Goal: Communication & Community: Answer question/provide support

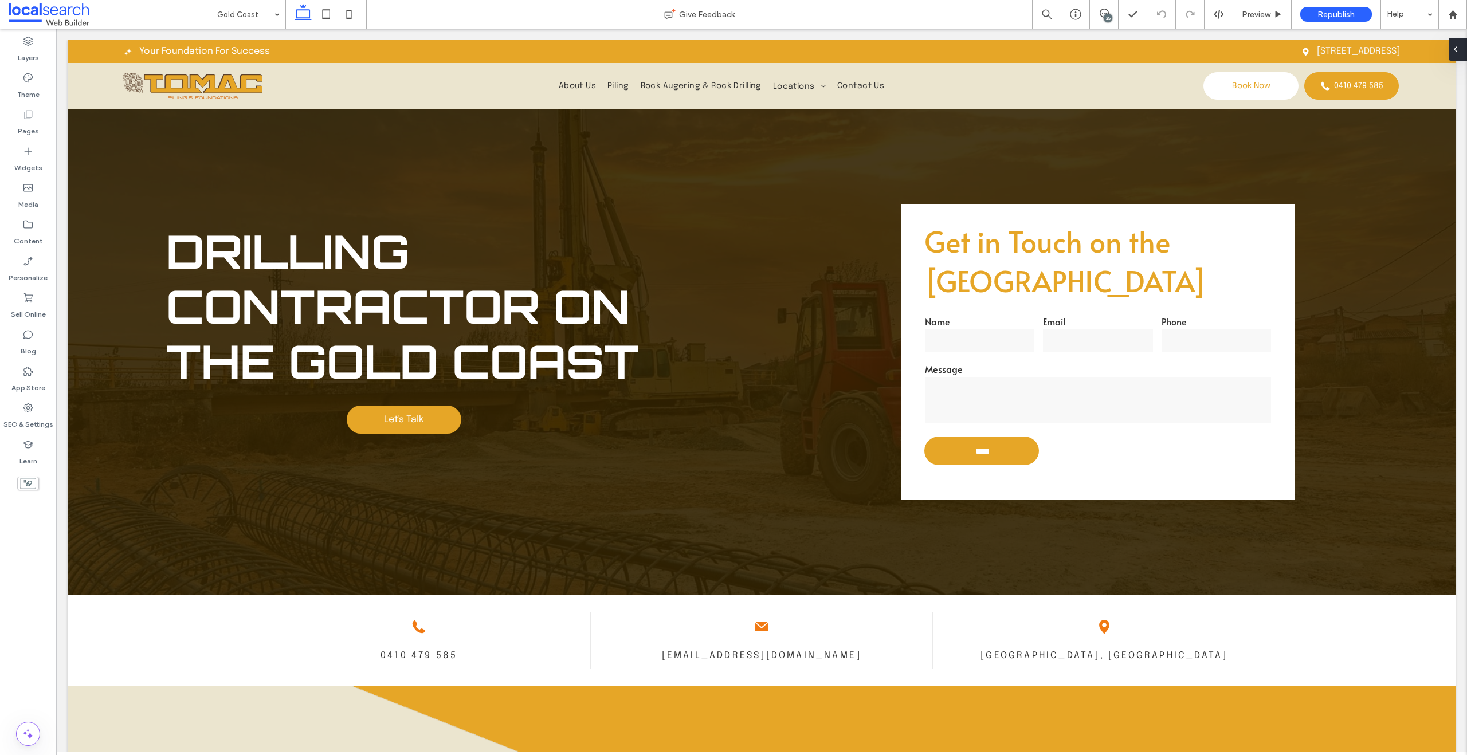
click at [1462, 49] on div at bounding box center [1458, 49] width 18 height 23
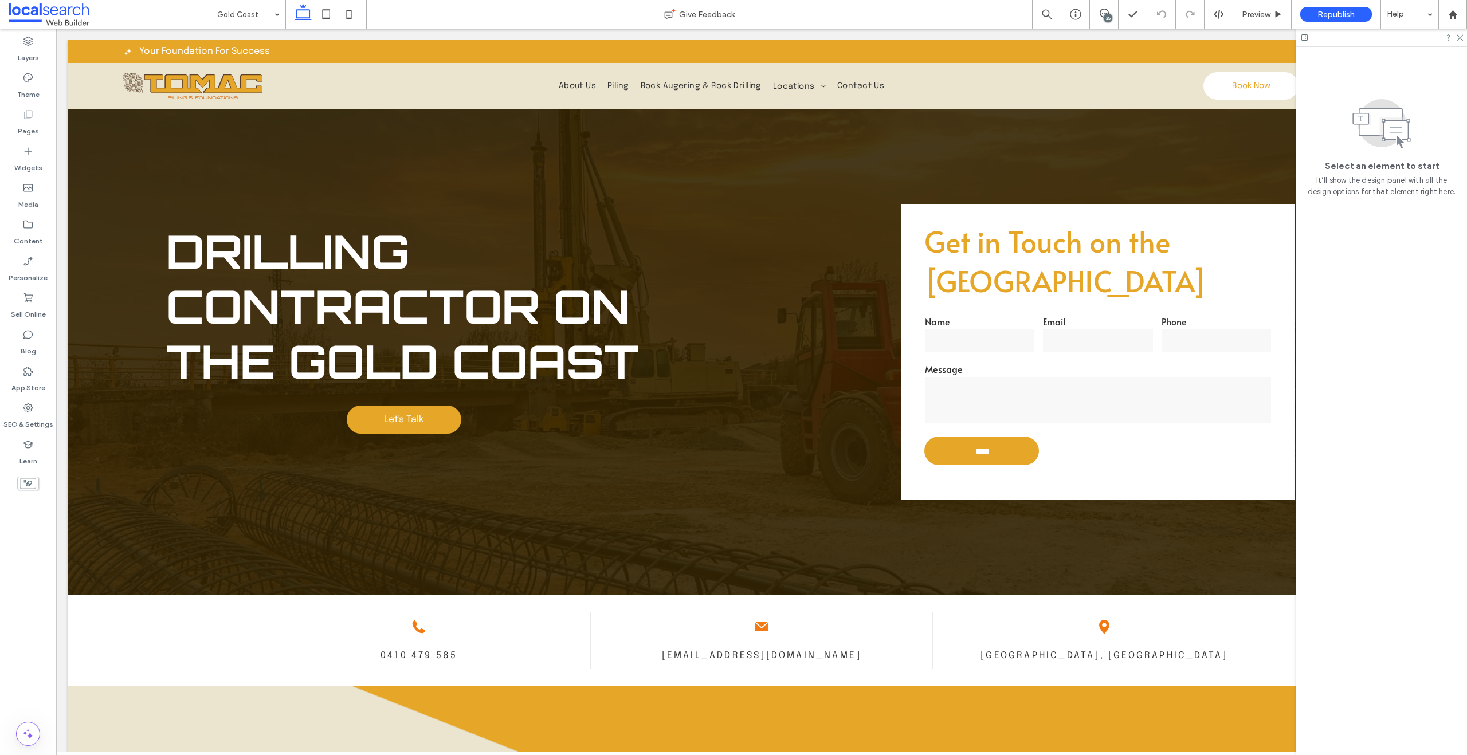
click at [1109, 14] on div "25" at bounding box center [1108, 18] width 9 height 9
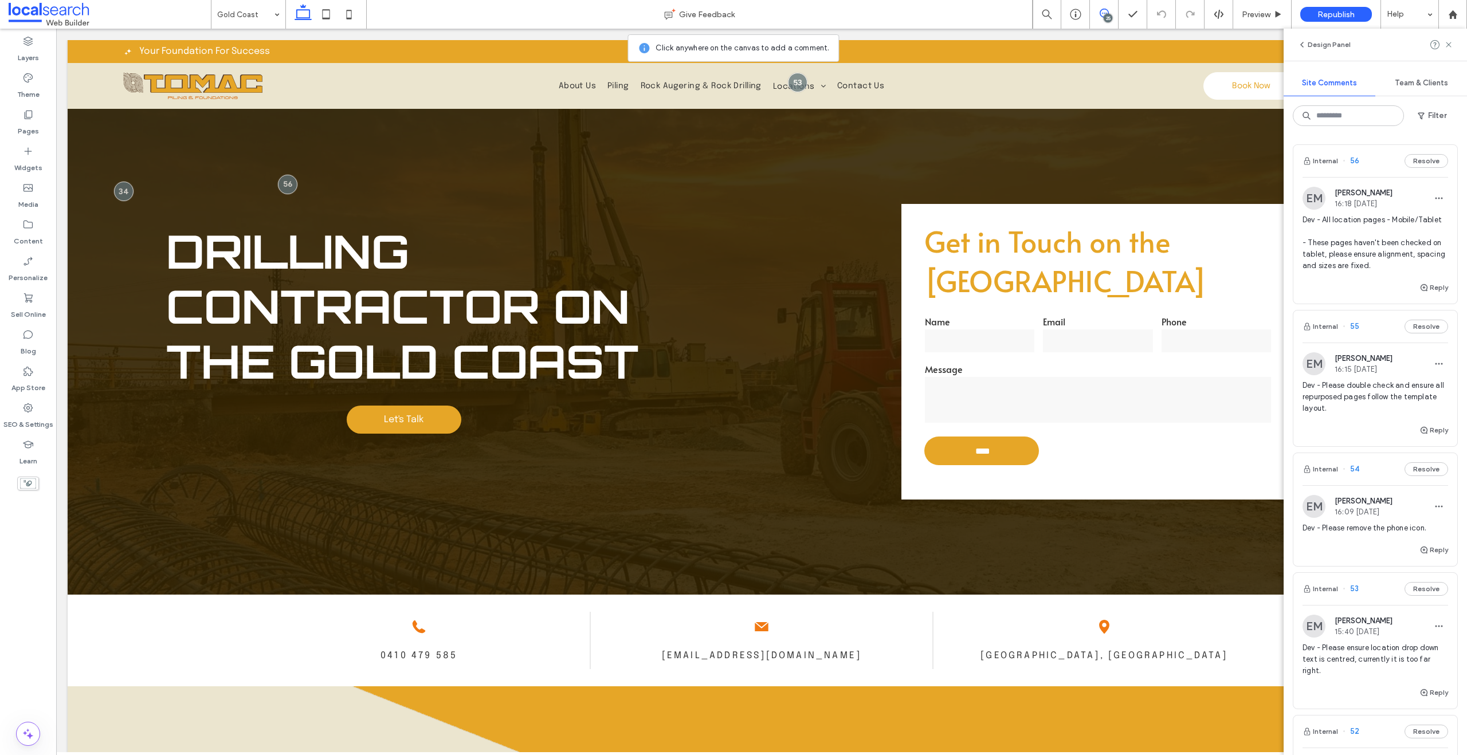
click at [1109, 14] on div "25" at bounding box center [1108, 18] width 9 height 9
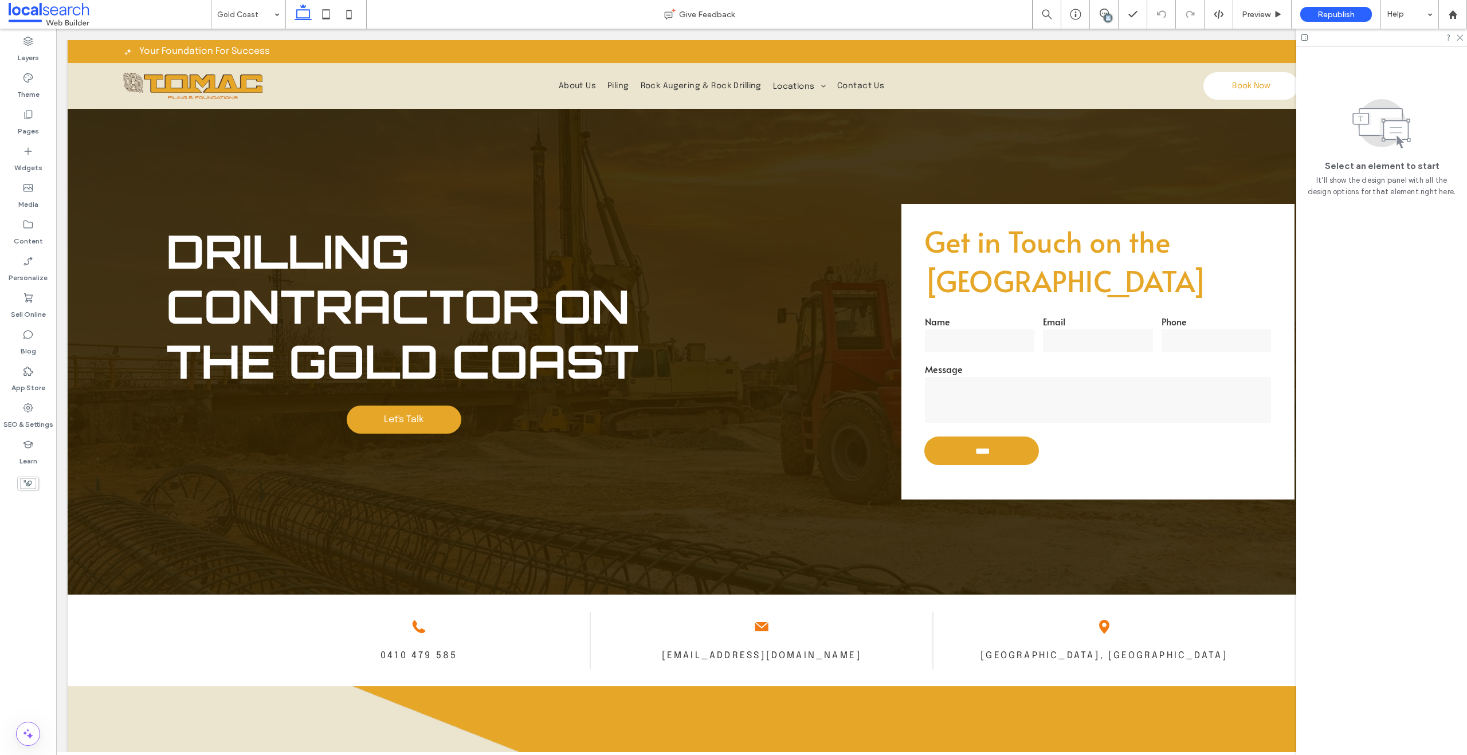
click at [1109, 14] on div "25" at bounding box center [1108, 18] width 9 height 9
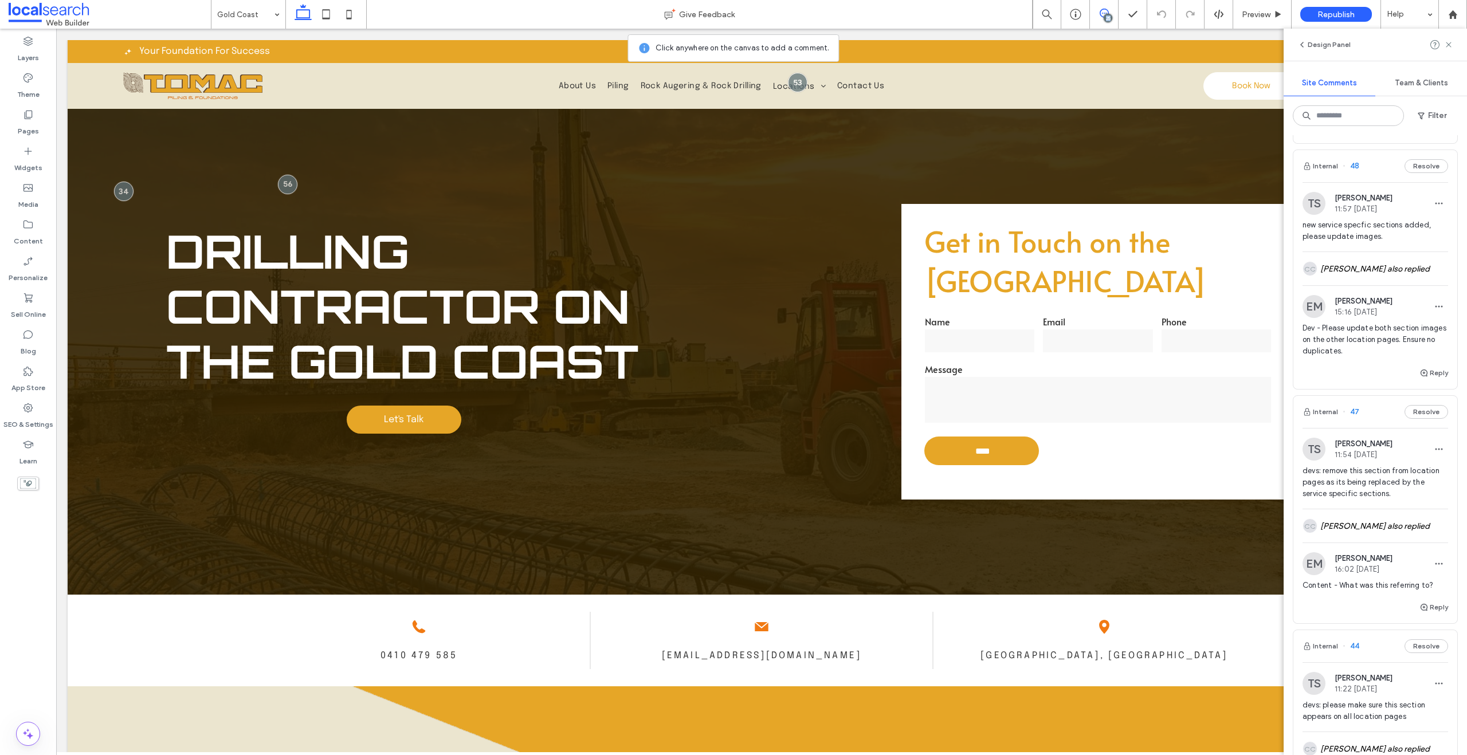
scroll to position [1246, 0]
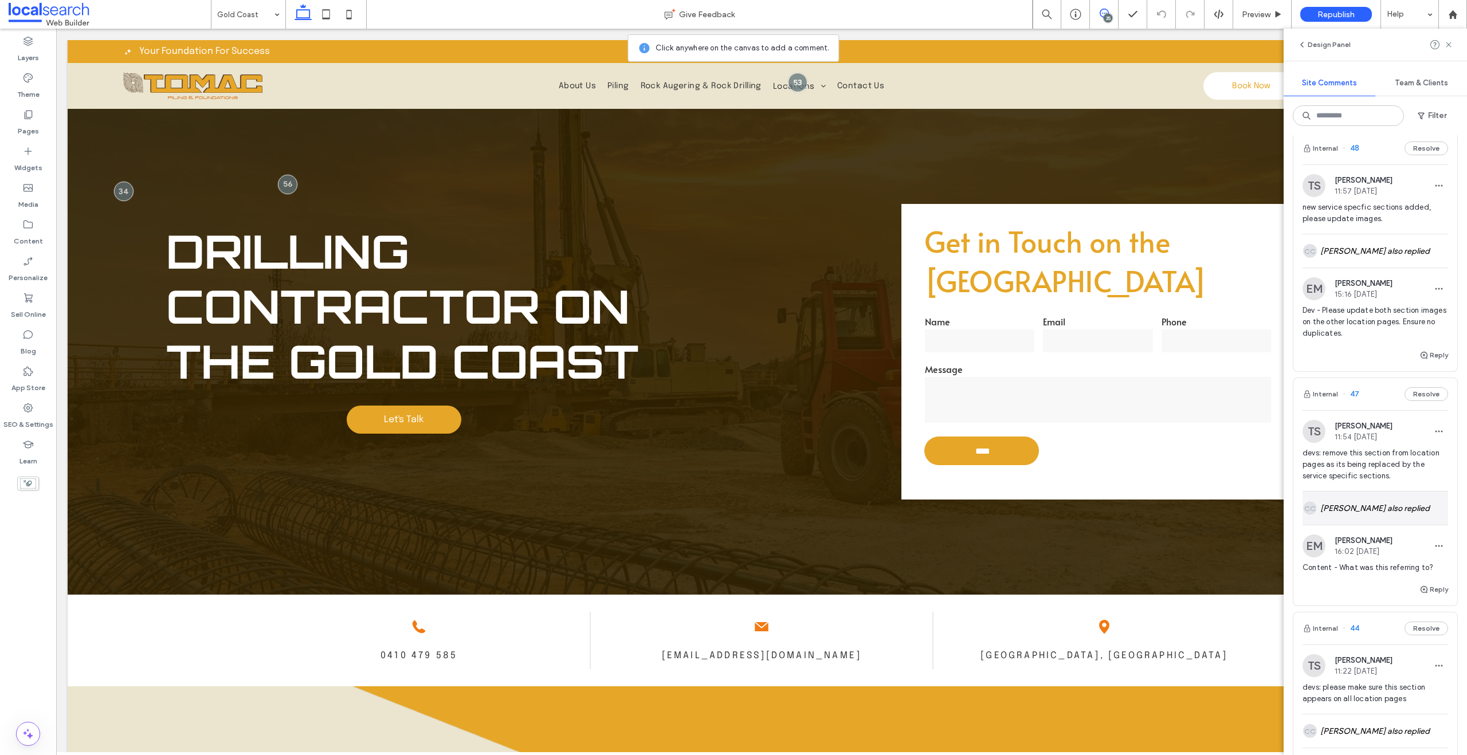
click at [1376, 512] on div "CC [PERSON_NAME] also replied" at bounding box center [1375, 508] width 146 height 33
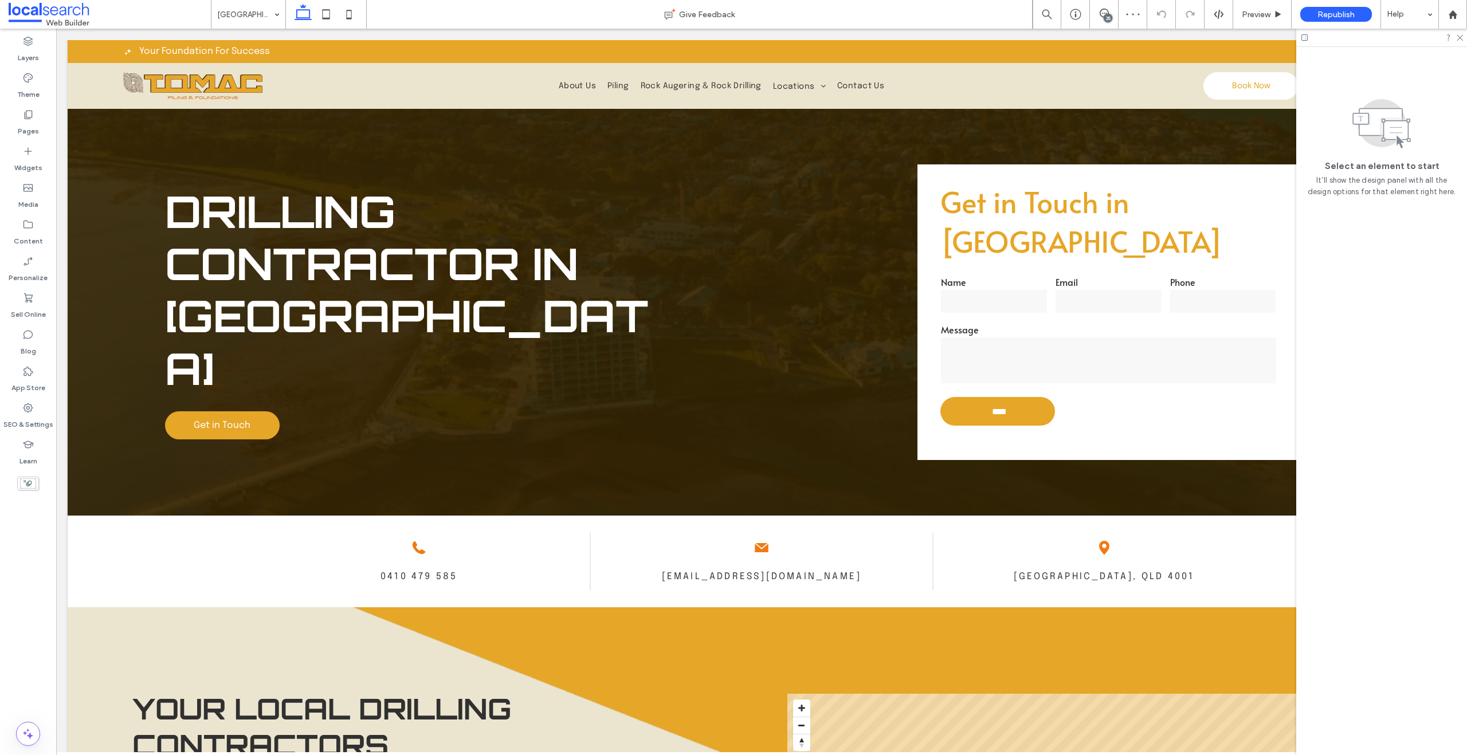
click at [1107, 15] on div "25" at bounding box center [1108, 18] width 9 height 9
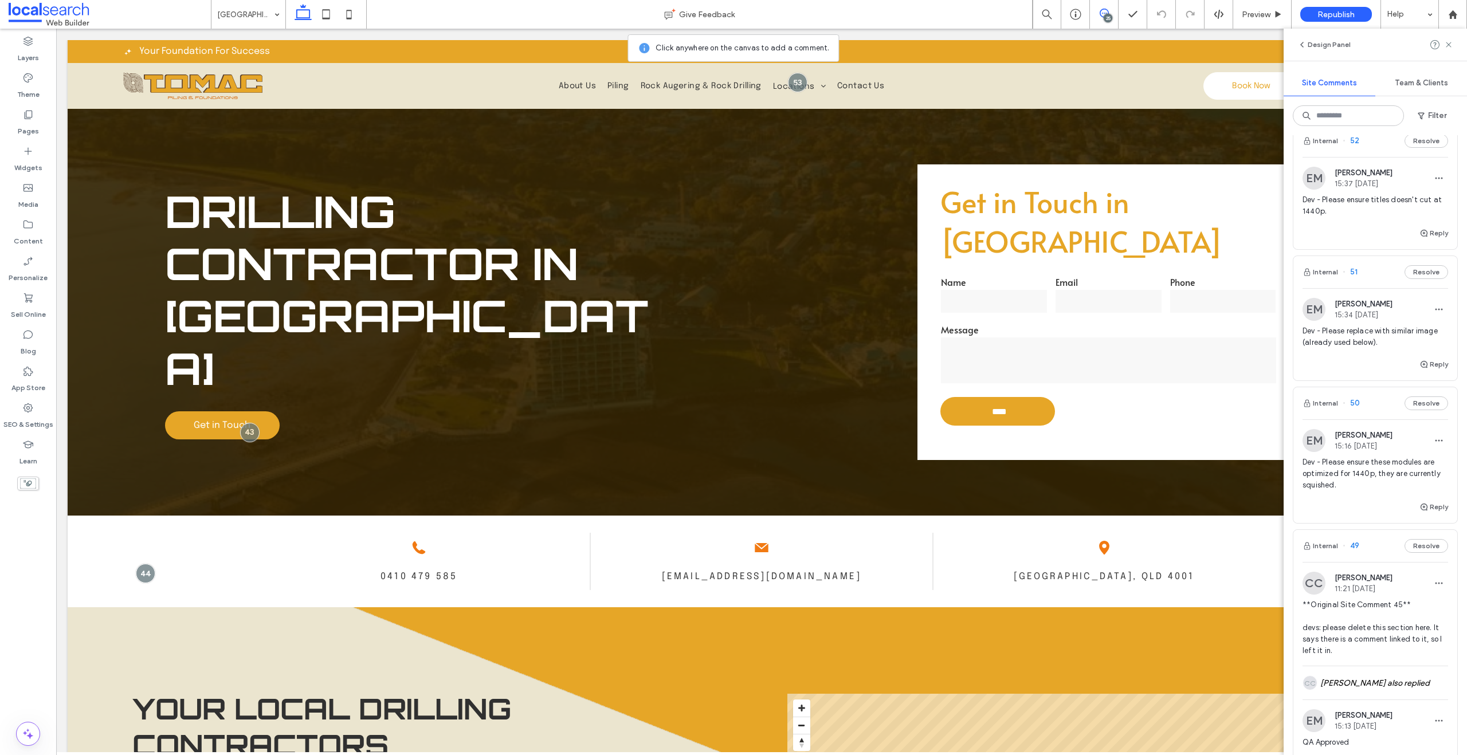
scroll to position [661, 0]
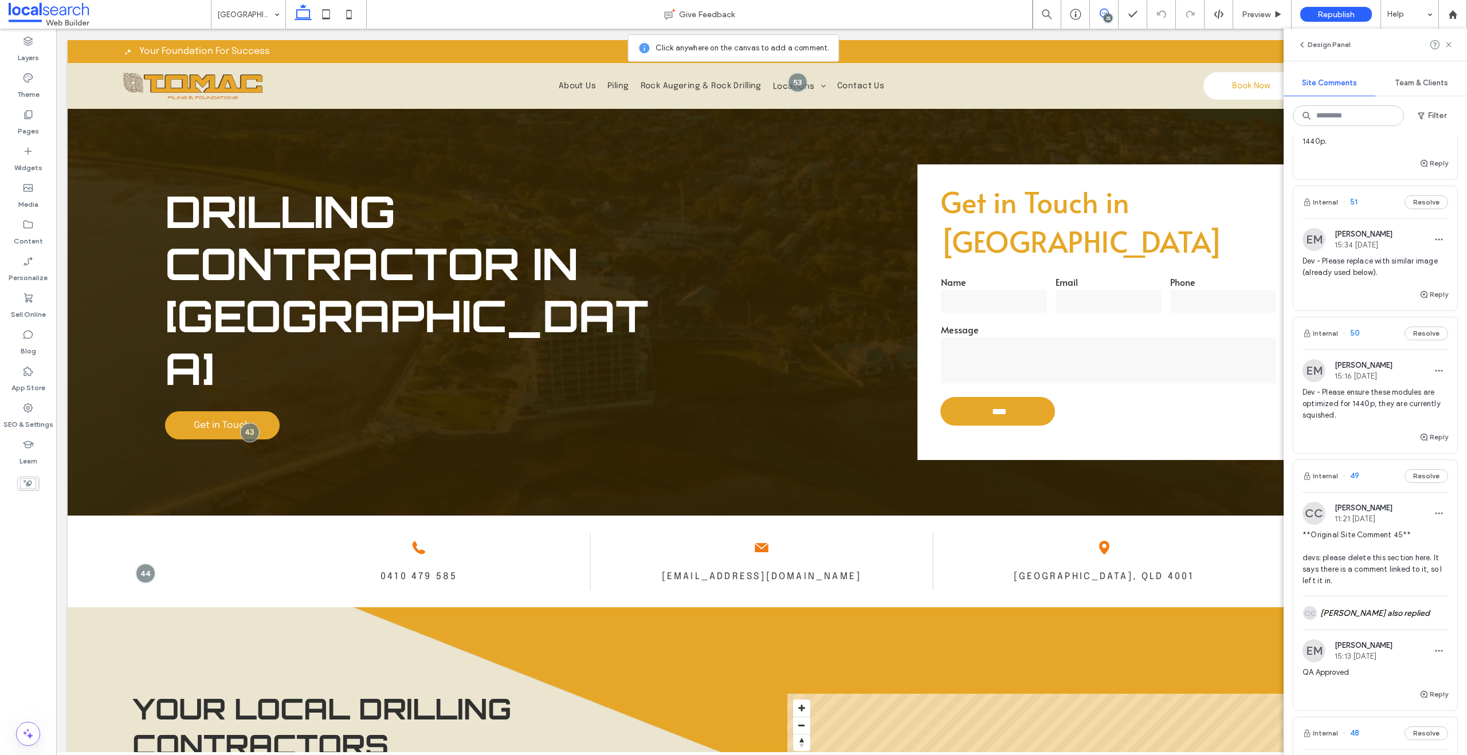
click at [1379, 552] on span "**Original Site Comment 45** devs: please delete this section here. It says the…" at bounding box center [1375, 557] width 146 height 57
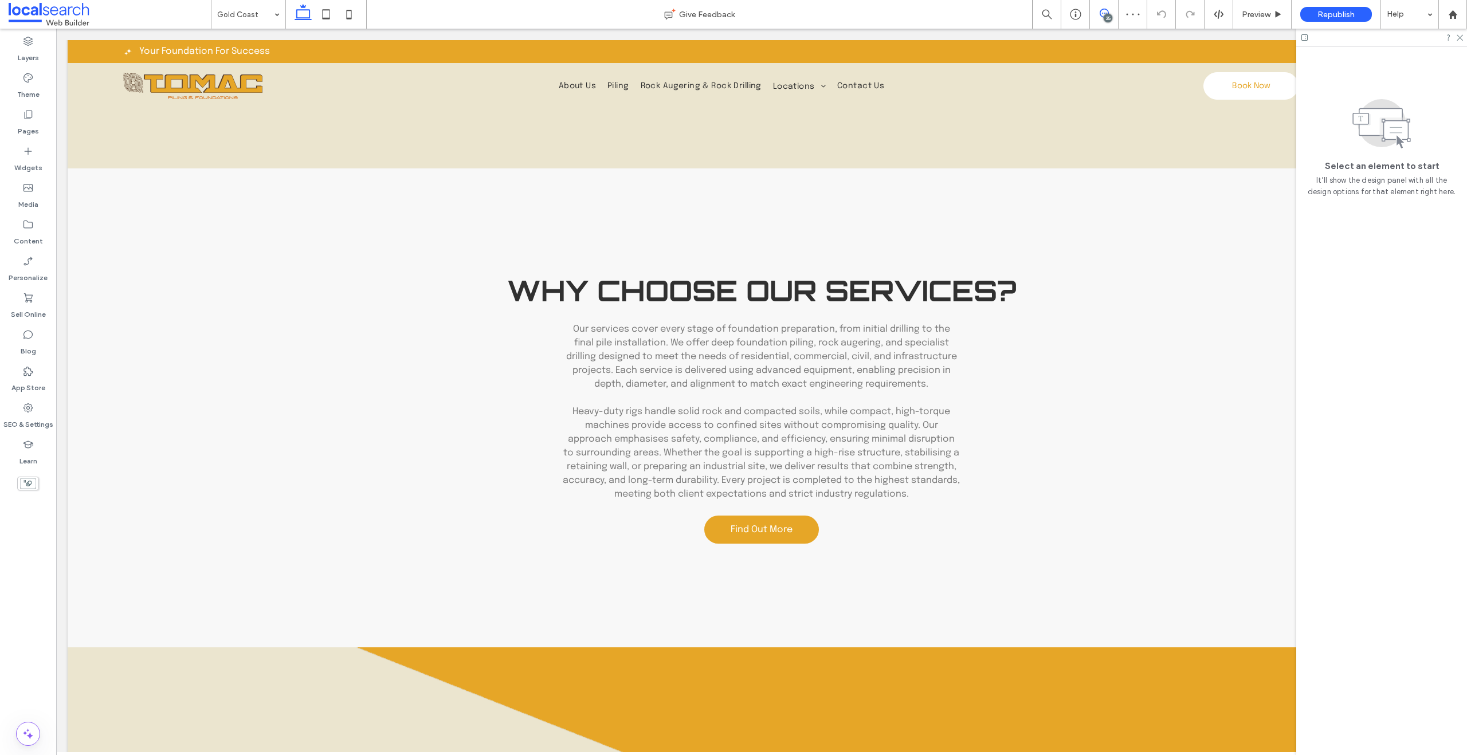
click at [1112, 15] on span at bounding box center [1104, 13] width 28 height 9
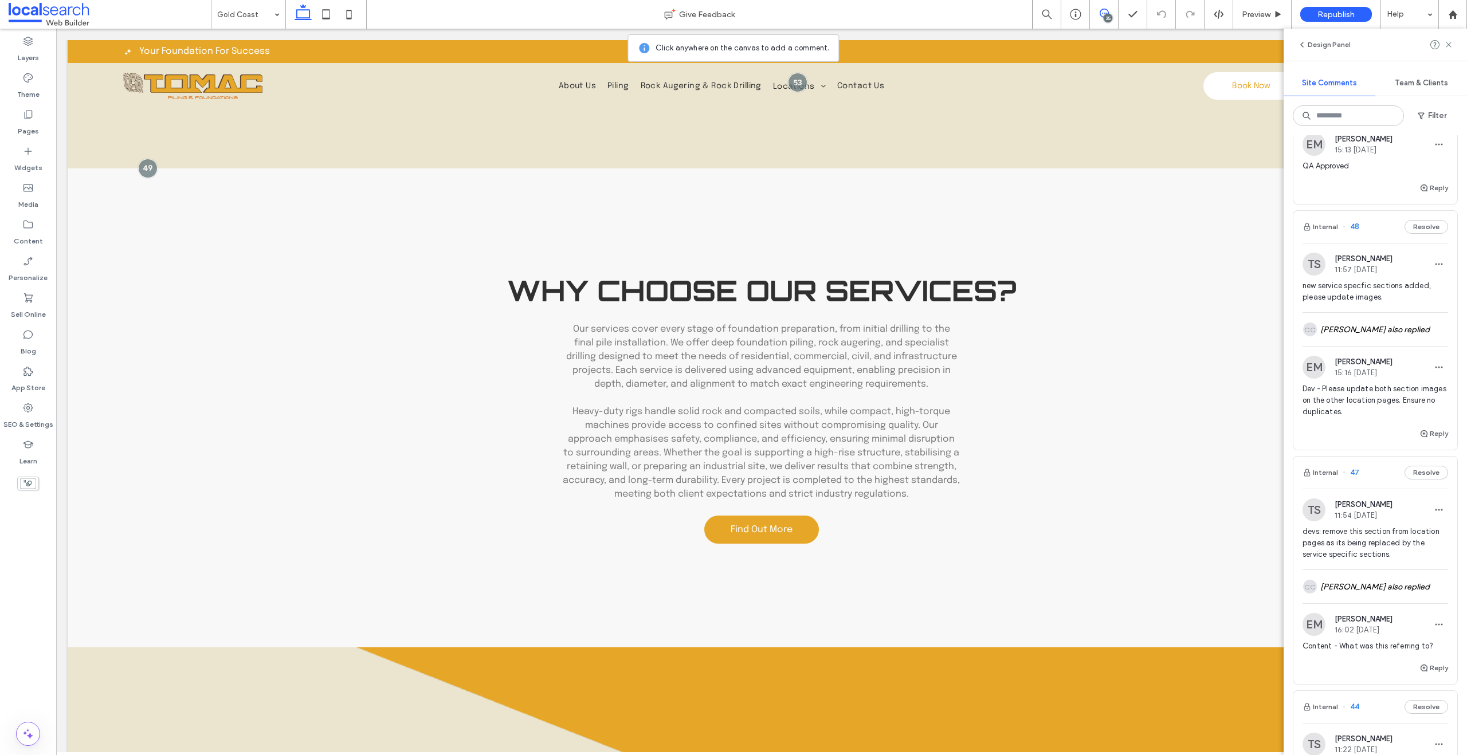
scroll to position [1210, 0]
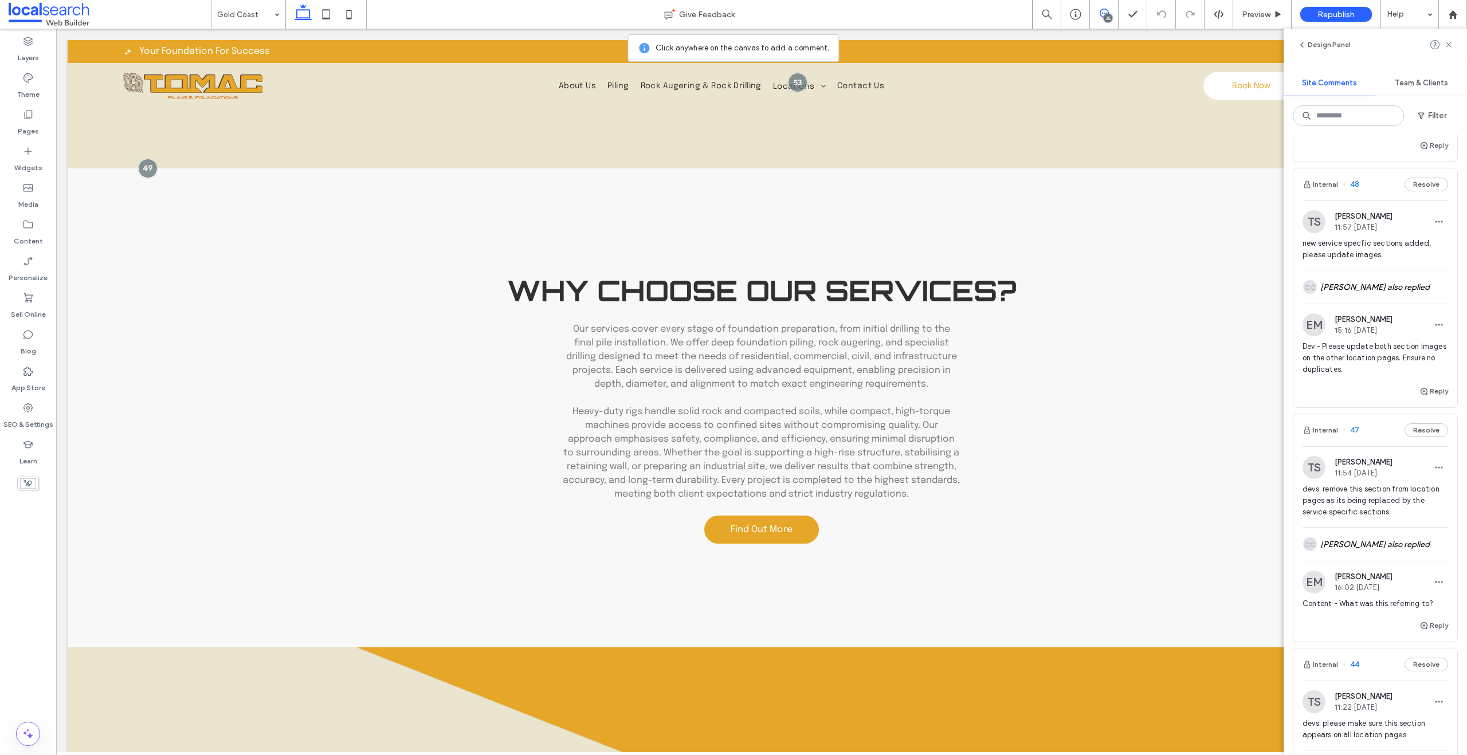
click at [1362, 518] on span "devs: remove this section from location pages as its being replaced by the serv…" at bounding box center [1375, 501] width 146 height 34
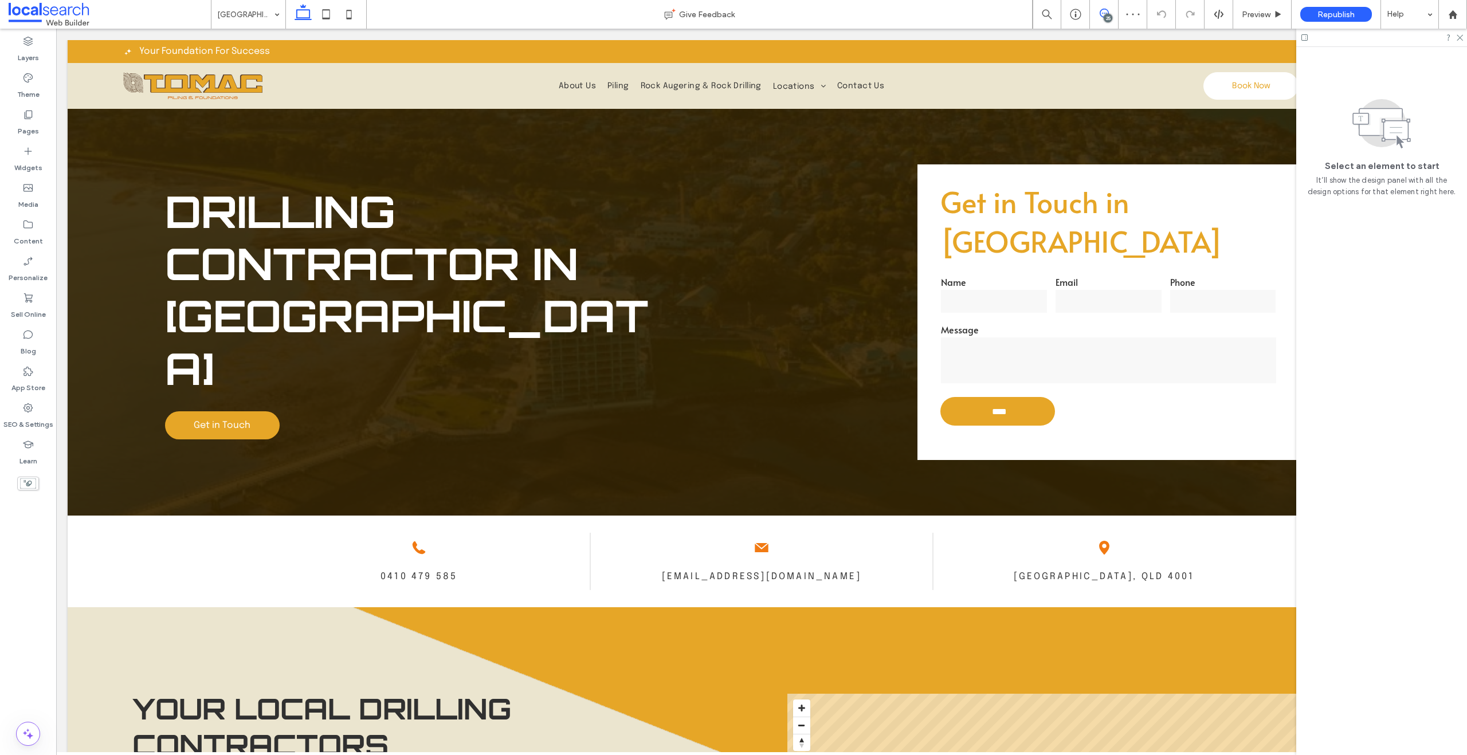
click at [1102, 9] on icon at bounding box center [1104, 13] width 9 height 9
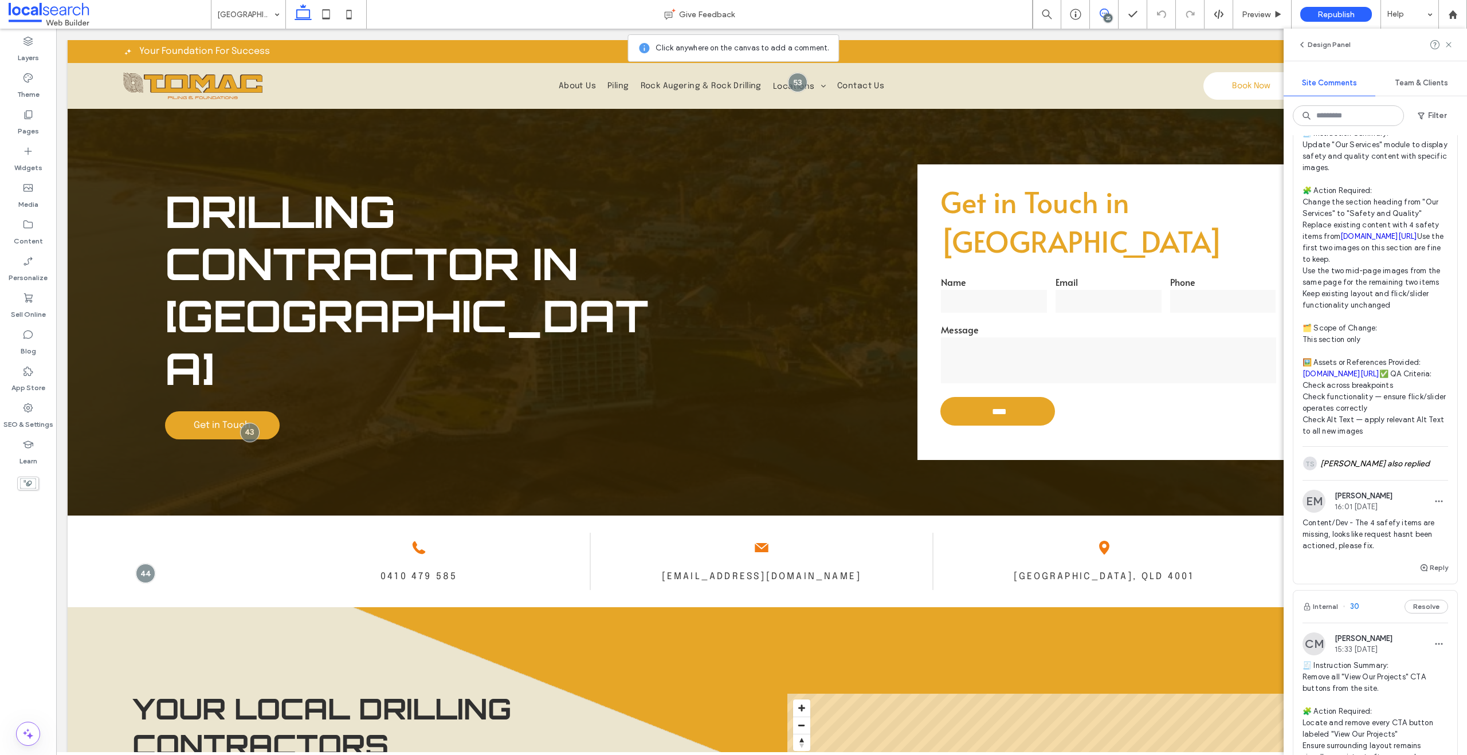
scroll to position [6232, 0]
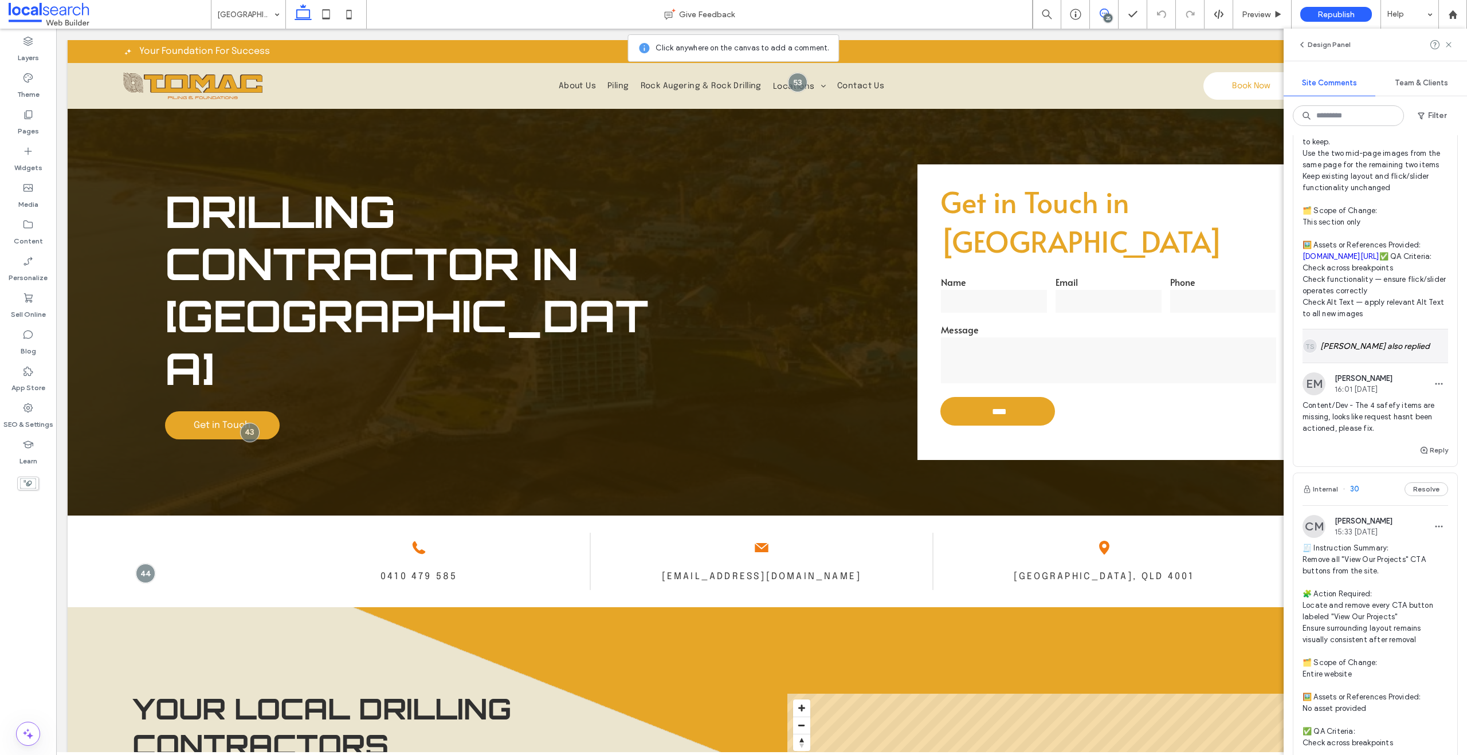
click at [1370, 363] on div "TS [PERSON_NAME] also replied" at bounding box center [1375, 345] width 146 height 33
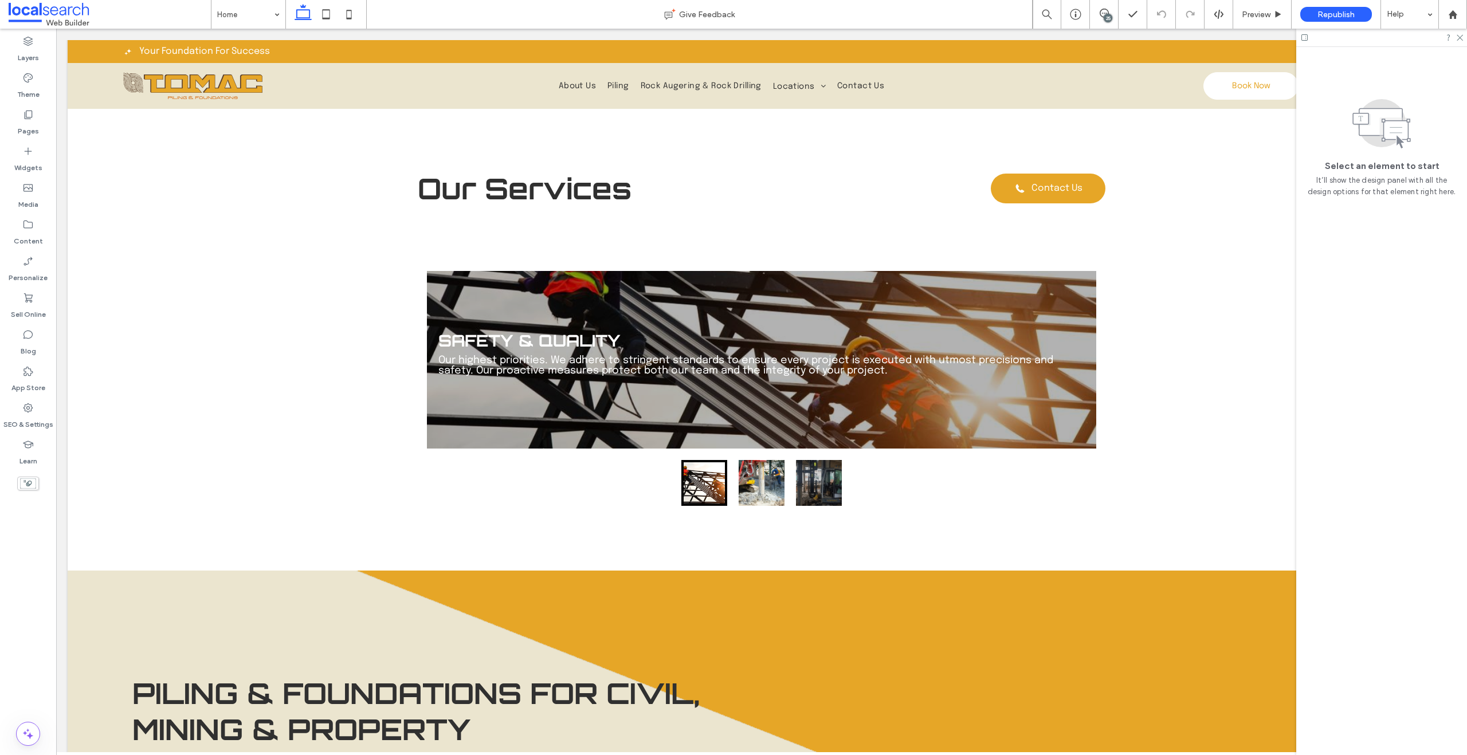
click at [1104, 19] on div "25" at bounding box center [1108, 18] width 9 height 9
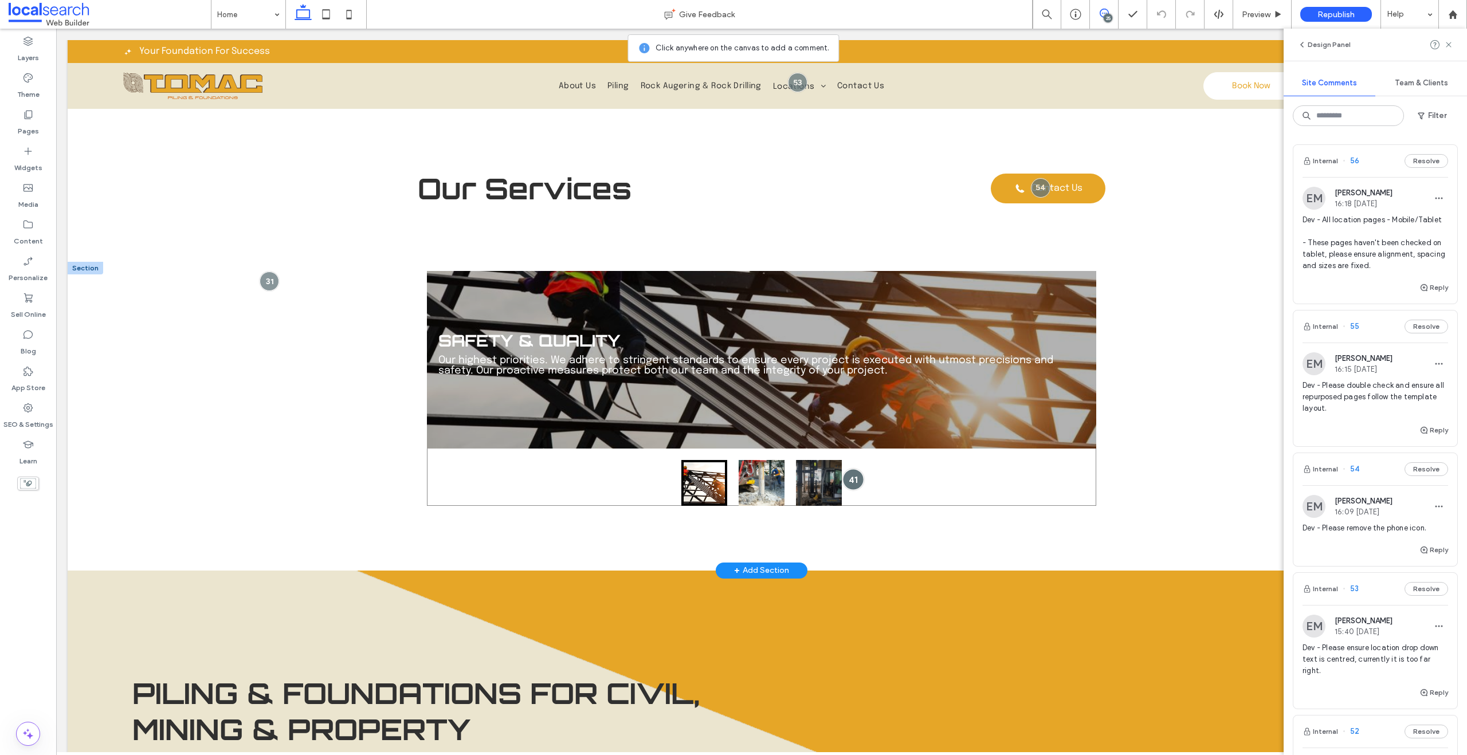
click at [845, 477] on div at bounding box center [853, 479] width 21 height 21
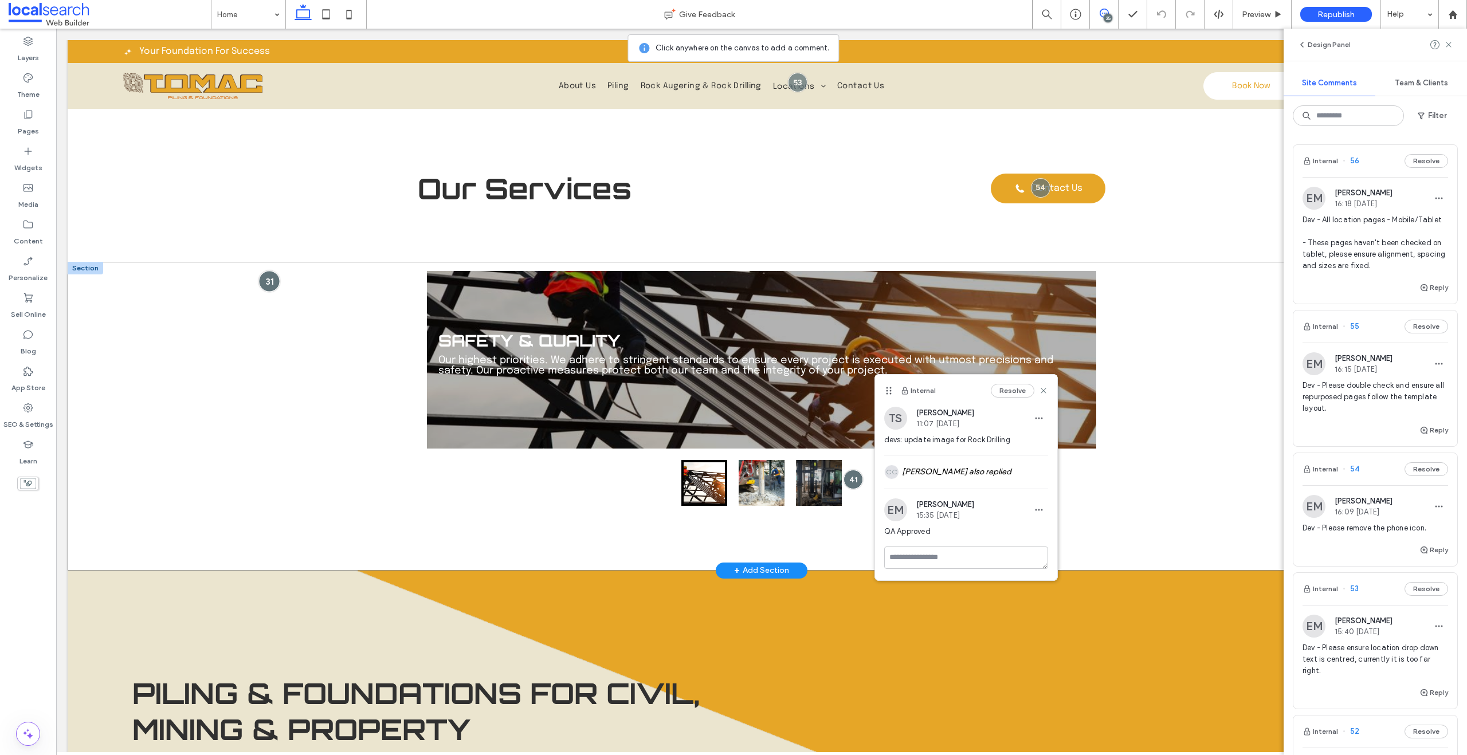
click at [274, 276] on div at bounding box center [269, 281] width 21 height 21
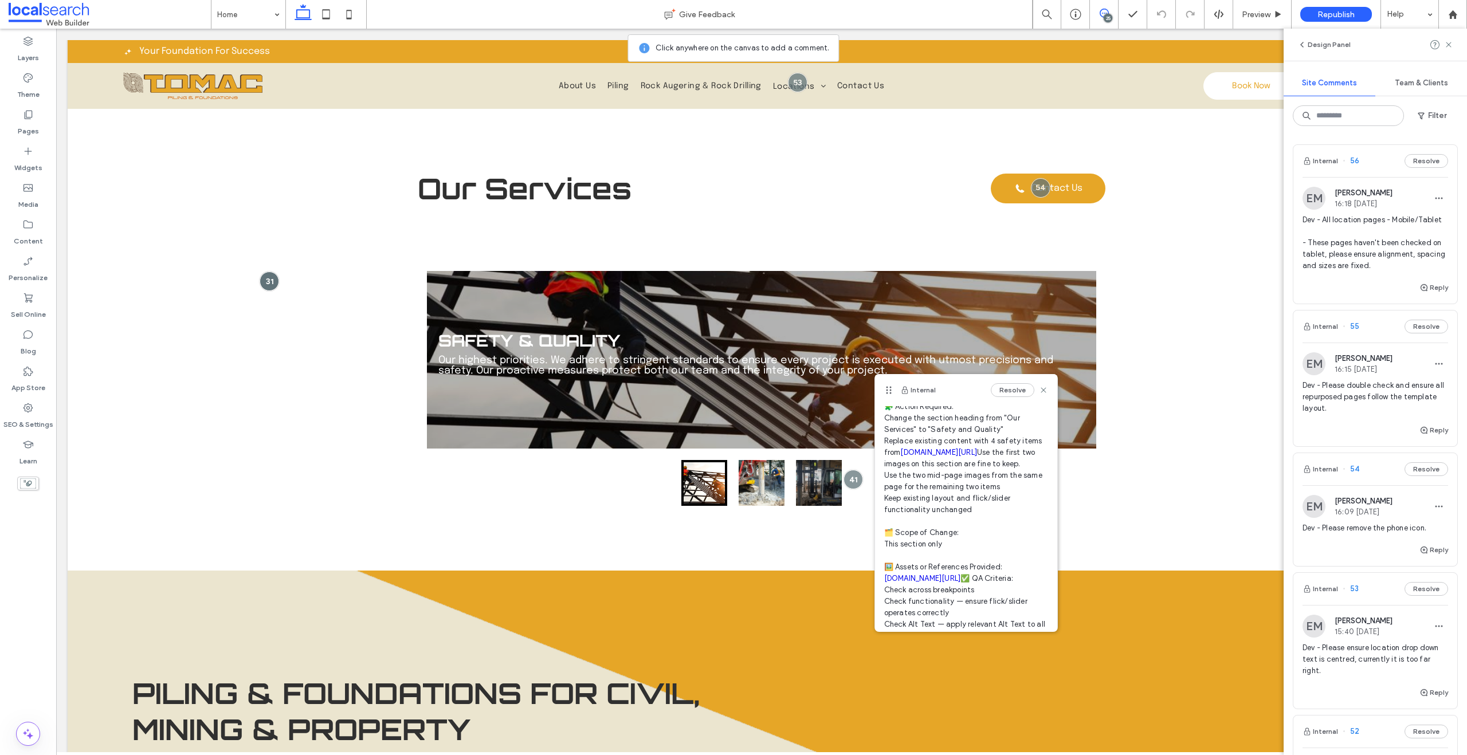
scroll to position [97, 0]
click at [940, 576] on link "[DOMAIN_NAME][URL]" at bounding box center [922, 571] width 77 height 9
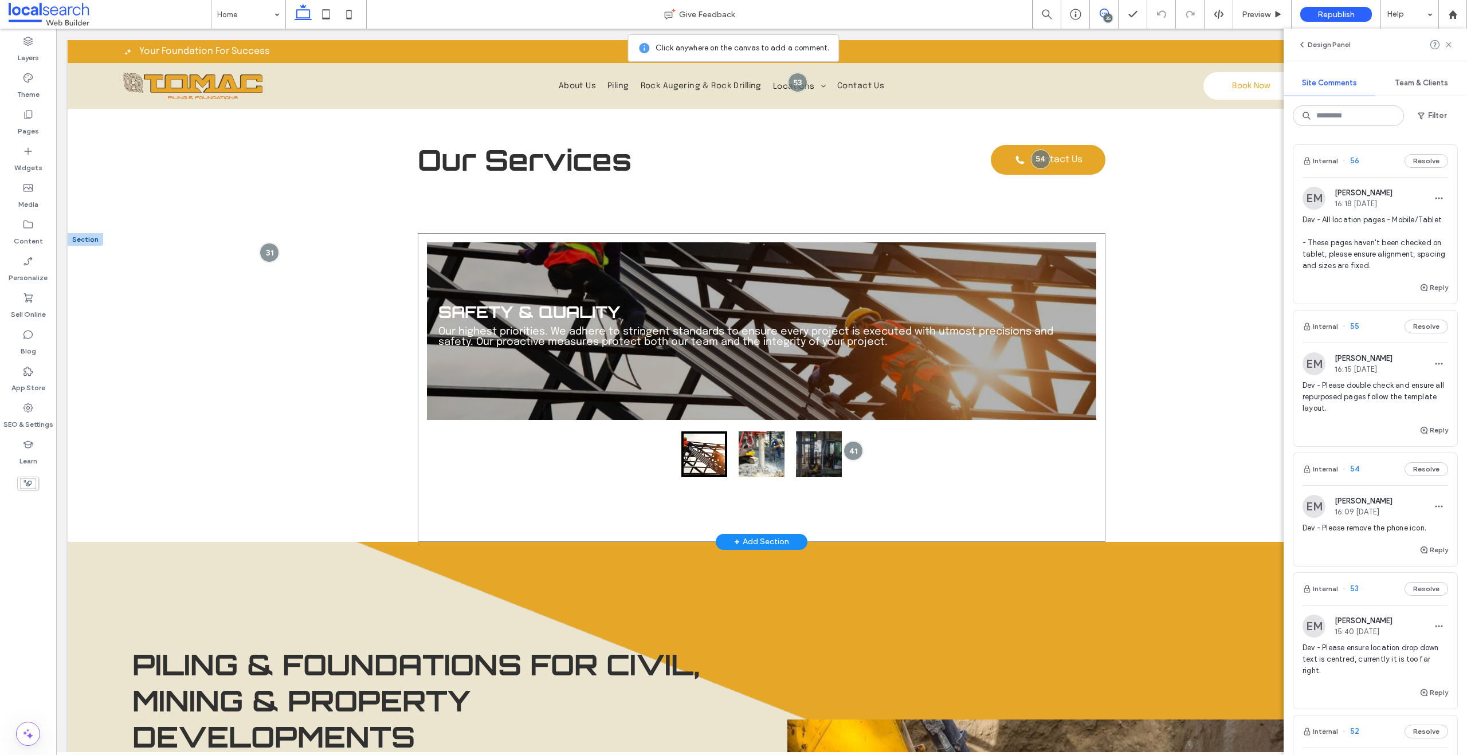
scroll to position [716, 0]
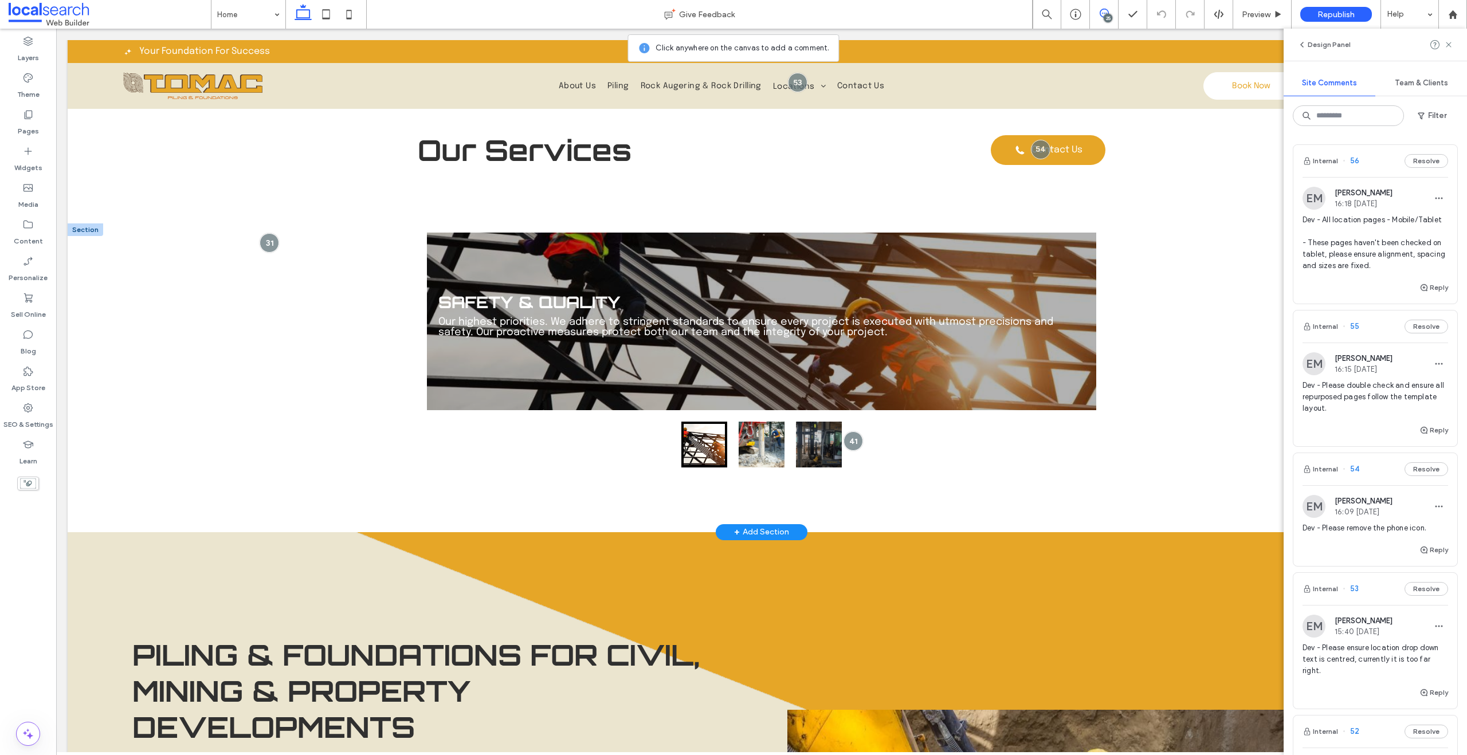
click at [713, 448] on button "go to slide 1" at bounding box center [704, 445] width 46 height 46
click at [749, 444] on button "go to slide 2" at bounding box center [762, 445] width 46 height 46
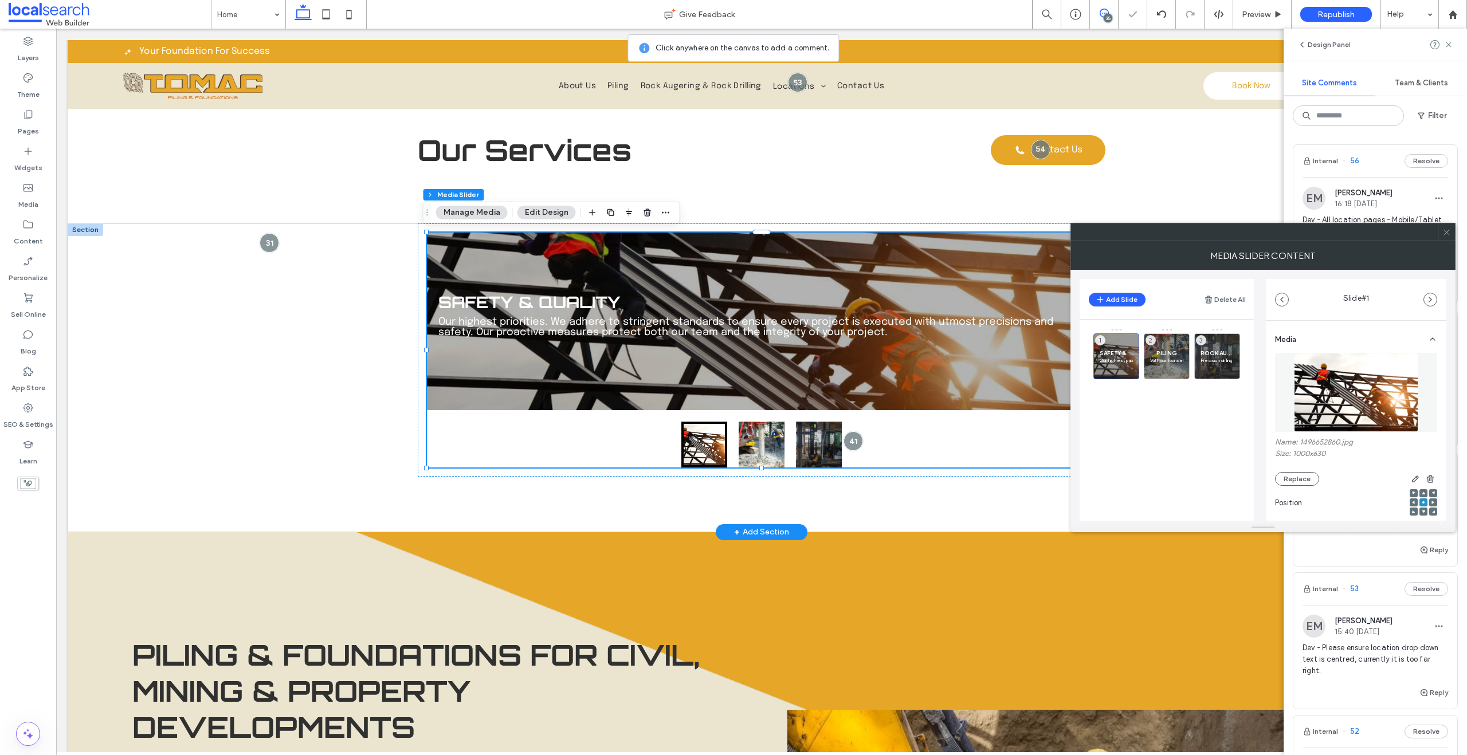
click at [1447, 233] on use at bounding box center [1446, 232] width 6 height 6
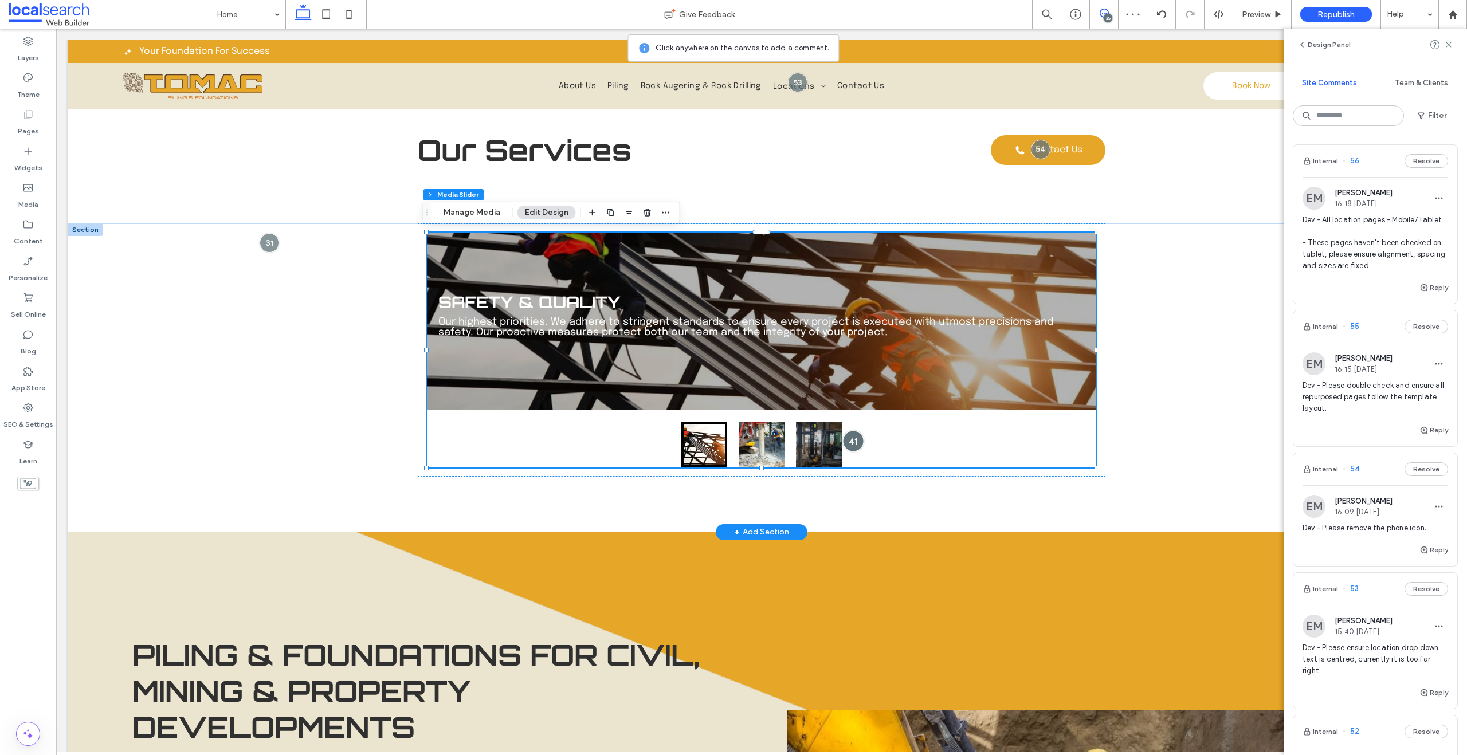
click at [856, 436] on div at bounding box center [853, 440] width 21 height 21
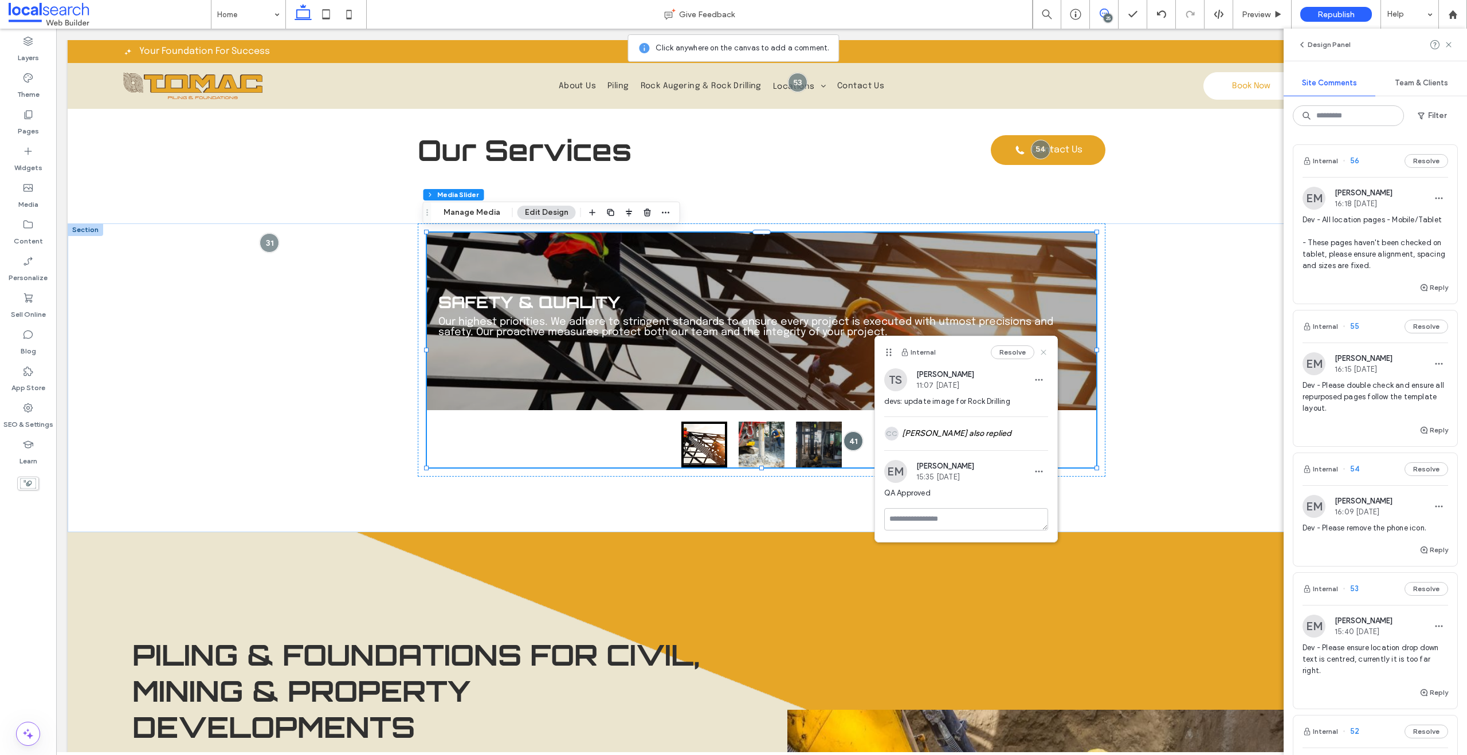
drag, startPoint x: 1047, startPoint y: 353, endPoint x: 977, endPoint y: 329, distance: 73.8
click at [1047, 353] on icon at bounding box center [1043, 352] width 9 height 9
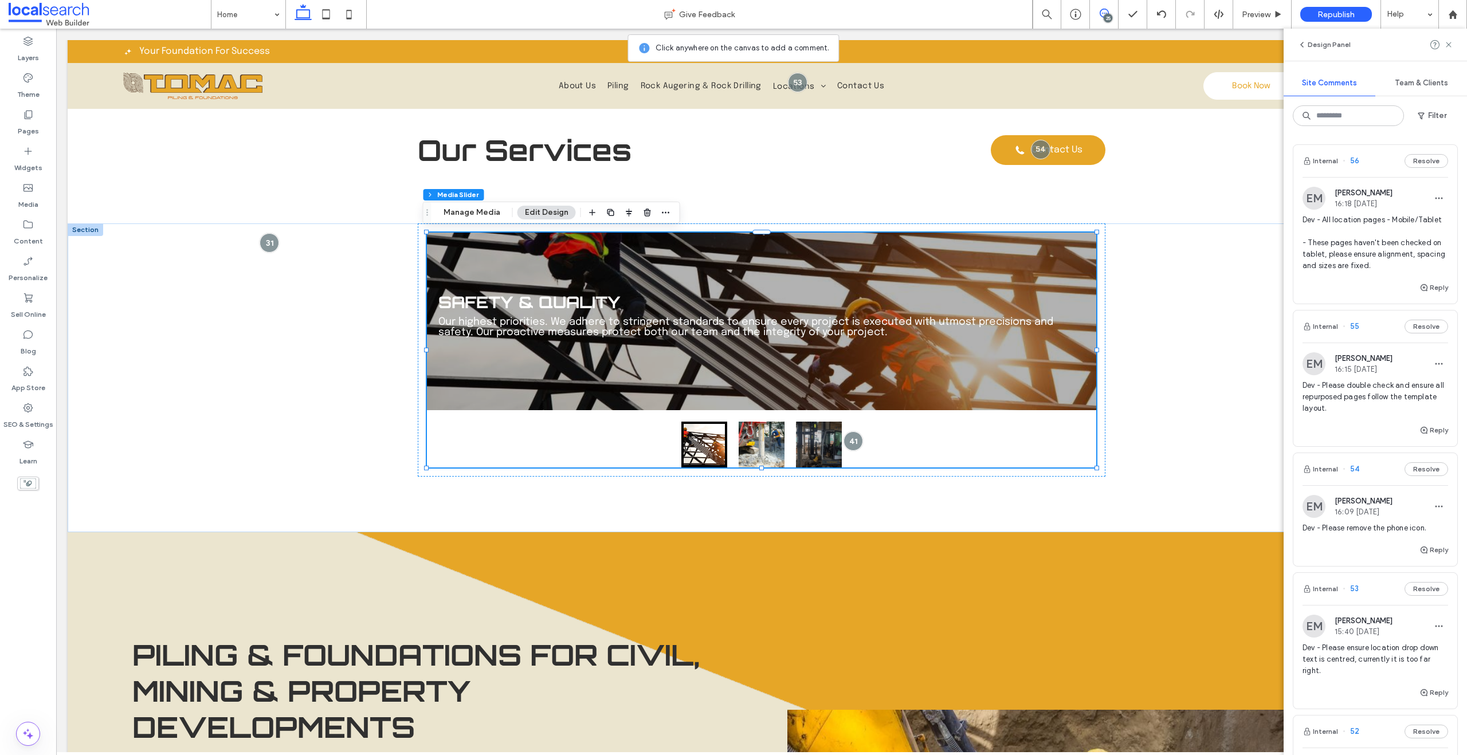
click at [703, 440] on button "go to slide 1" at bounding box center [704, 445] width 46 height 46
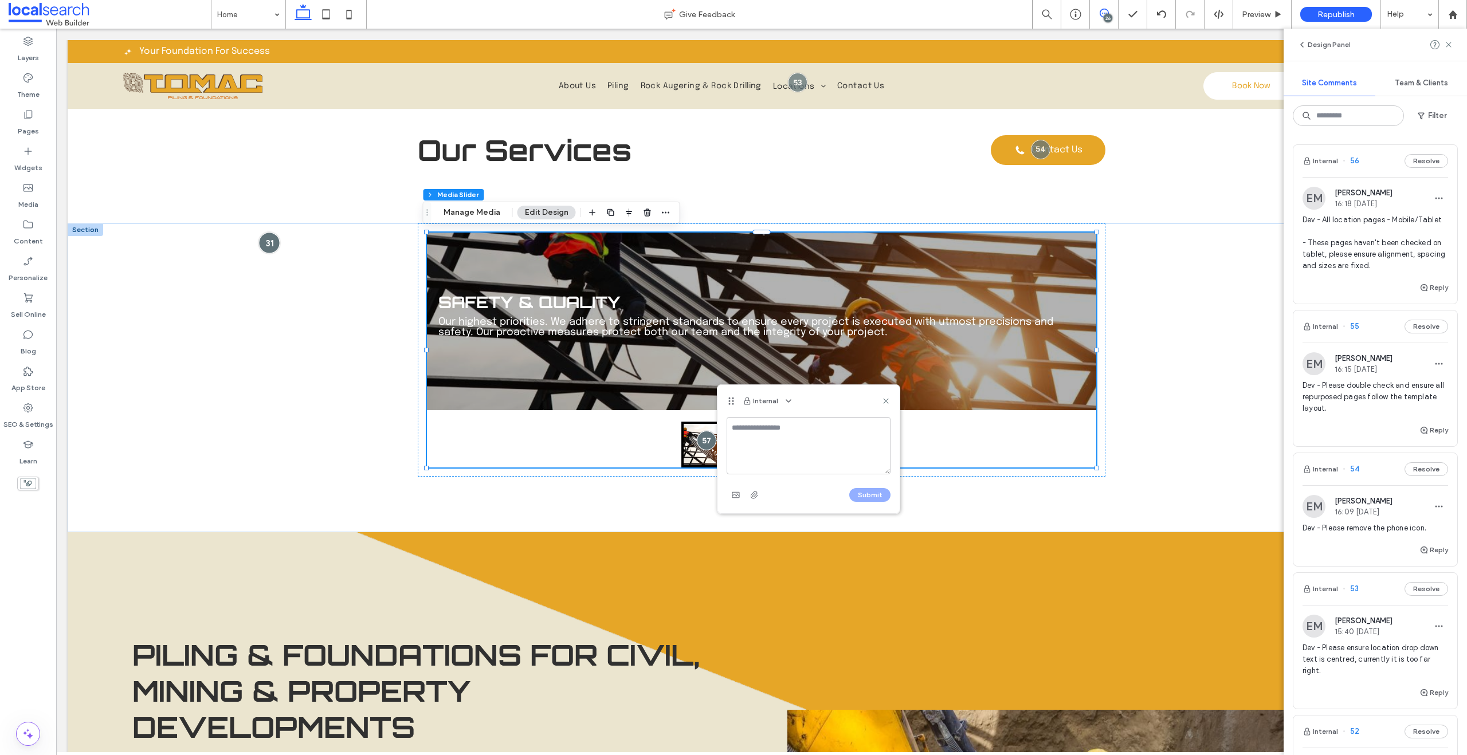
click at [273, 245] on div at bounding box center [269, 243] width 21 height 21
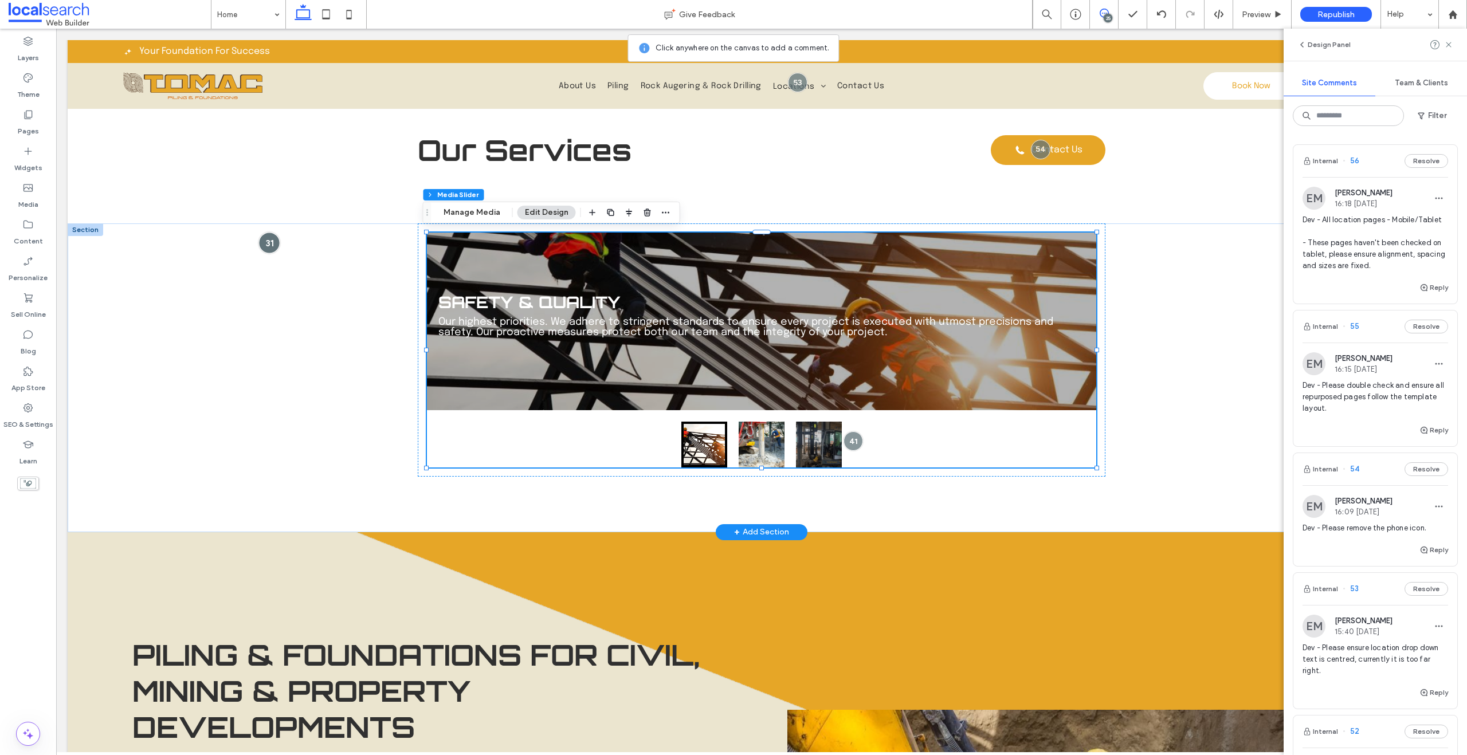
click at [271, 246] on div at bounding box center [269, 243] width 21 height 21
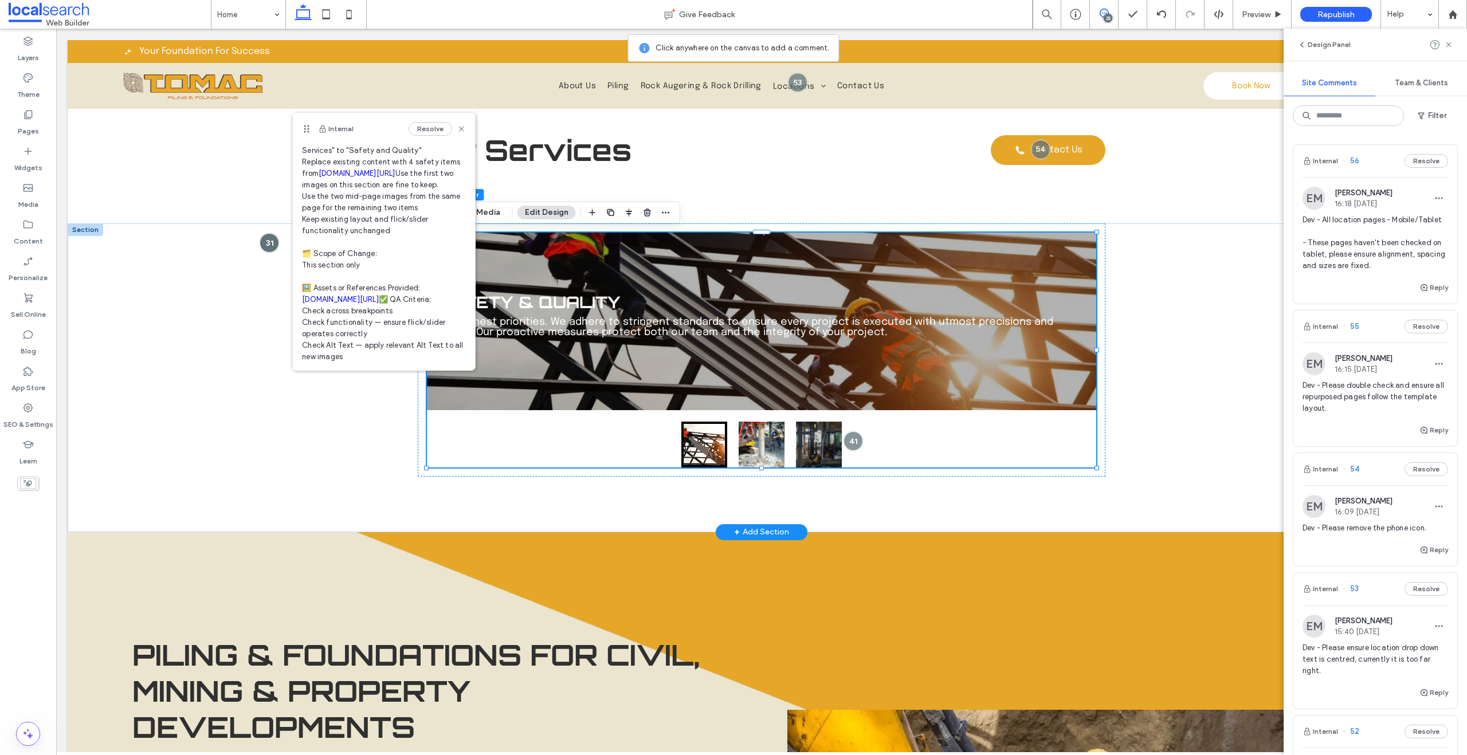
scroll to position [125, 0]
click at [594, 319] on p "Our highest priorities. We adhere to stringent standards to ensure every projec…" at bounding box center [761, 327] width 646 height 21
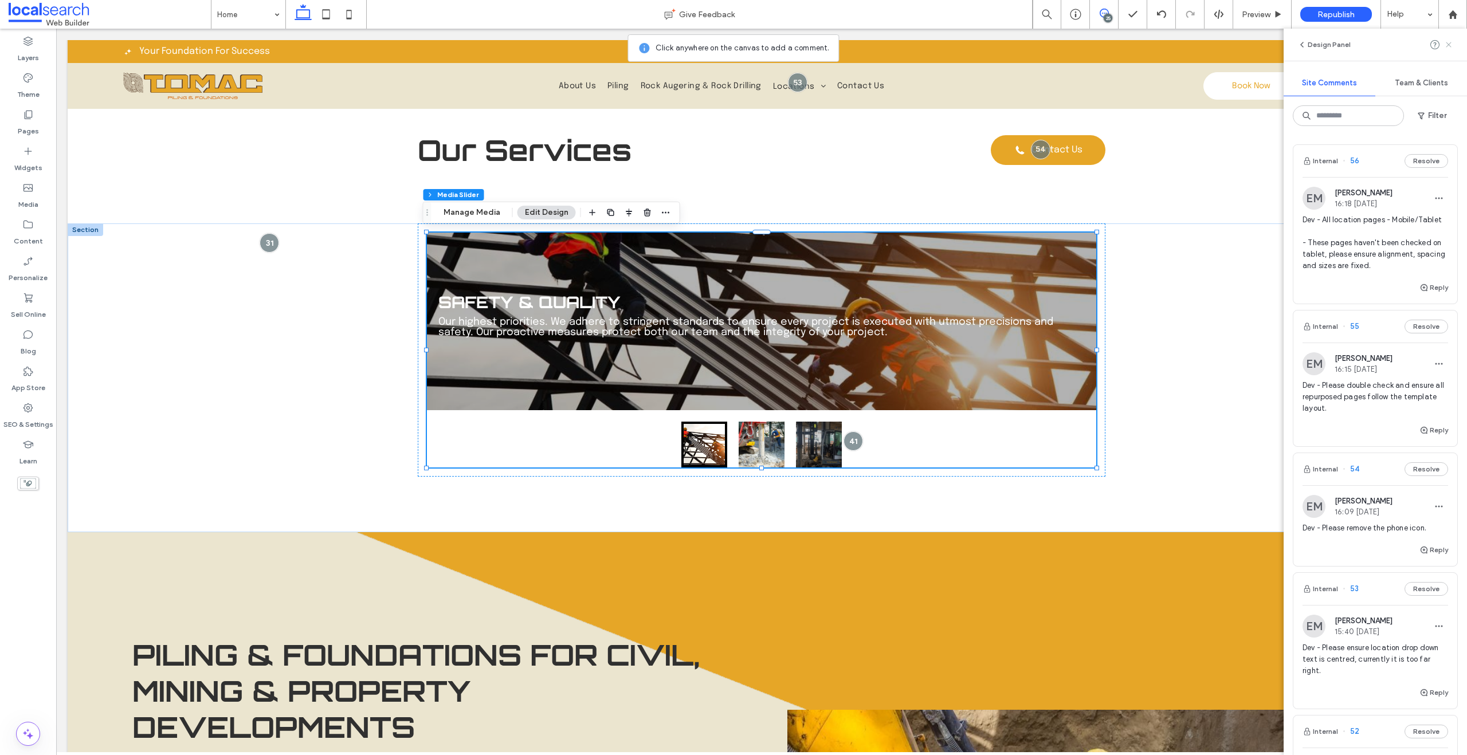
click at [1449, 48] on icon at bounding box center [1448, 44] width 9 height 9
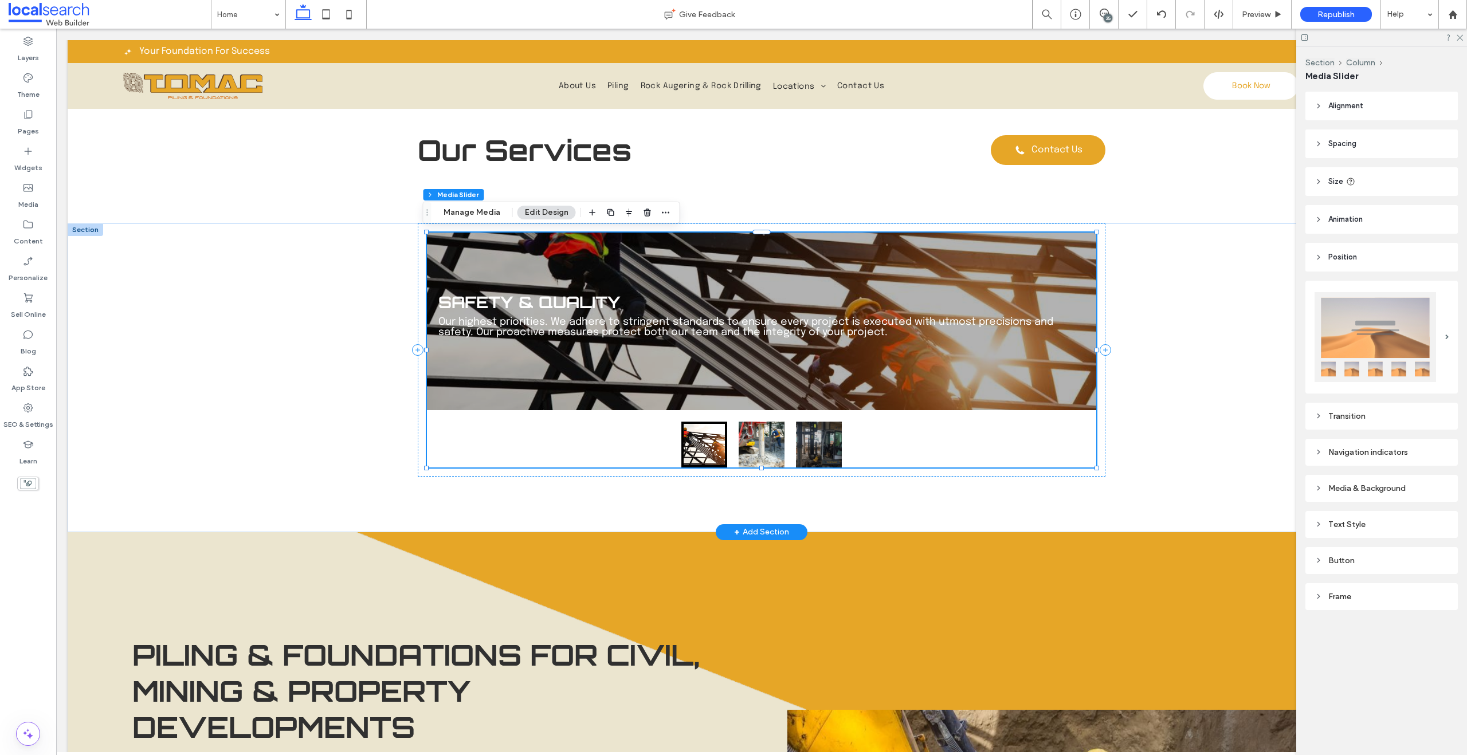
click at [688, 320] on p "Our highest priorities. We adhere to stringent standards to ensure every projec…" at bounding box center [761, 327] width 646 height 21
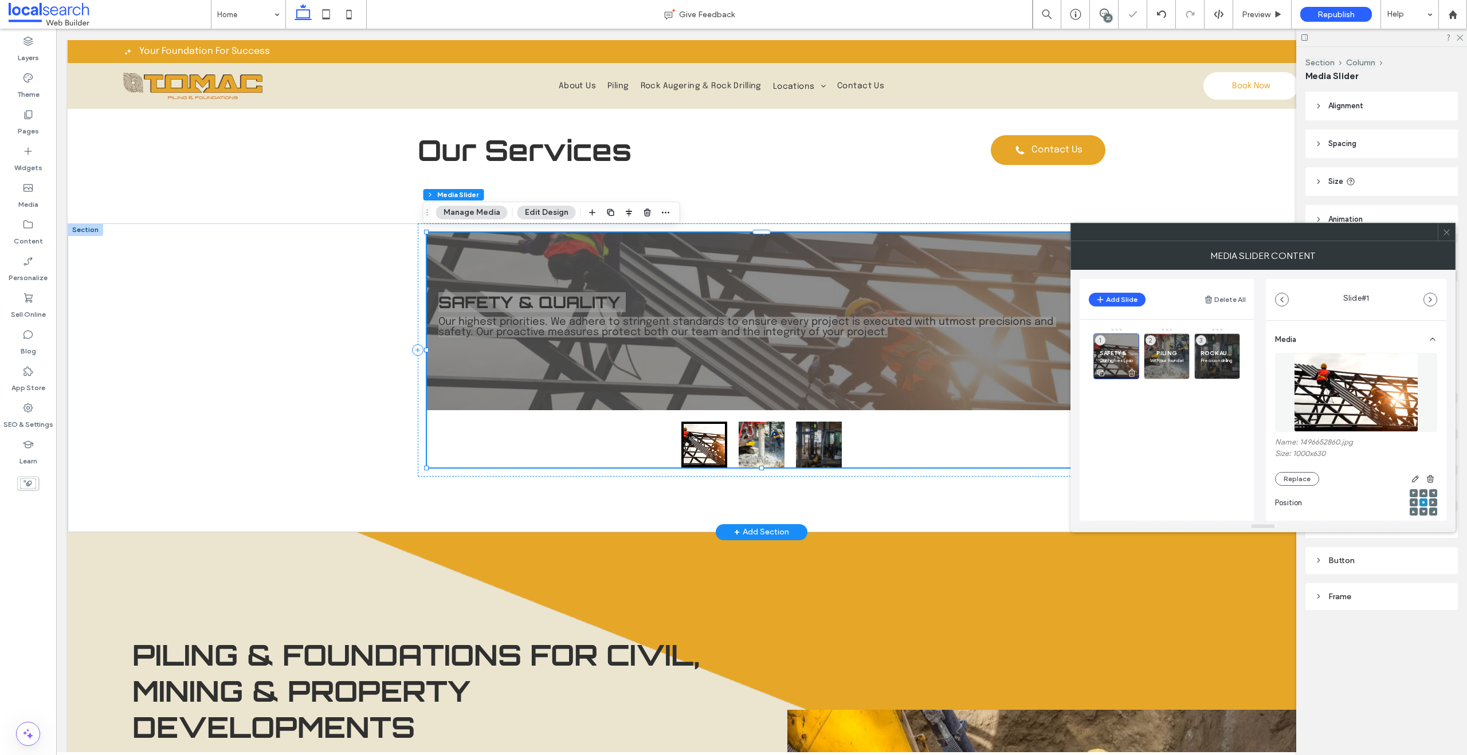
click at [1113, 360] on p "Our highest priorities. We adhere to stringent standards to ensure every projec…" at bounding box center [1116, 360] width 33 height 7
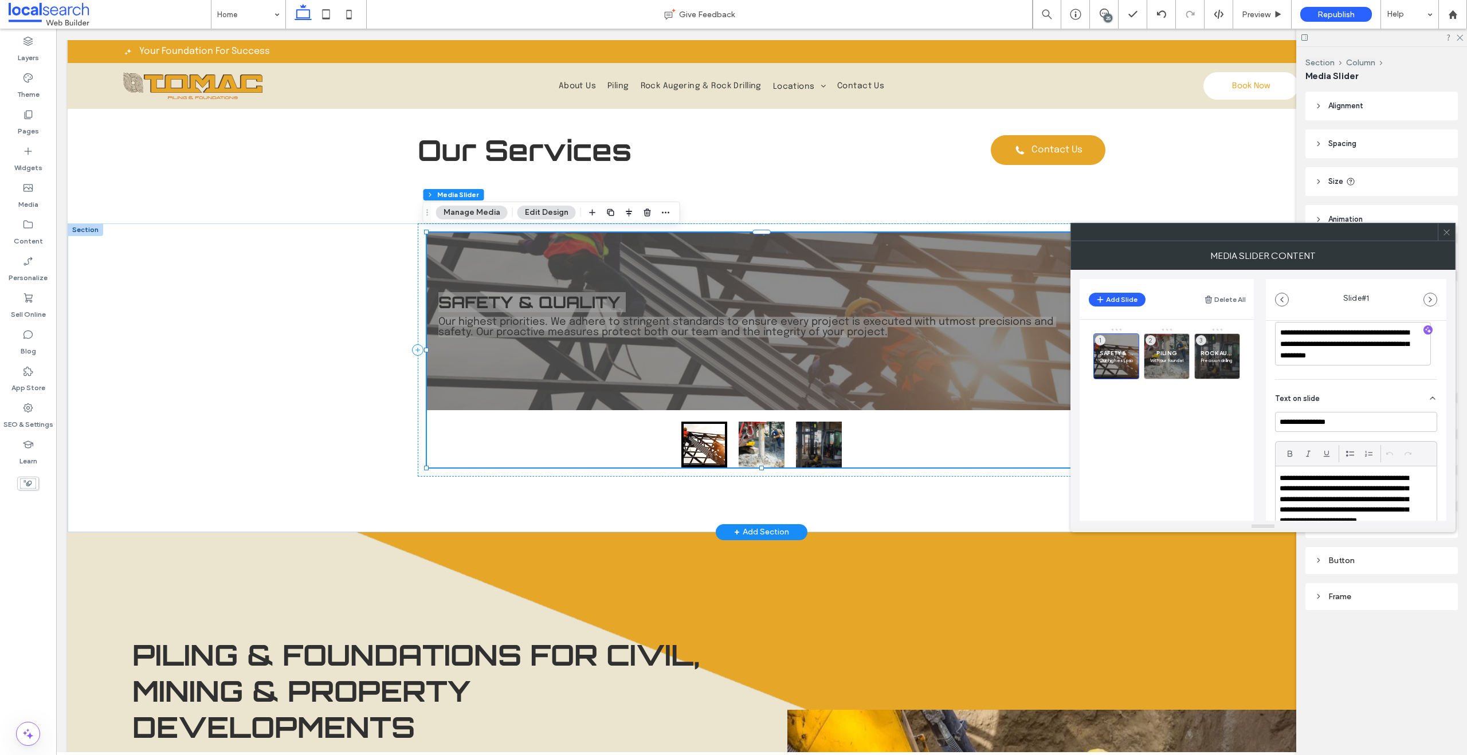
scroll to position [244, 0]
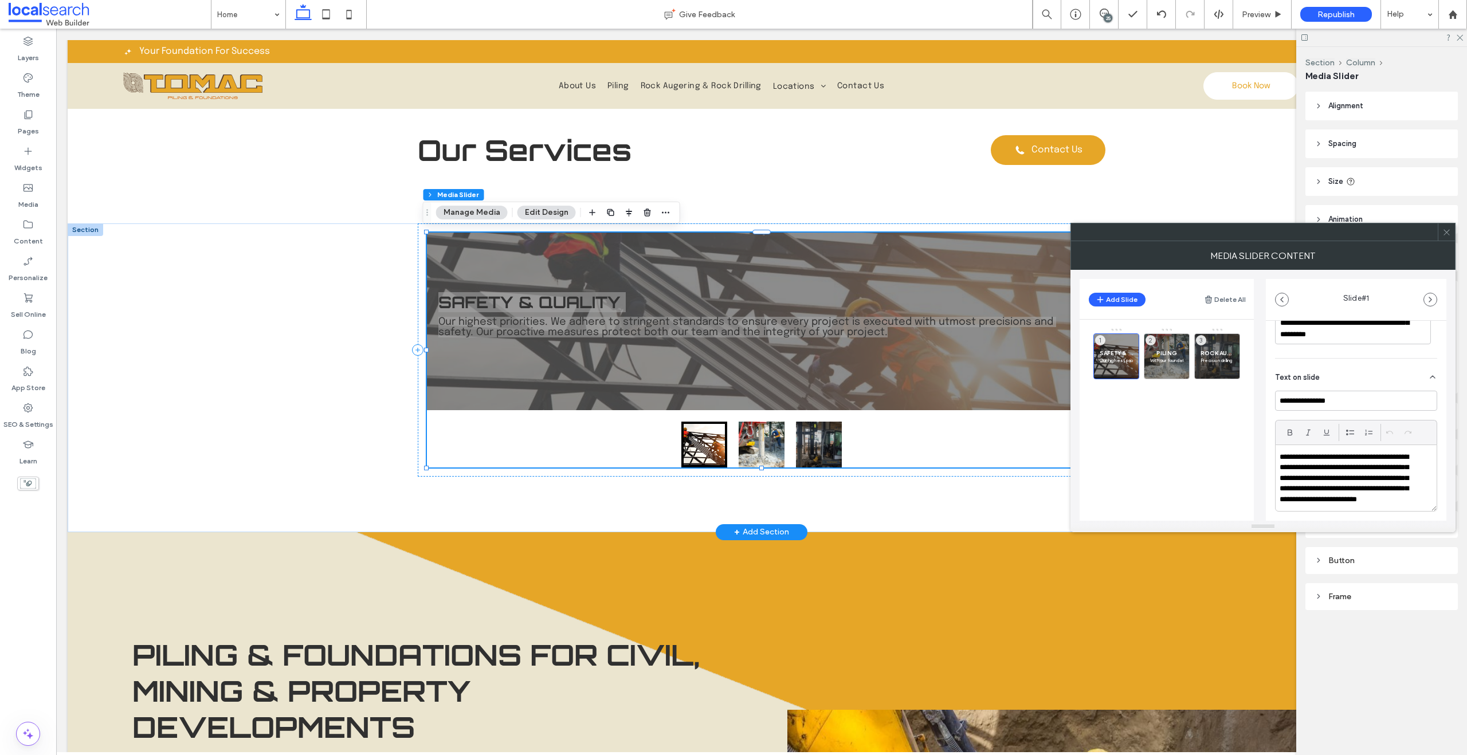
click at [1319, 486] on p "**********" at bounding box center [1349, 484] width 138 height 64
paste div
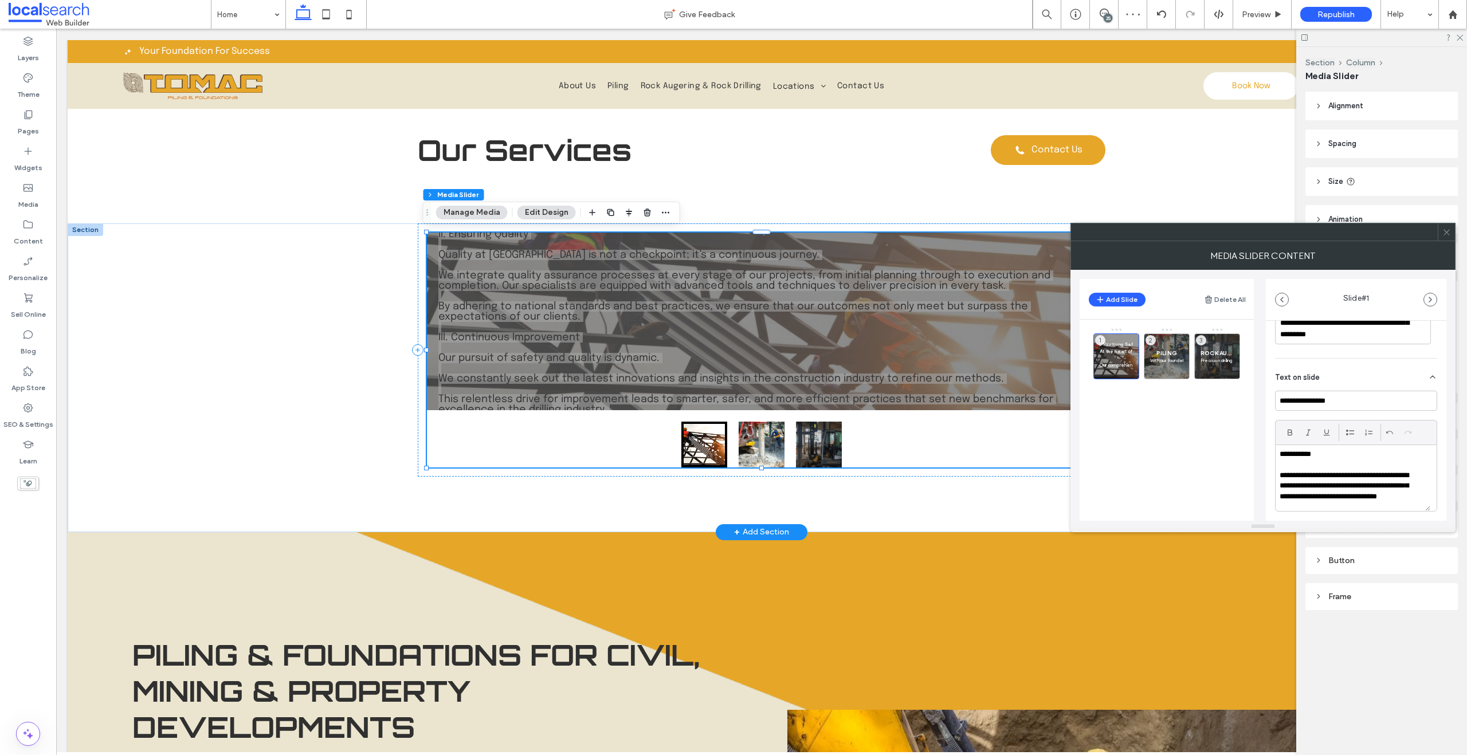
scroll to position [3, 0]
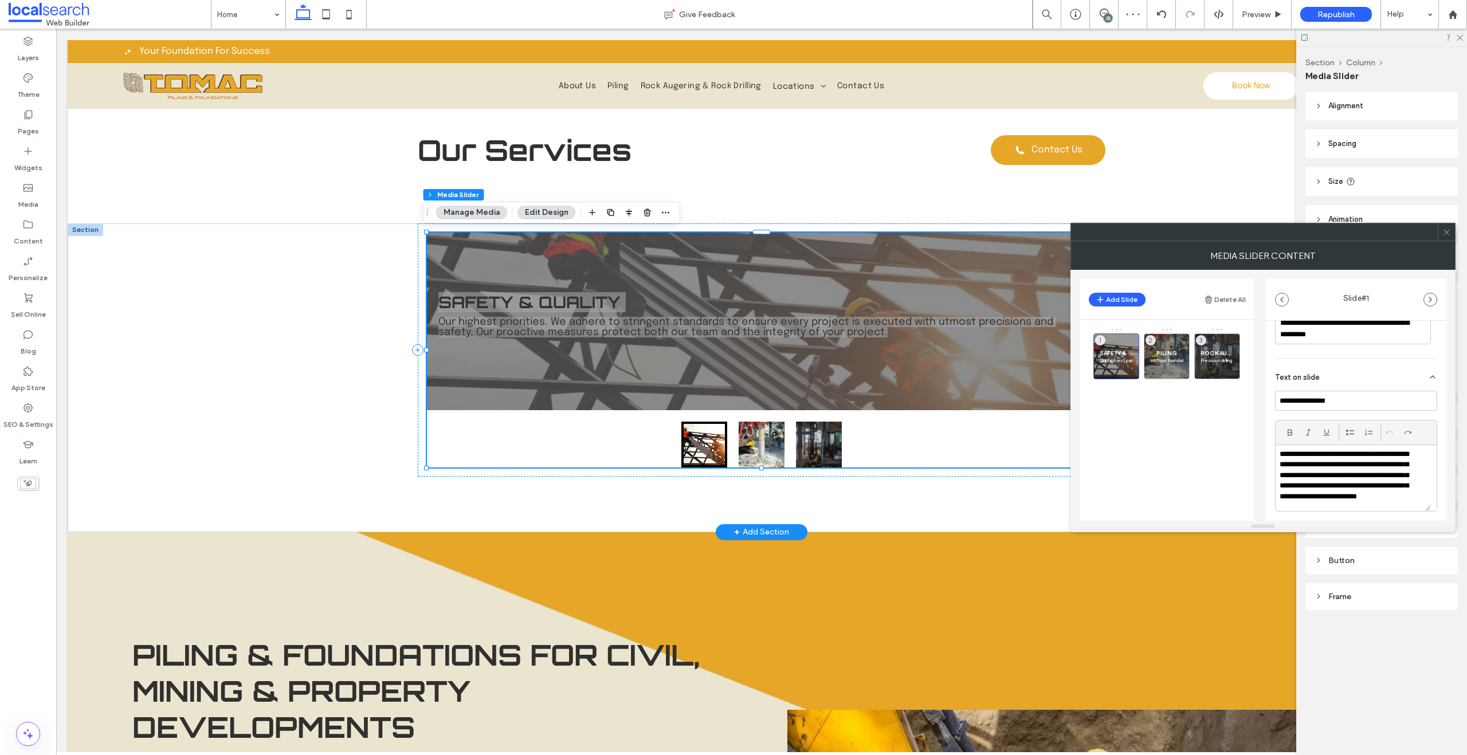
click at [1319, 478] on p "**********" at bounding box center [1349, 481] width 138 height 64
click at [716, 373] on div "SAFETY & QUALITY Our highest priorities. We adhere to stringent standards to en…" at bounding box center [761, 322] width 669 height 178
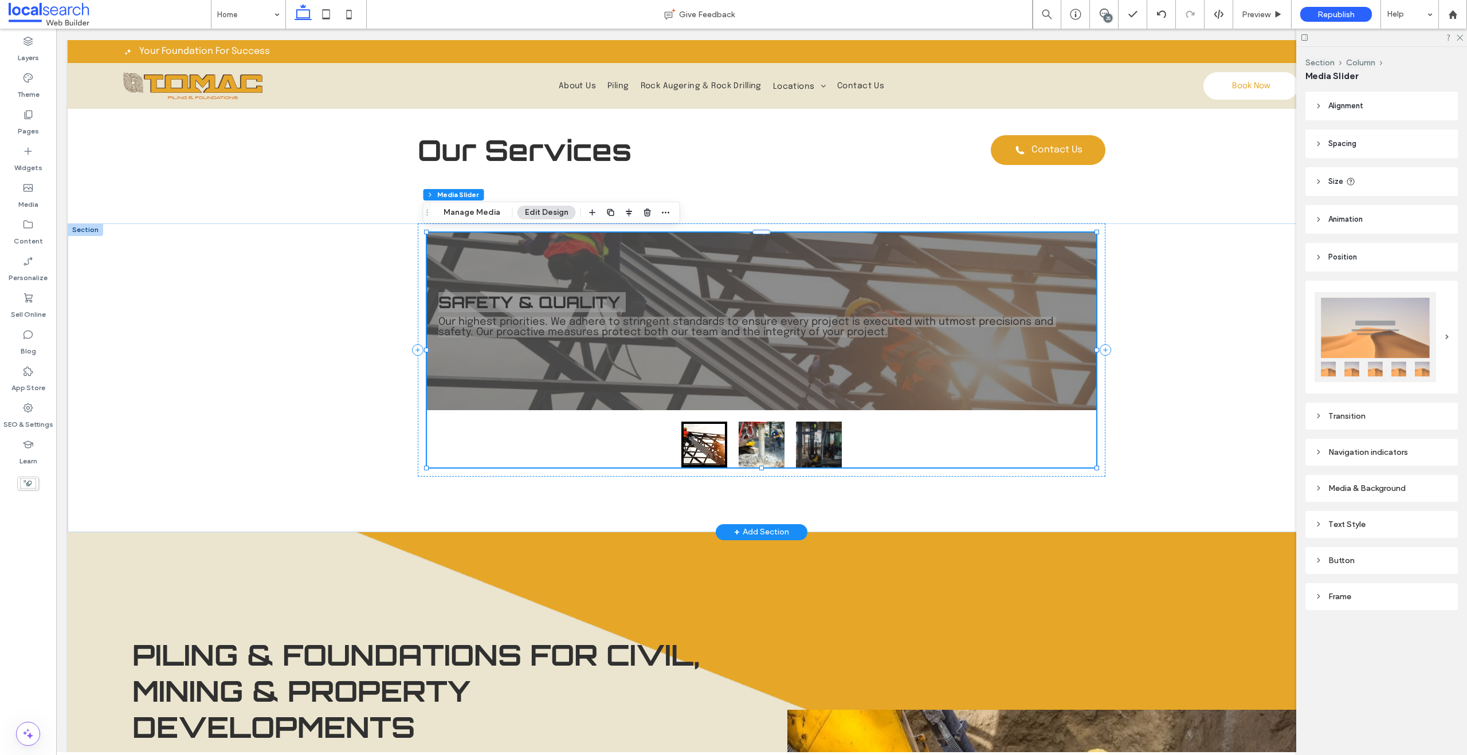
click at [719, 441] on button "go to slide 1" at bounding box center [704, 445] width 46 height 46
click at [682, 437] on button "go to slide 1" at bounding box center [704, 445] width 46 height 46
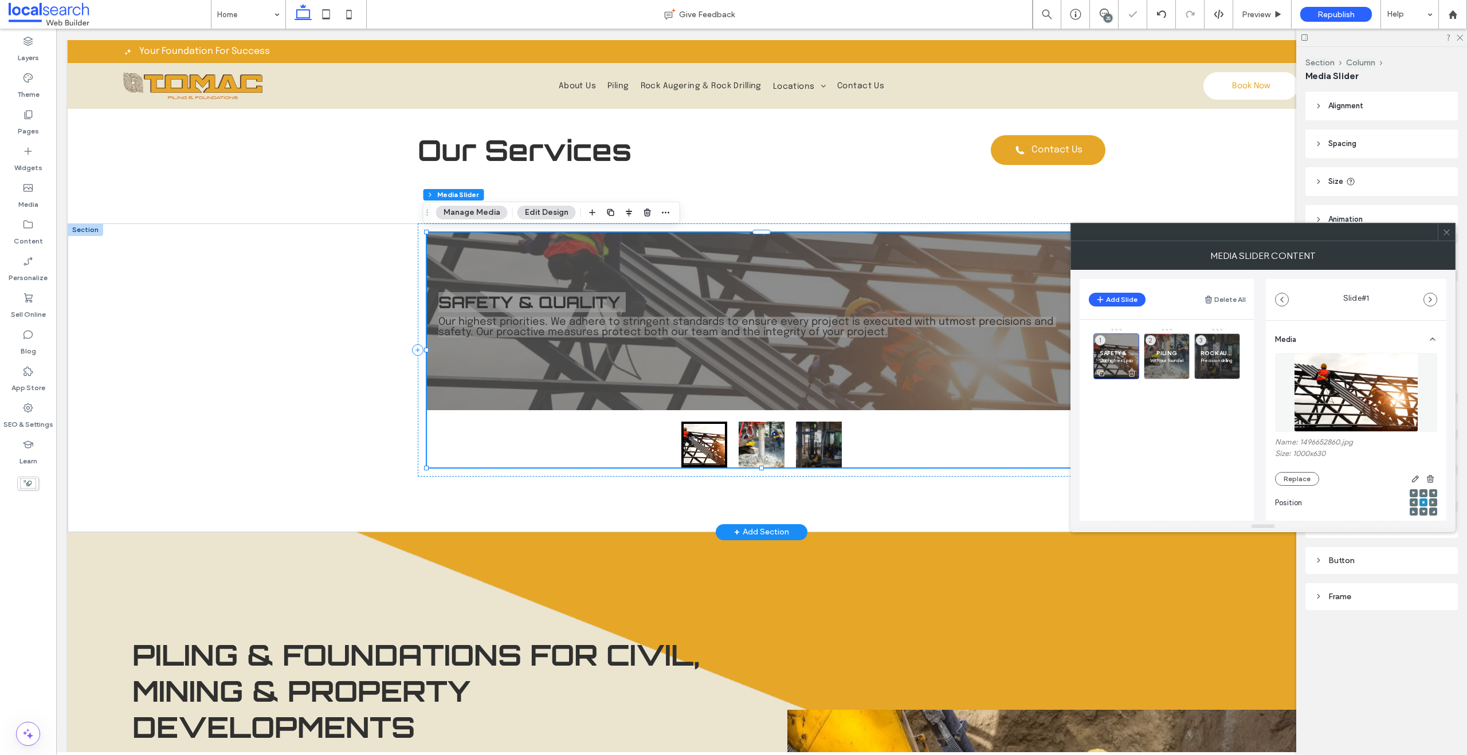
click at [1098, 370] on use at bounding box center [1100, 373] width 7 height 7
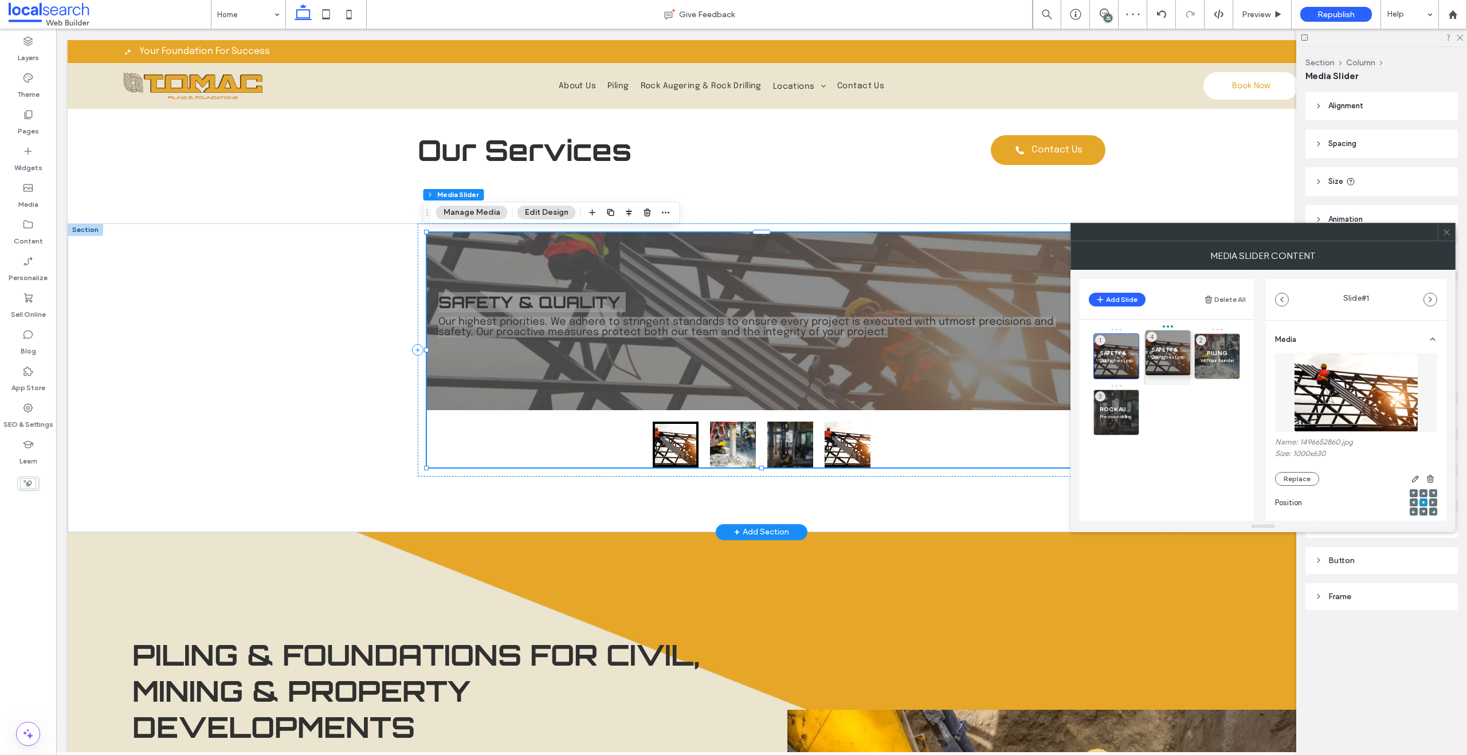
drag, startPoint x: 1120, startPoint y: 409, endPoint x: 1168, endPoint y: 350, distance: 75.7
click at [1153, 371] on use at bounding box center [1151, 373] width 7 height 7
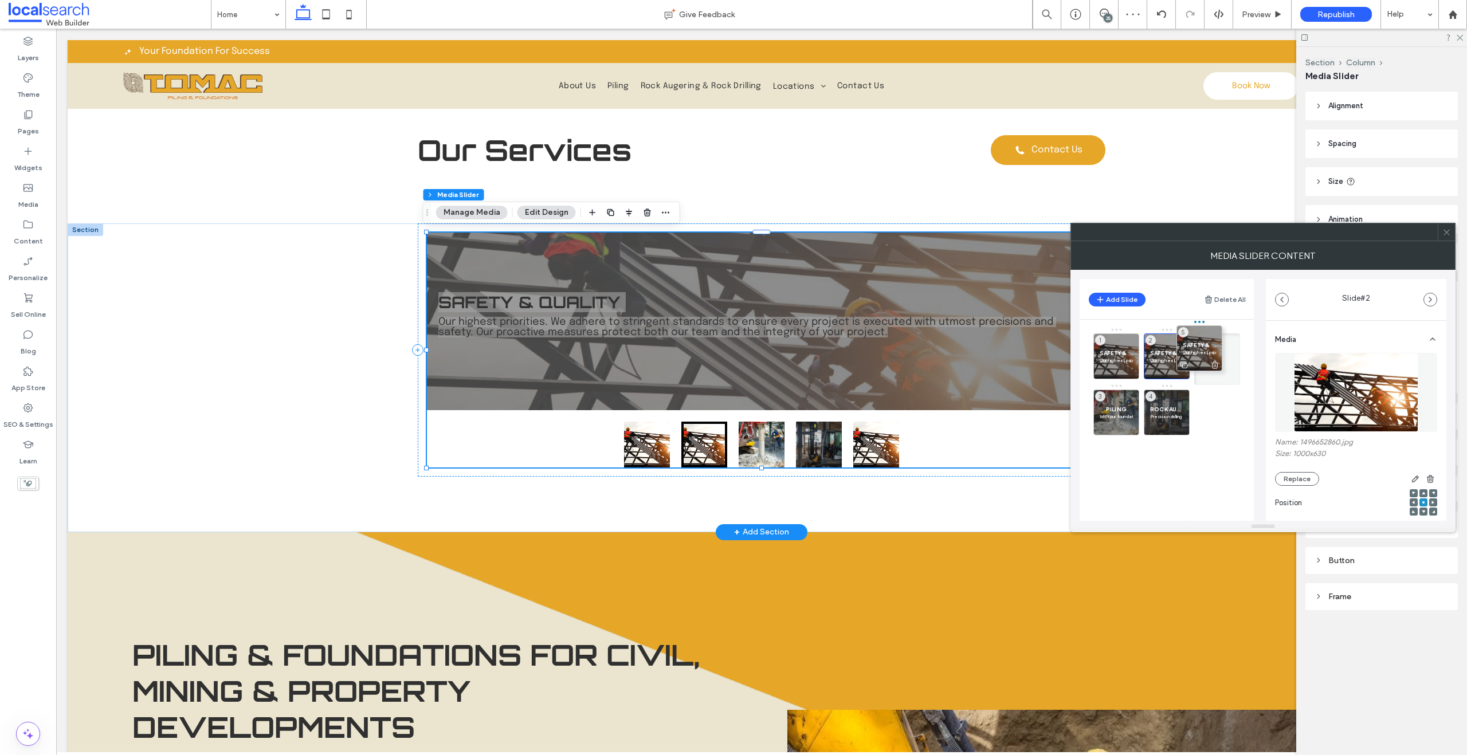
drag, startPoint x: 1159, startPoint y: 411, endPoint x: 1187, endPoint y: 352, distance: 65.4
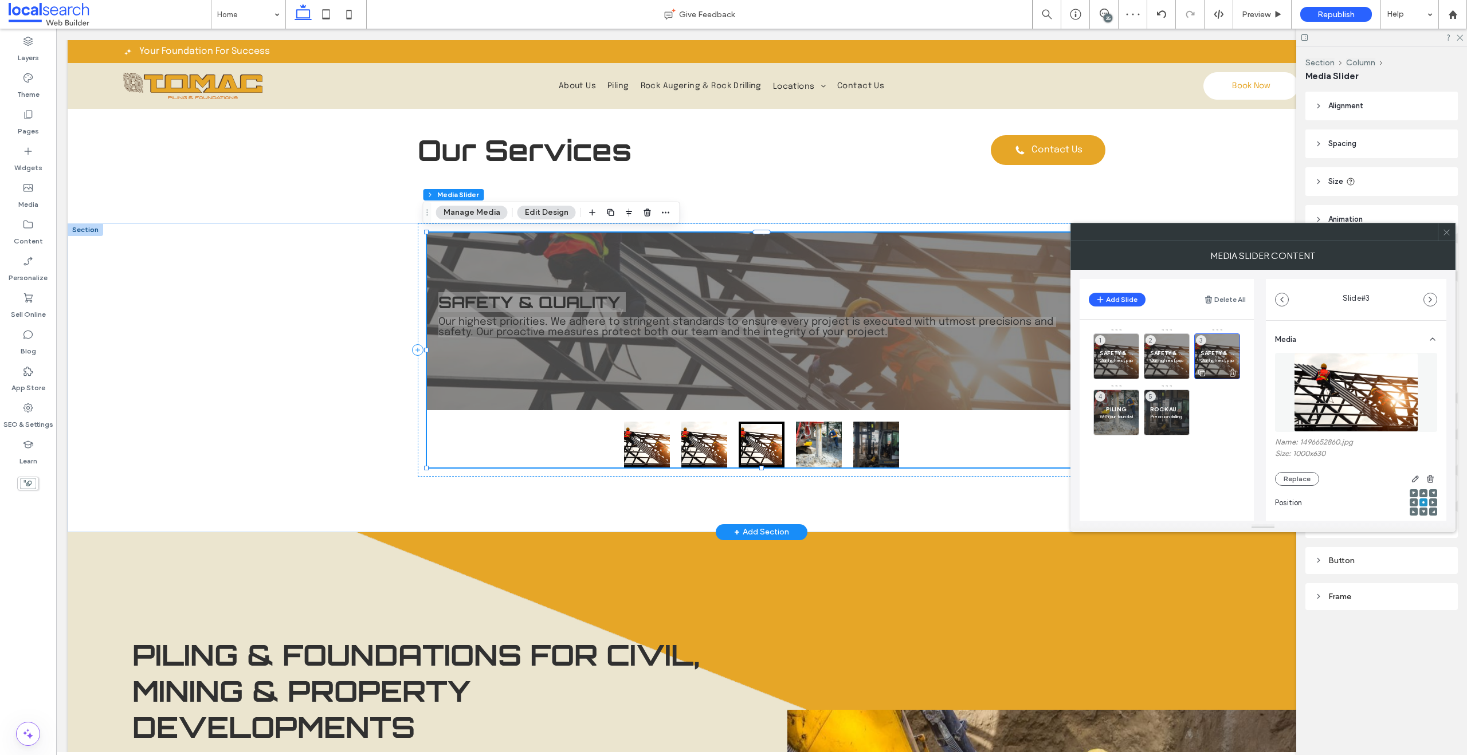
click at [1203, 372] on icon at bounding box center [1201, 373] width 9 height 10
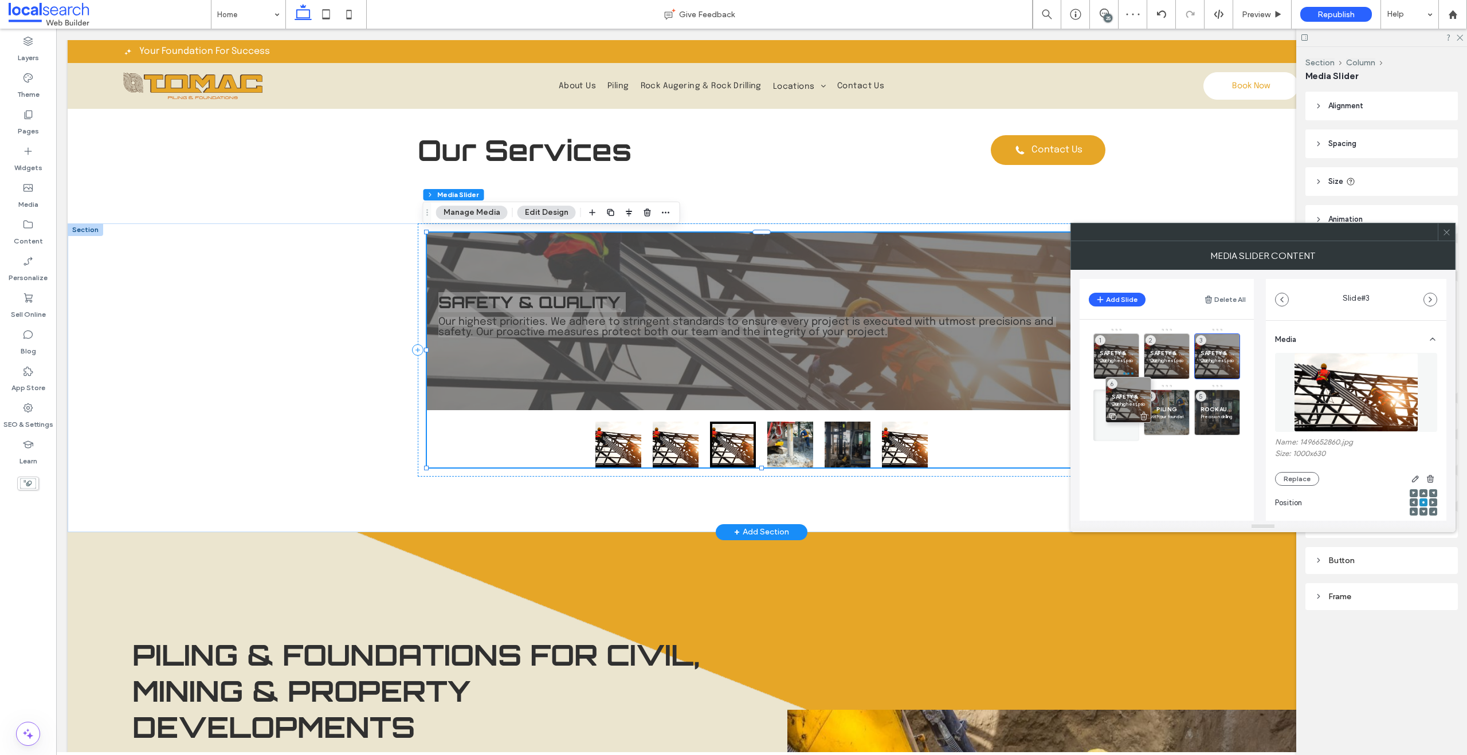
drag, startPoint x: 1207, startPoint y: 407, endPoint x: 1118, endPoint y: 394, distance: 89.7
click at [1450, 238] on span at bounding box center [1446, 231] width 9 height 17
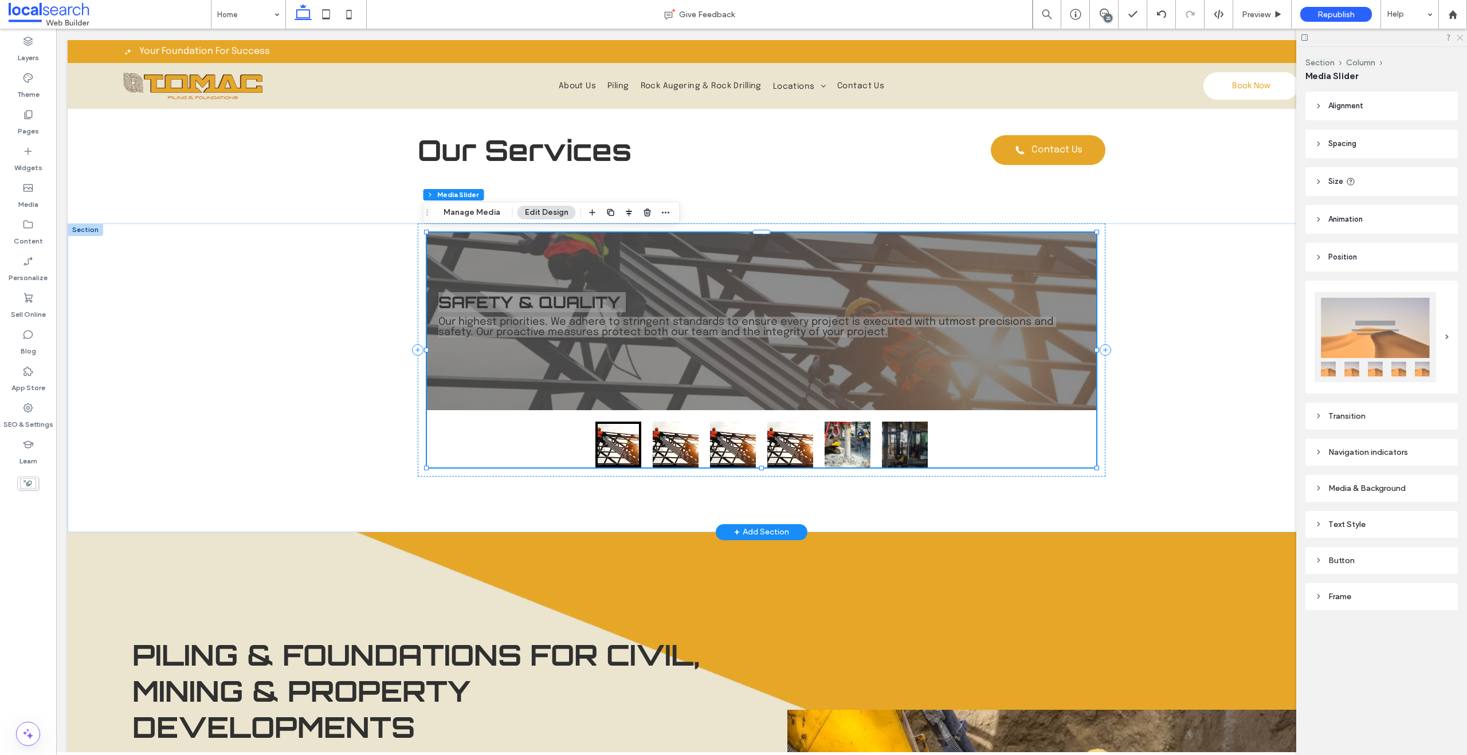
click at [1461, 37] on icon at bounding box center [1458, 36] width 7 height 7
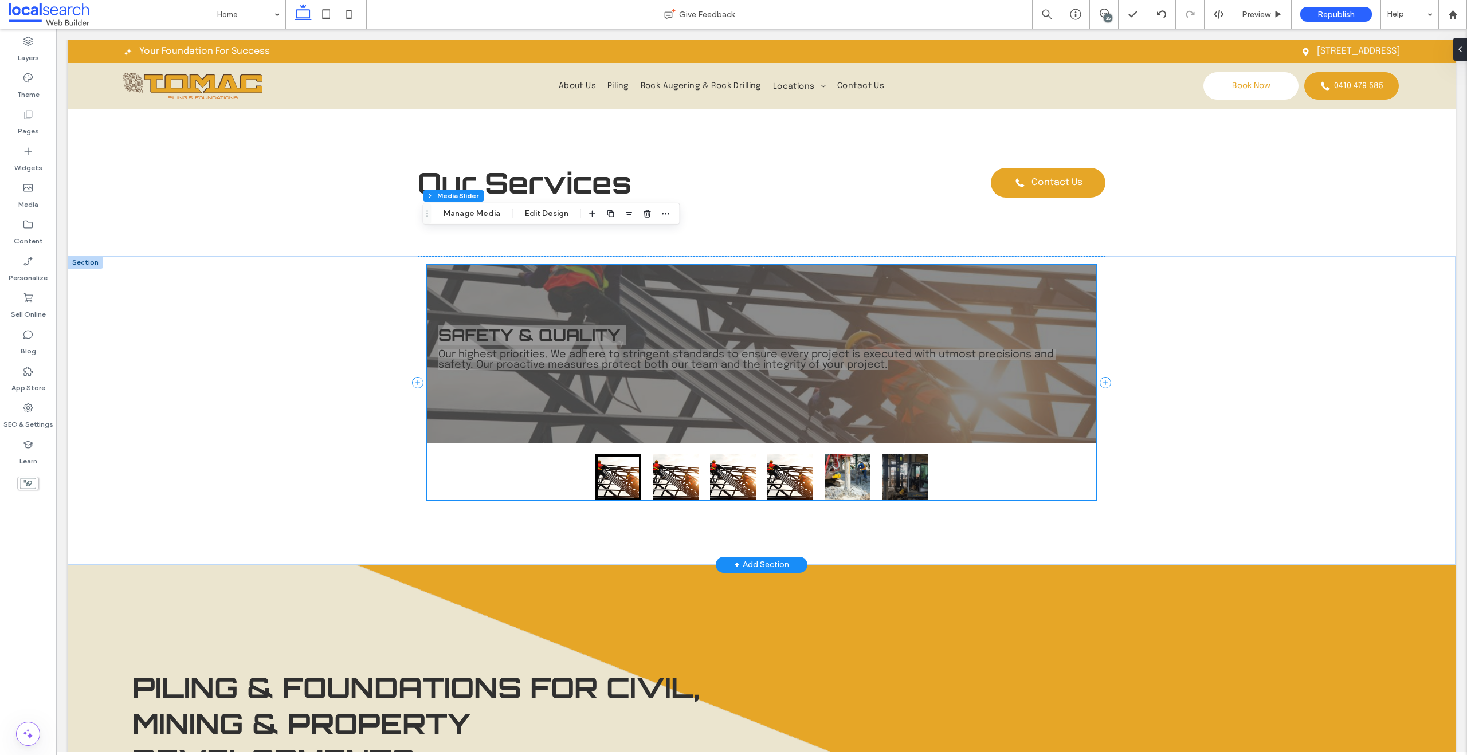
scroll to position [610, 0]
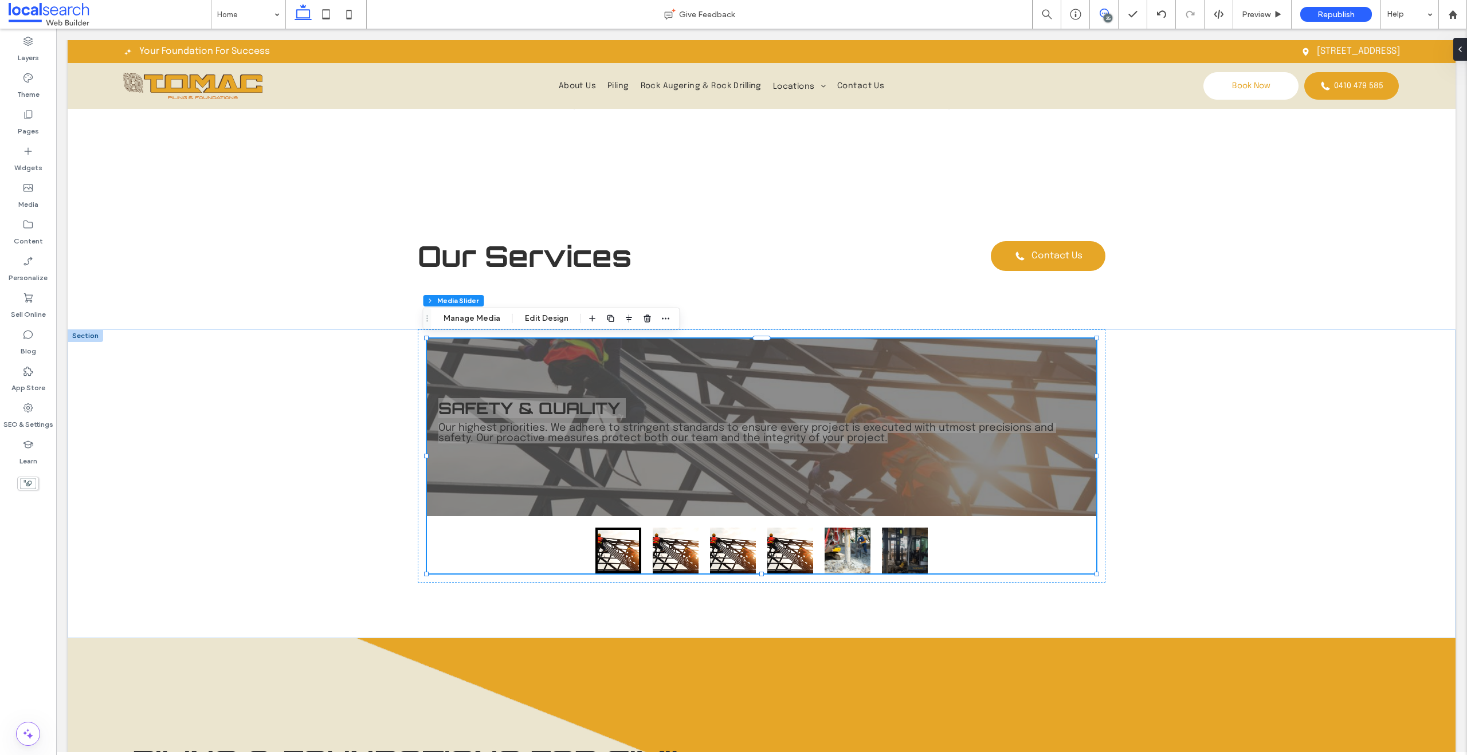
click at [1096, 11] on span at bounding box center [1104, 13] width 28 height 9
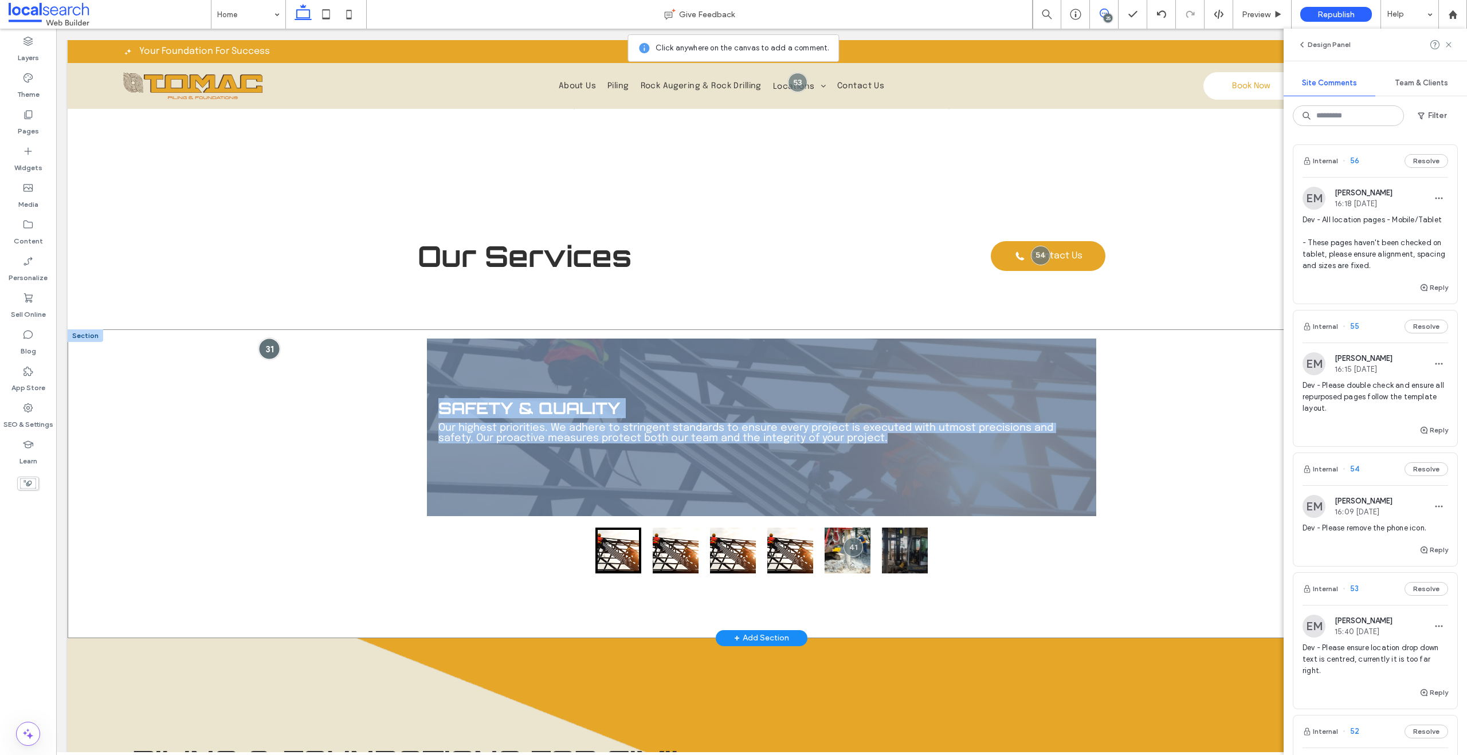
click at [274, 347] on div at bounding box center [269, 349] width 21 height 21
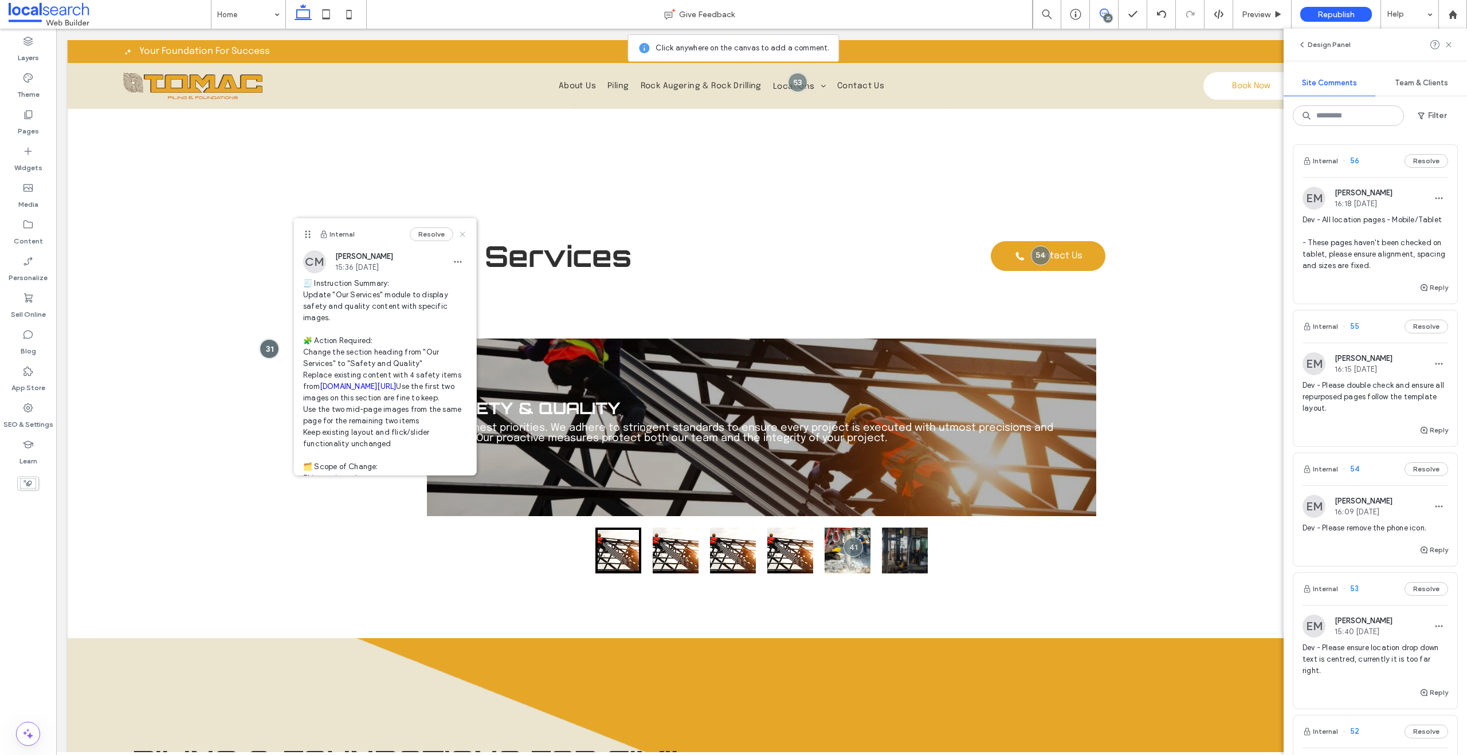
click at [458, 233] on icon at bounding box center [462, 234] width 9 height 9
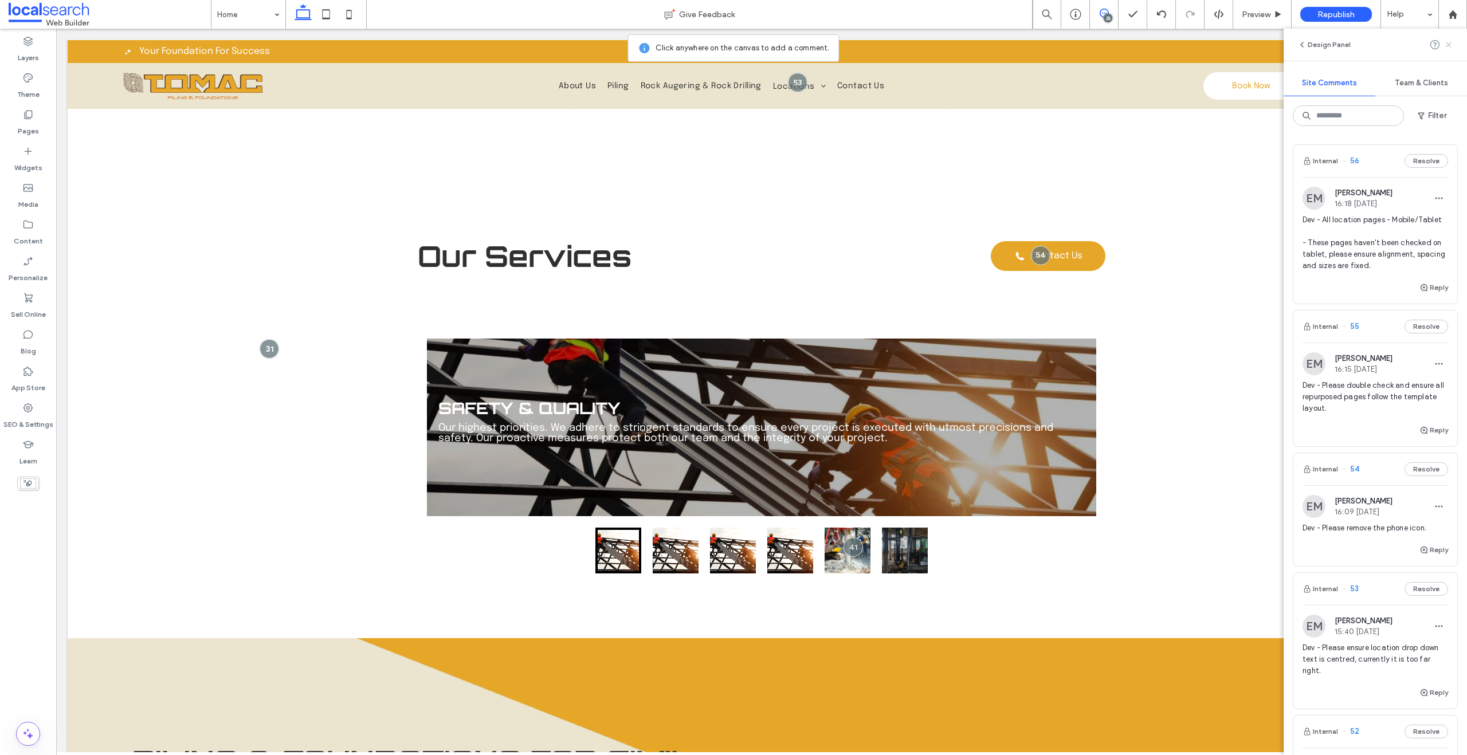
click at [1448, 42] on icon at bounding box center [1448, 44] width 9 height 9
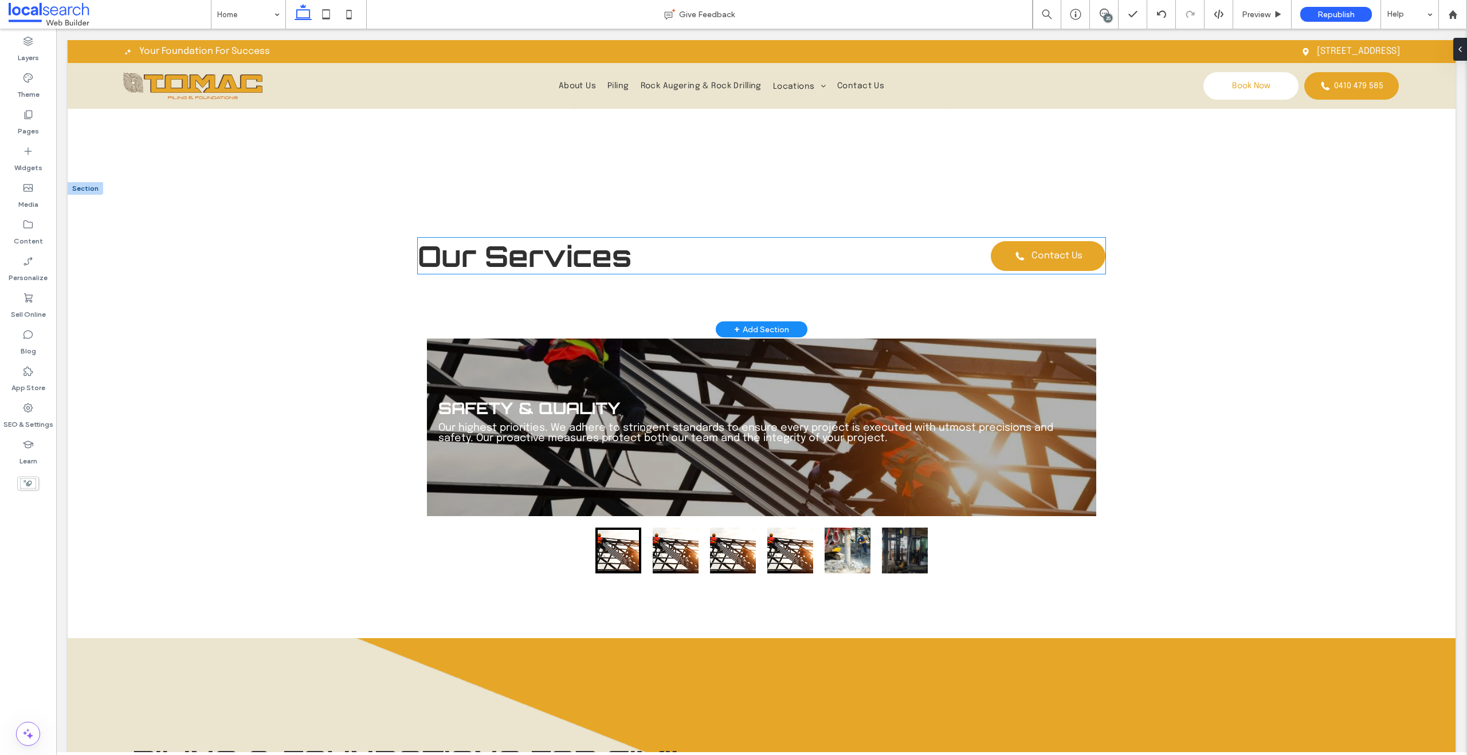
click at [500, 253] on span "Our Services" at bounding box center [525, 256] width 214 height 36
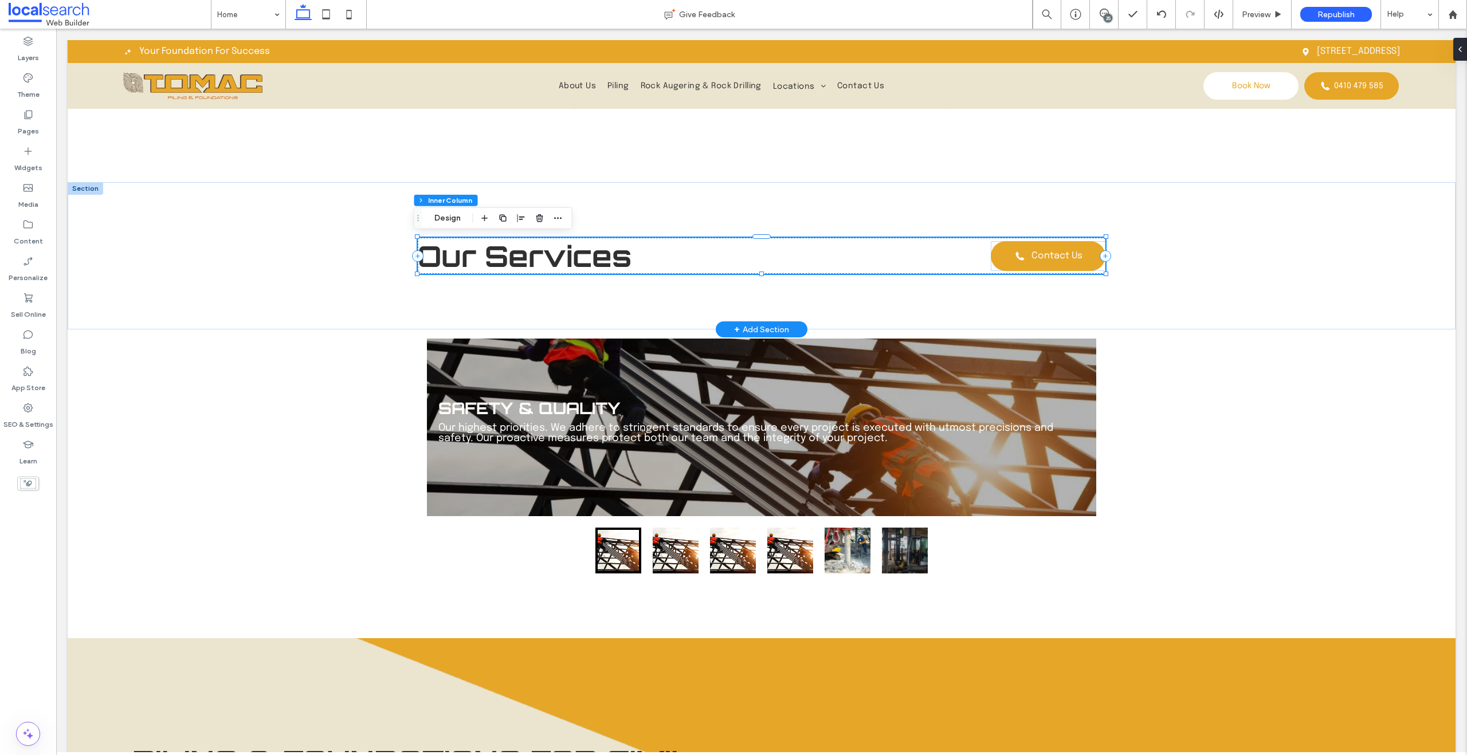
click at [500, 253] on span "Our Services" at bounding box center [525, 256] width 214 height 36
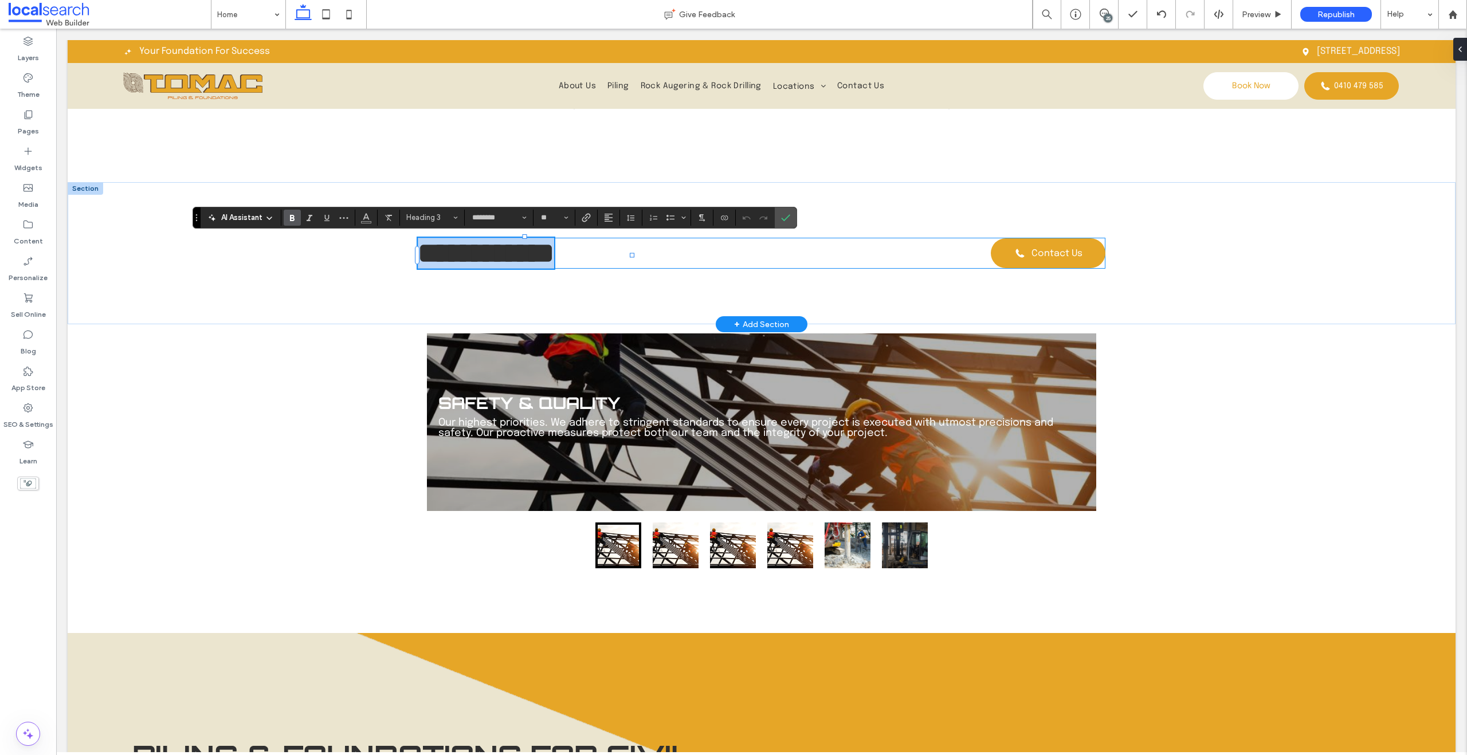
click at [500, 253] on span "**********" at bounding box center [486, 253] width 136 height 28
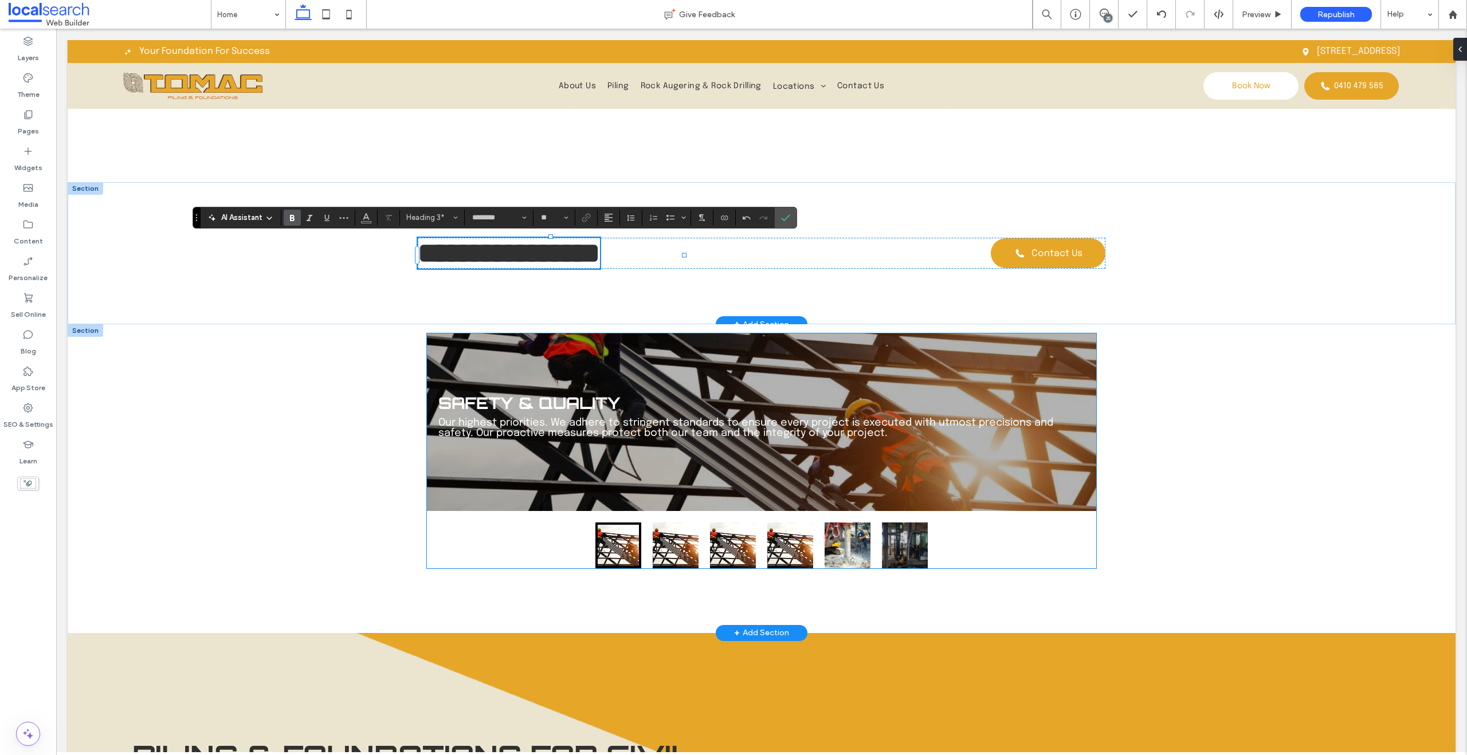
click at [546, 379] on div "SAFETY & QUALITY Our highest priorities. We adhere to stringent standards to en…" at bounding box center [761, 422] width 669 height 178
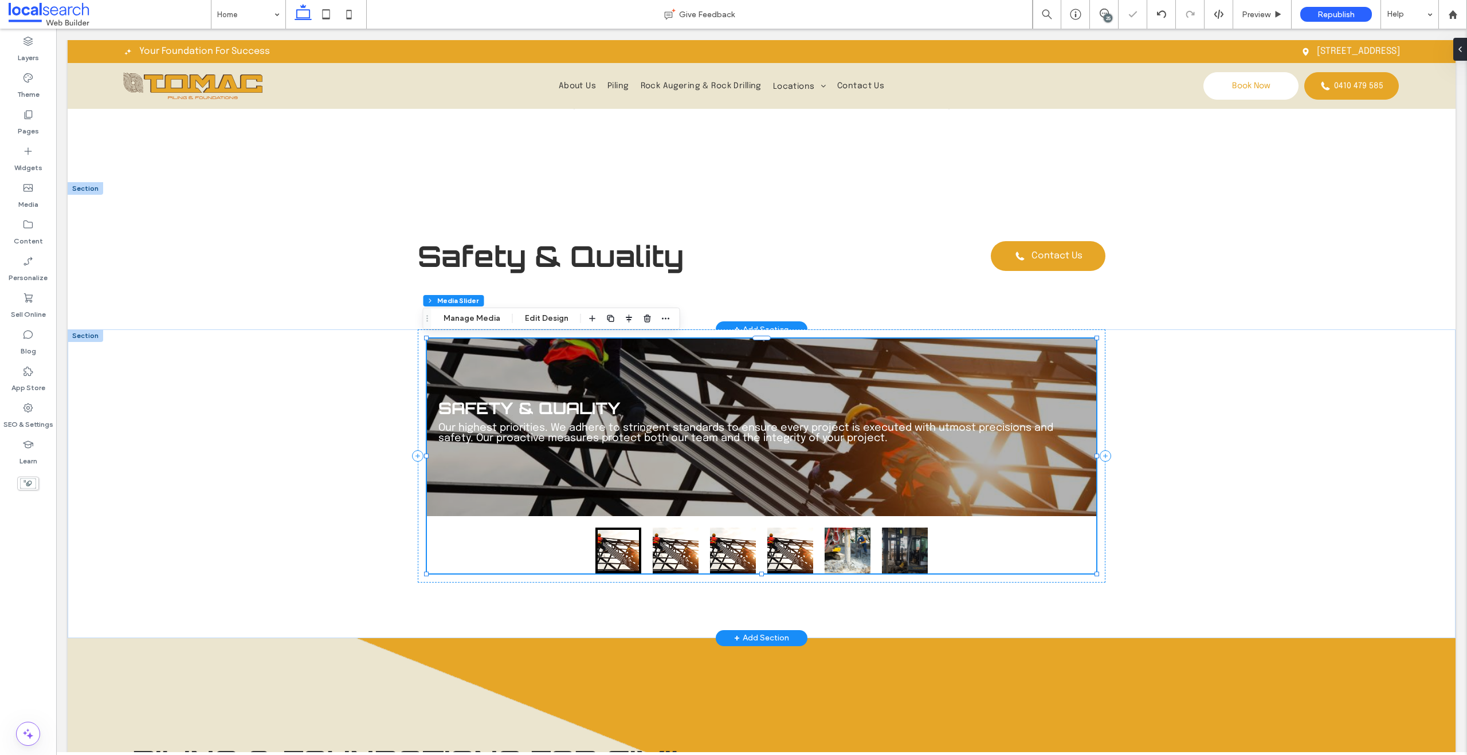
click at [518, 423] on p "Our highest priorities. We adhere to stringent standards to ensure every projec…" at bounding box center [761, 433] width 646 height 21
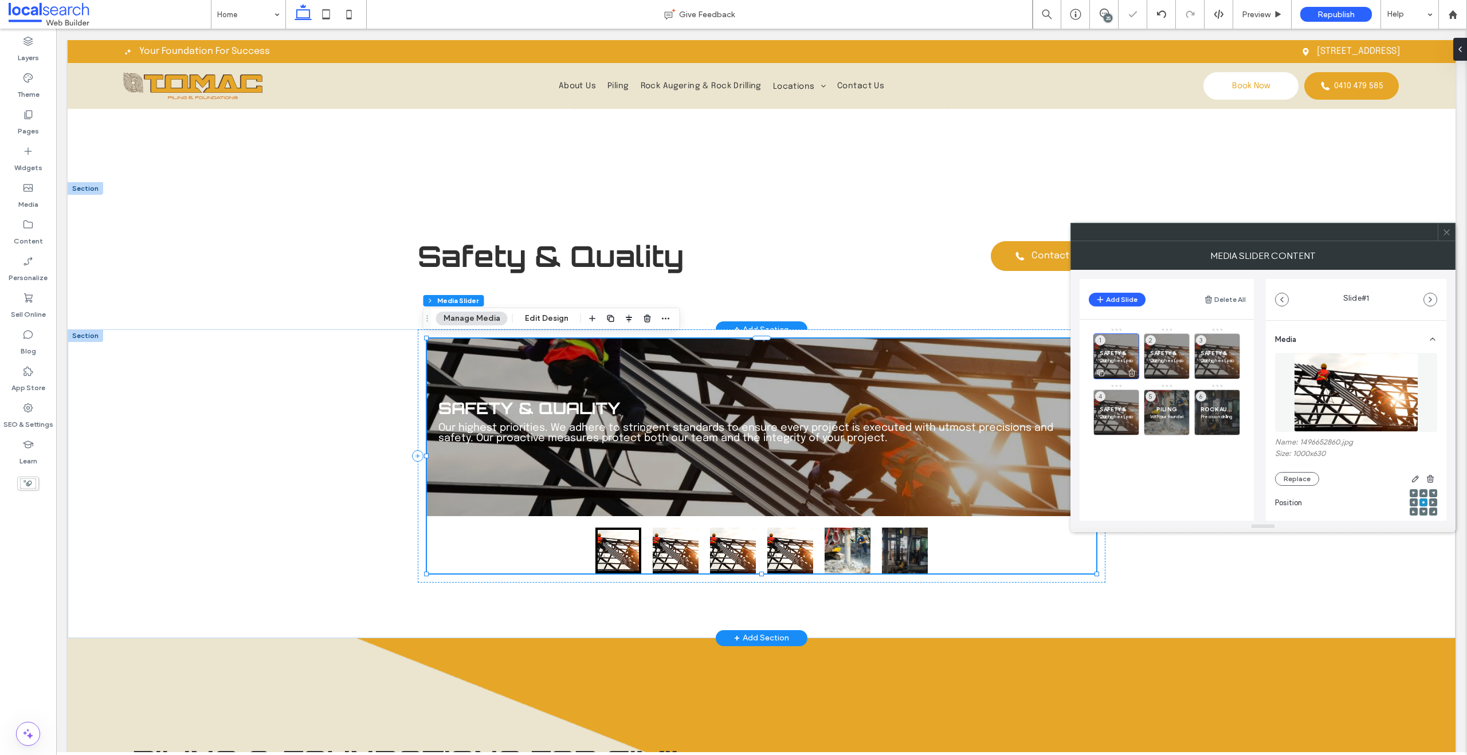
click at [1110, 350] on span "SAFETY & QUALITY" at bounding box center [1116, 353] width 33 height 7
click at [638, 418] on div "SAFETY & QUALITY Our highest priorities. We adhere to stringent standards to en…" at bounding box center [761, 428] width 669 height 178
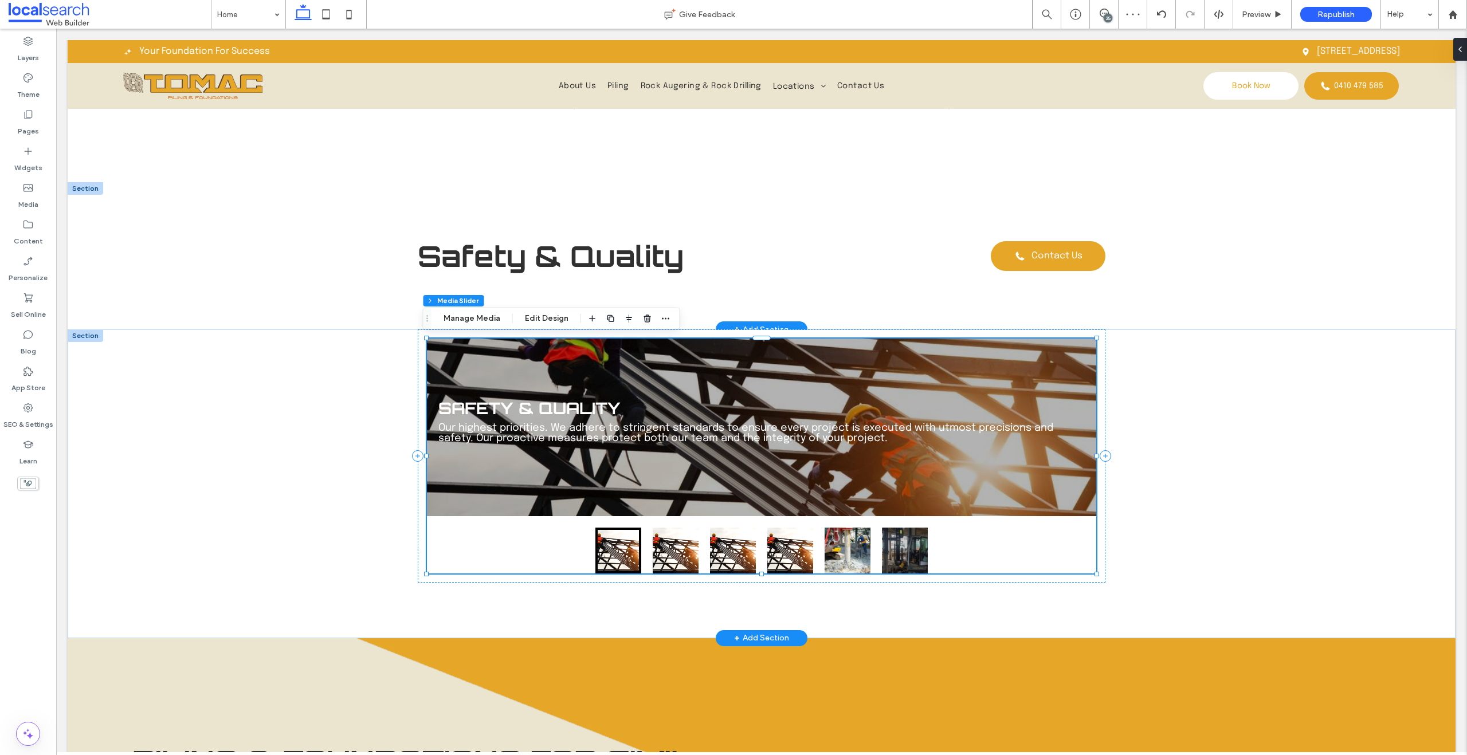
click at [633, 425] on p "Our highest priorities. We adhere to stringent standards to ensure every projec…" at bounding box center [761, 433] width 646 height 21
click at [615, 442] on p "Our highest priorities. We adhere to stringent standards to ensure every projec…" at bounding box center [761, 433] width 646 height 21
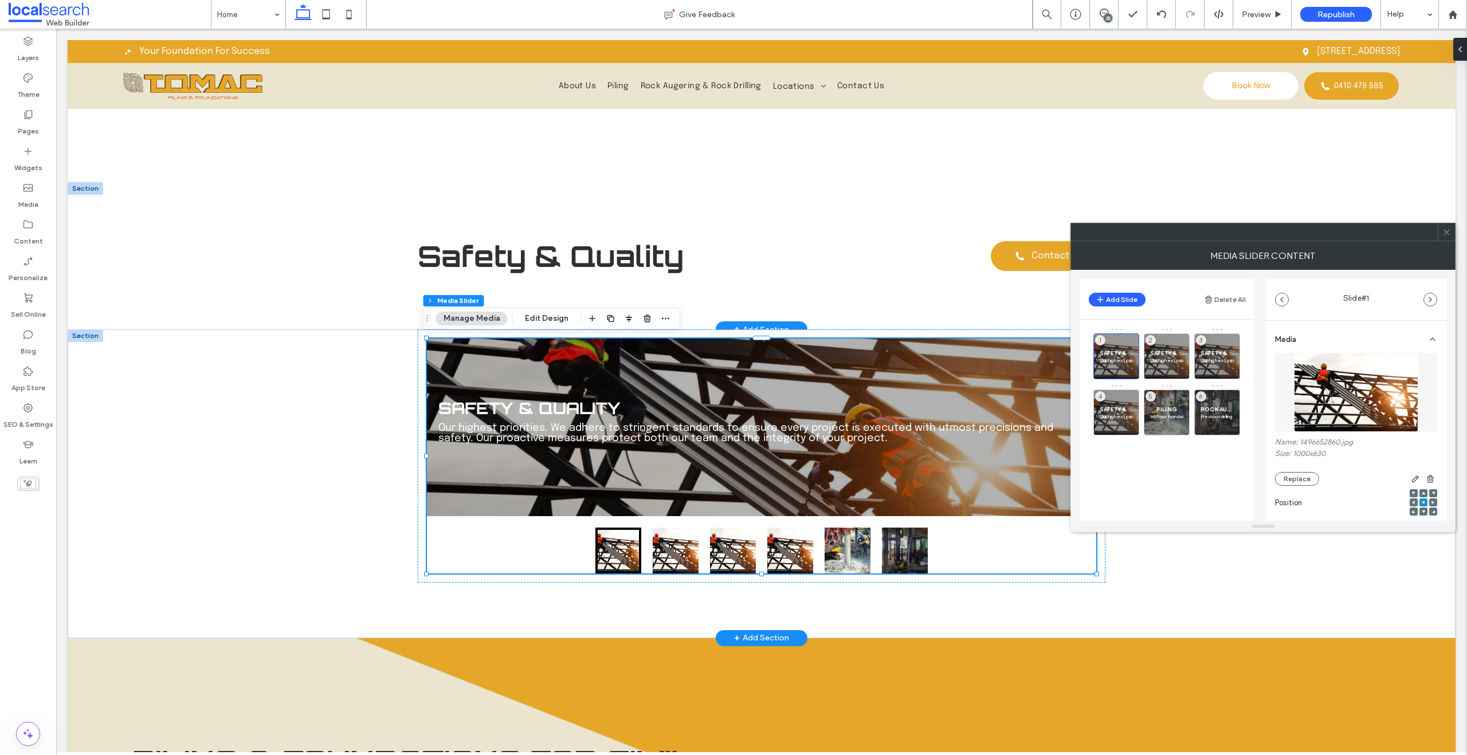
scroll to position [213, 0]
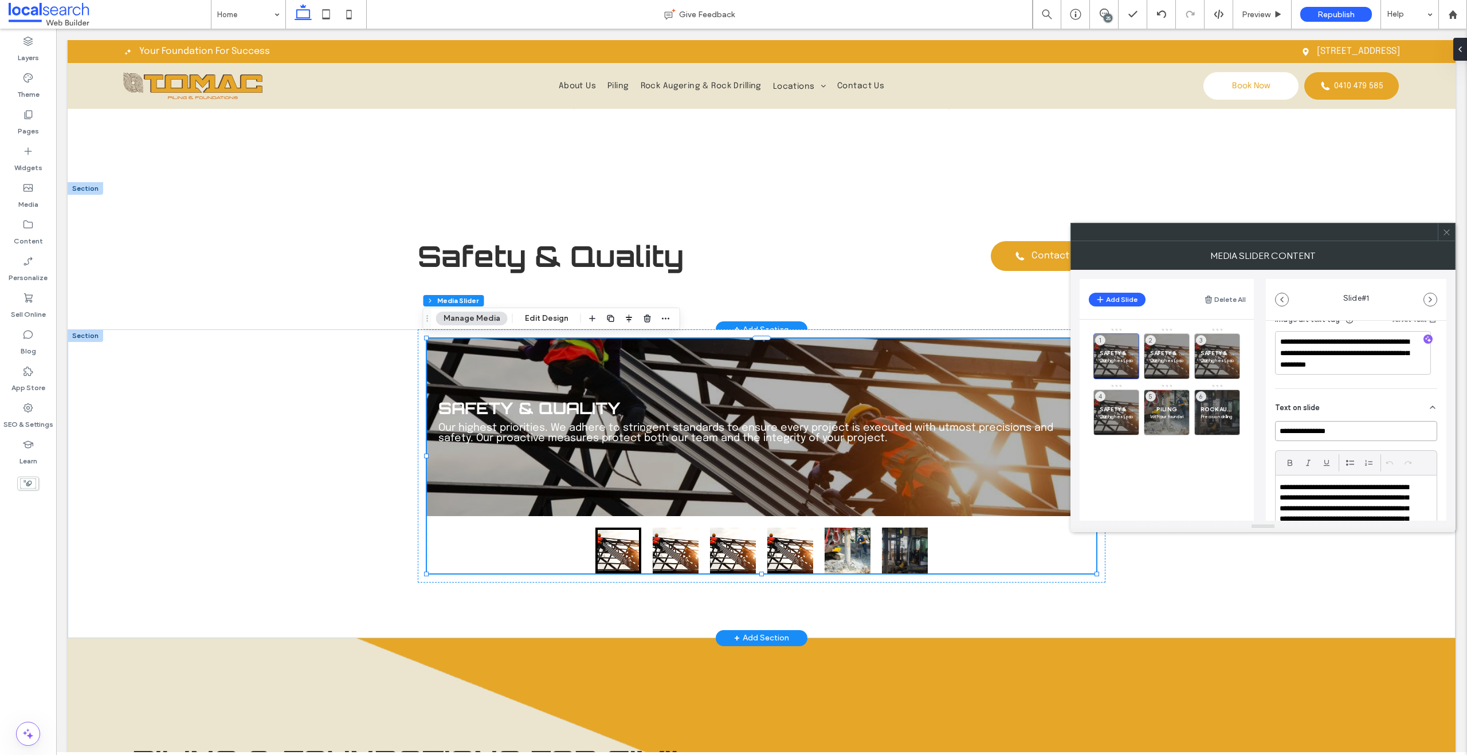
click at [1320, 429] on input "**********" at bounding box center [1356, 431] width 162 height 20
paste input "***"
type input "**********"
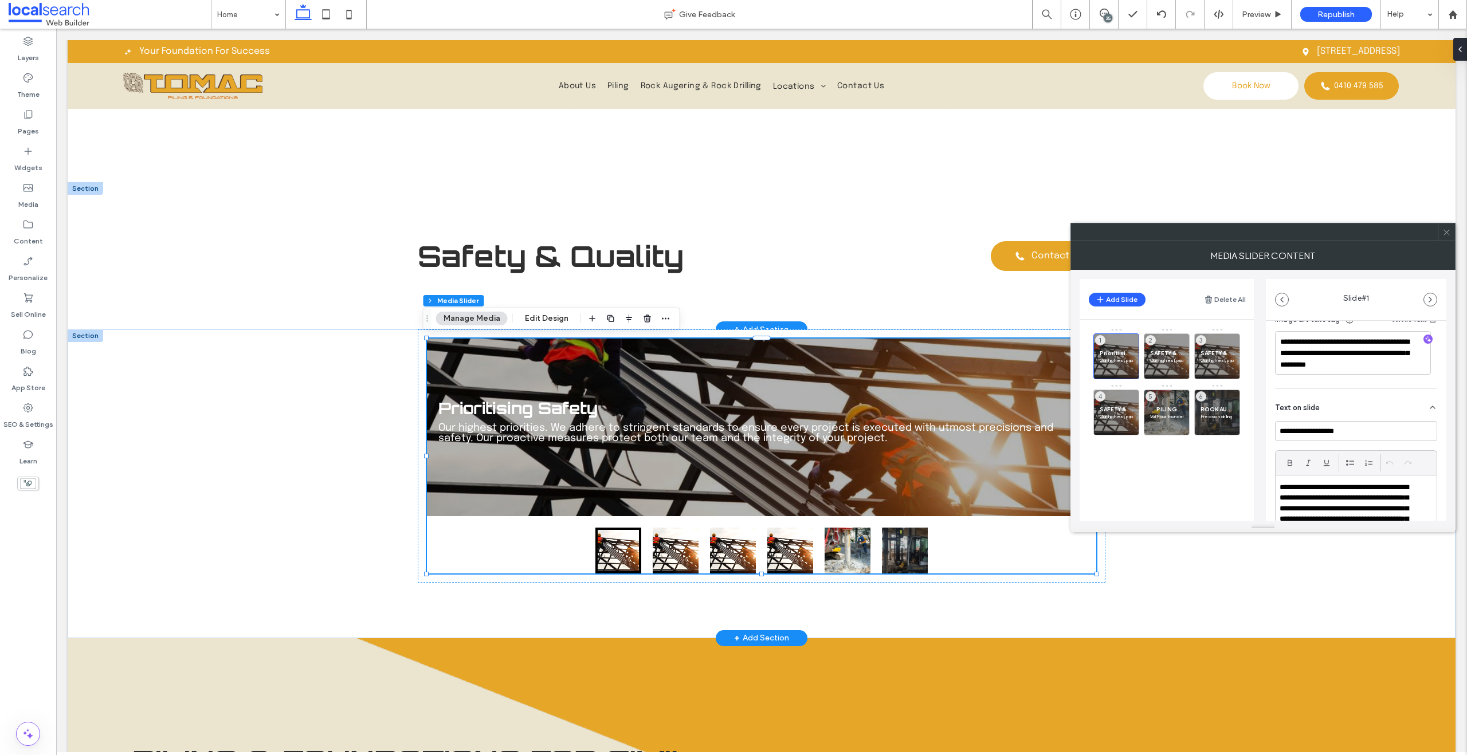
click at [1355, 489] on p "**********" at bounding box center [1349, 514] width 138 height 64
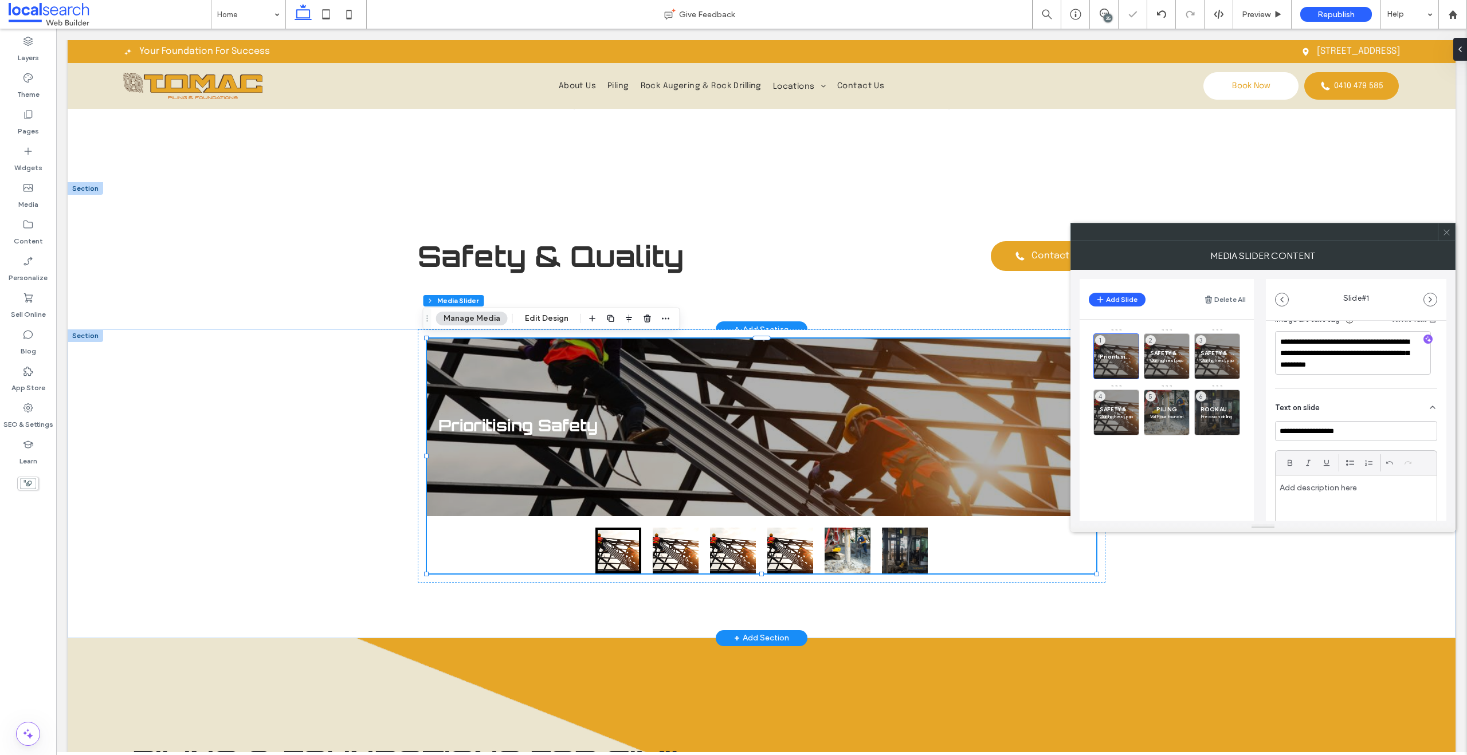
paste div
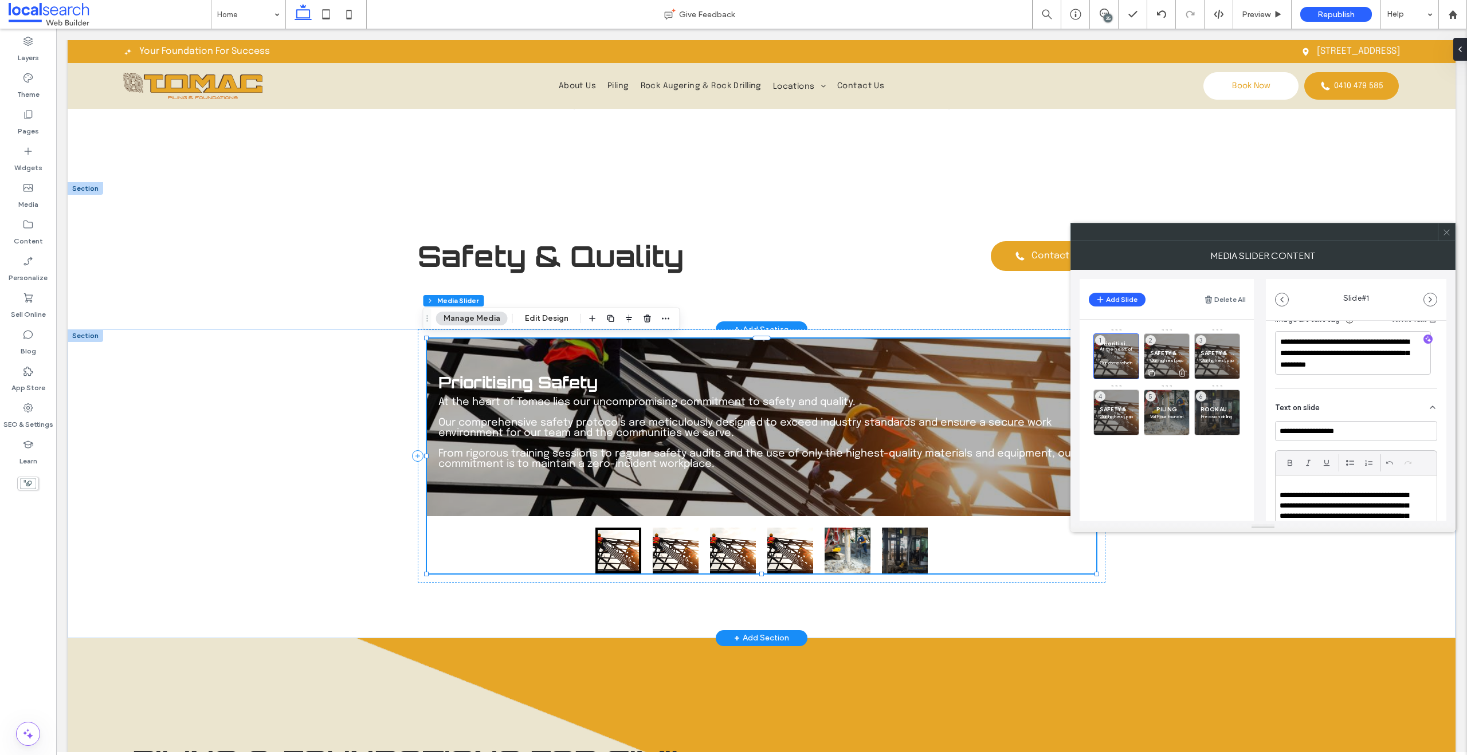
click at [1155, 343] on div "SAFETY & QUALITY Our highest priorities. We adhere to stringent standards to en…" at bounding box center [1167, 356] width 46 height 46
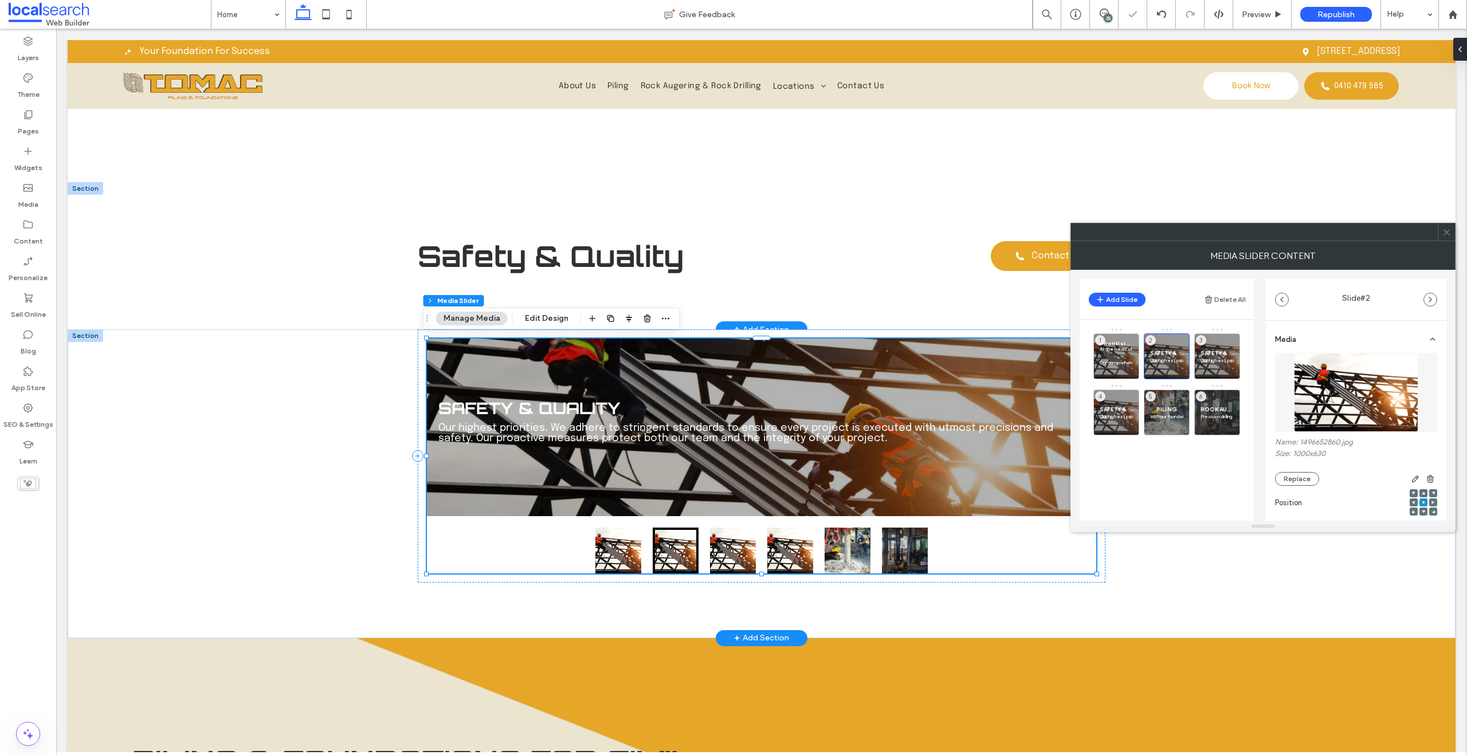
scroll to position [239, 0]
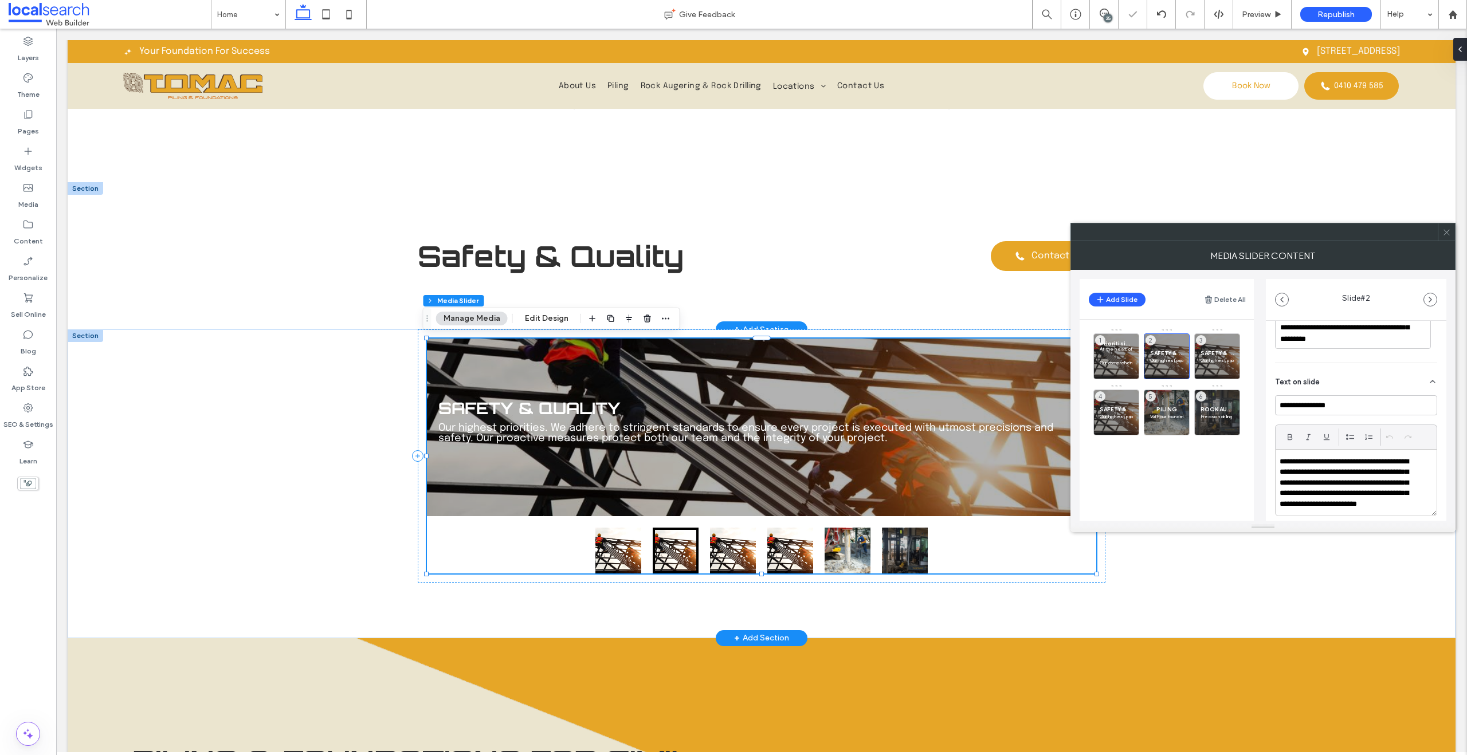
click at [1333, 483] on p "**********" at bounding box center [1349, 489] width 138 height 64
paste div
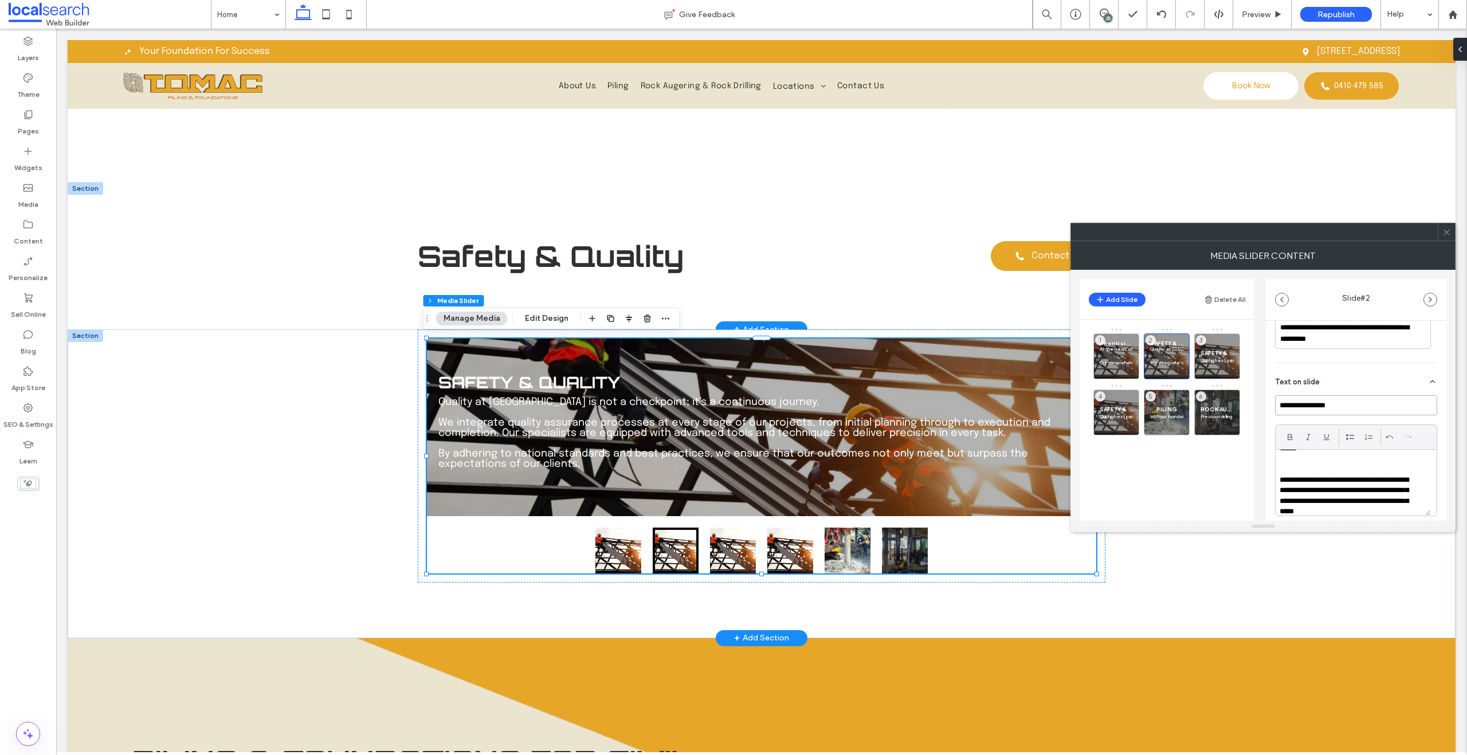
click at [1313, 408] on input "**********" at bounding box center [1356, 405] width 162 height 20
paste input
type input "**********"
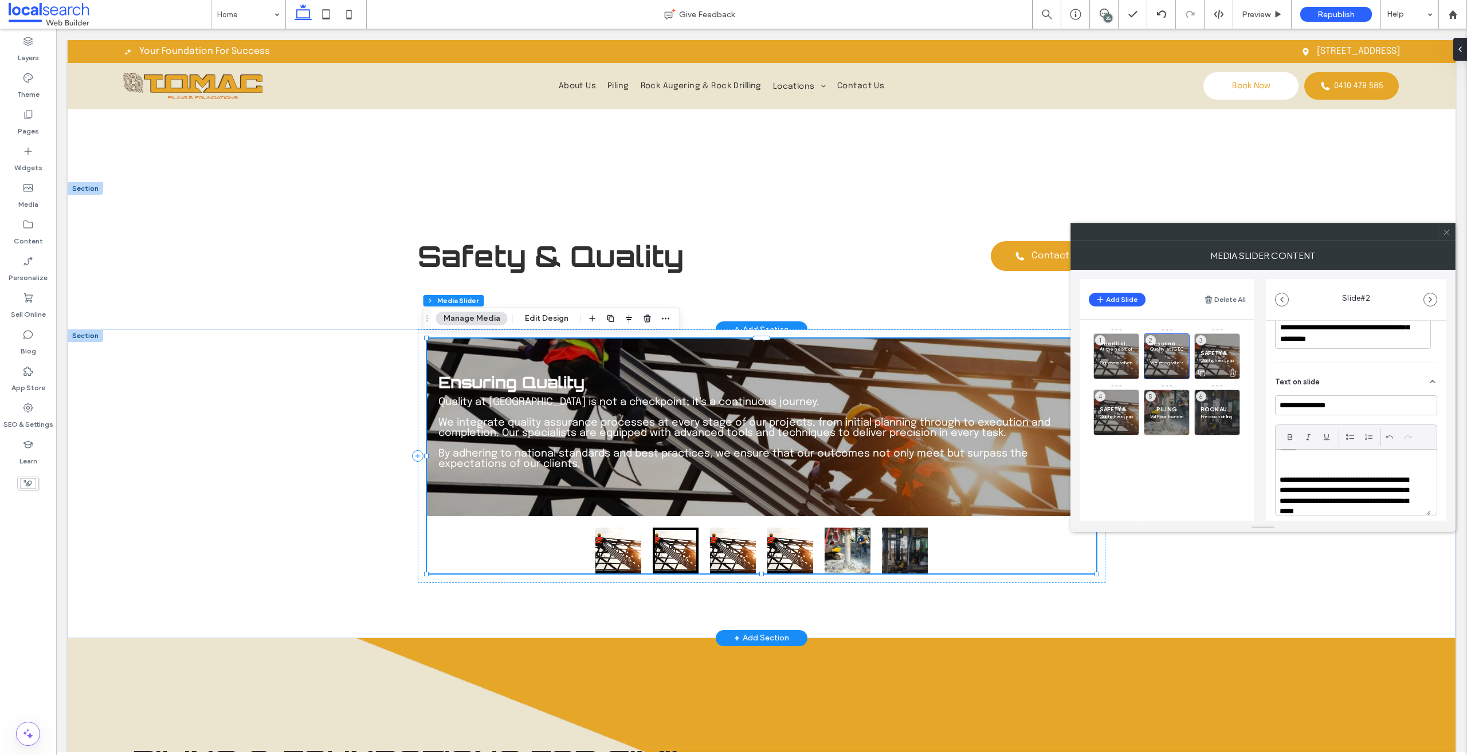
click at [1221, 357] on p "Our highest priorities. We adhere to stringent standards to ensure every projec…" at bounding box center [1216, 360] width 33 height 7
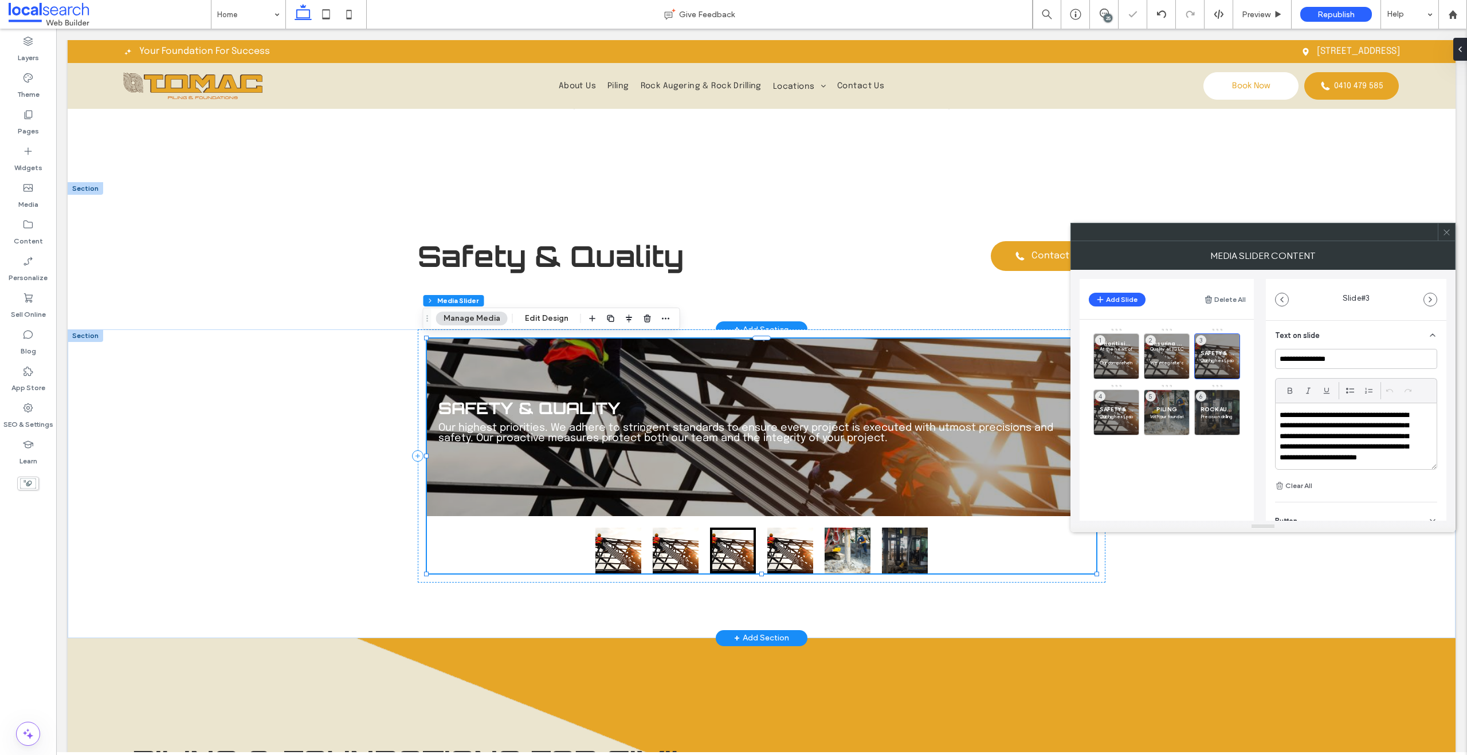
scroll to position [300, 0]
click at [1329, 443] on p "**********" at bounding box center [1349, 427] width 138 height 64
click at [1329, 442] on p "**********" at bounding box center [1349, 427] width 138 height 64
paste div
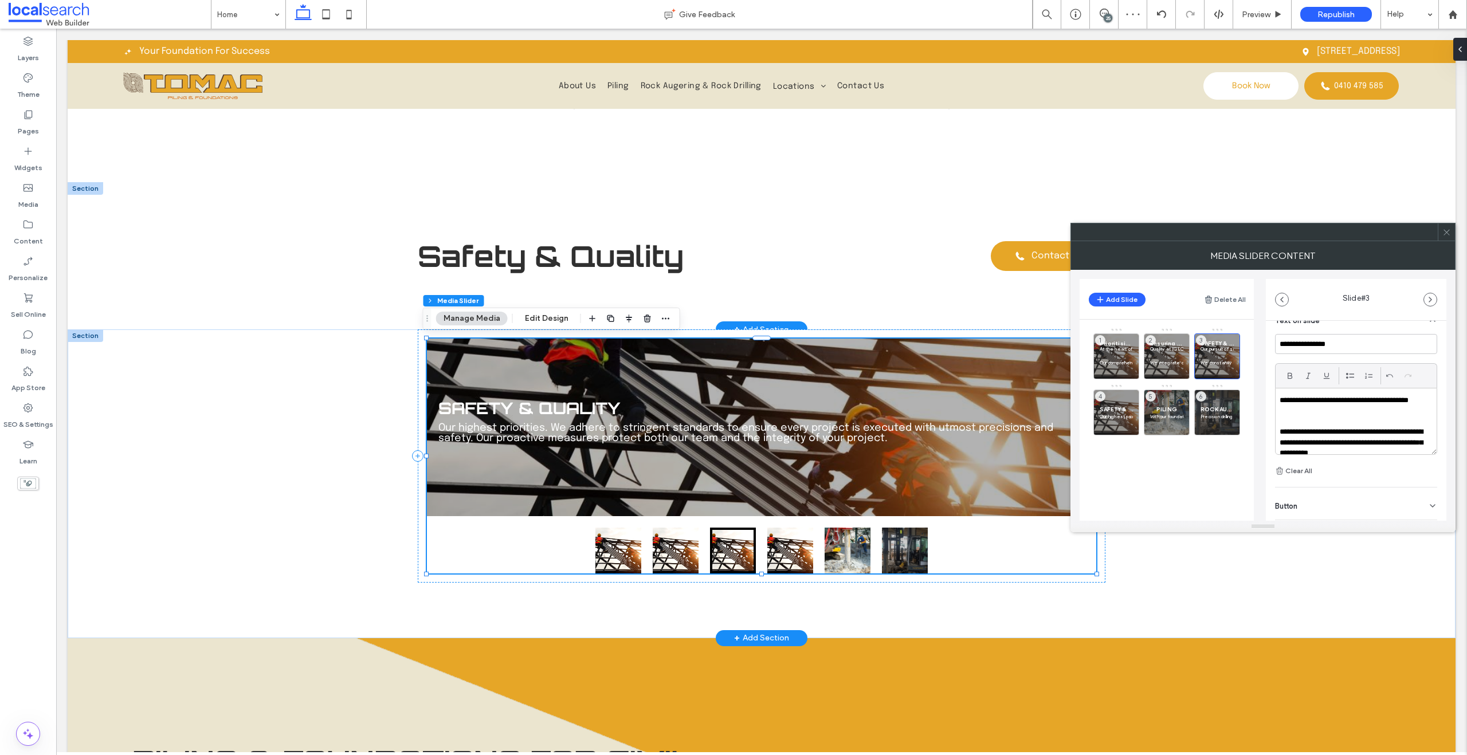
scroll to position [66, 0]
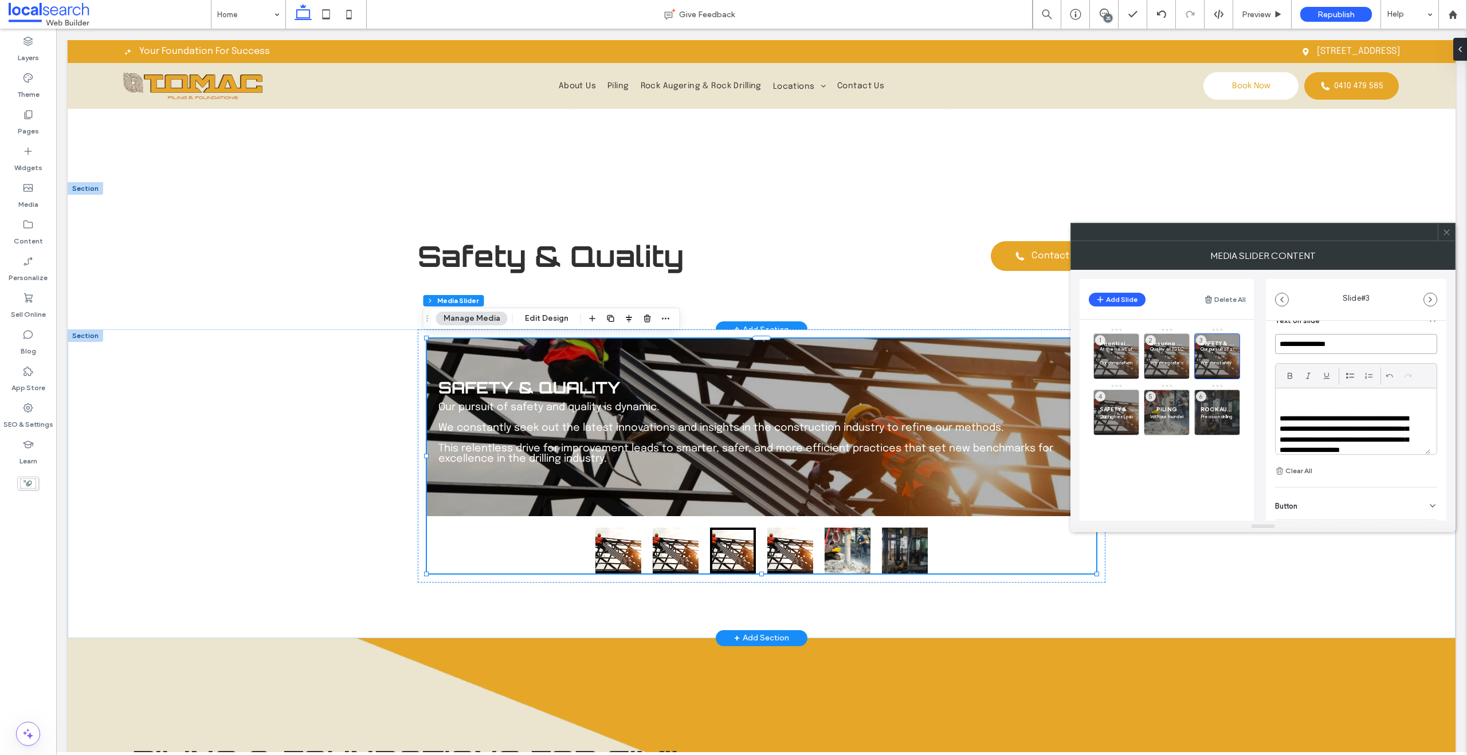
click at [1316, 348] on input "**********" at bounding box center [1356, 344] width 162 height 20
paste input "******"
type input "**********"
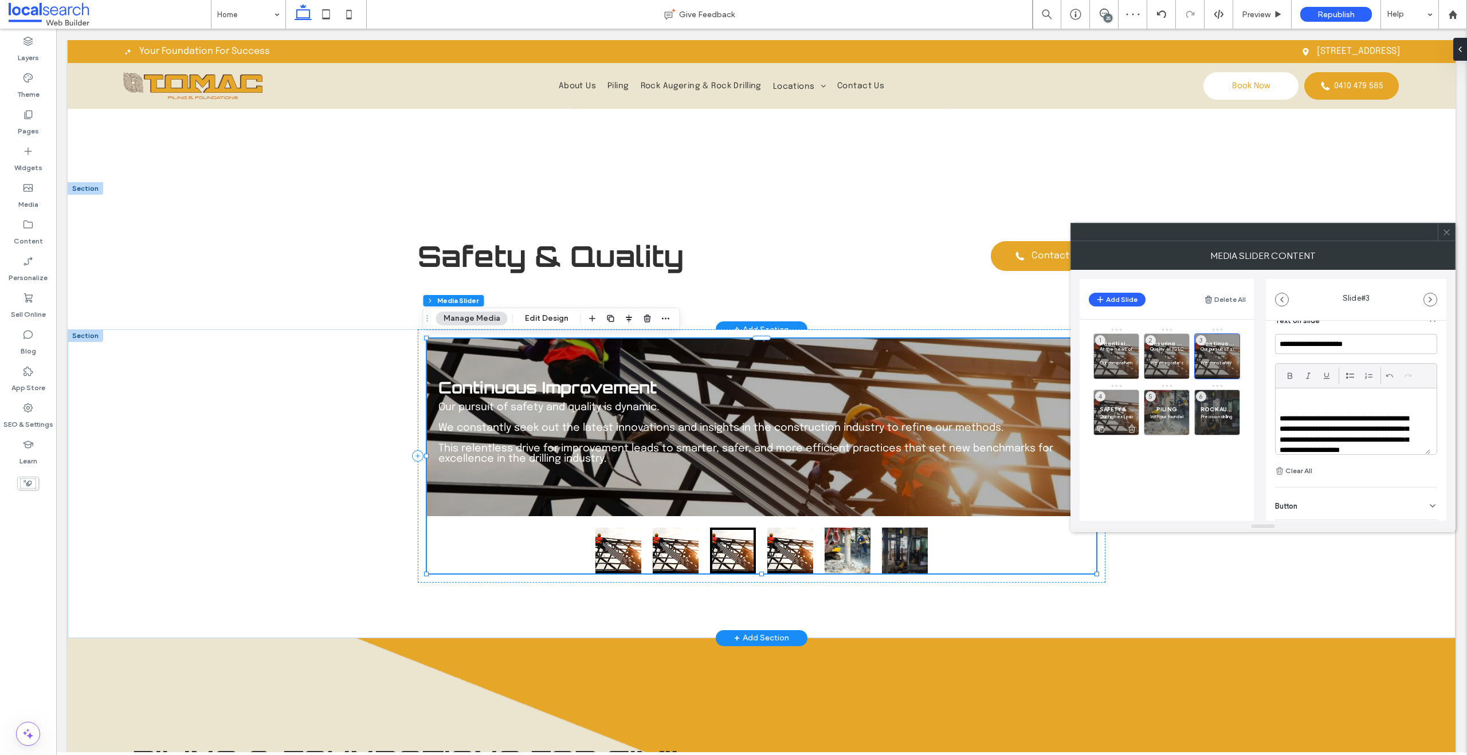
click at [1115, 414] on p "Our highest priorities. We adhere to stringent standards to ensure every projec…" at bounding box center [1116, 416] width 33 height 7
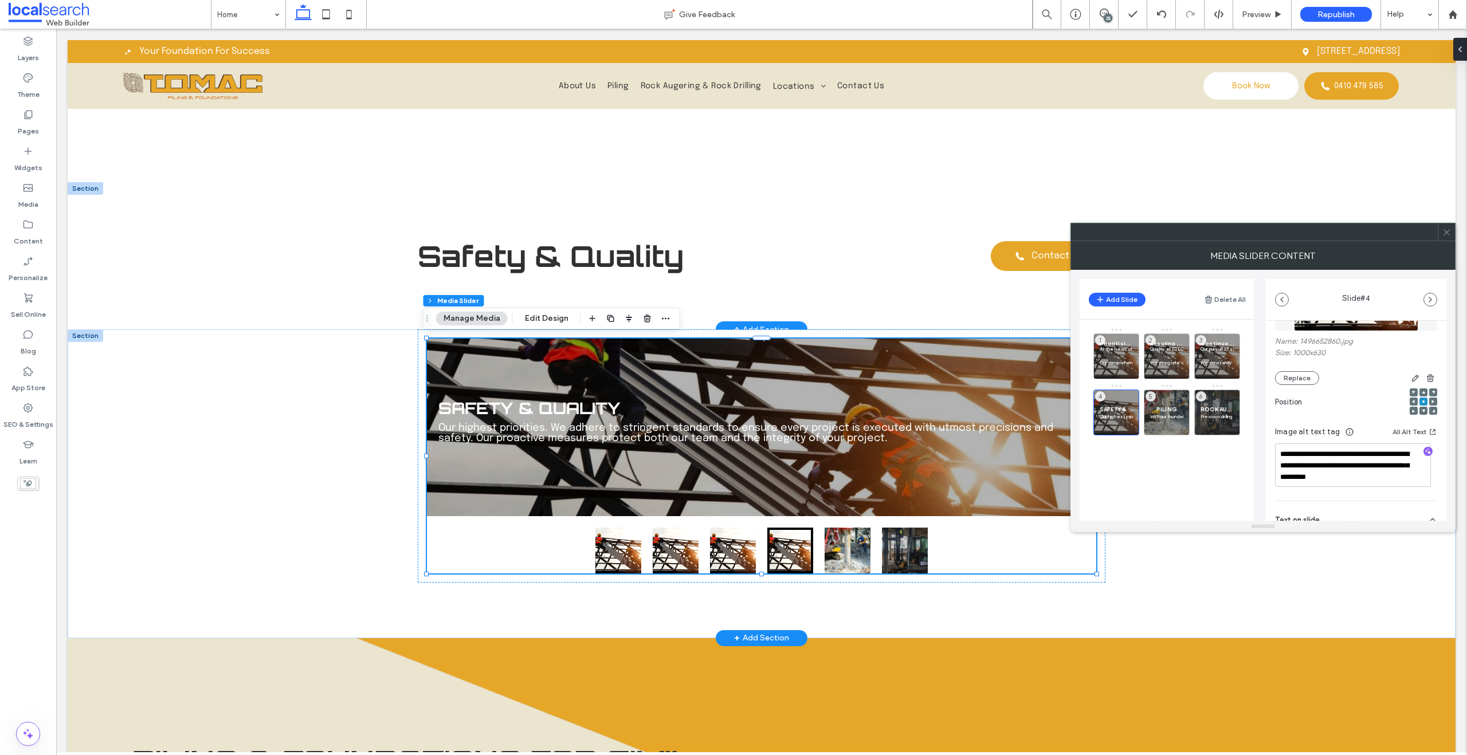
scroll to position [0, 0]
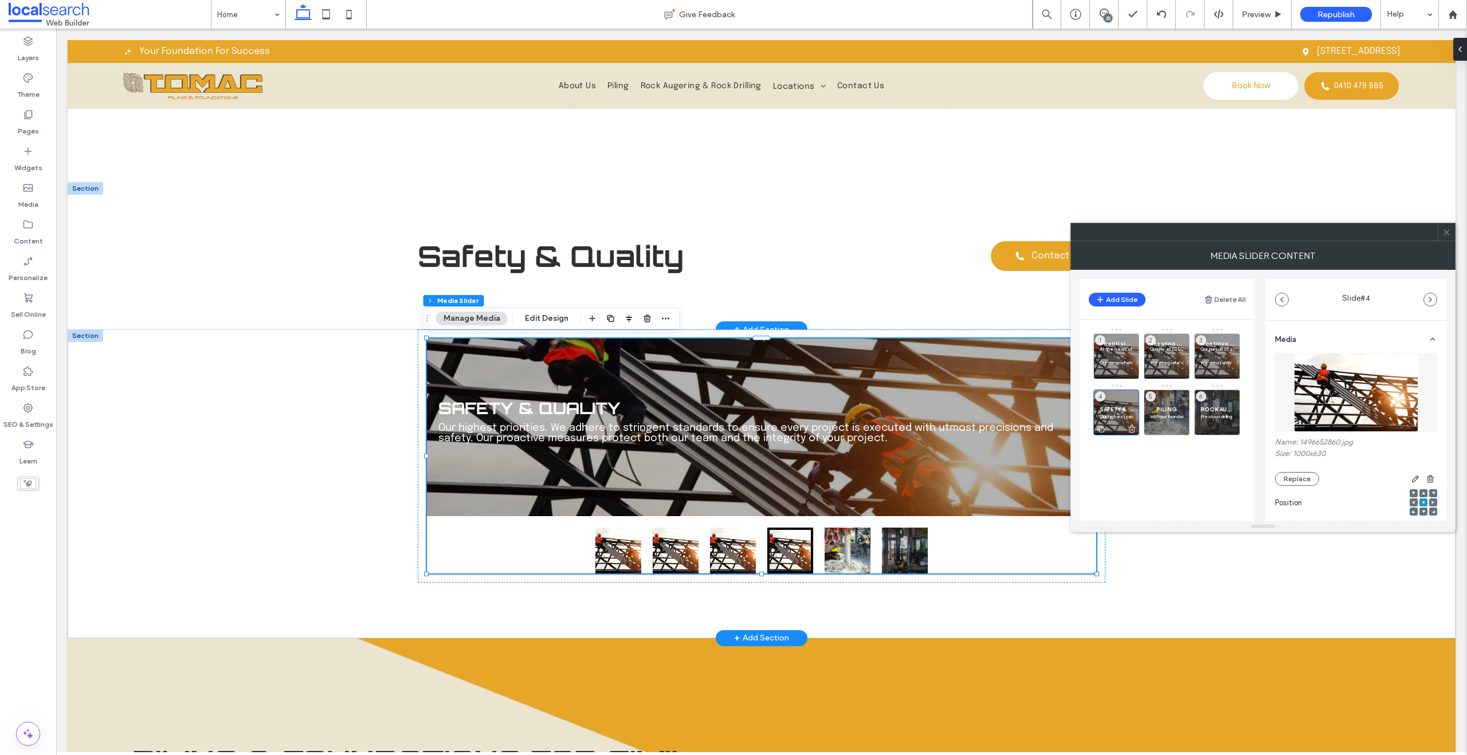
click at [1117, 407] on span "SAFETY & QUALITY" at bounding box center [1116, 409] width 33 height 7
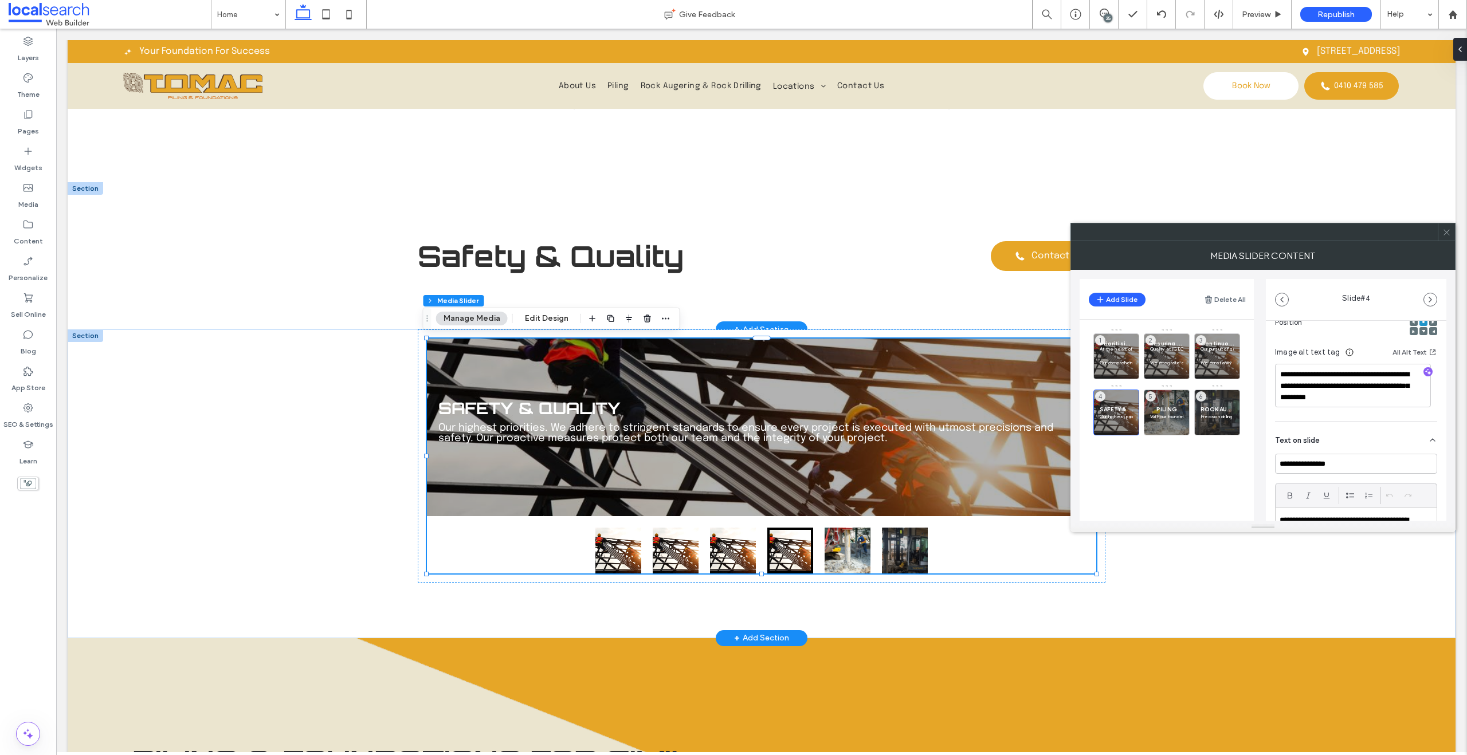
scroll to position [206, 0]
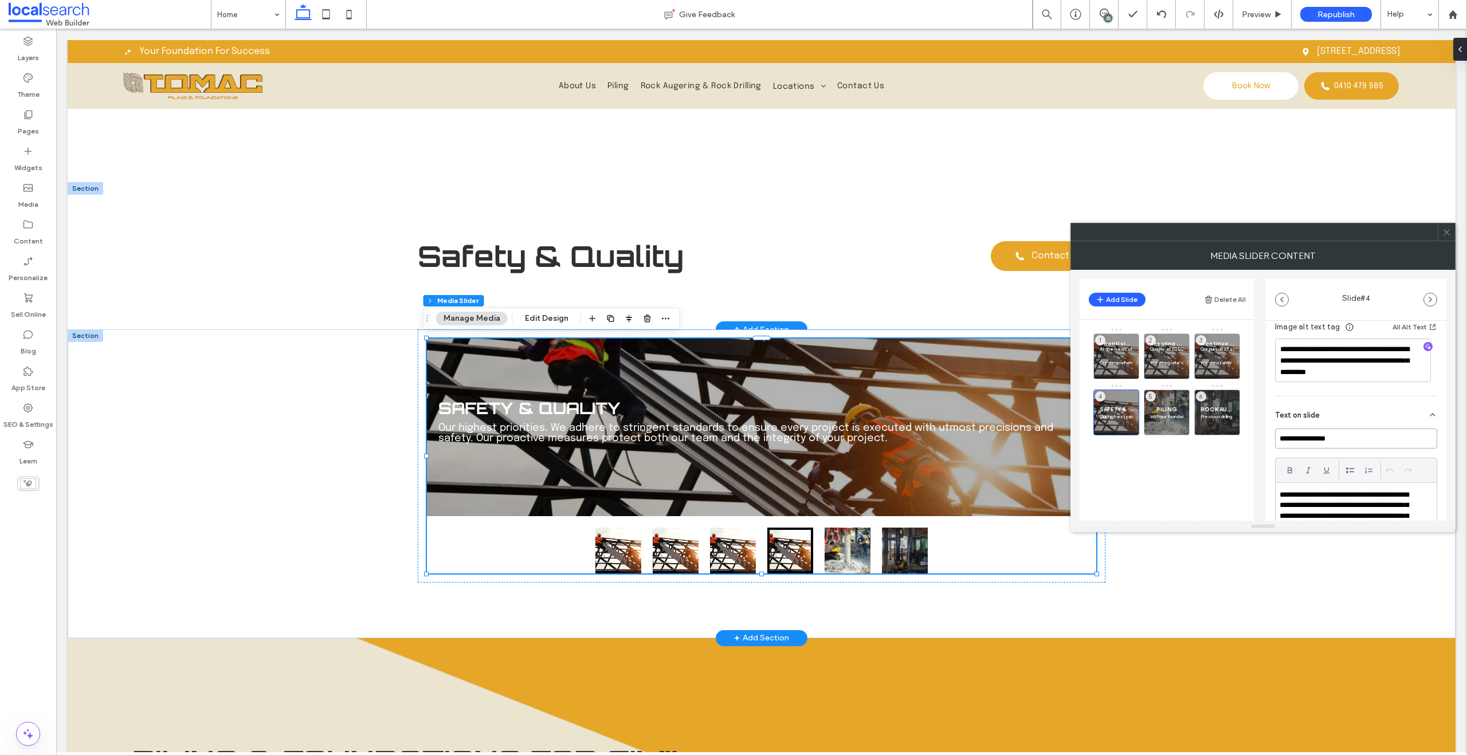
click at [1341, 431] on input "**********" at bounding box center [1356, 439] width 162 height 20
paste input
type input "**********"
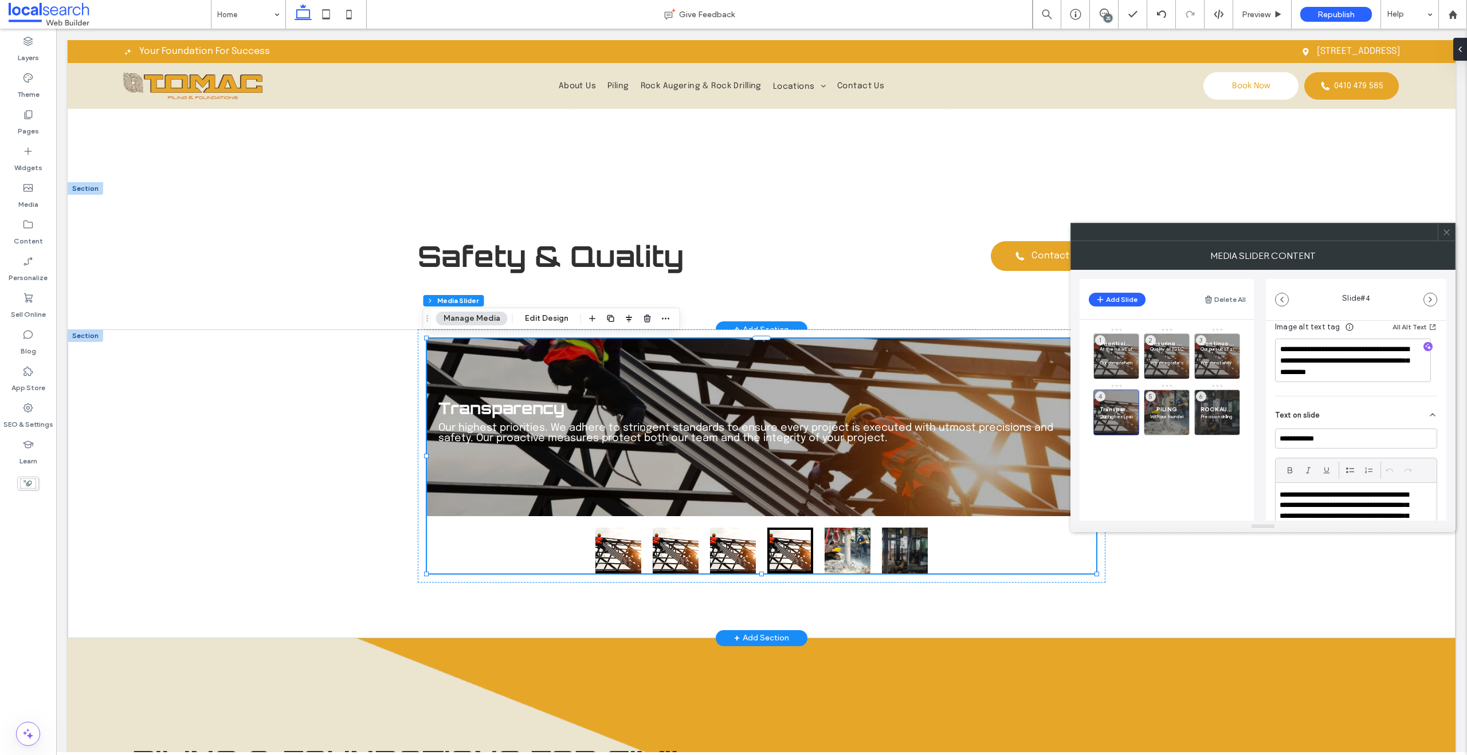
click at [1308, 491] on p "**********" at bounding box center [1349, 522] width 138 height 64
click at [1309, 498] on p "**********" at bounding box center [1349, 522] width 138 height 64
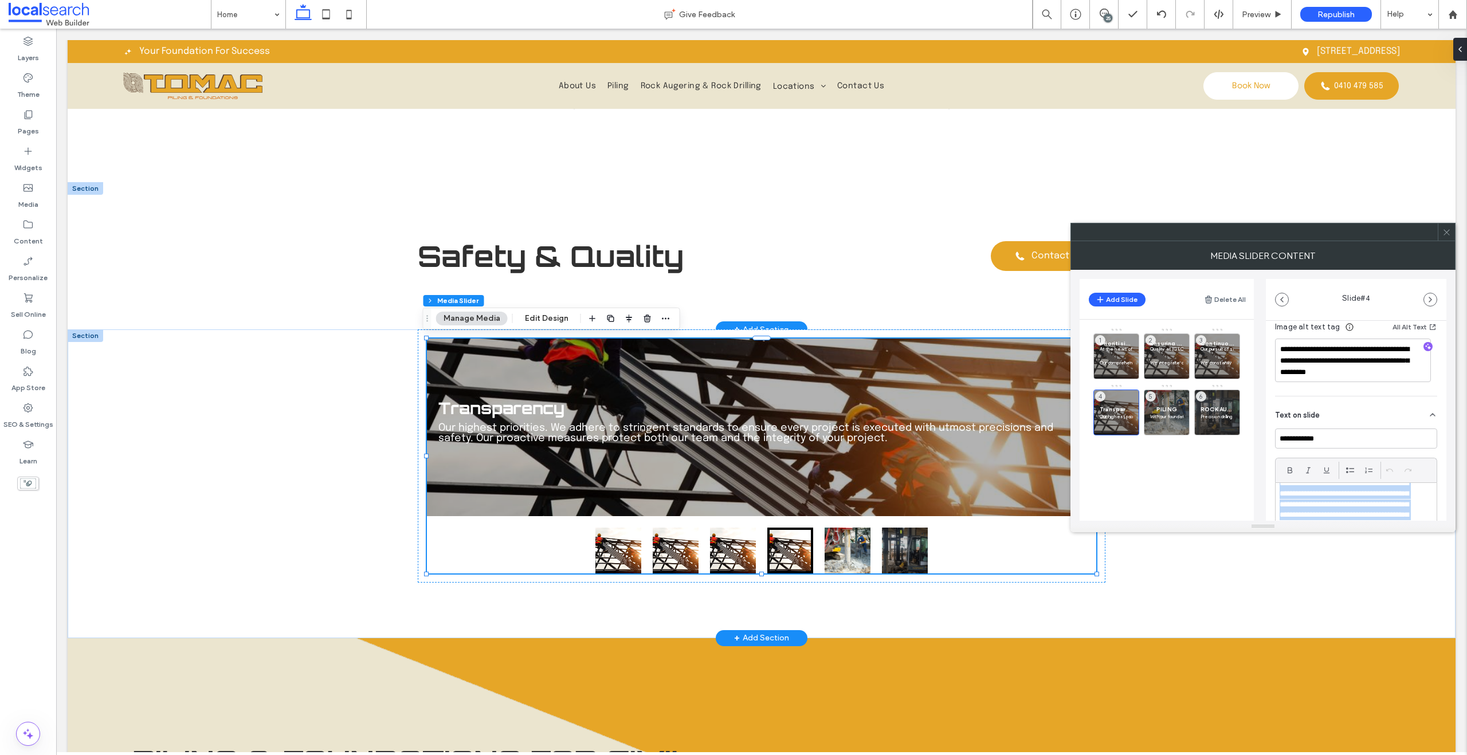
paste div
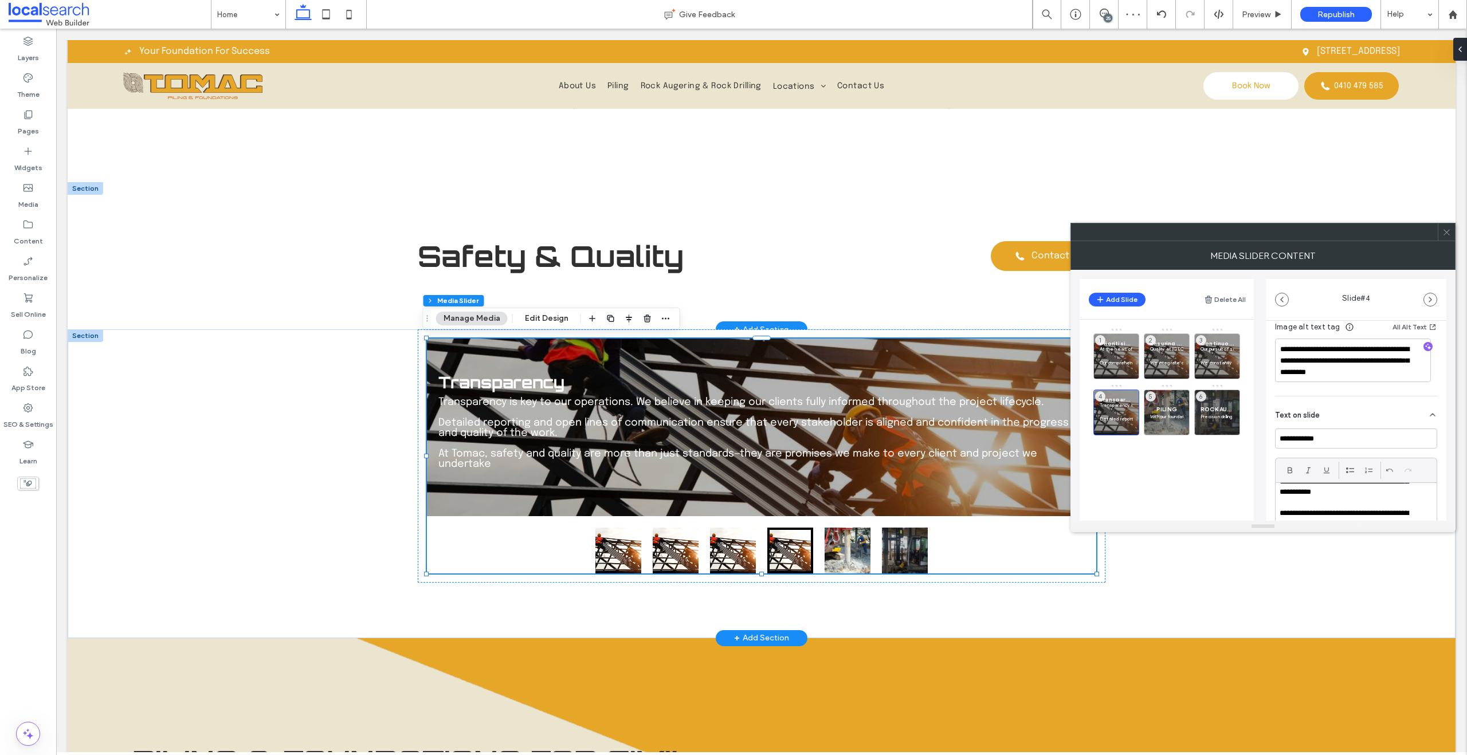
click at [1443, 229] on icon at bounding box center [1446, 232] width 9 height 9
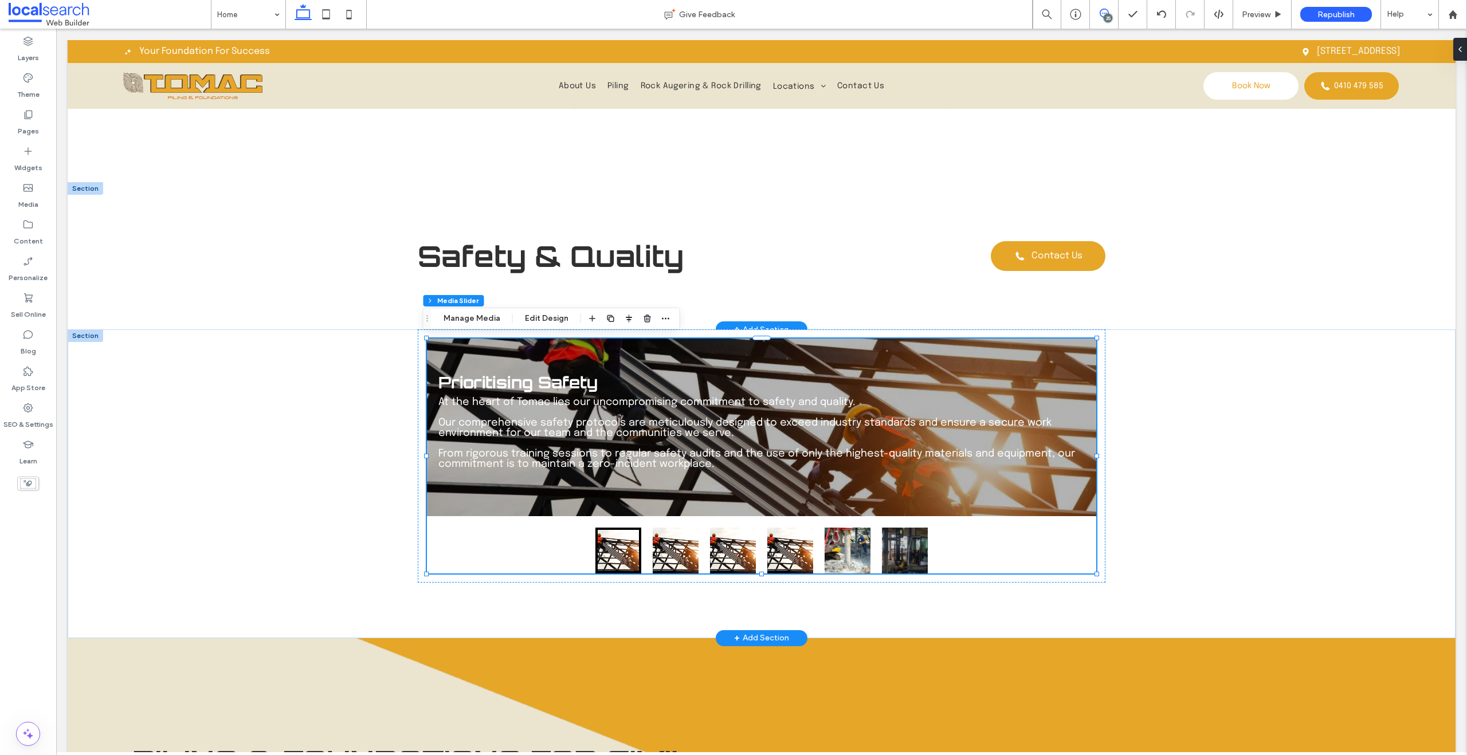
click at [1100, 13] on icon at bounding box center [1104, 13] width 9 height 9
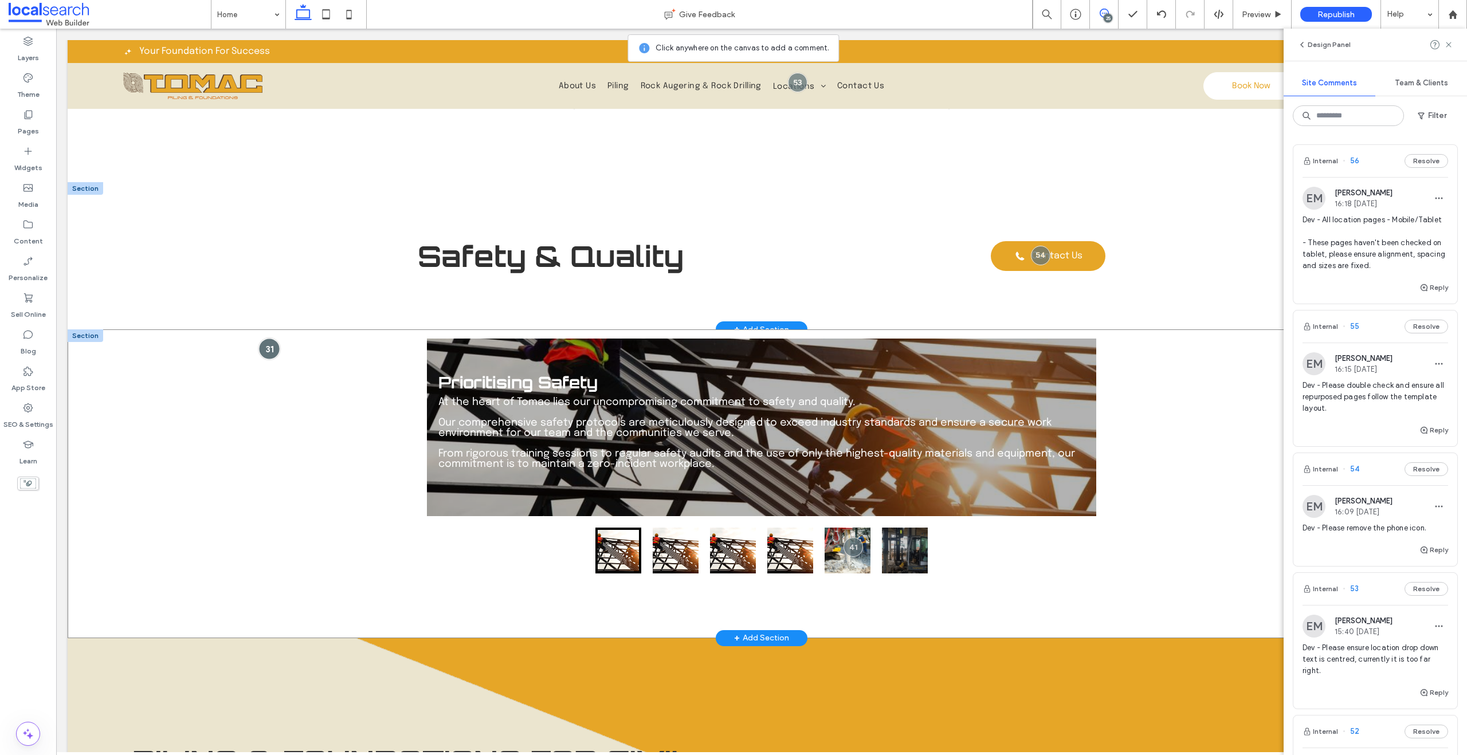
click at [274, 346] on div at bounding box center [269, 349] width 21 height 21
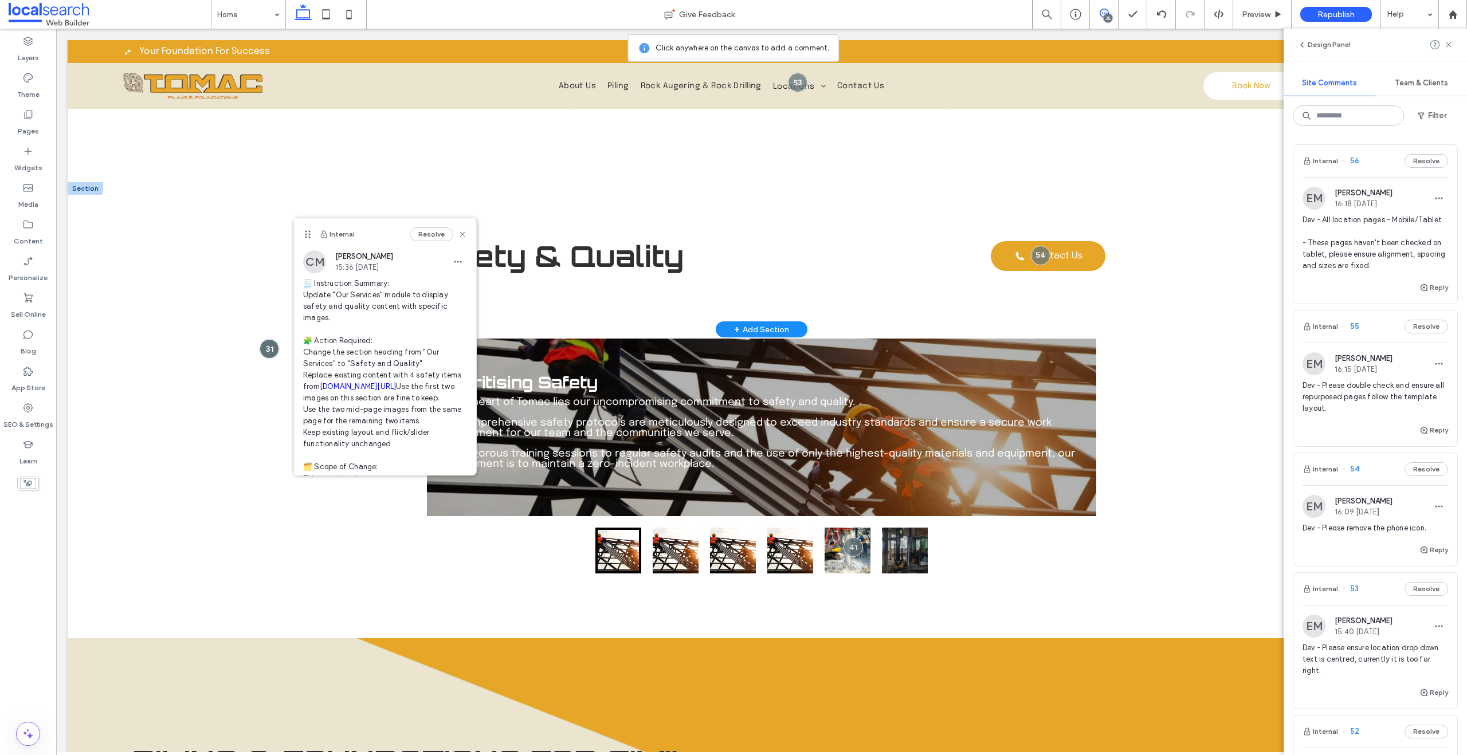
scroll to position [293, 0]
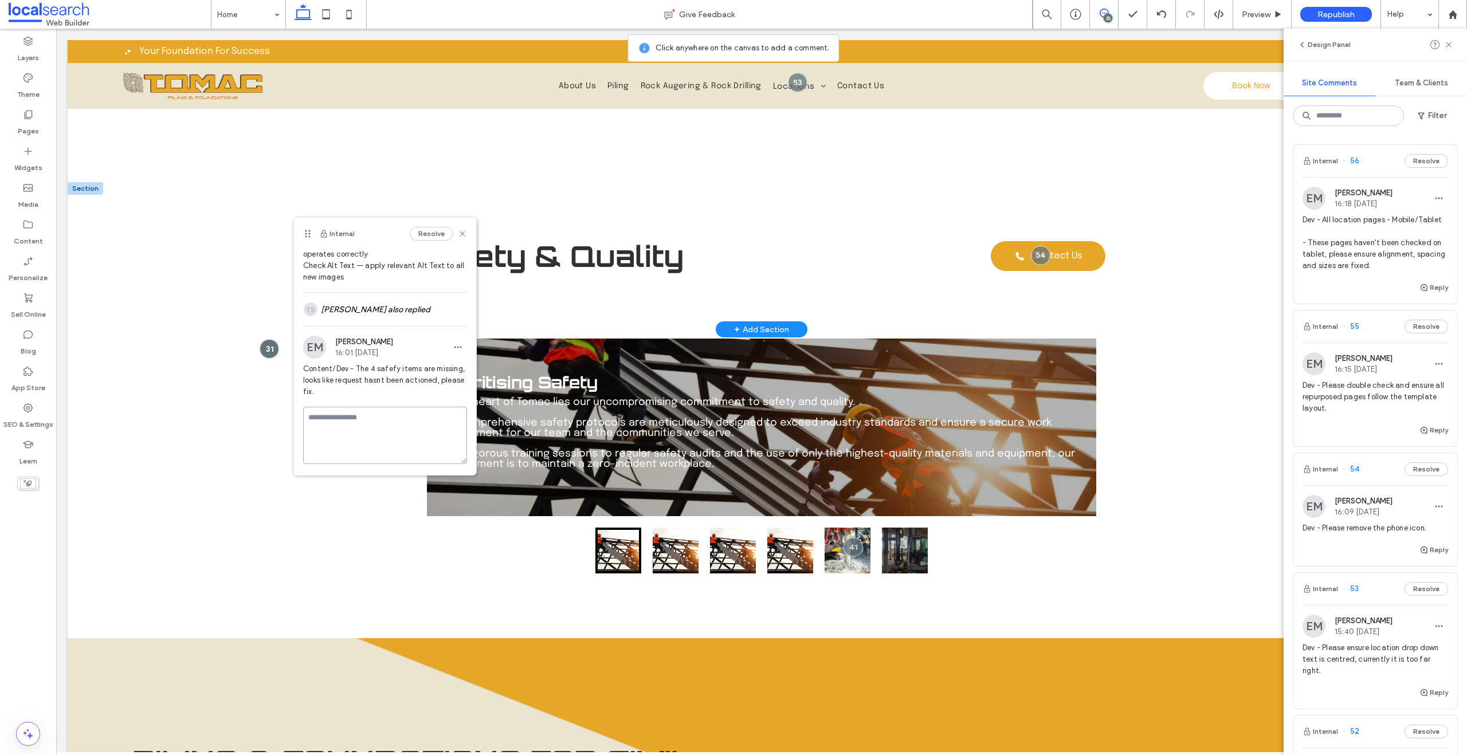
click at [354, 448] on textarea at bounding box center [385, 435] width 164 height 57
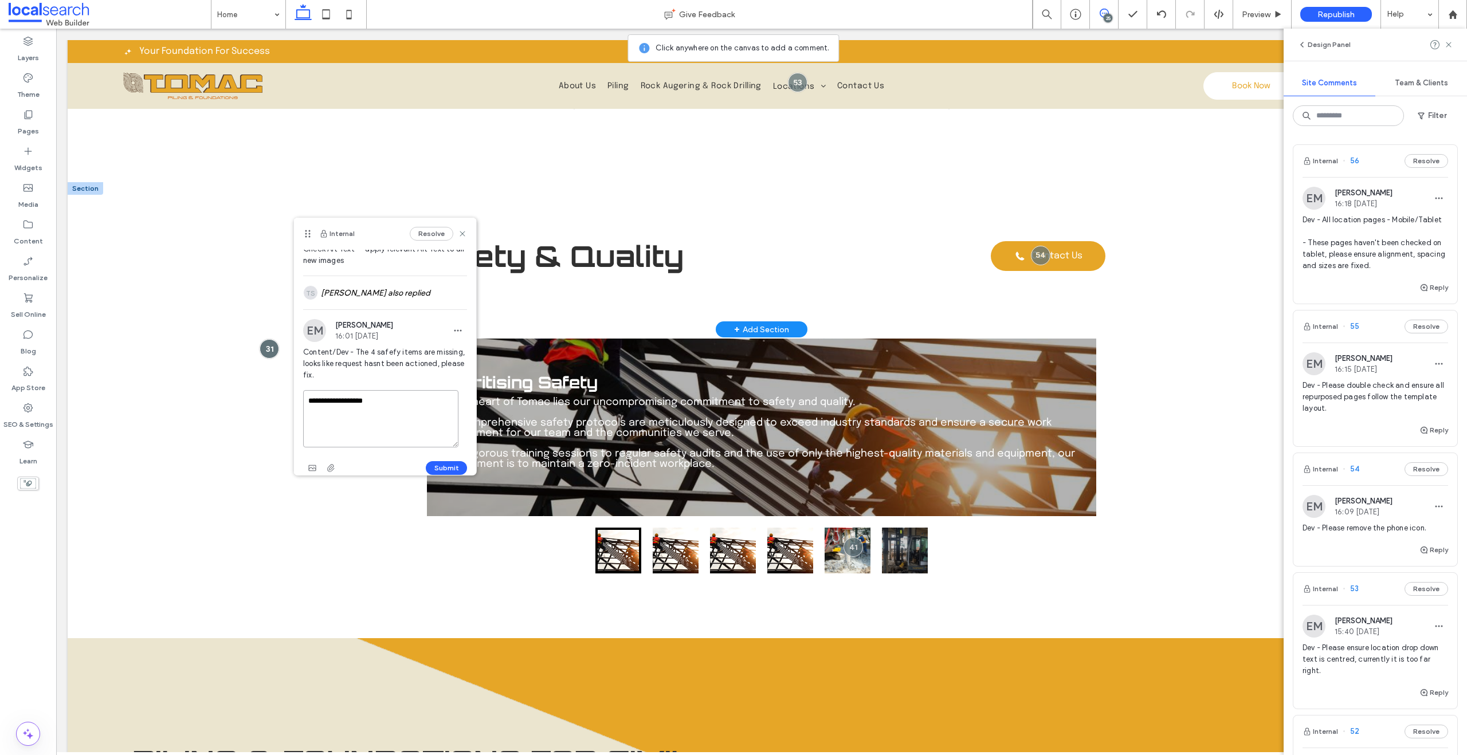
scroll to position [355, 0]
type textarea "**********"
click at [434, 452] on button "Submit" at bounding box center [446, 457] width 41 height 14
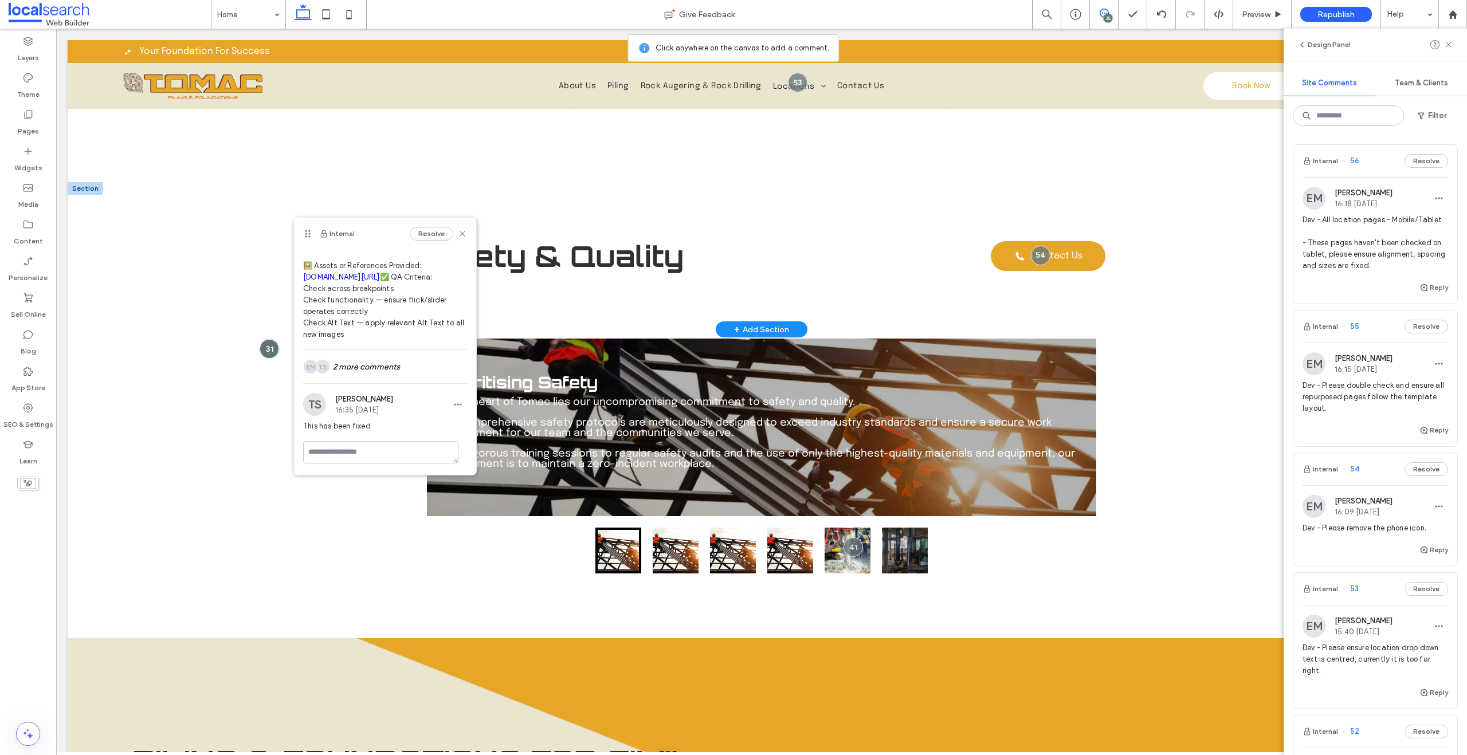
scroll to position [270, 0]
click at [355, 458] on div "Submit" at bounding box center [385, 450] width 164 height 87
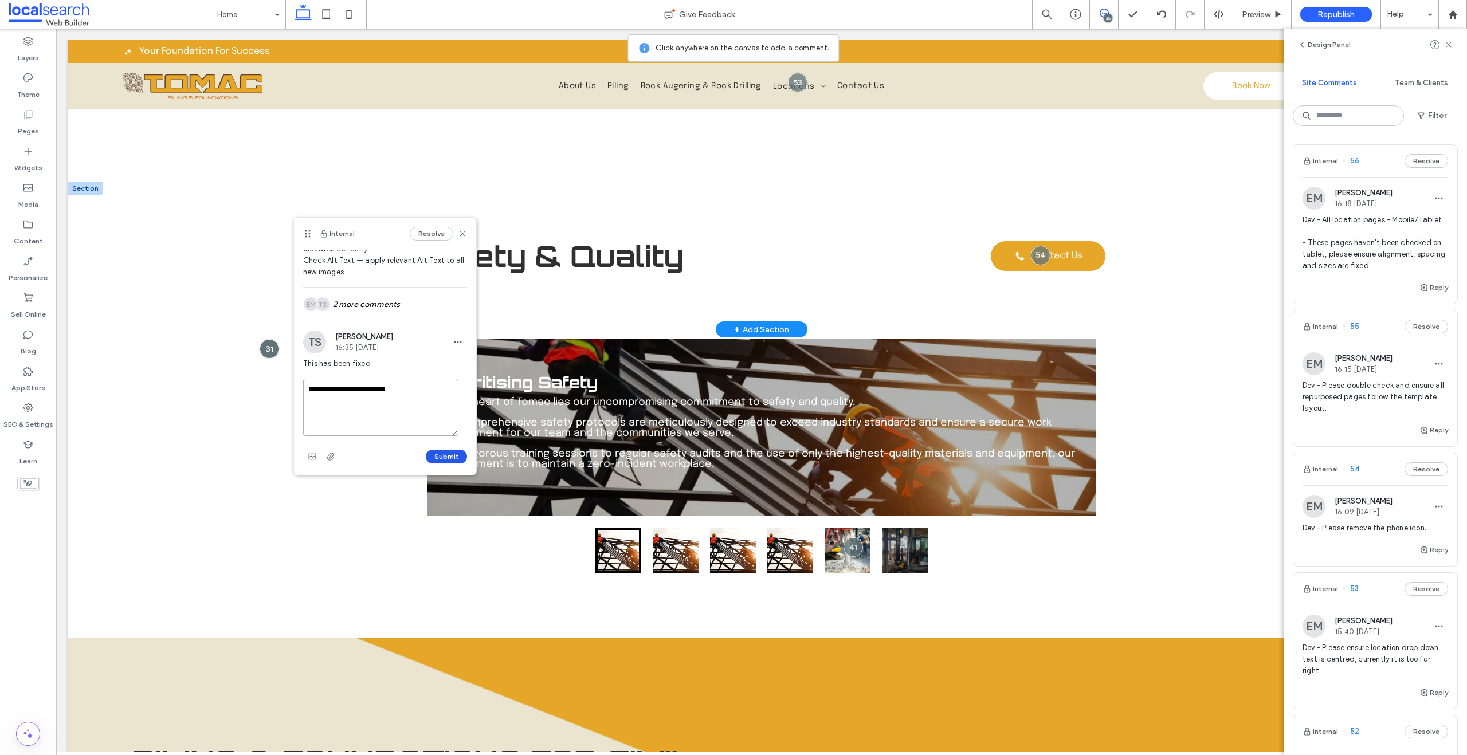
type textarea "**********"
click at [437, 457] on button "Submit" at bounding box center [446, 457] width 41 height 14
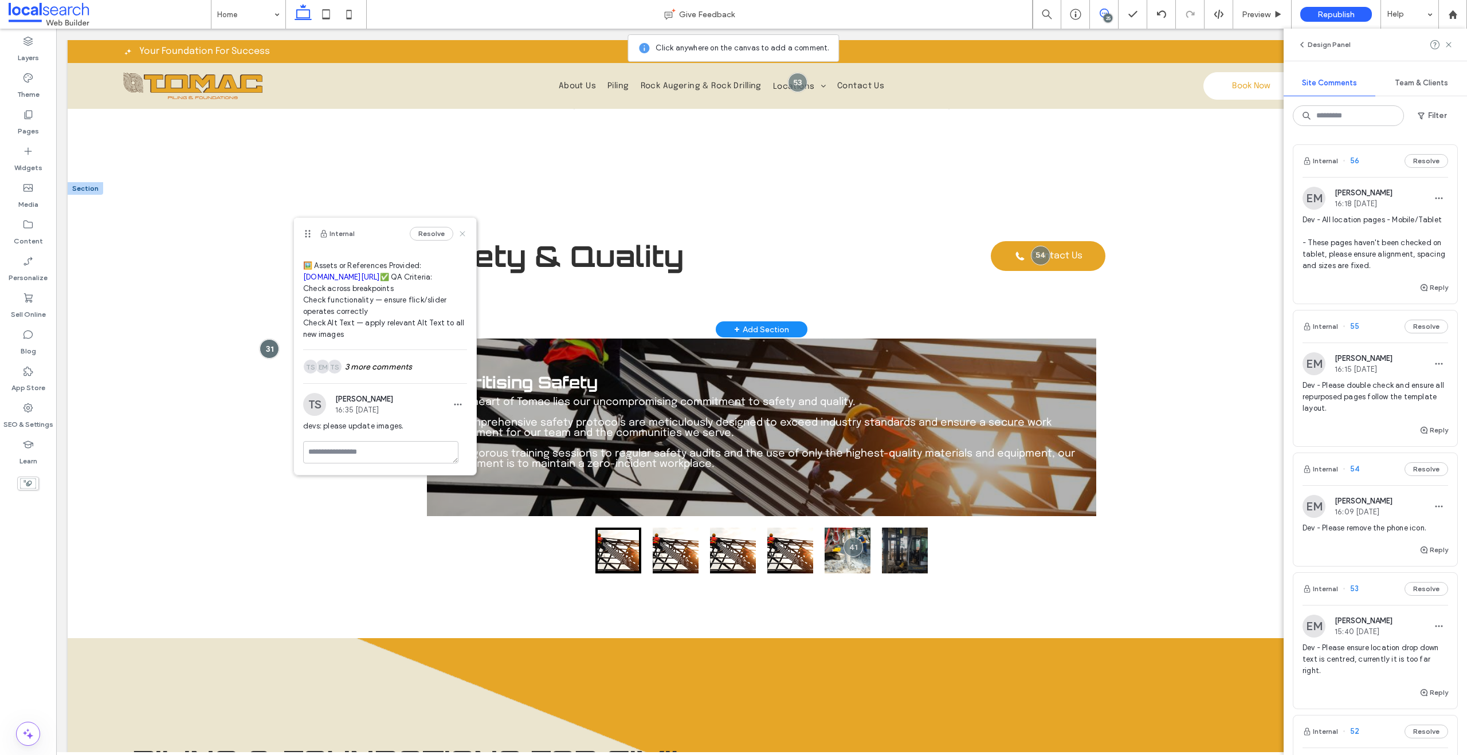
click at [458, 232] on icon at bounding box center [462, 233] width 9 height 9
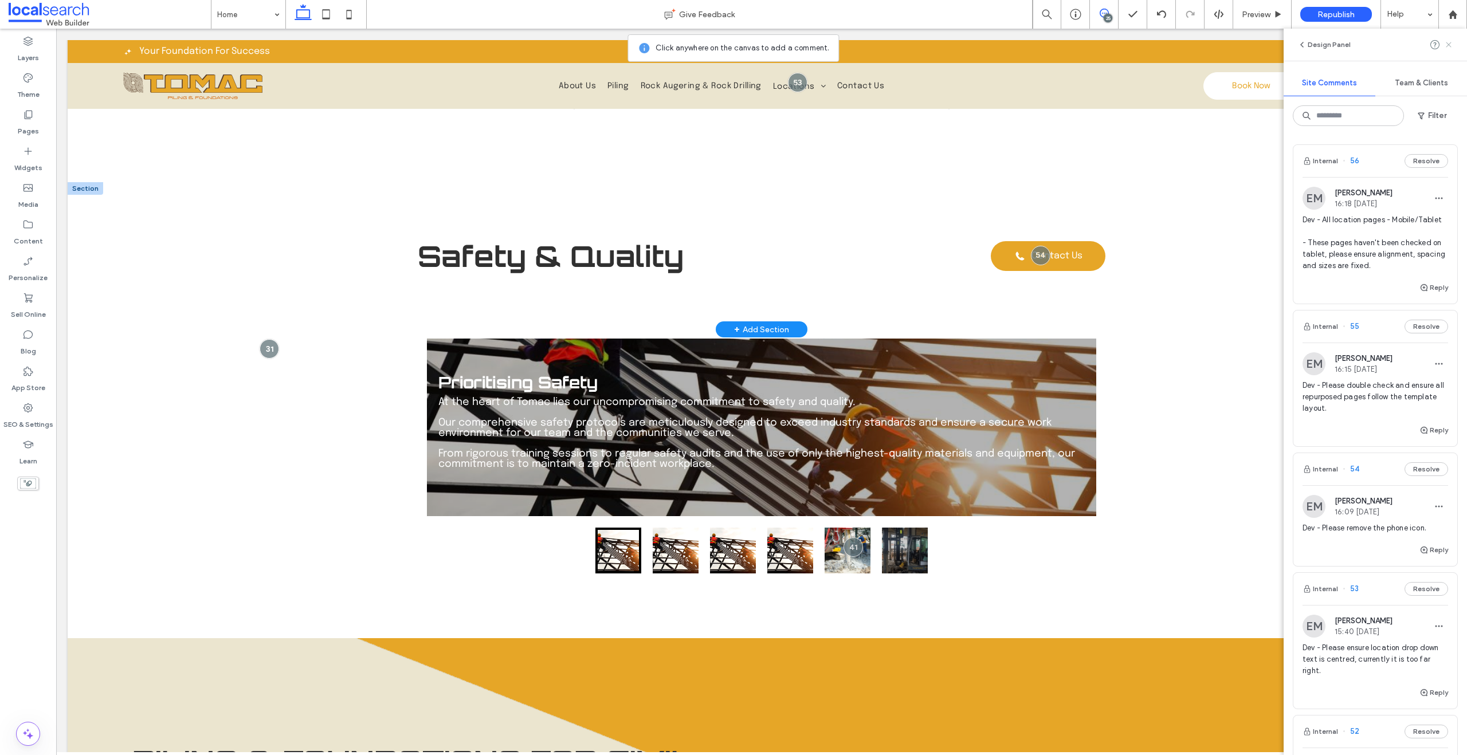
click at [1447, 45] on use at bounding box center [1448, 44] width 5 height 5
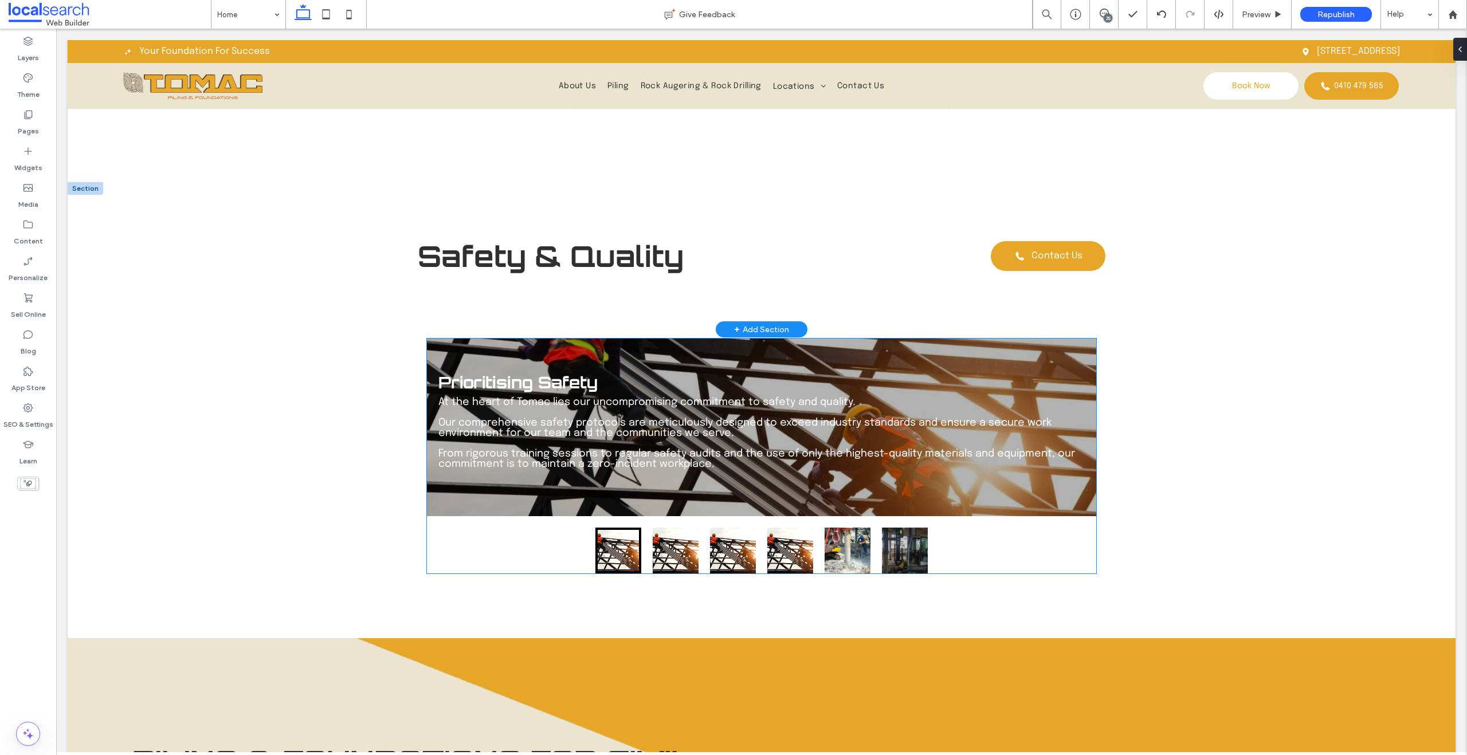
click at [840, 553] on button "go to slide 5" at bounding box center [848, 551] width 46 height 46
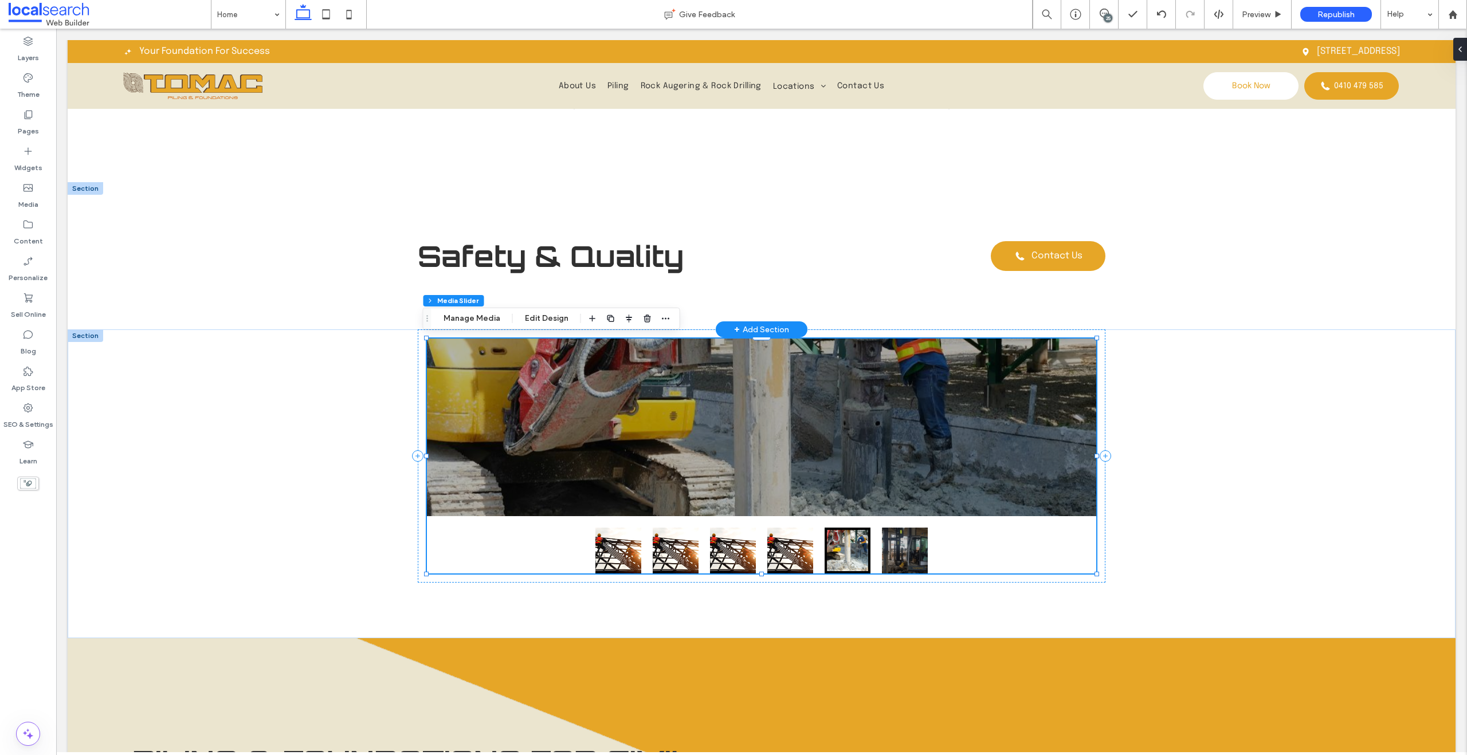
click at [840, 553] on button "go to slide 5" at bounding box center [848, 551] width 46 height 46
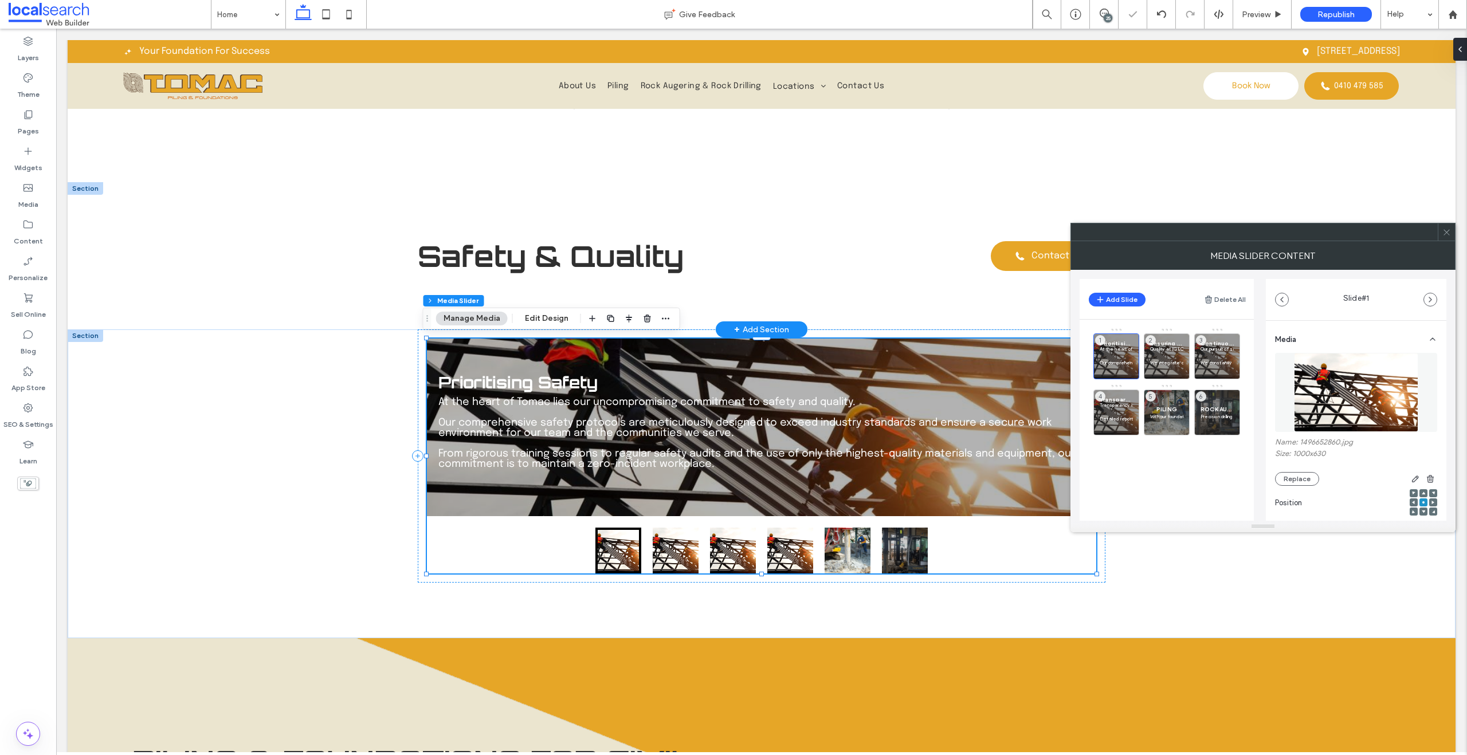
click at [905, 556] on button "go to slide 6" at bounding box center [905, 551] width 46 height 46
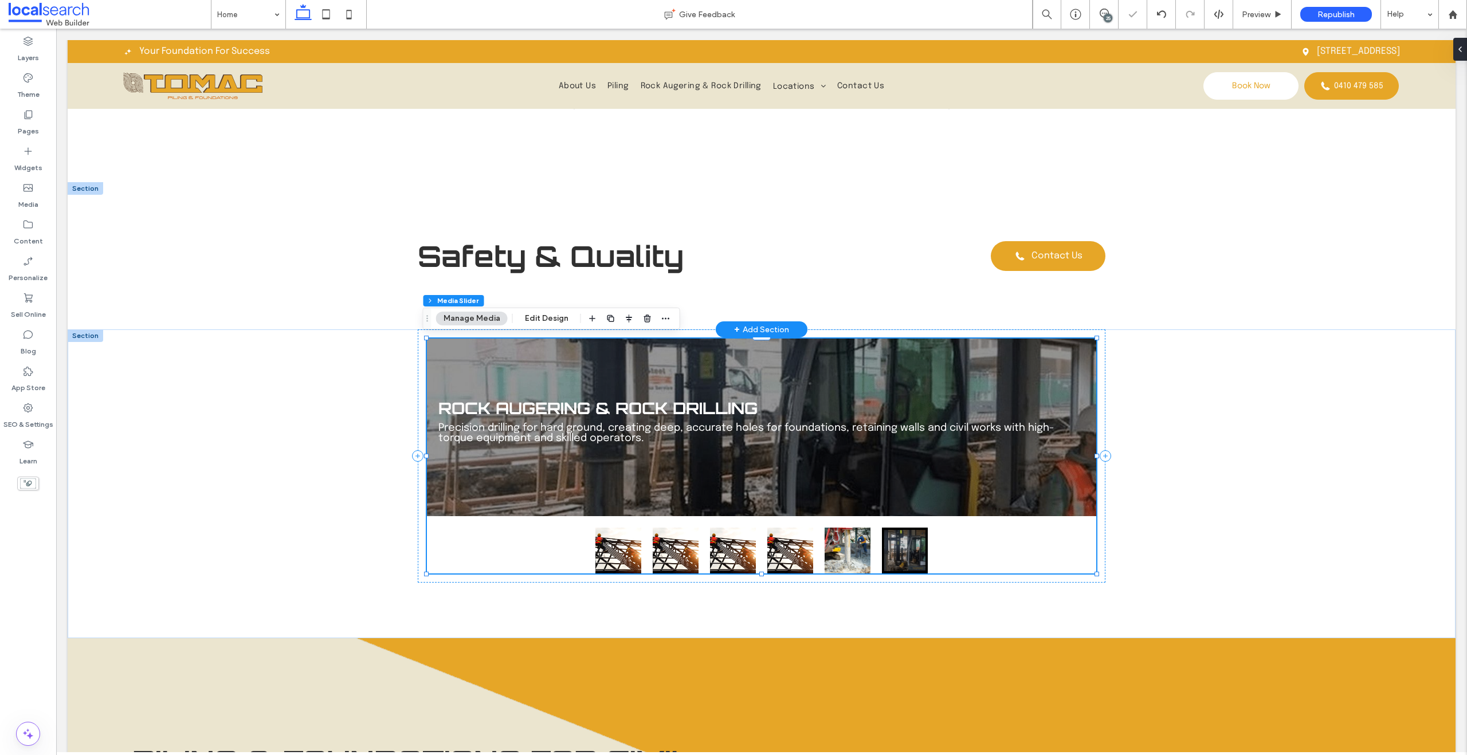
click at [905, 556] on button "go to slide 6" at bounding box center [905, 551] width 46 height 46
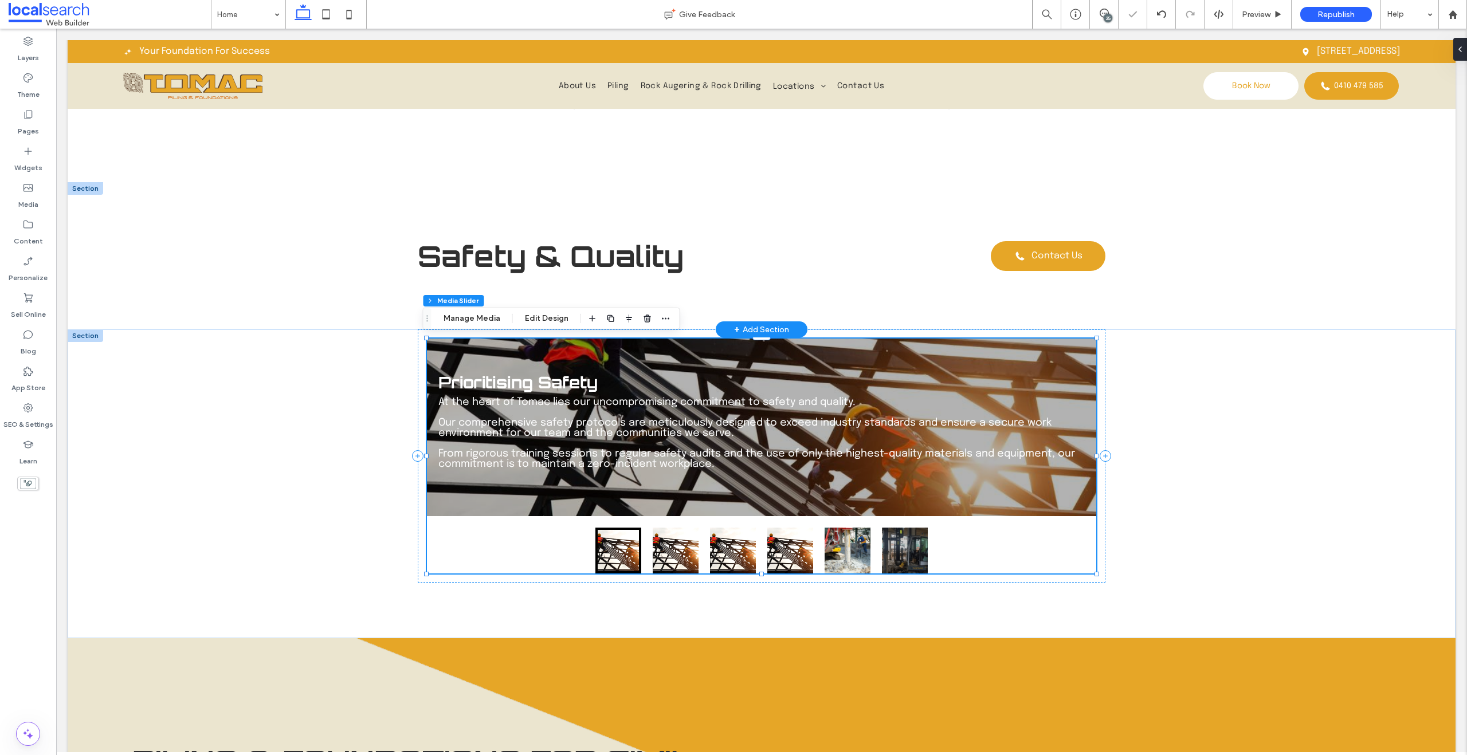
click at [905, 555] on button "go to slide 6" at bounding box center [905, 551] width 46 height 46
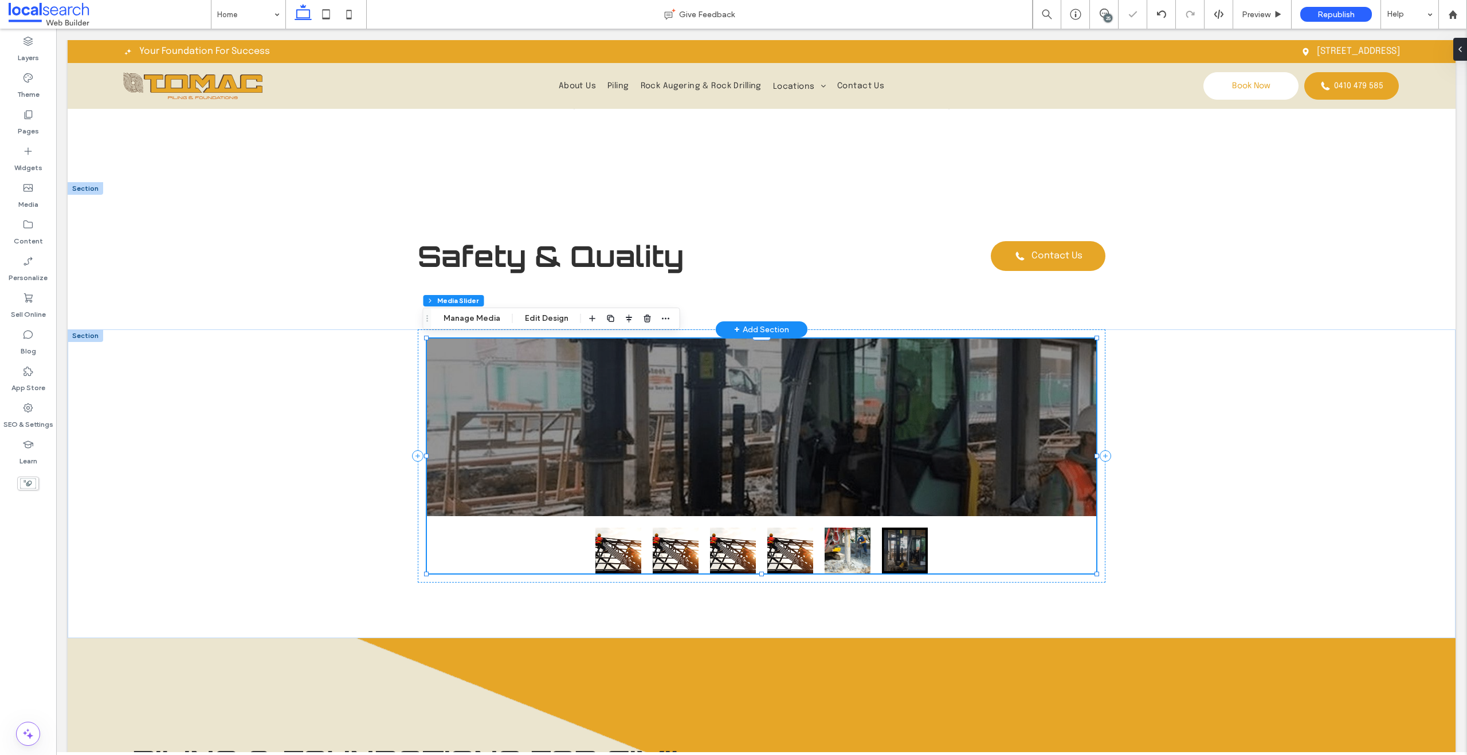
click at [769, 480] on div at bounding box center [761, 428] width 669 height 178
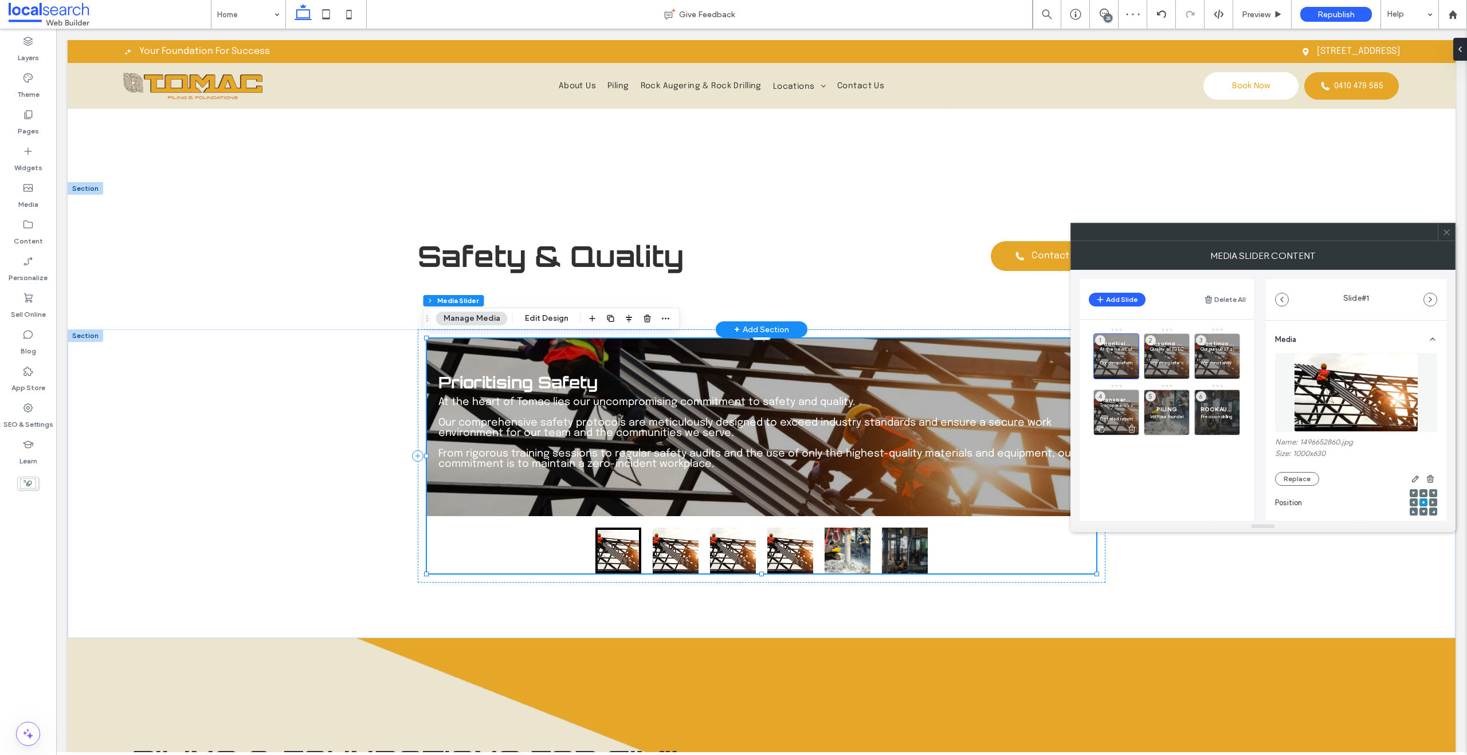
click at [1112, 412] on p at bounding box center [1116, 412] width 33 height 7
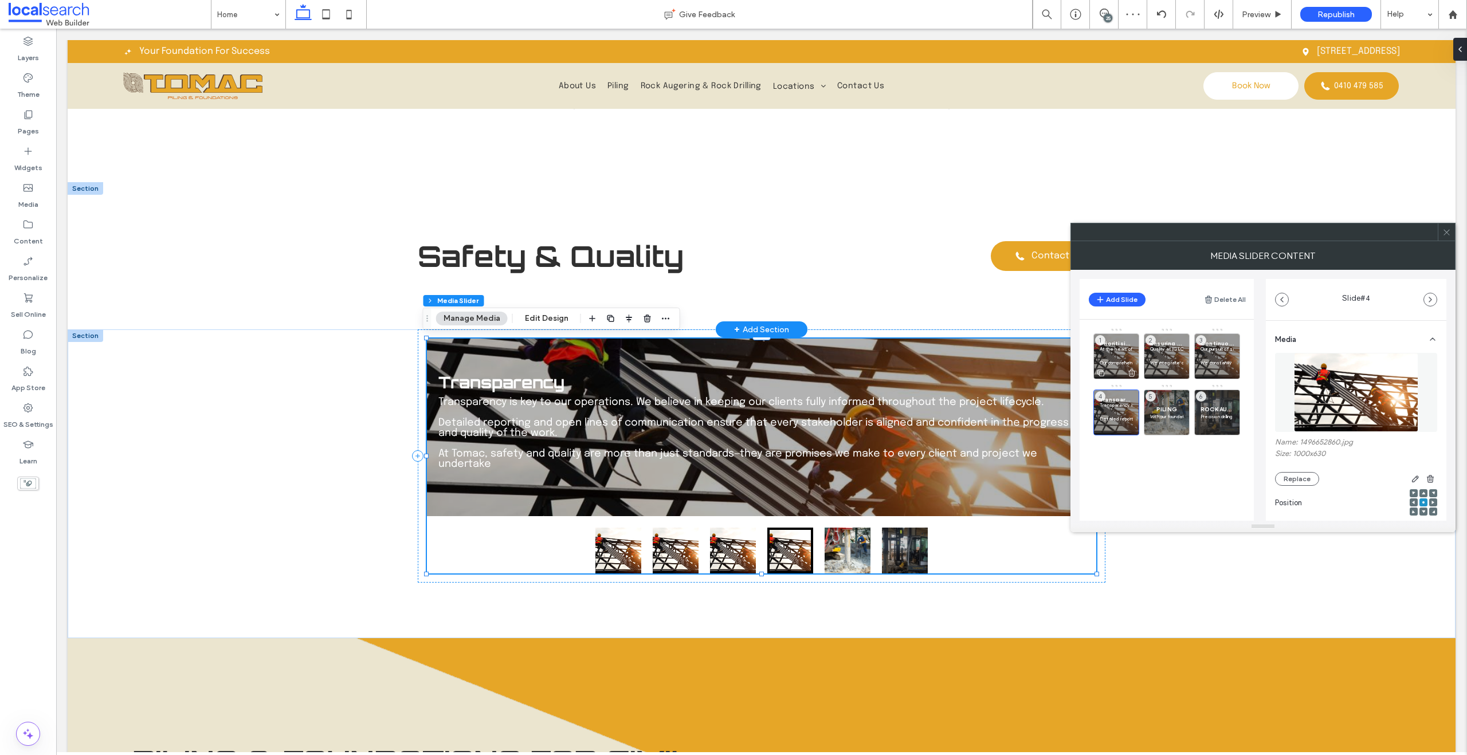
click at [1117, 346] on p "At the heart of Tomac lies our uncompromising commitment to safety and quality." at bounding box center [1116, 349] width 33 height 7
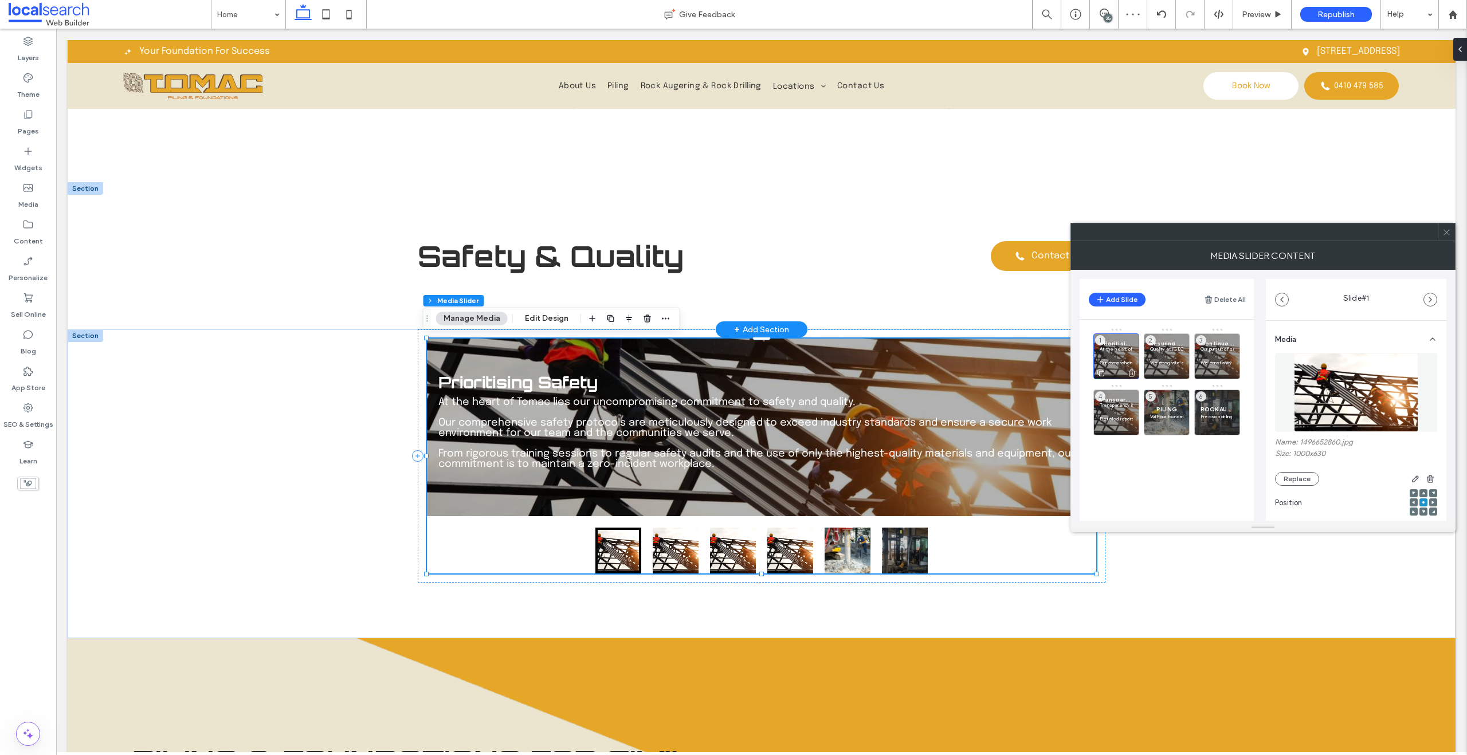
click at [1117, 346] on p "At the heart of Tomac lies our uncompromising commitment to safety and quality." at bounding box center [1116, 349] width 33 height 7
click at [1184, 429] on icon at bounding box center [1182, 429] width 9 height 10
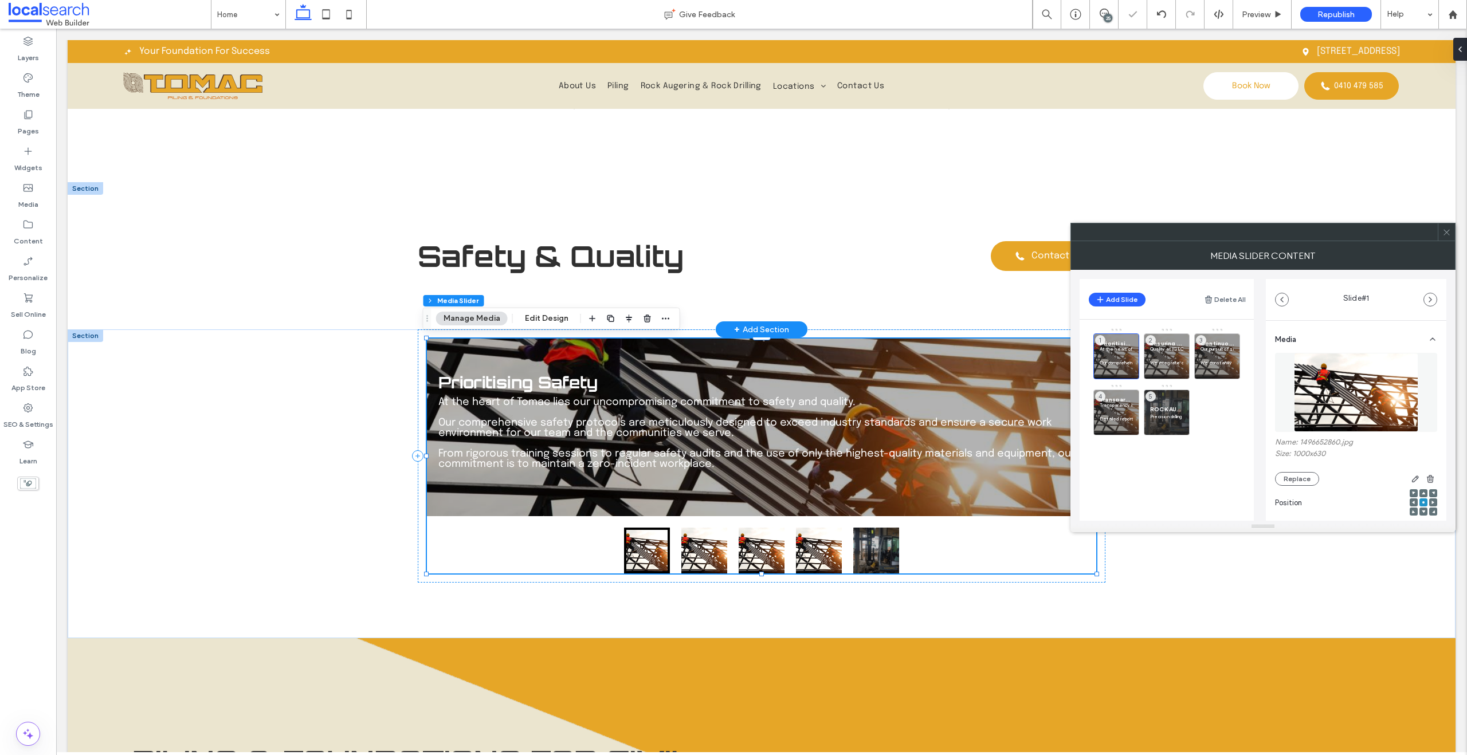
click at [0, 0] on icon at bounding box center [0, 0] width 0 height 0
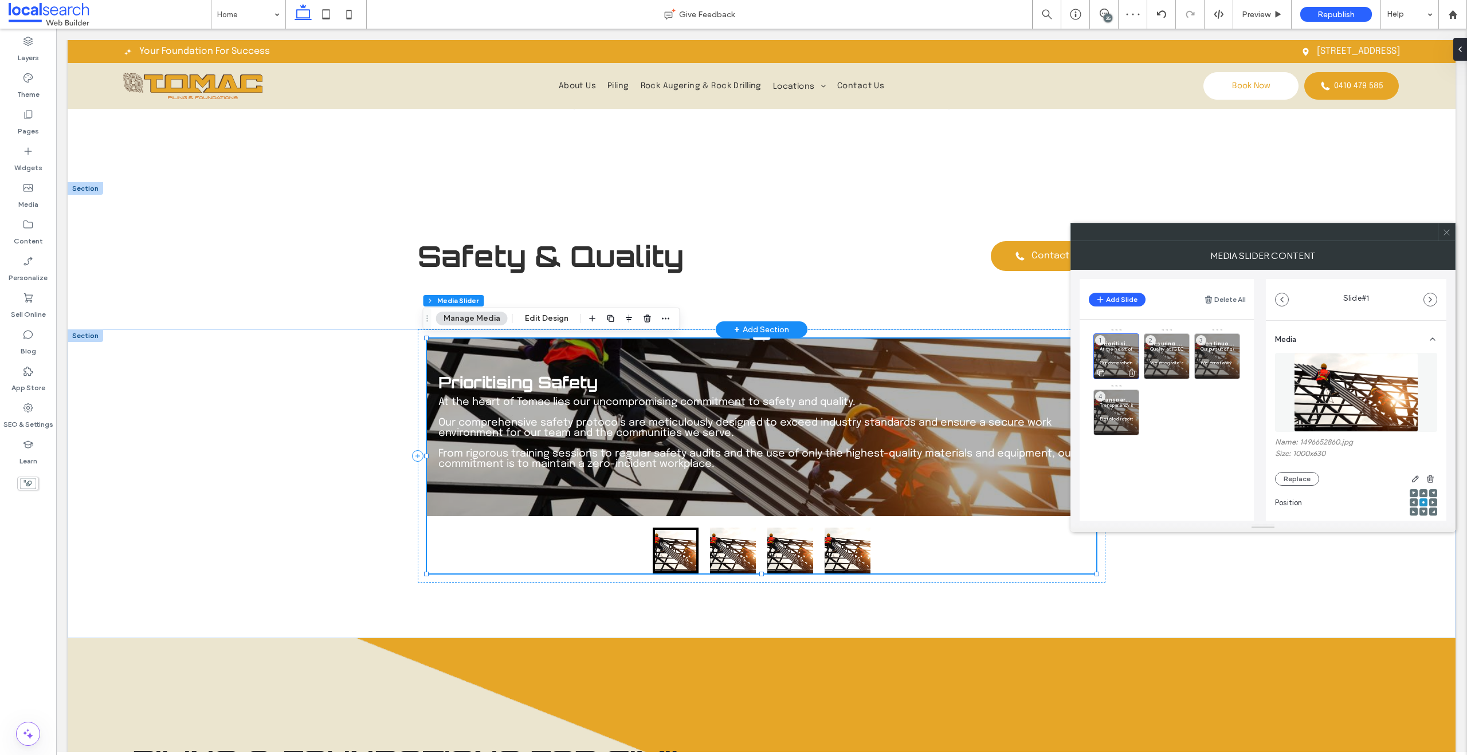
click at [1109, 354] on p at bounding box center [1116, 355] width 33 height 7
click at [1121, 348] on p "At the heart of Tomac lies our uncompromising commitment to safety and quality." at bounding box center [1116, 349] width 33 height 7
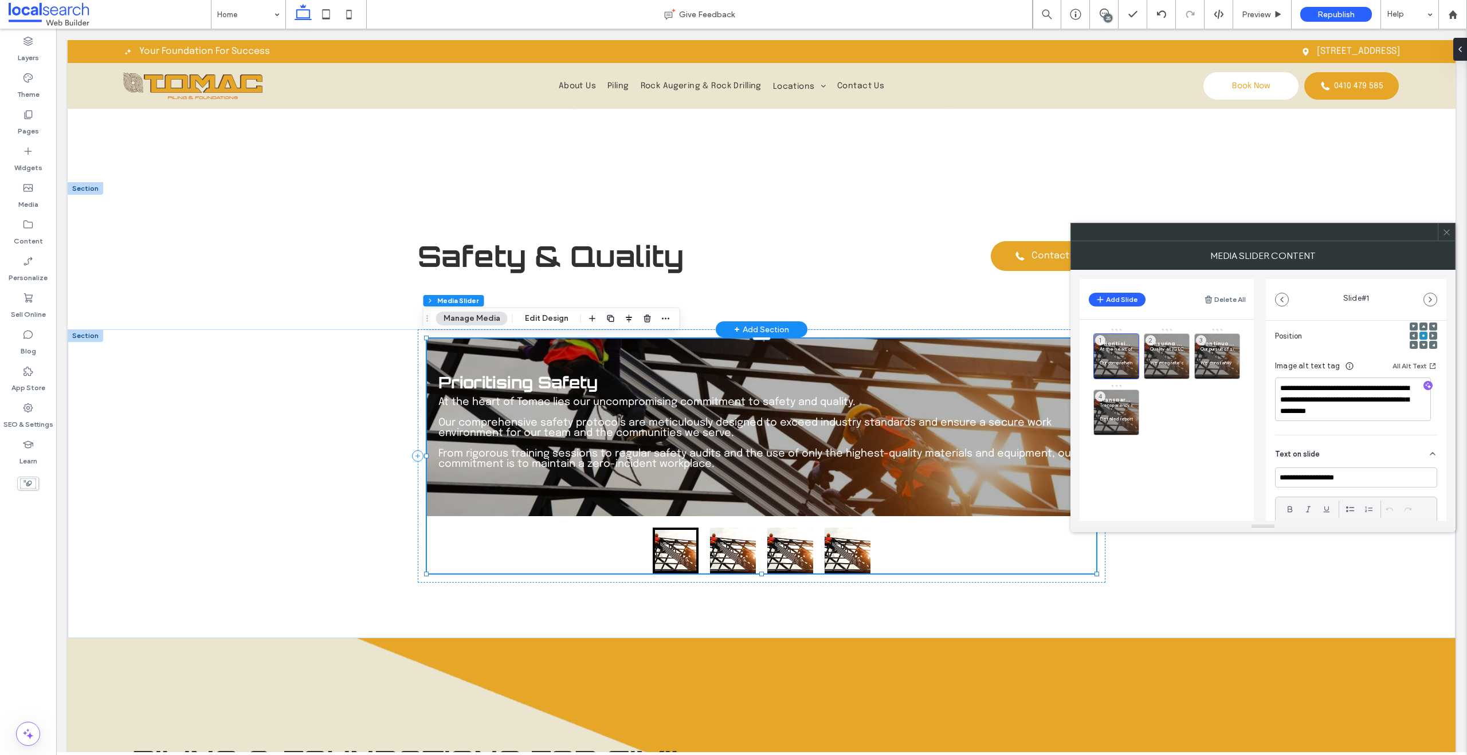
scroll to position [195, 0]
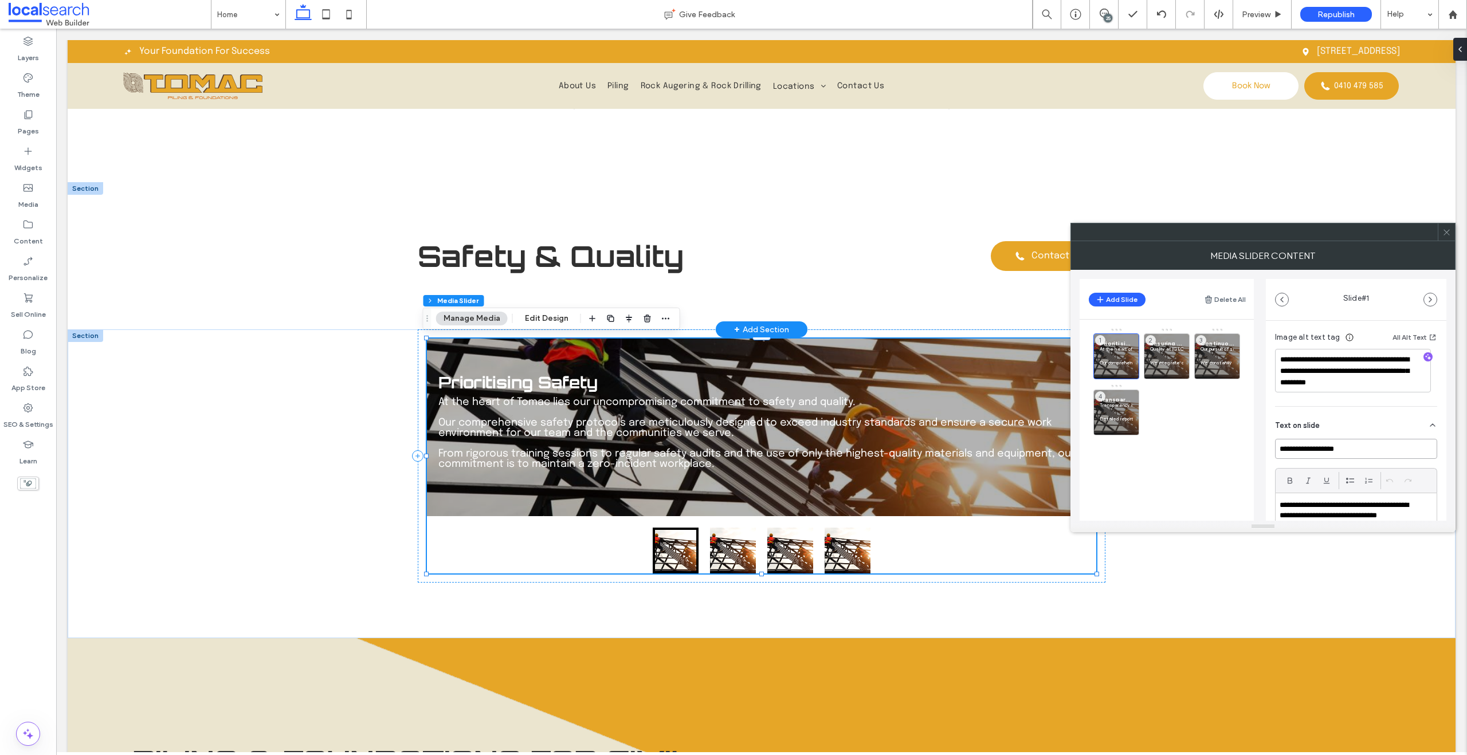
click at [1355, 444] on input "**********" at bounding box center [1356, 449] width 162 height 20
click at [1394, 453] on input "**********" at bounding box center [1356, 449] width 162 height 20
drag, startPoint x: 1341, startPoint y: 445, endPoint x: 1237, endPoint y: 461, distance: 105.0
click at [1237, 461] on div "Add Slide Delete All Prioritising Safety PRIORITISING SAFETY At the heart of To…" at bounding box center [1263, 395] width 367 height 251
click at [1385, 454] on input "**********" at bounding box center [1356, 449] width 162 height 20
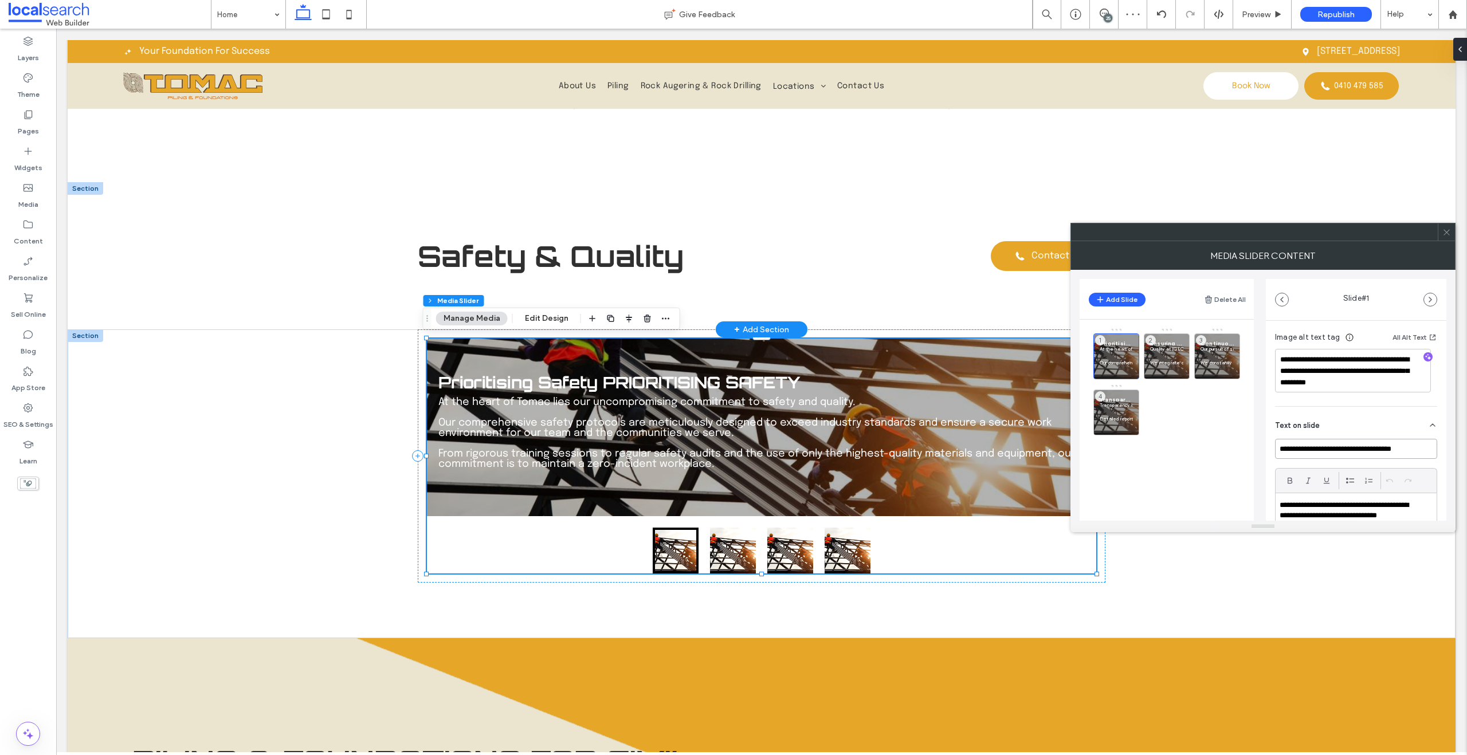
drag, startPoint x: 1341, startPoint y: 450, endPoint x: 1256, endPoint y: 450, distance: 84.8
click at [1256, 450] on div "Add Slide Delete All Prioritising Safety PRIORITISING SAFETY At the heart of To…" at bounding box center [1263, 395] width 367 height 251
drag, startPoint x: 1341, startPoint y: 450, endPoint x: 1288, endPoint y: 454, distance: 53.4
click at [1288, 454] on input "**********" at bounding box center [1356, 449] width 162 height 20
type input "**********"
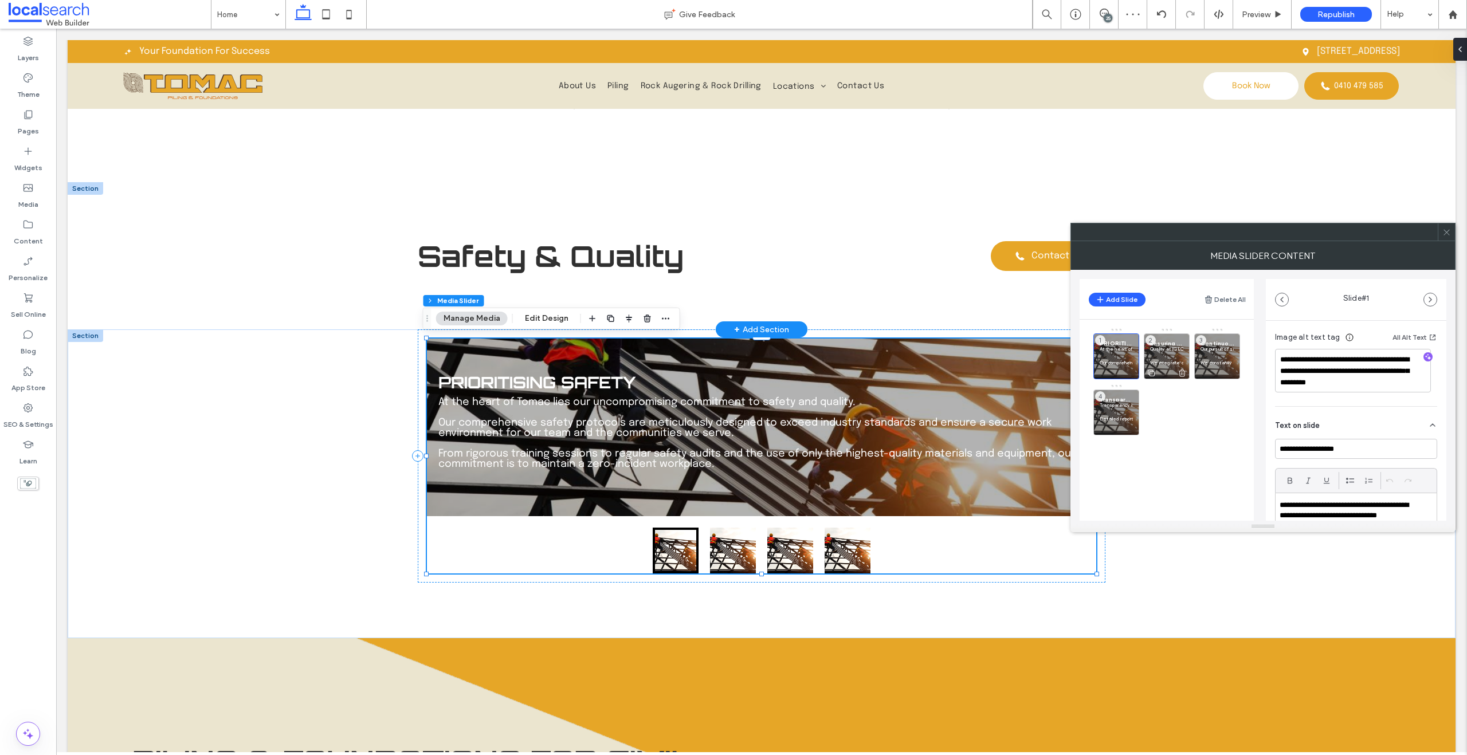
click at [1175, 371] on div at bounding box center [1166, 372] width 45 height 13
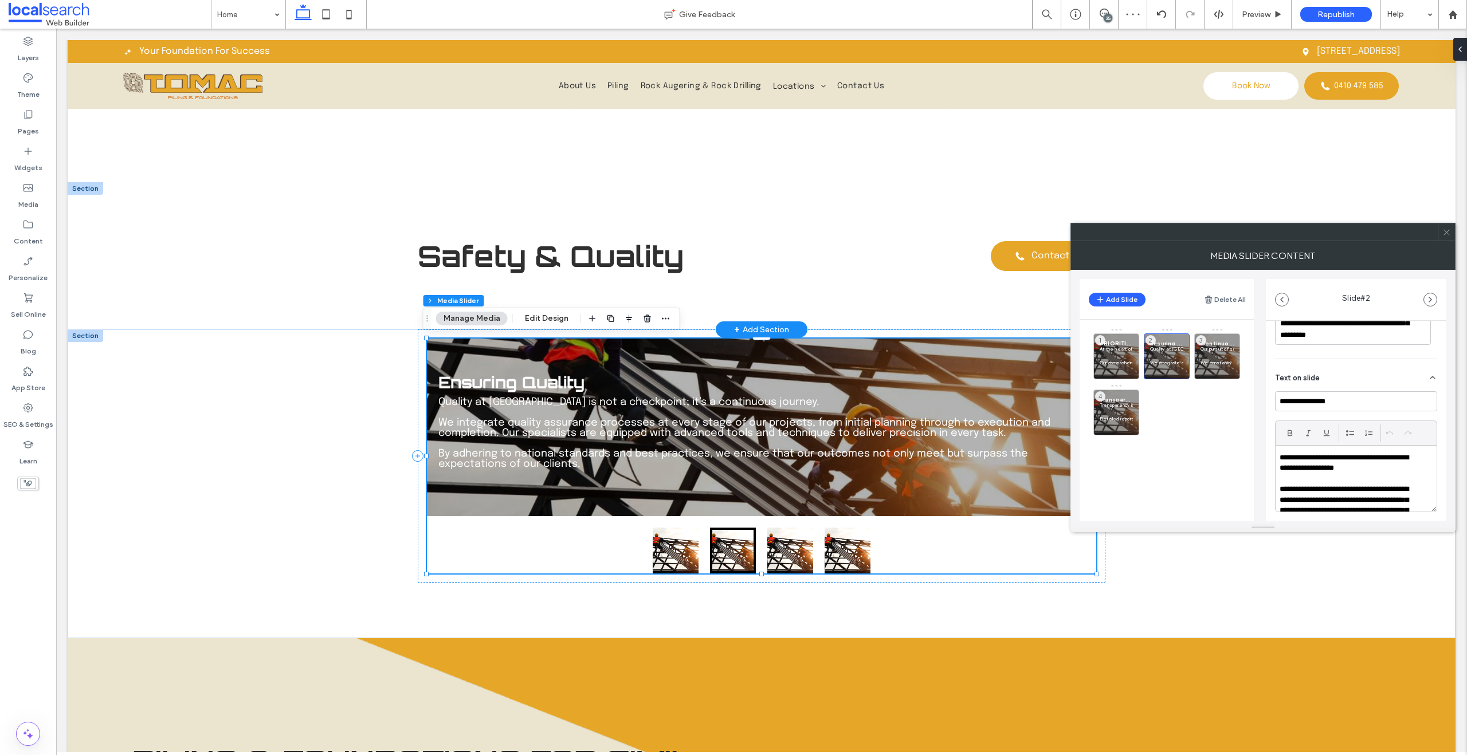
scroll to position [241, 0]
click at [1388, 410] on input "**********" at bounding box center [1356, 404] width 162 height 20
drag, startPoint x: 1337, startPoint y: 401, endPoint x: 1270, endPoint y: 407, distance: 67.3
click at [1270, 407] on div "**********" at bounding box center [1356, 364] width 181 height 568
type input "**********"
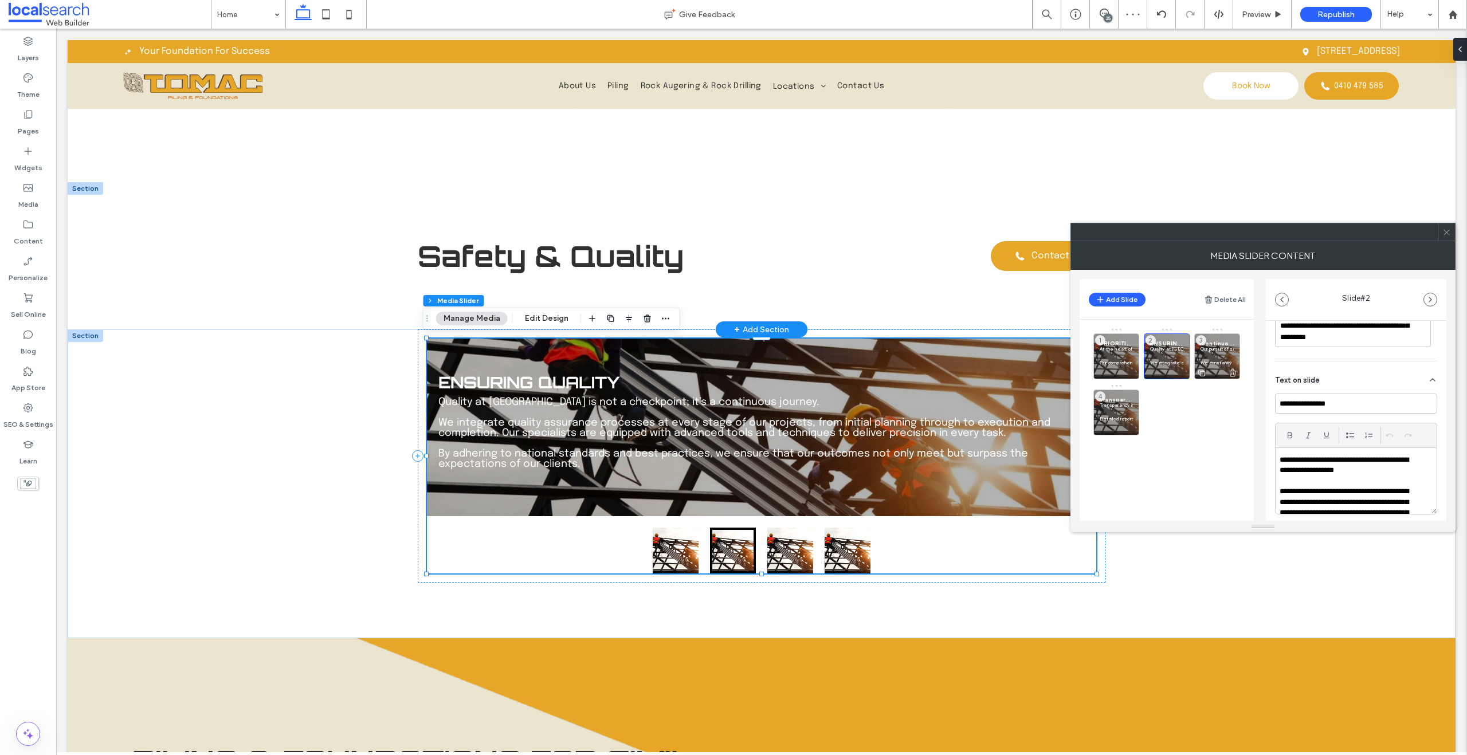
click at [1207, 358] on p at bounding box center [1216, 355] width 33 height 7
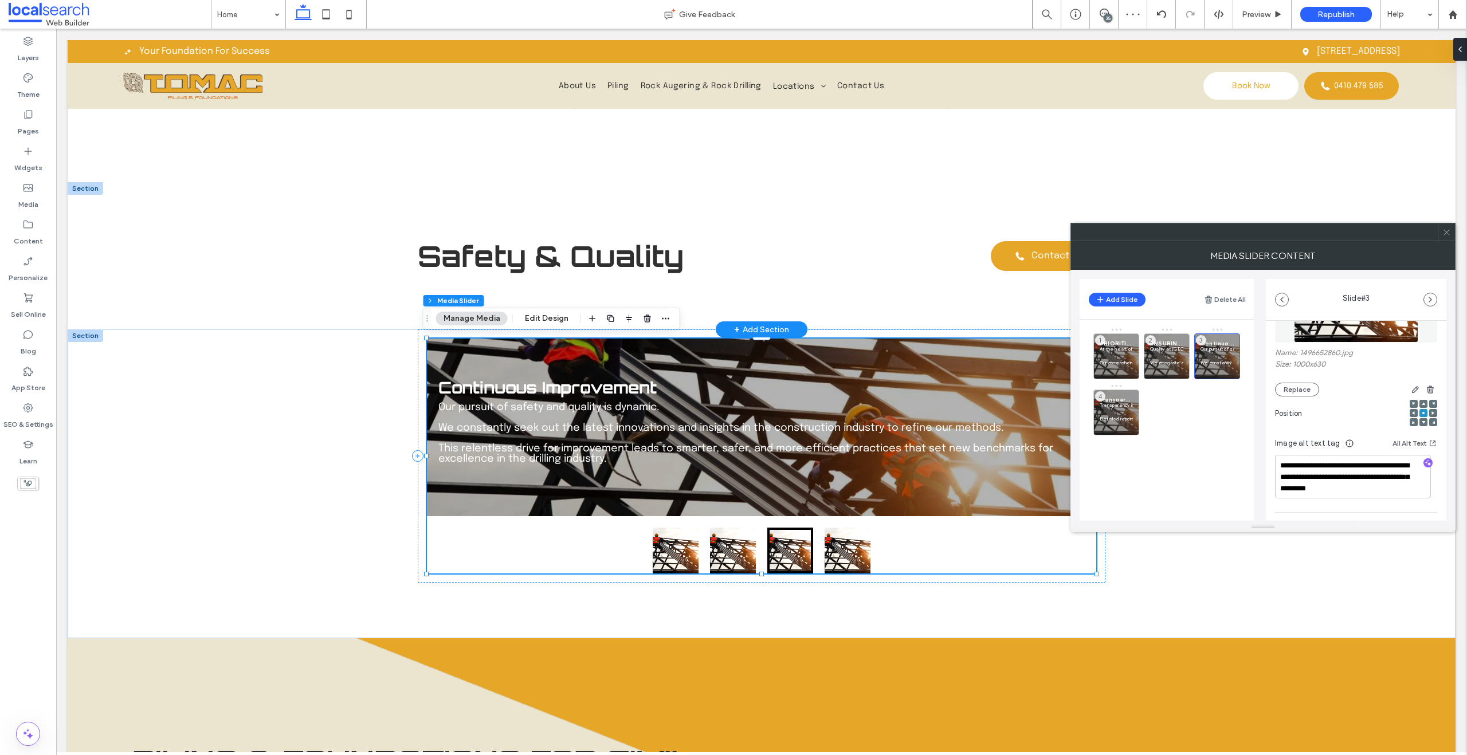
scroll to position [218, 0]
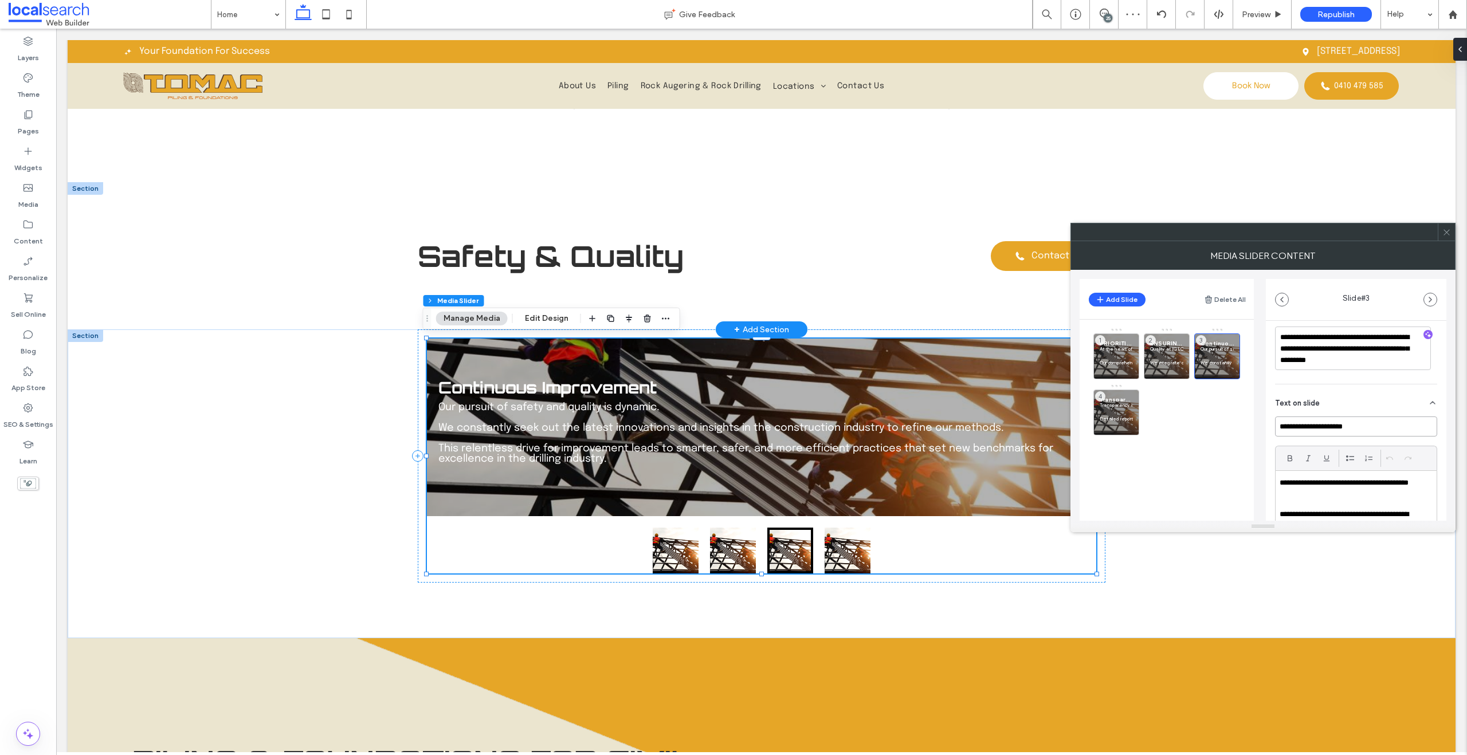
click at [1418, 429] on input "**********" at bounding box center [1356, 427] width 162 height 20
drag, startPoint x: 1325, startPoint y: 426, endPoint x: 1198, endPoint y: 425, distance: 126.6
click at [1198, 425] on div "Add Slide Delete All PRIORITISING SAFETY At the heart of Tomac lies our uncompr…" at bounding box center [1263, 395] width 367 height 251
click at [1281, 423] on input "**********" at bounding box center [1353, 427] width 156 height 20
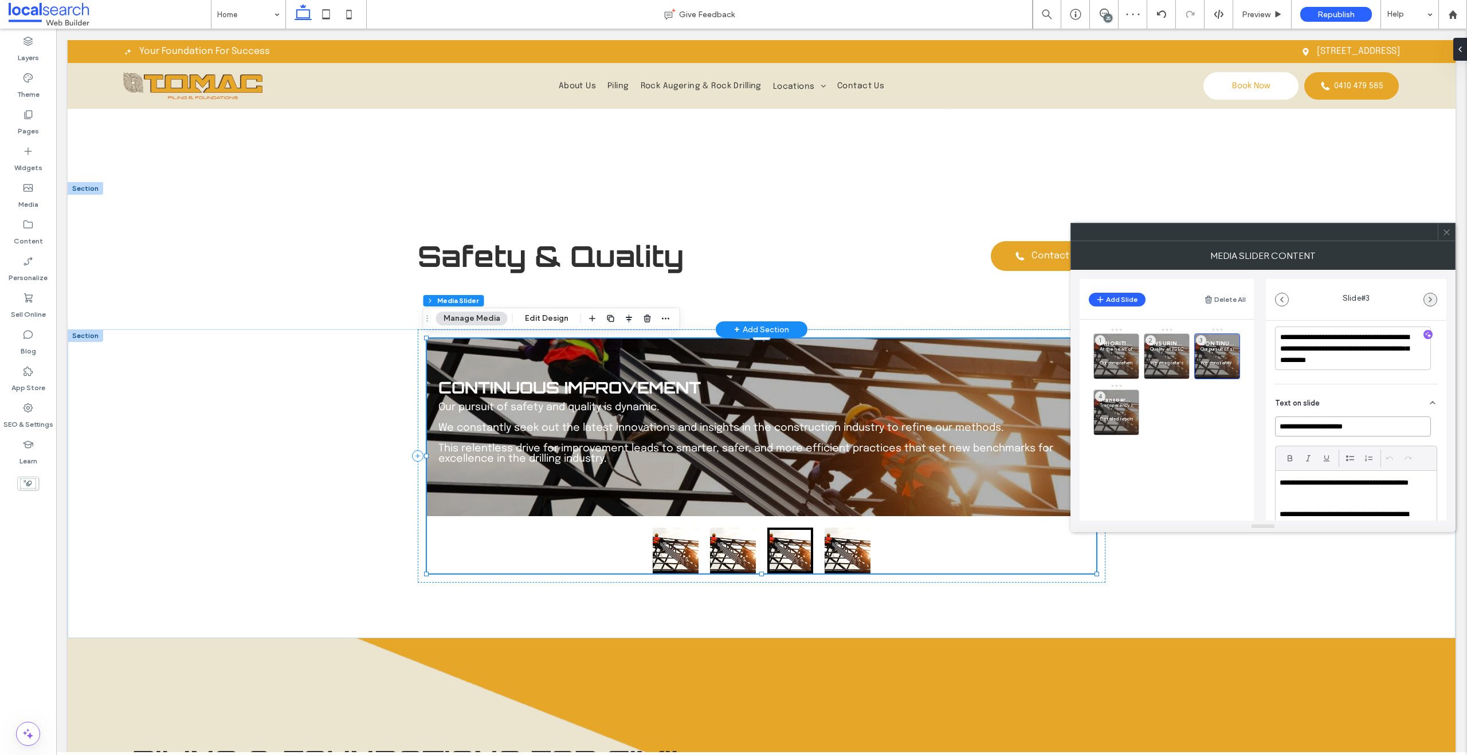
type input "**********"
click at [1430, 301] on use "button" at bounding box center [1430, 299] width 2 height 5
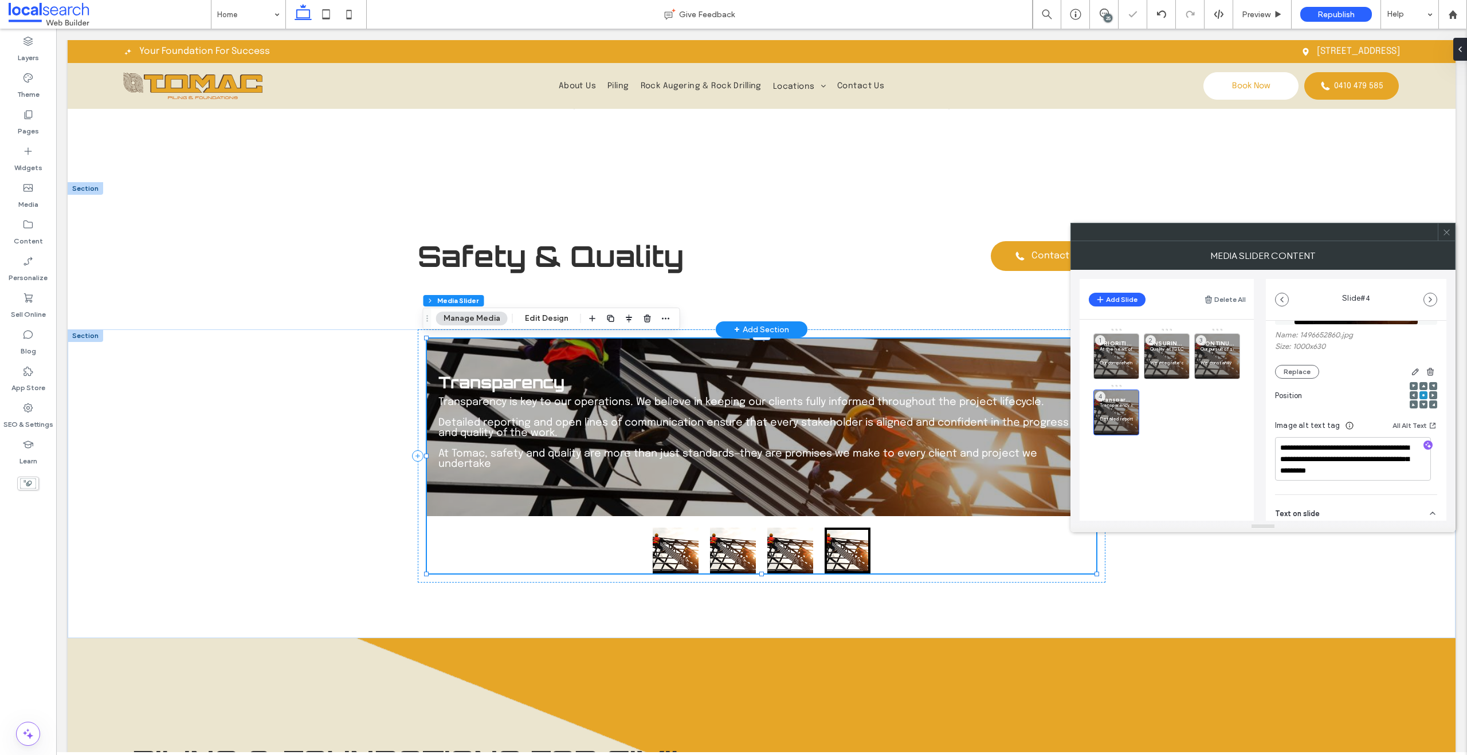
scroll to position [231, 0]
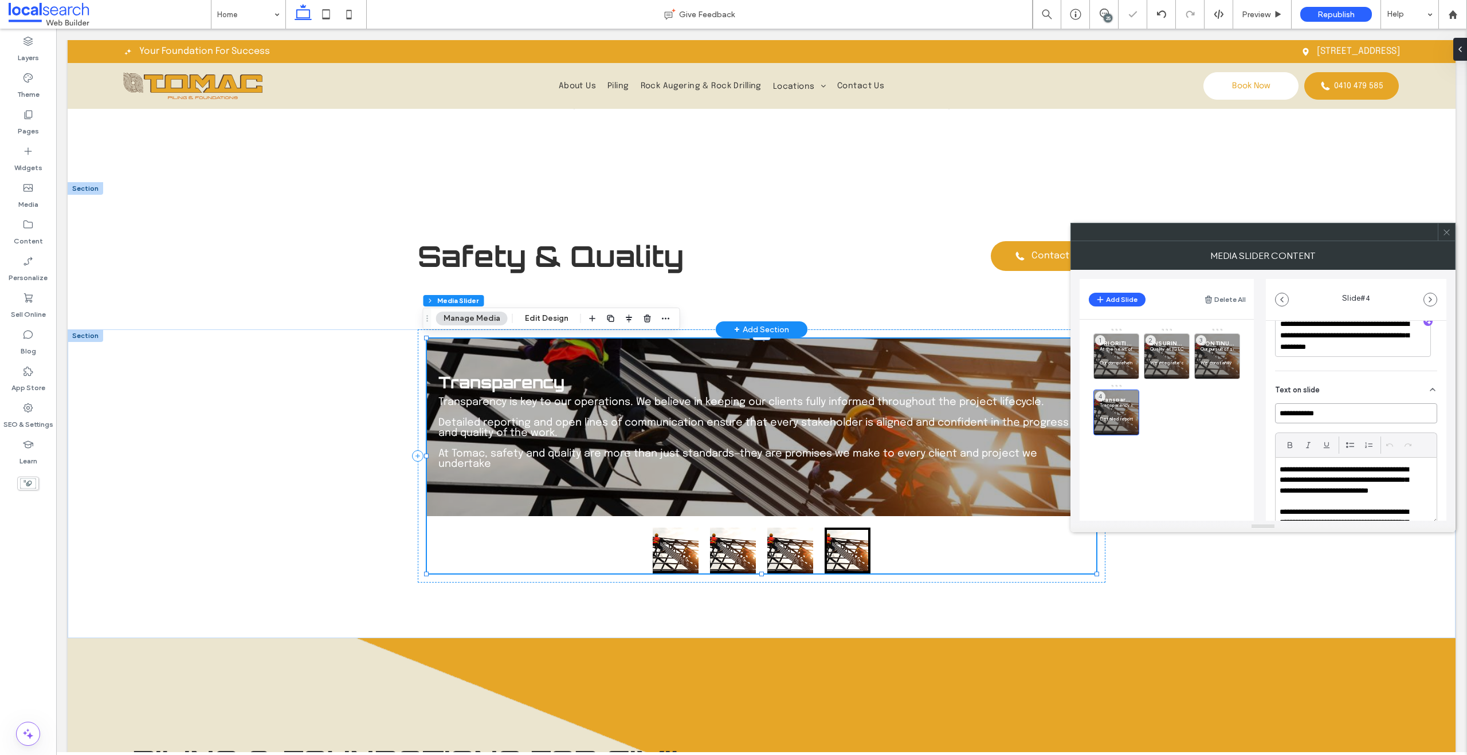
click at [1347, 415] on input "**********" at bounding box center [1356, 413] width 162 height 20
drag, startPoint x: 1329, startPoint y: 411, endPoint x: 1233, endPoint y: 406, distance: 97.0
click at [1233, 406] on div "Add Slide Delete All PRIORITISING SAFETY At the heart of Tomac lies our uncompr…" at bounding box center [1263, 395] width 367 height 251
type input "**********"
click at [1446, 232] on use at bounding box center [1446, 232] width 6 height 6
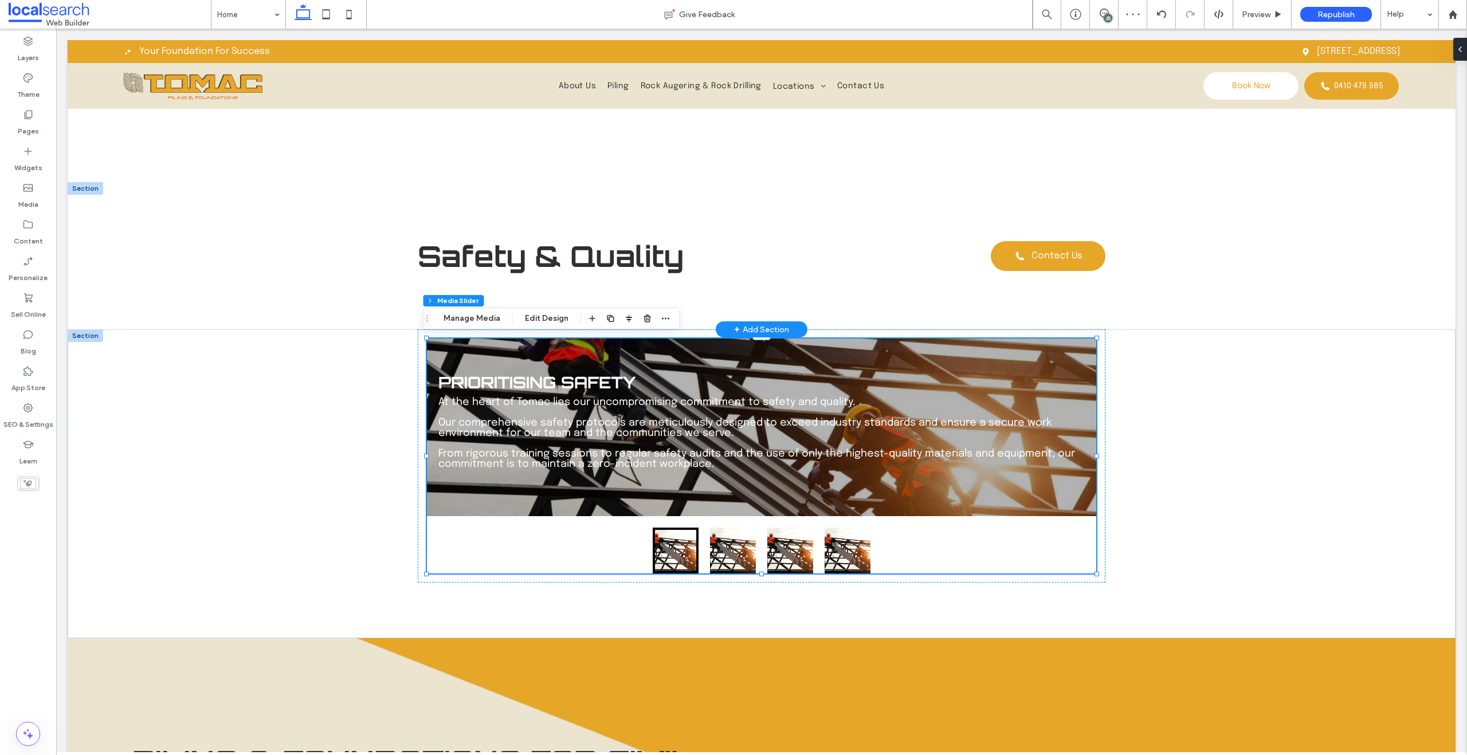
click at [1112, 15] on div "25" at bounding box center [1108, 18] width 9 height 9
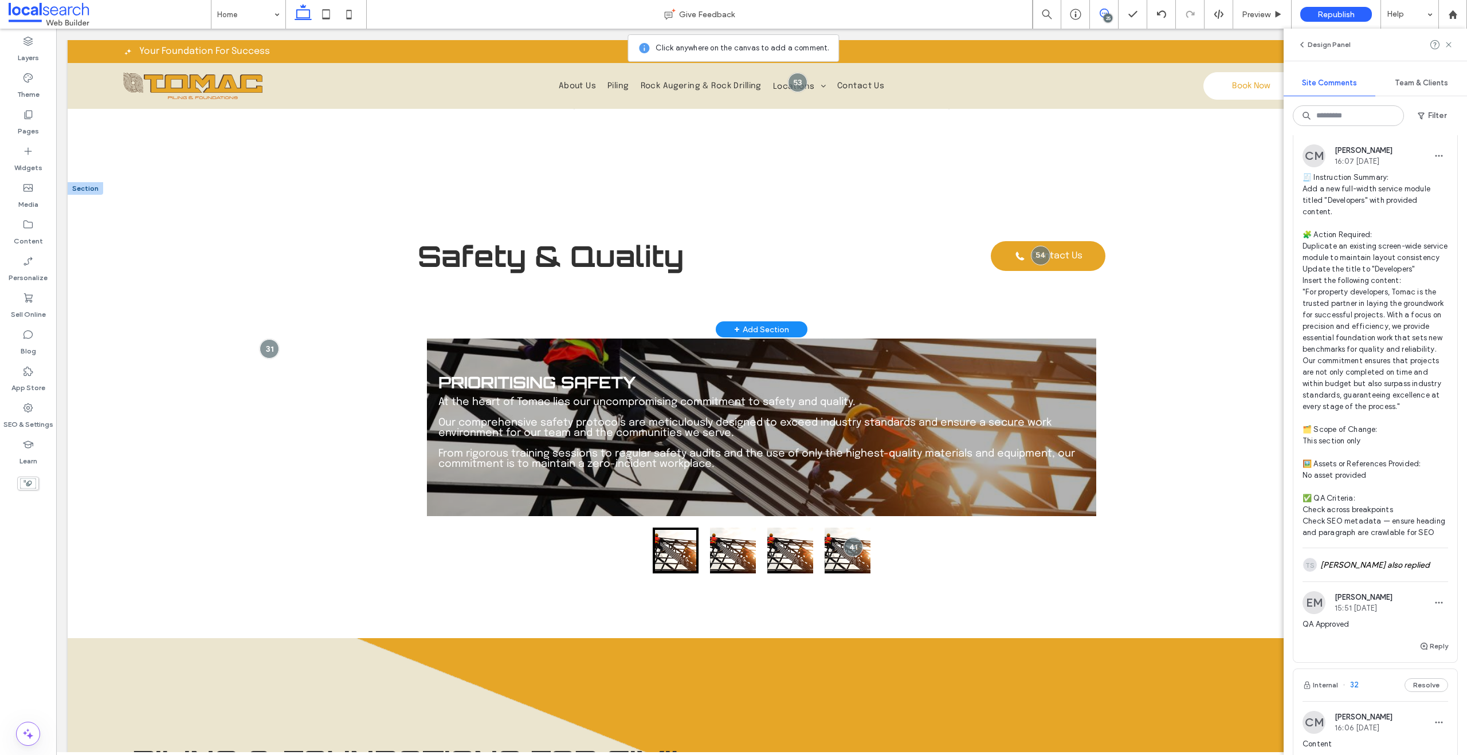
scroll to position [5563, 0]
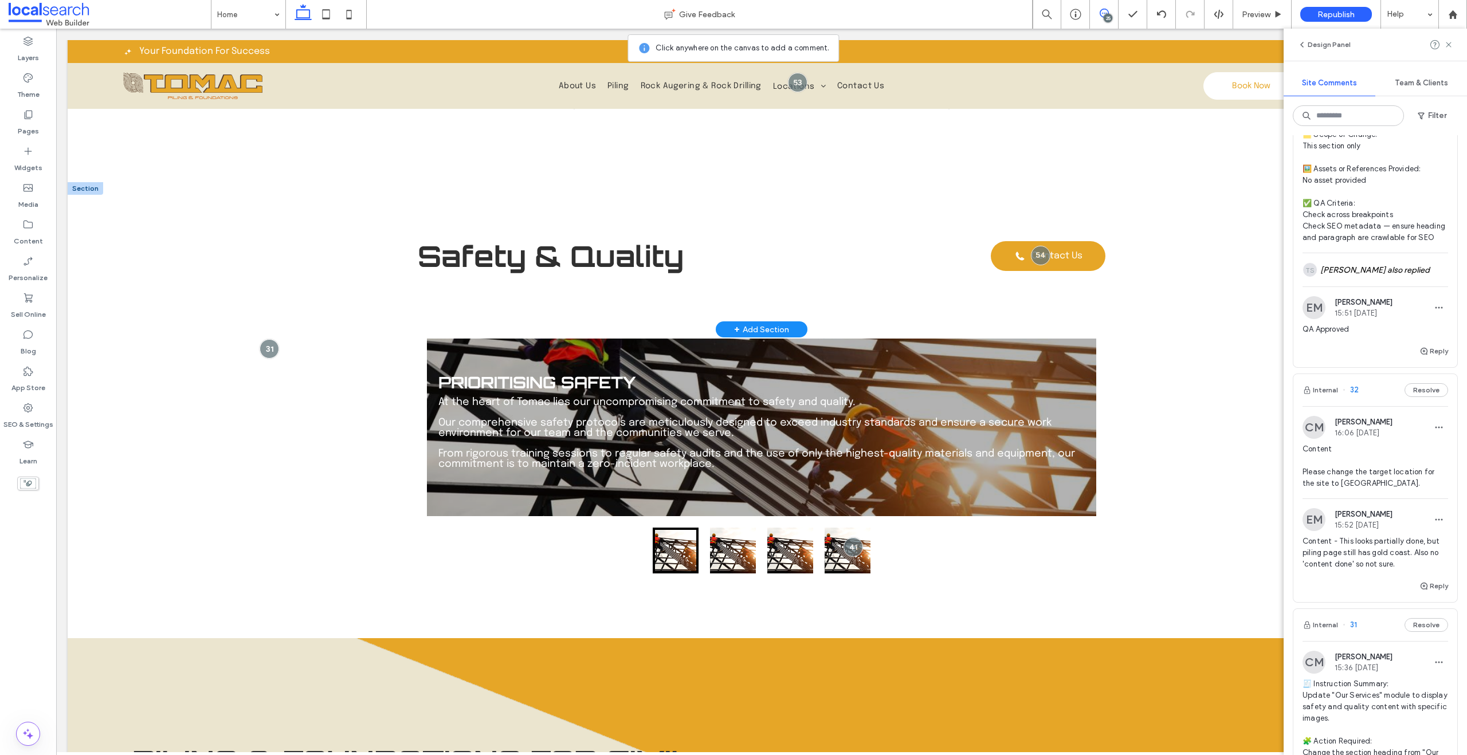
click at [1391, 570] on span "Content - This looks partially done, but piling page still has gold coast. Also…" at bounding box center [1375, 553] width 146 height 34
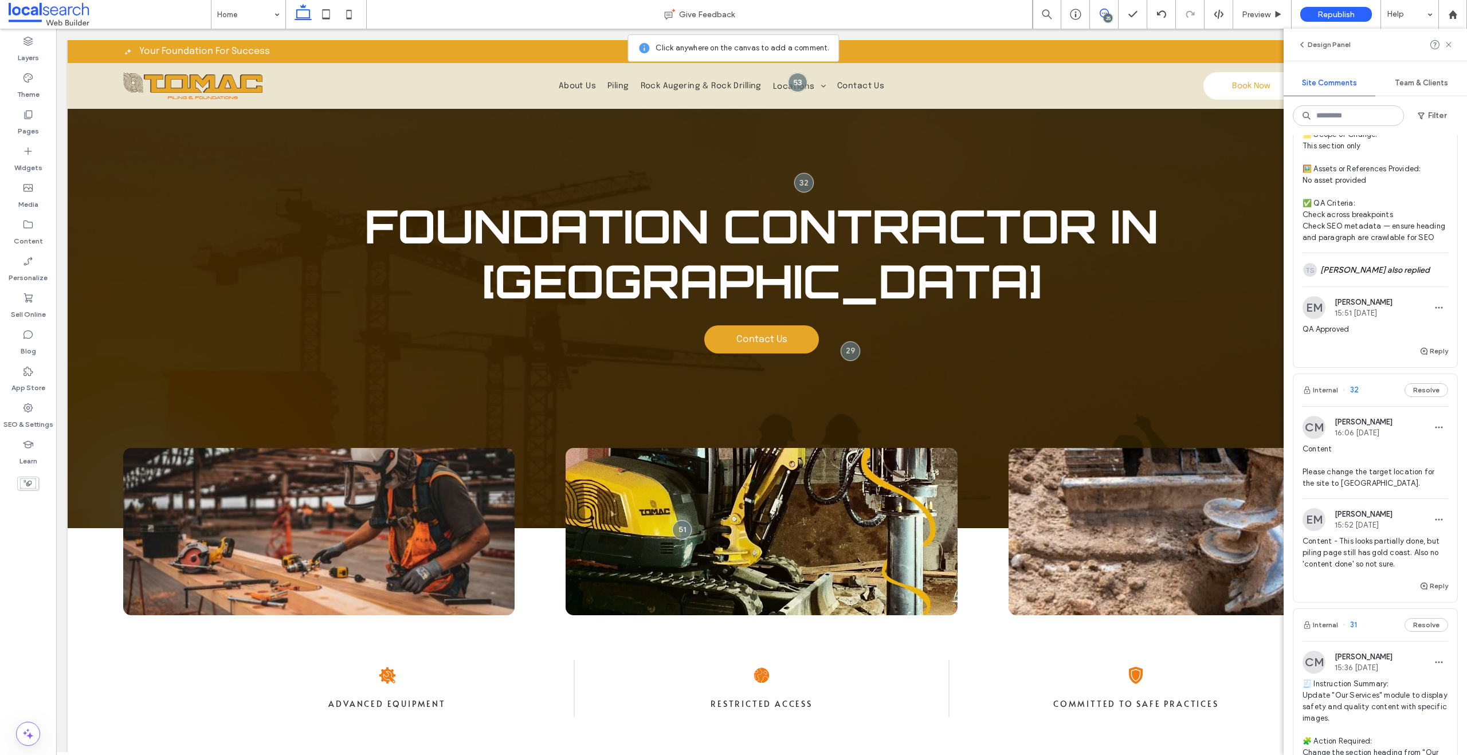
scroll to position [0, 0]
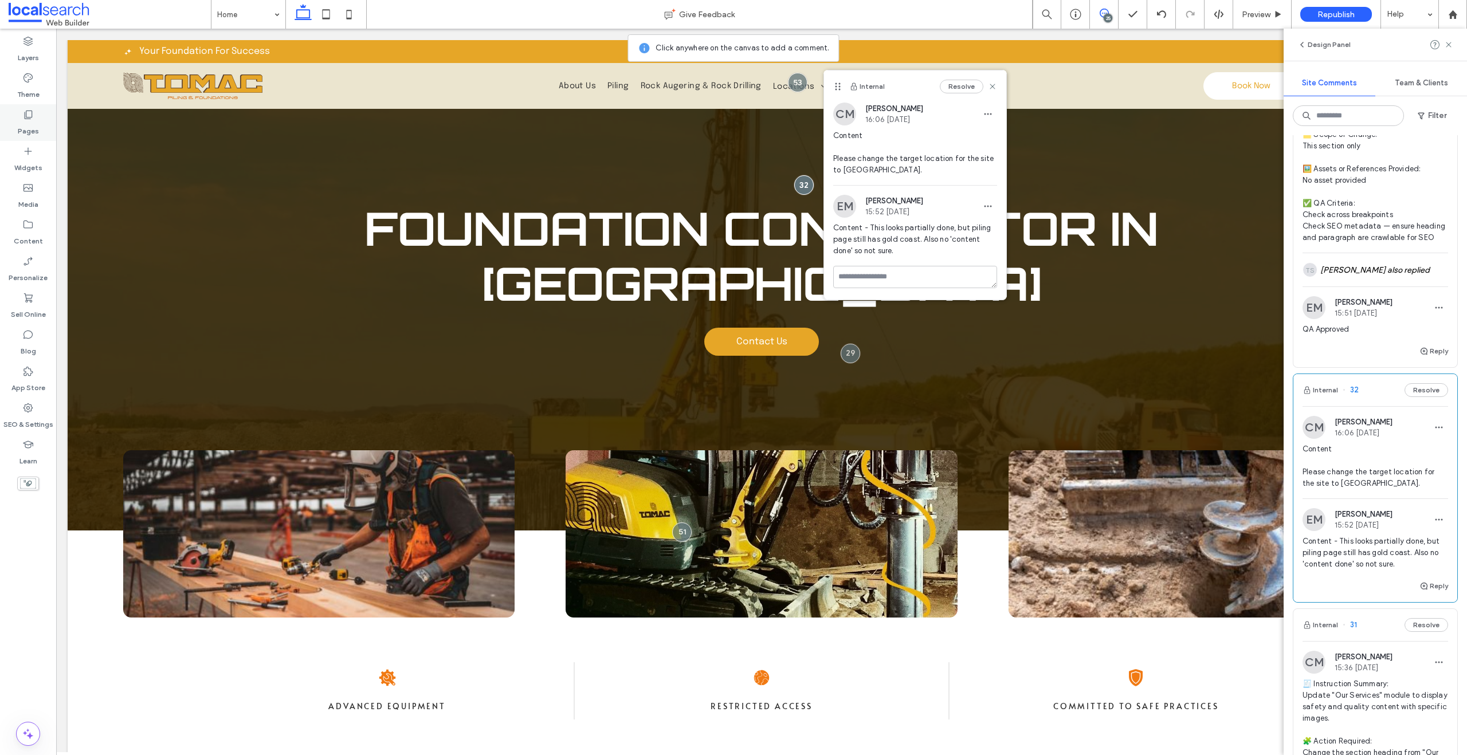
click at [28, 116] on icon at bounding box center [27, 114] width 11 height 11
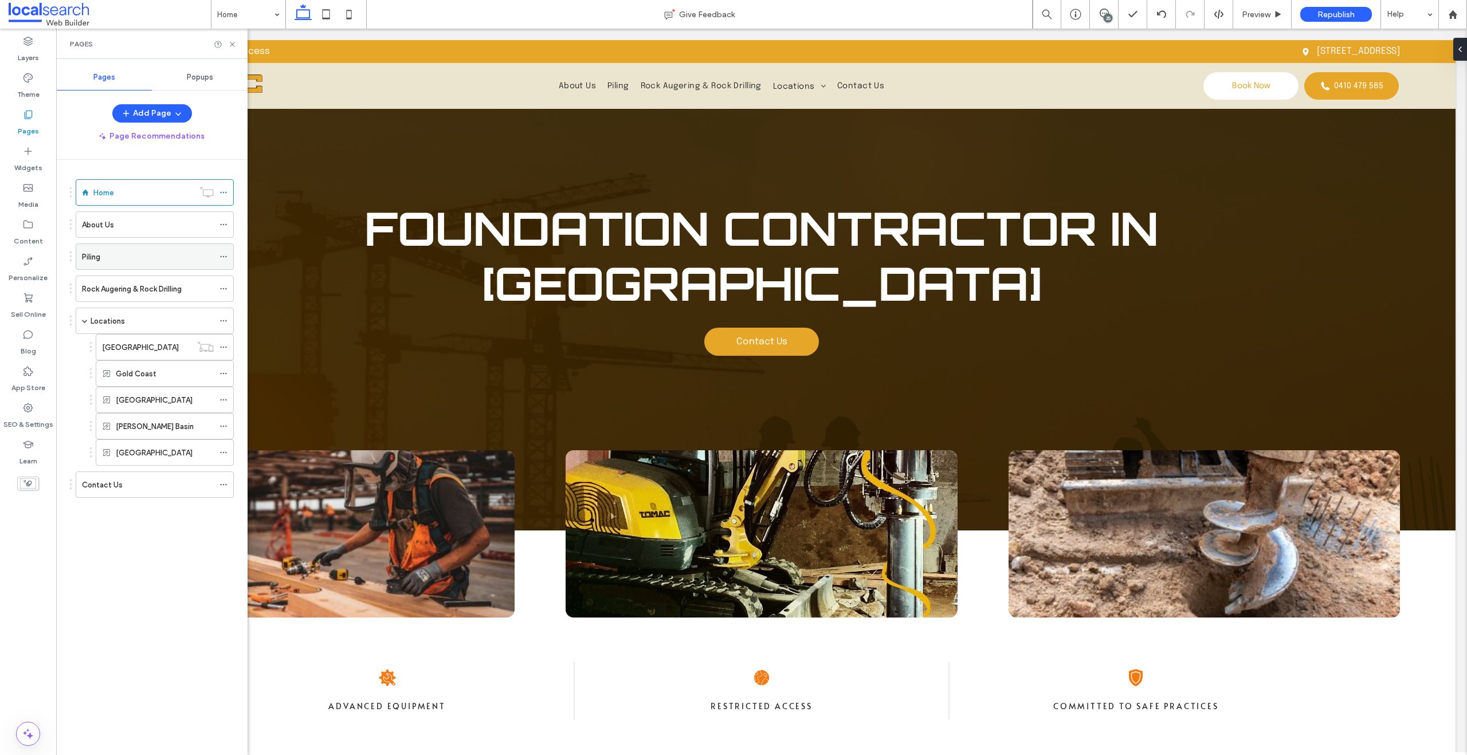
click at [106, 266] on div "Piling" at bounding box center [148, 256] width 132 height 25
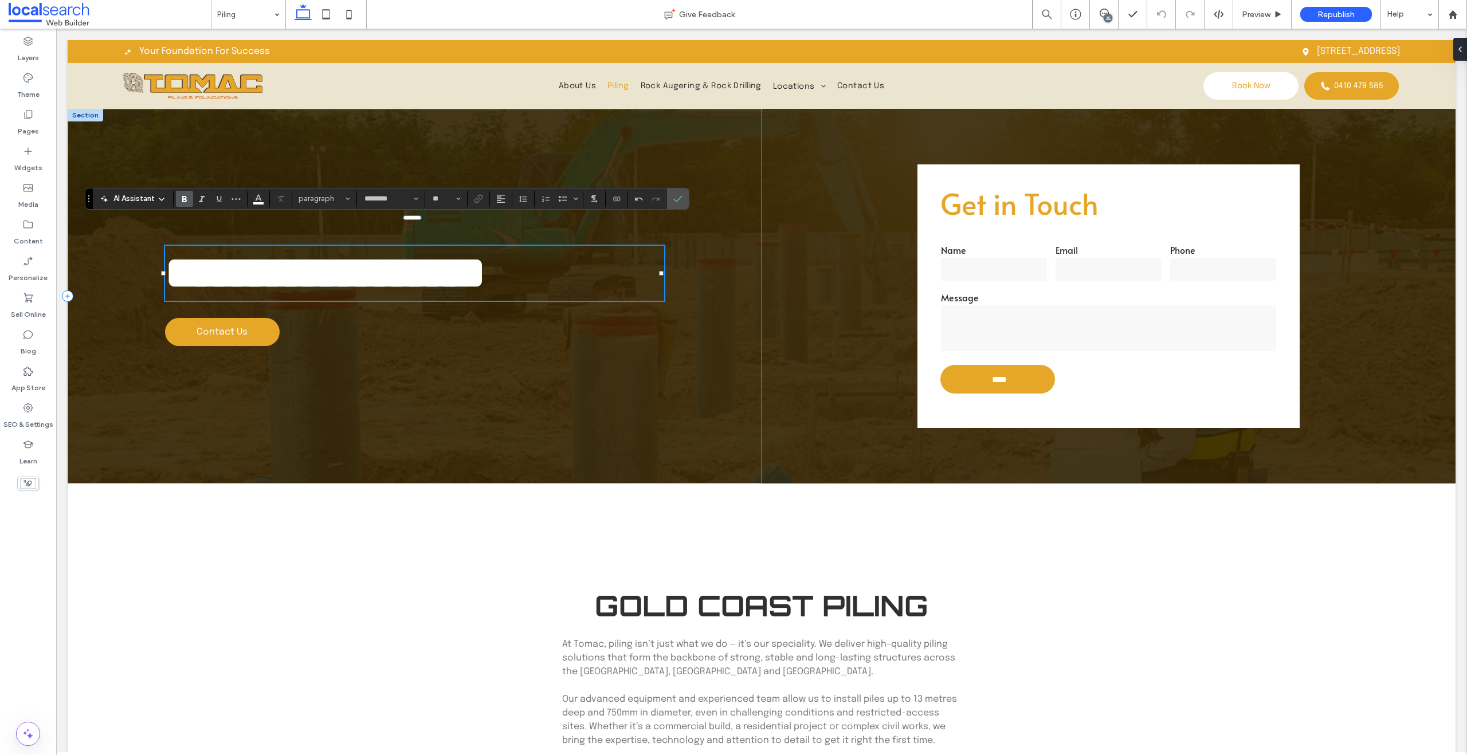
scroll to position [1, 0]
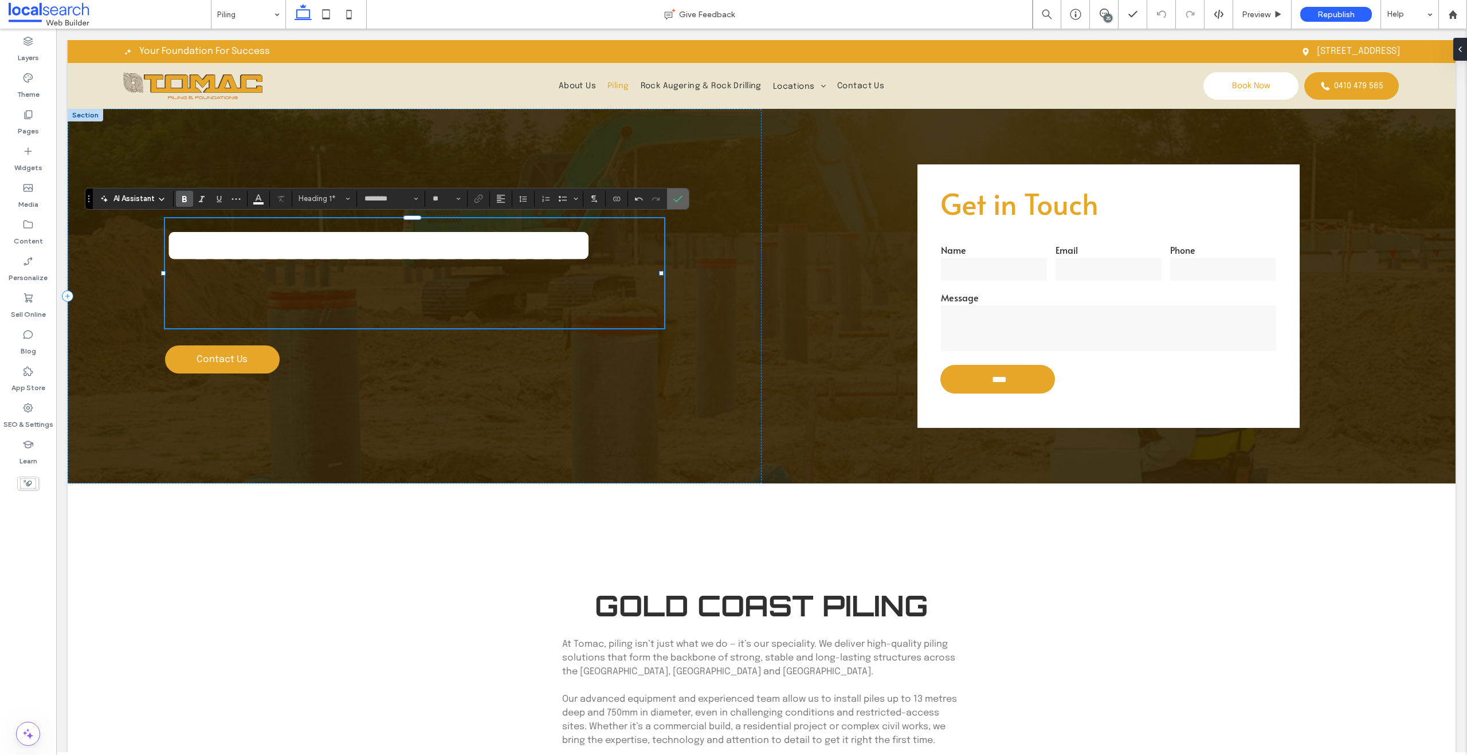
drag, startPoint x: 680, startPoint y: 195, endPoint x: 564, endPoint y: 166, distance: 119.8
click at [680, 195] on icon "Confirm" at bounding box center [677, 198] width 9 height 9
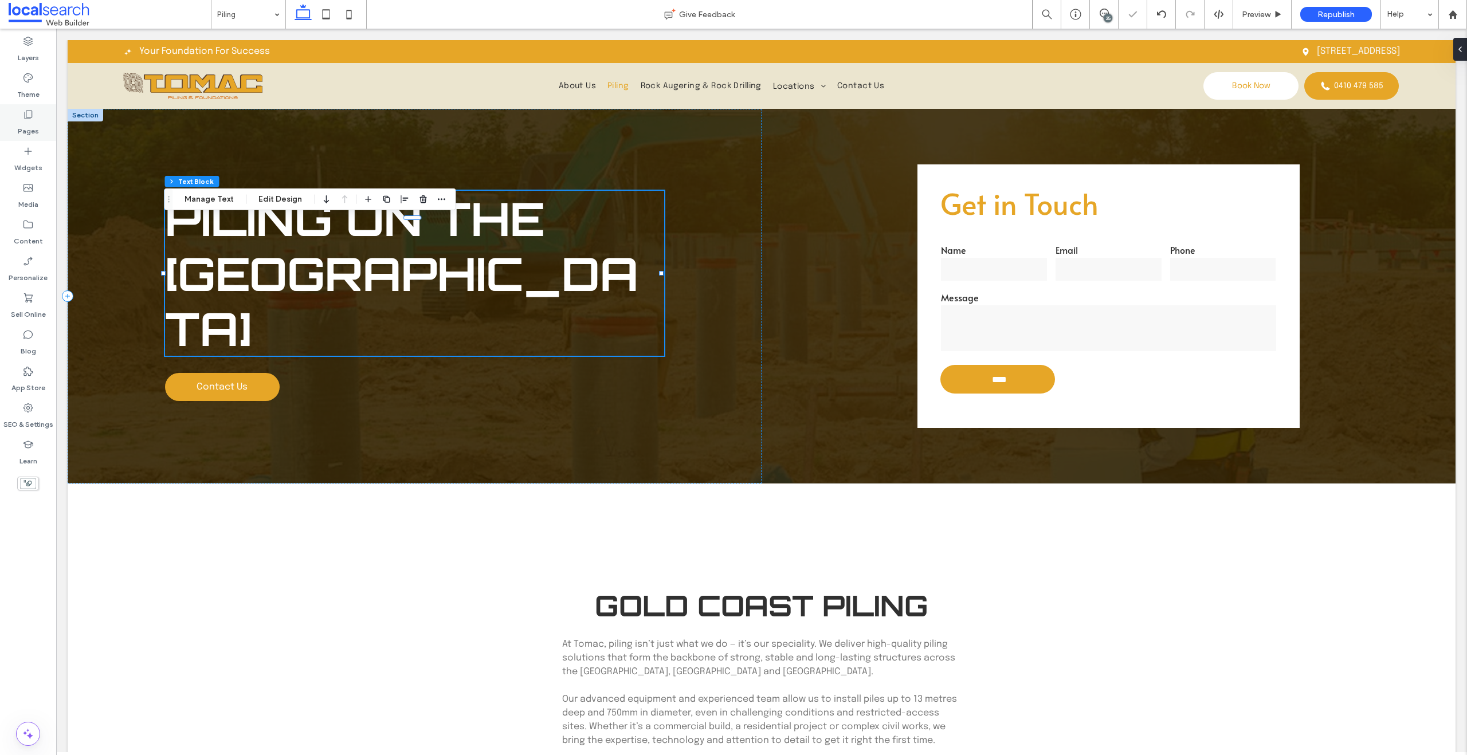
click at [39, 113] on div "Pages" at bounding box center [28, 122] width 56 height 37
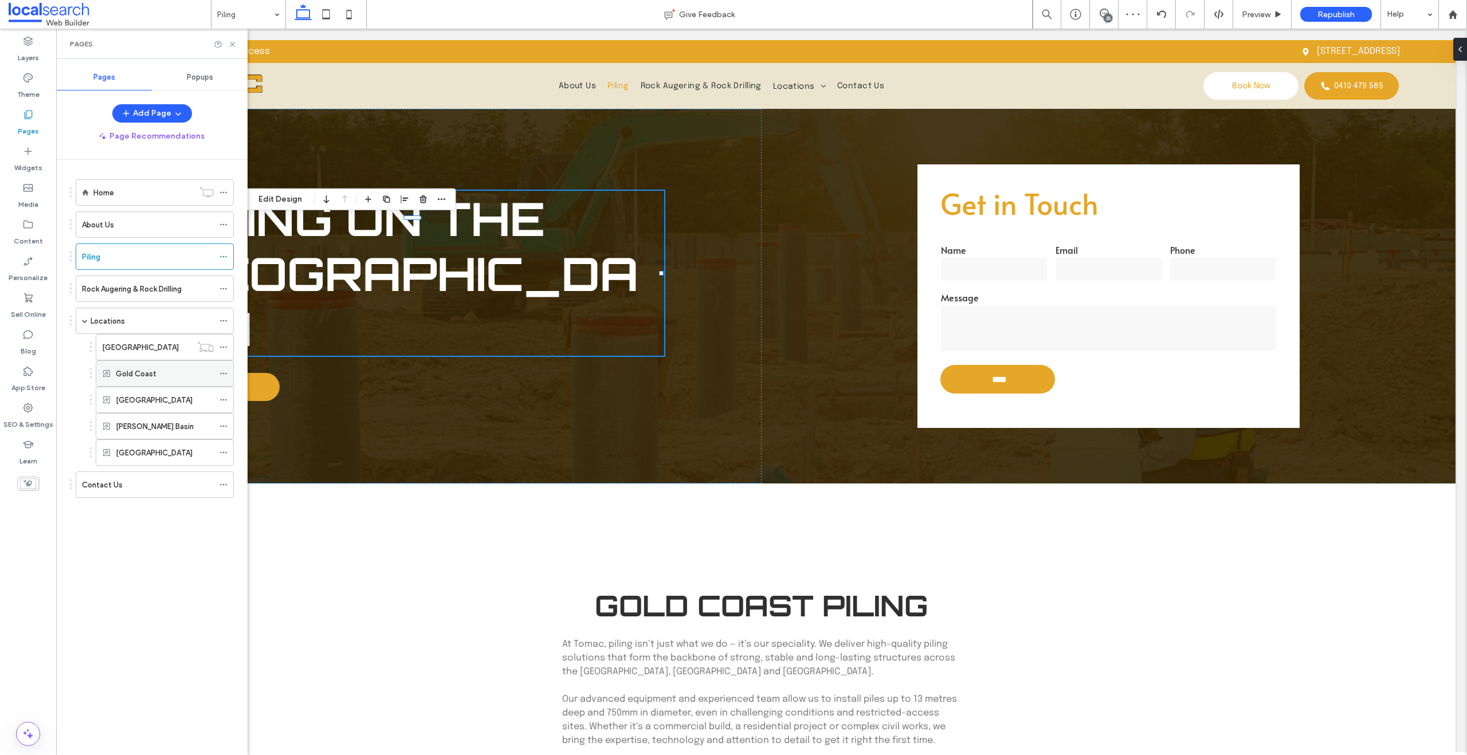
click at [224, 372] on icon at bounding box center [223, 374] width 8 height 8
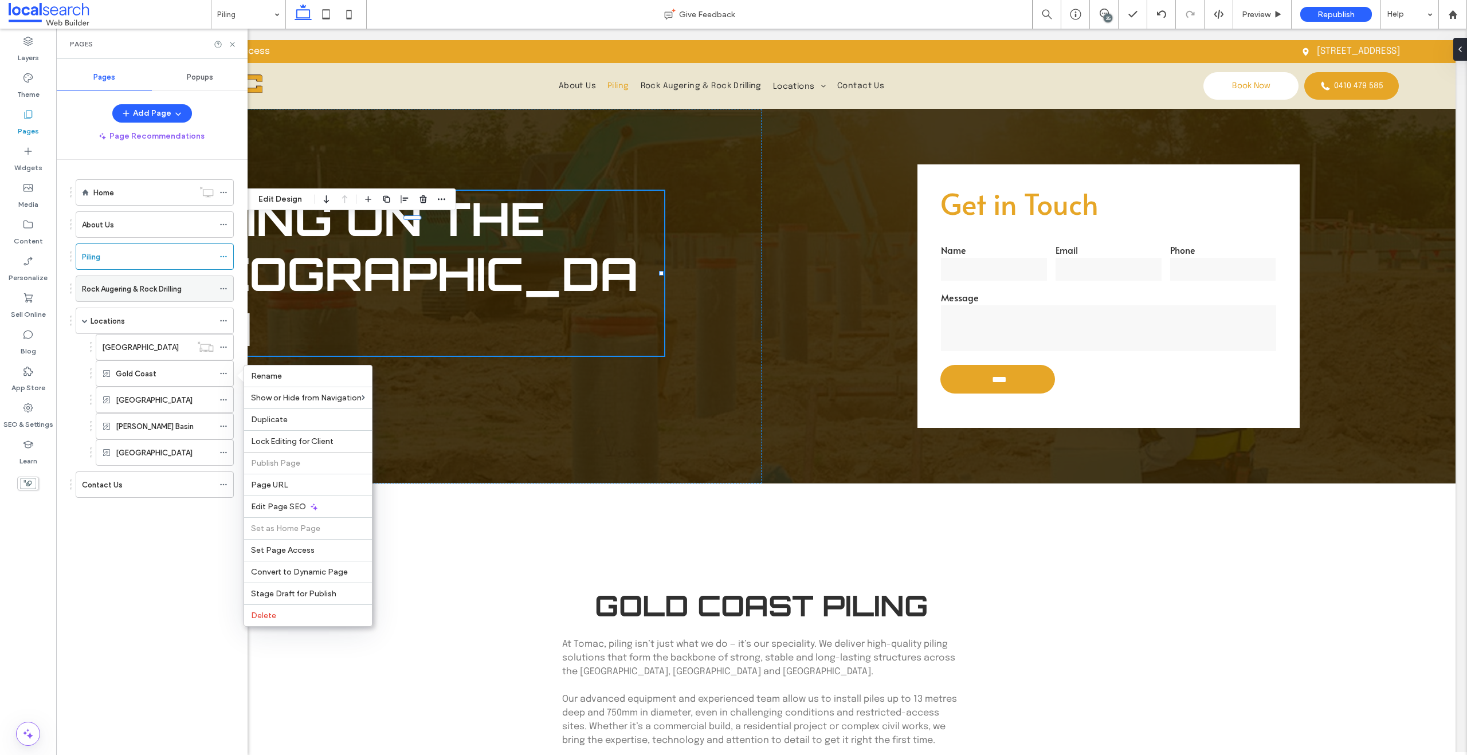
click at [133, 287] on label "Rock Augering & Rock Drilling" at bounding box center [132, 289] width 100 height 20
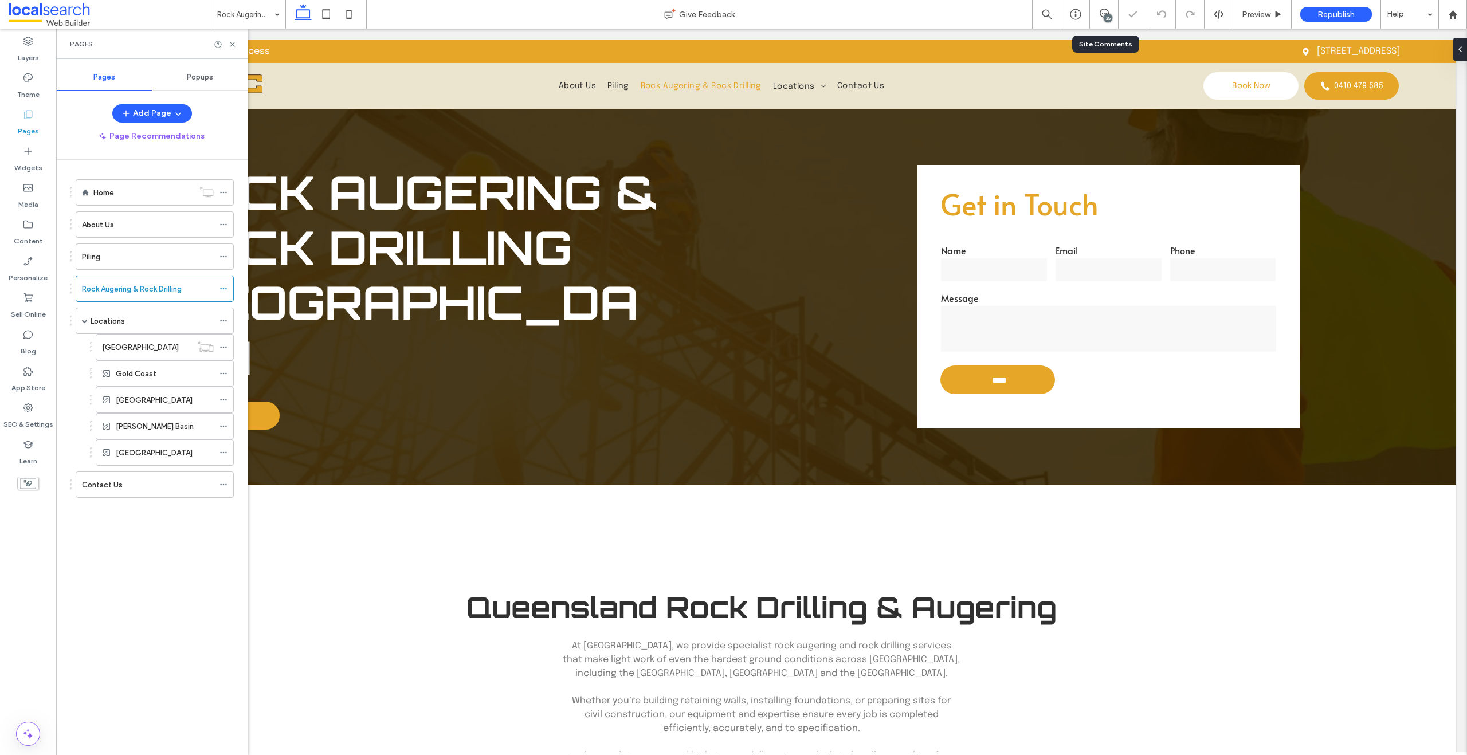
click at [1110, 19] on div "25" at bounding box center [1108, 18] width 9 height 9
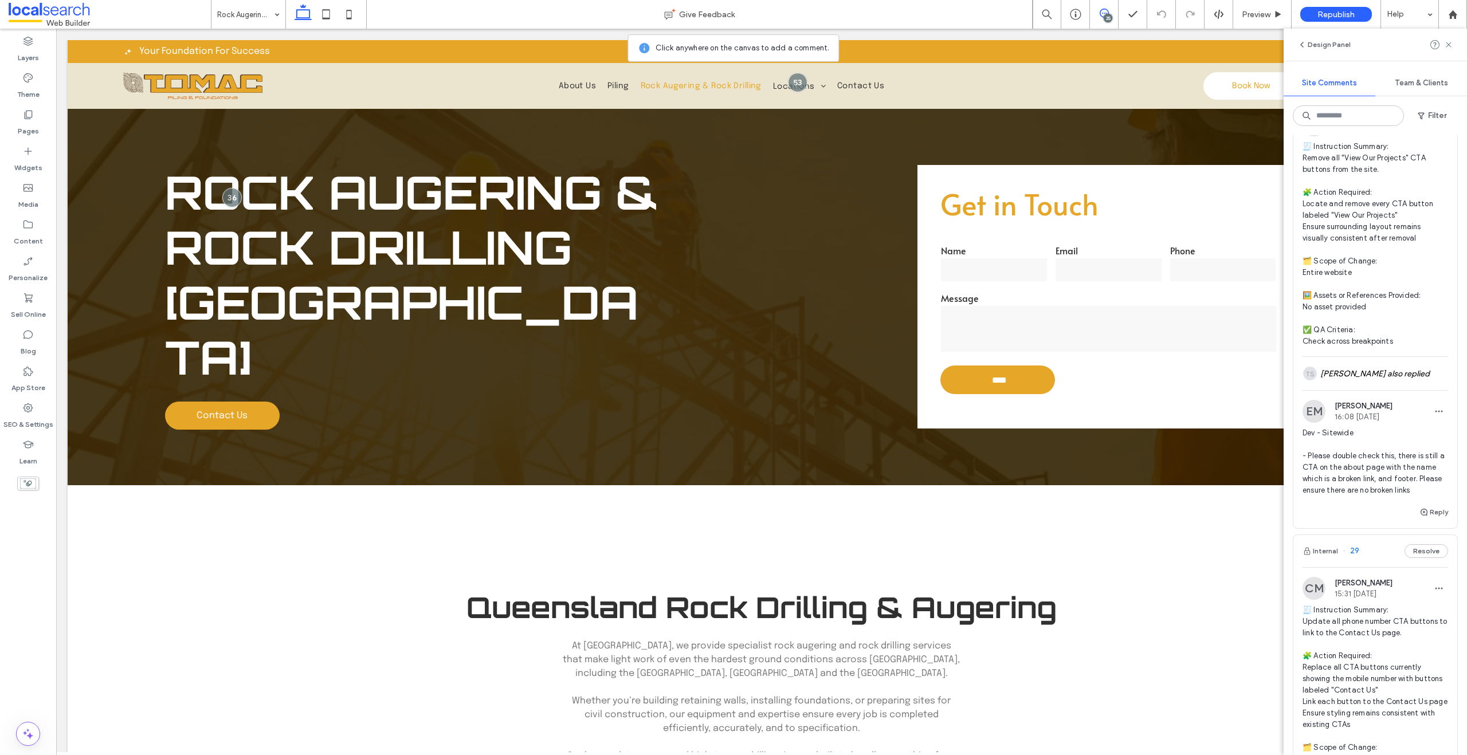
scroll to position [6613, 0]
click at [1399, 388] on div "TS [PERSON_NAME] also replied" at bounding box center [1375, 371] width 146 height 33
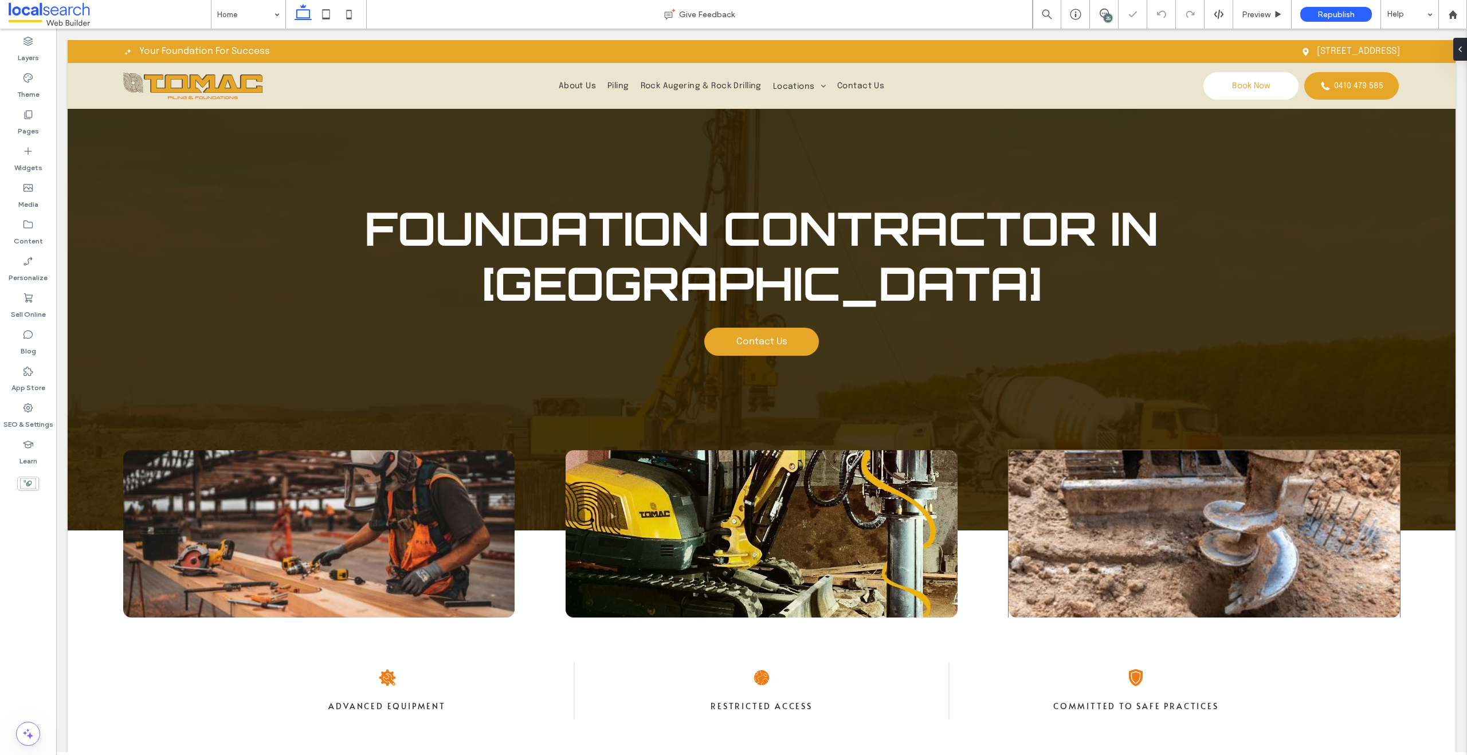
scroll to position [2, 0]
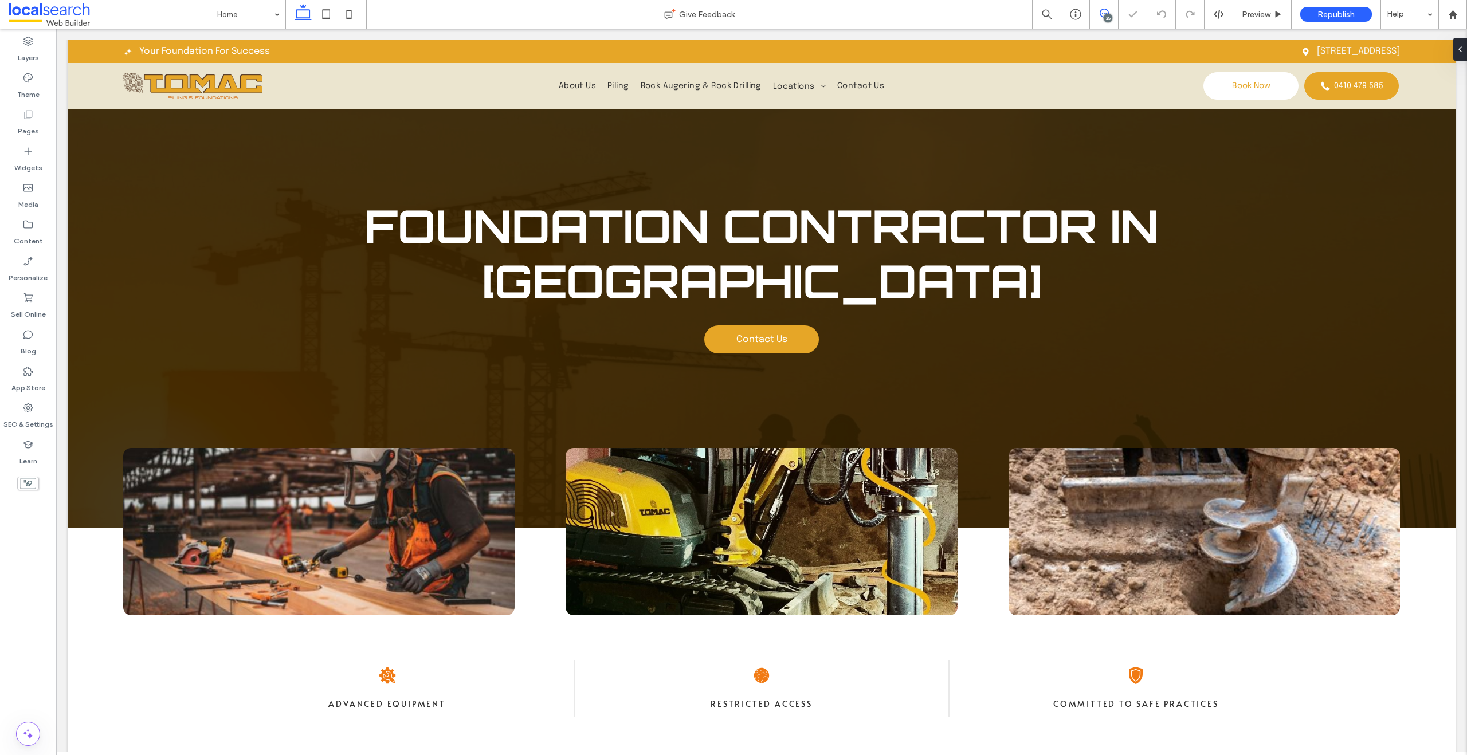
click at [1101, 13] on use at bounding box center [1104, 13] width 9 height 9
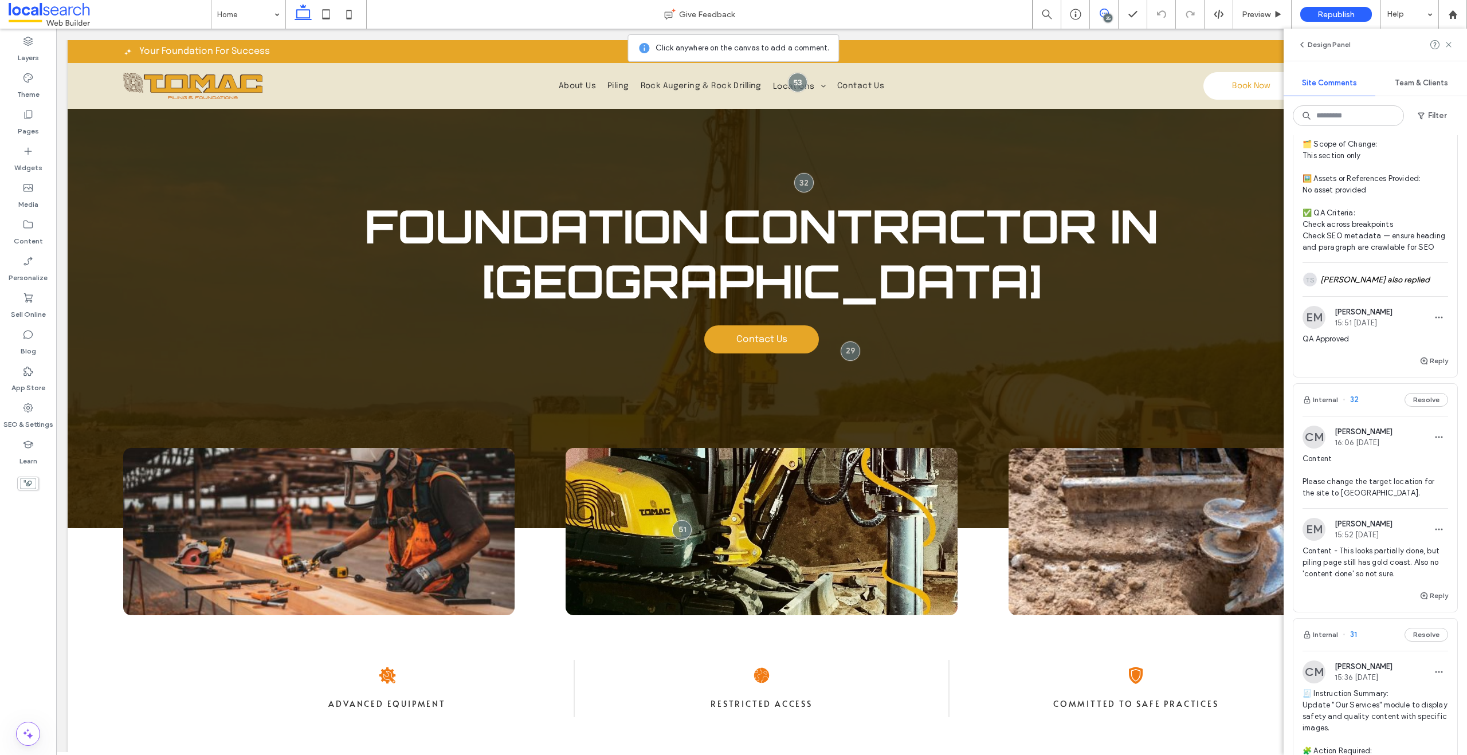
scroll to position [5556, 0]
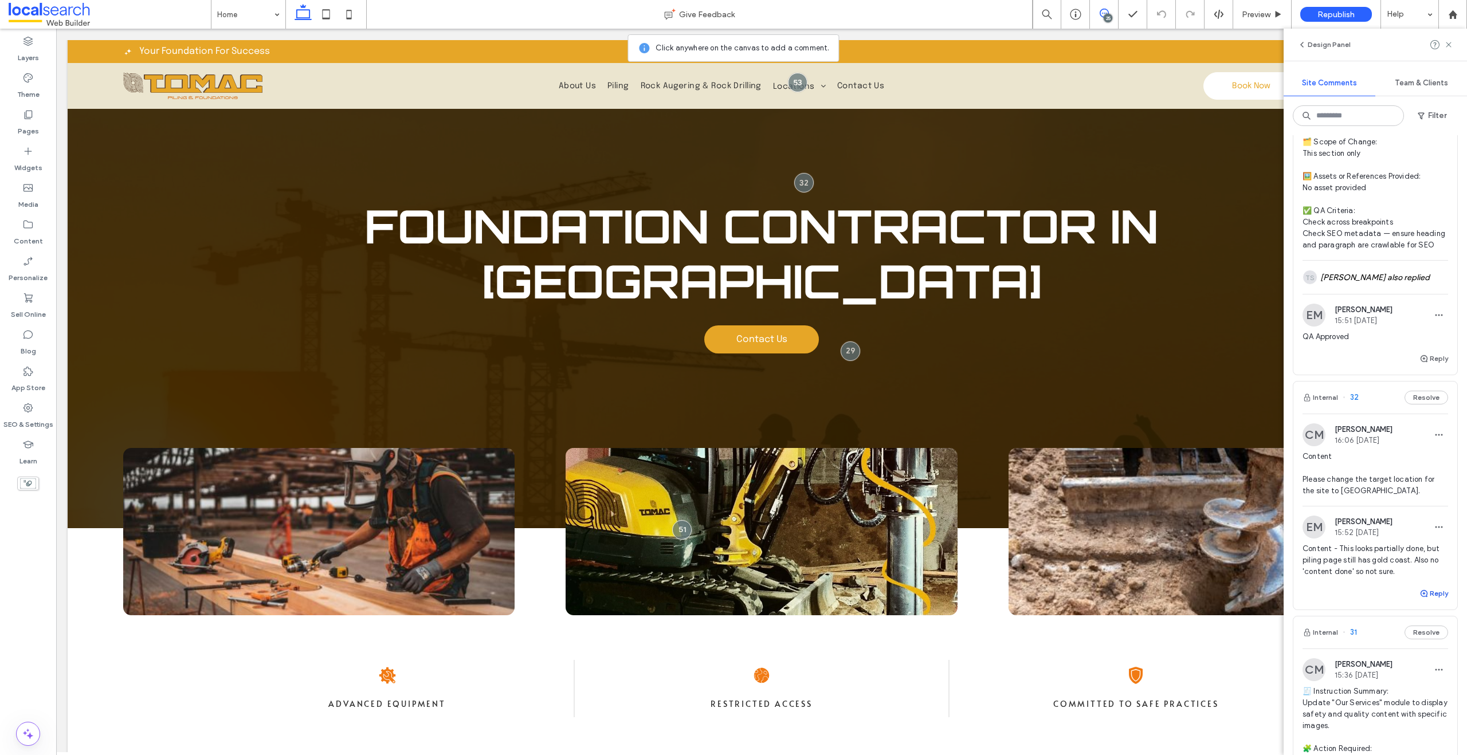
click at [1419, 598] on icon "button" at bounding box center [1423, 593] width 9 height 9
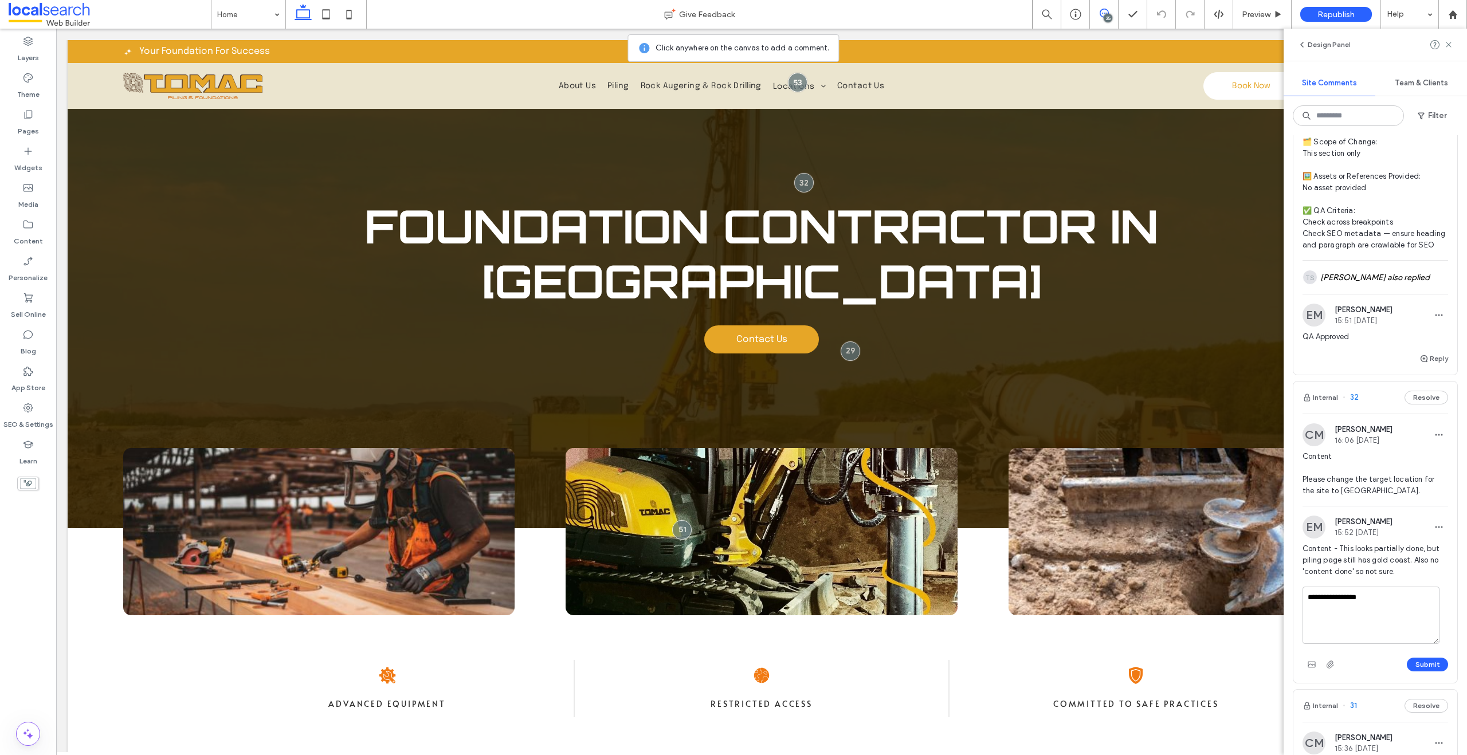
type textarea "**********"
click at [1410, 674] on div "Submit" at bounding box center [1375, 665] width 146 height 18
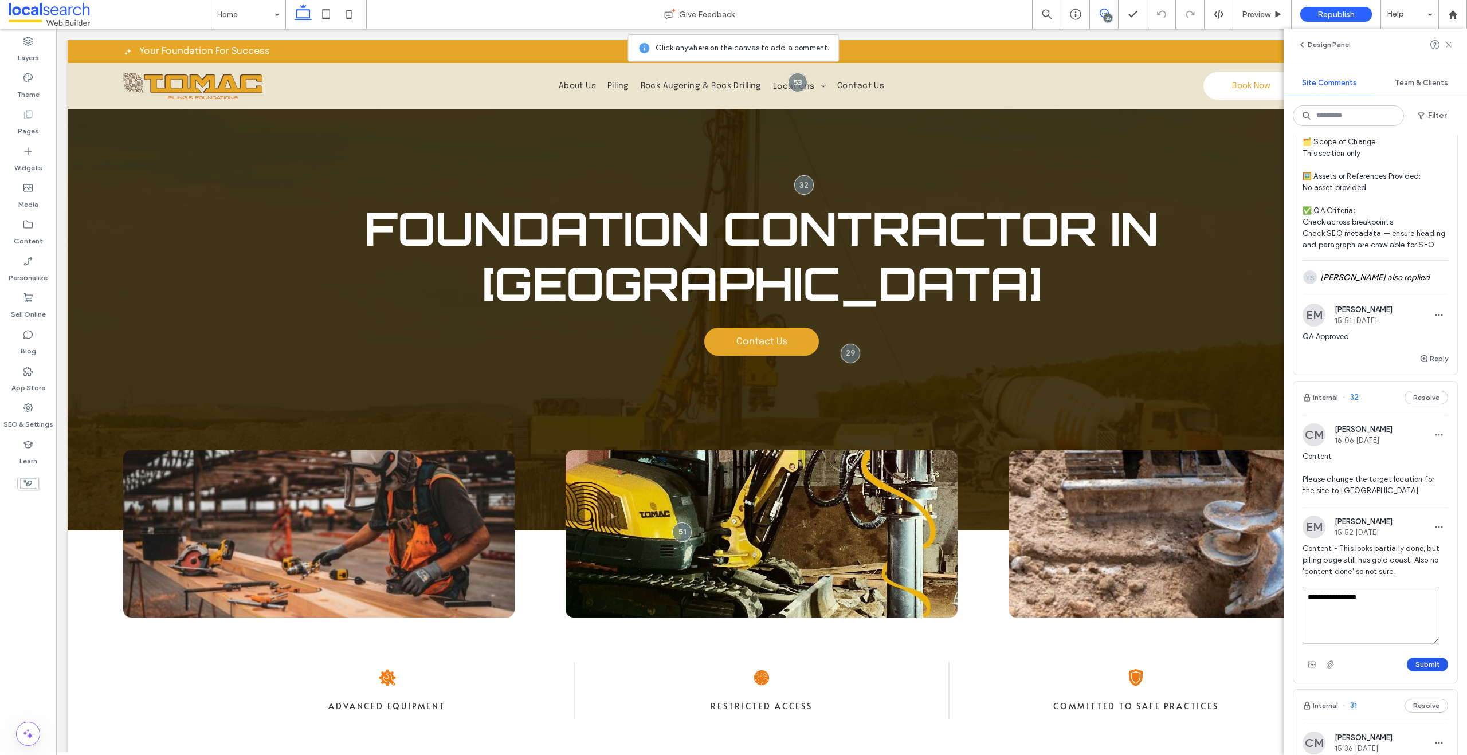
click at [1411, 672] on button "Submit" at bounding box center [1427, 665] width 41 height 14
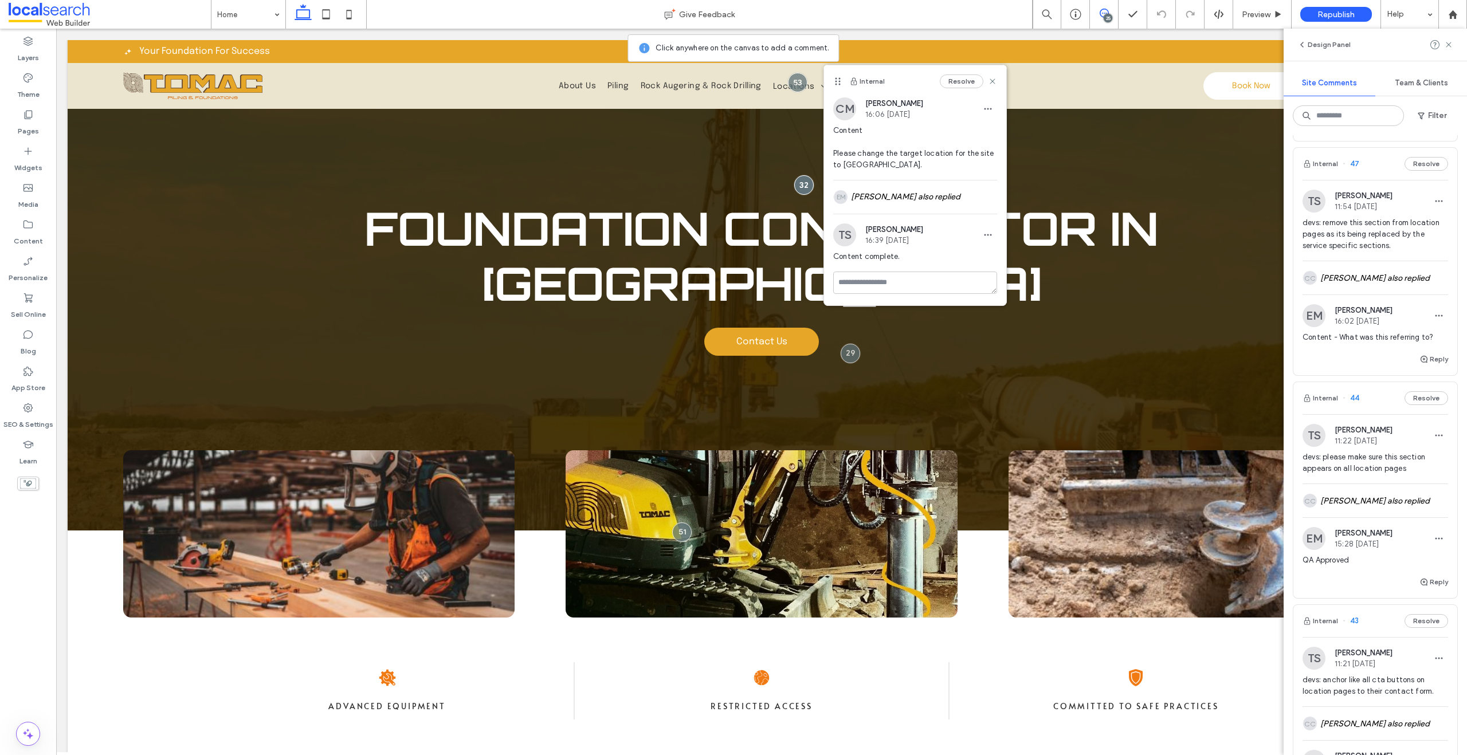
scroll to position [1231, 0]
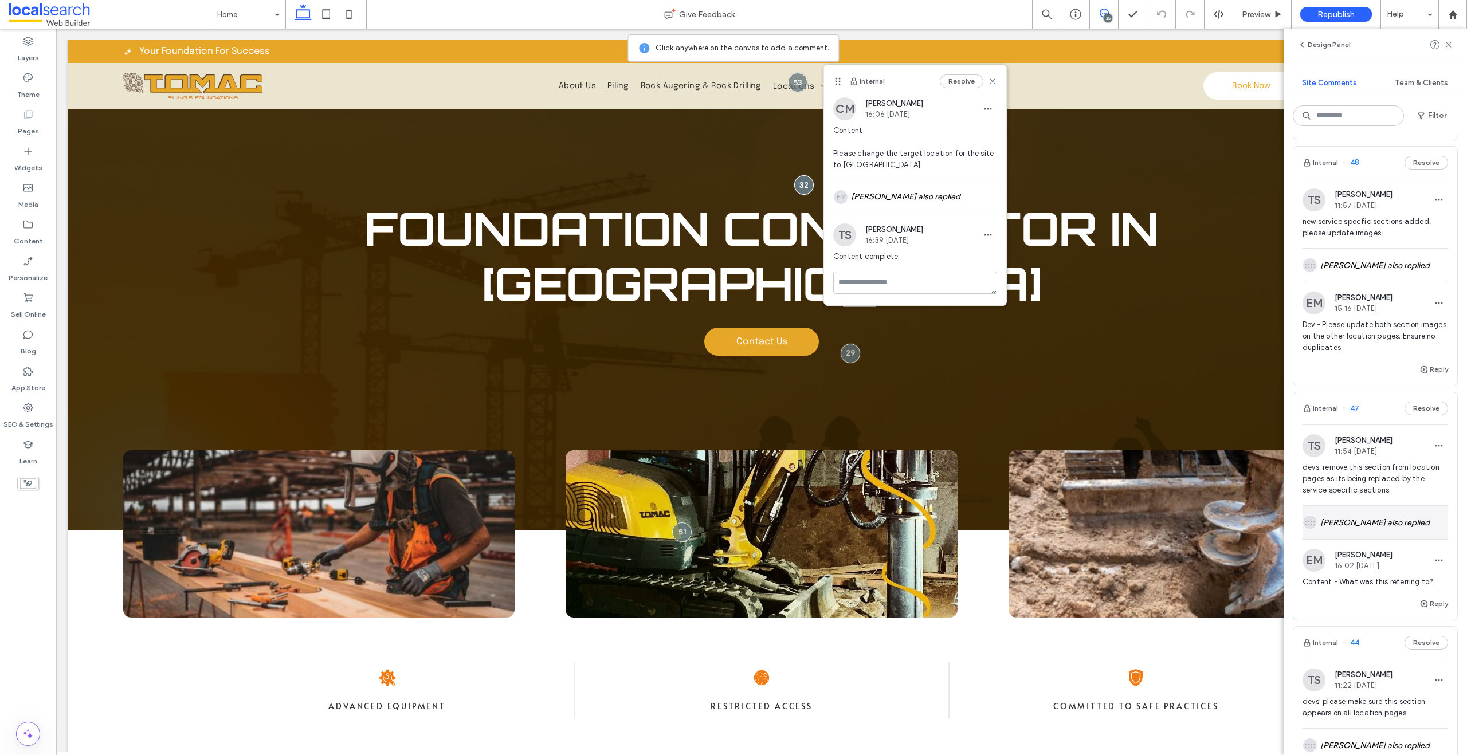
click at [1335, 539] on div "CC [PERSON_NAME] also replied" at bounding box center [1375, 522] width 146 height 33
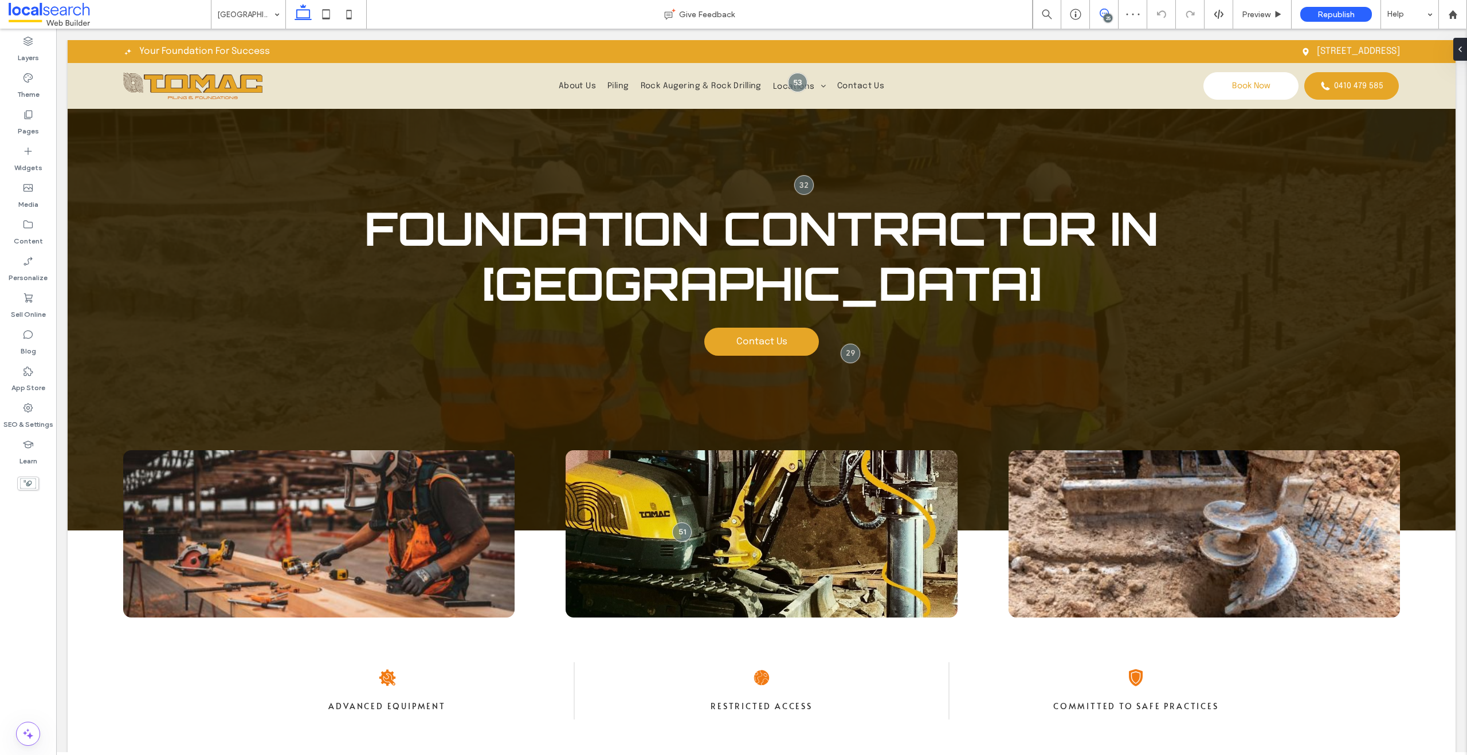
click at [1100, 12] on icon at bounding box center [1104, 13] width 9 height 9
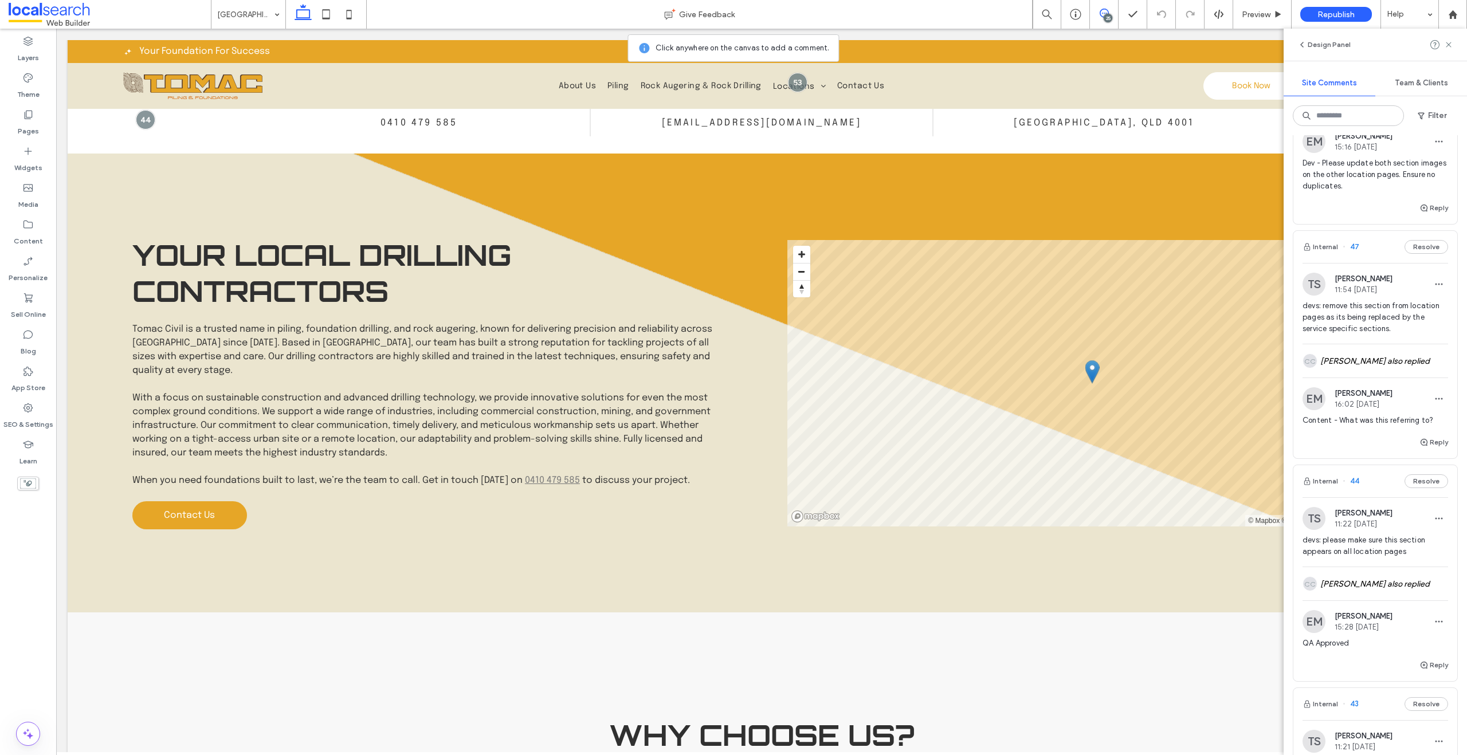
scroll to position [1382, 0]
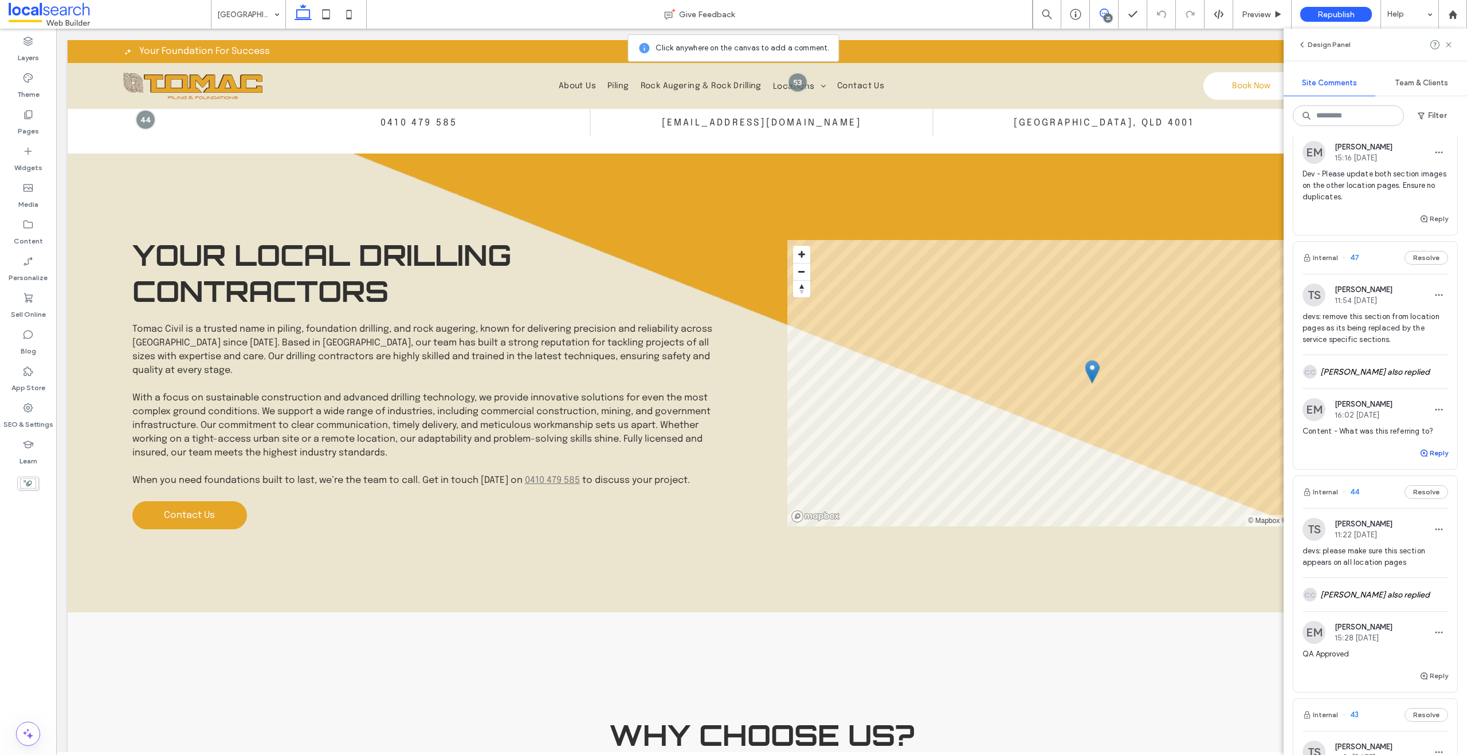
click at [1432, 460] on button "Reply" at bounding box center [1433, 453] width 29 height 14
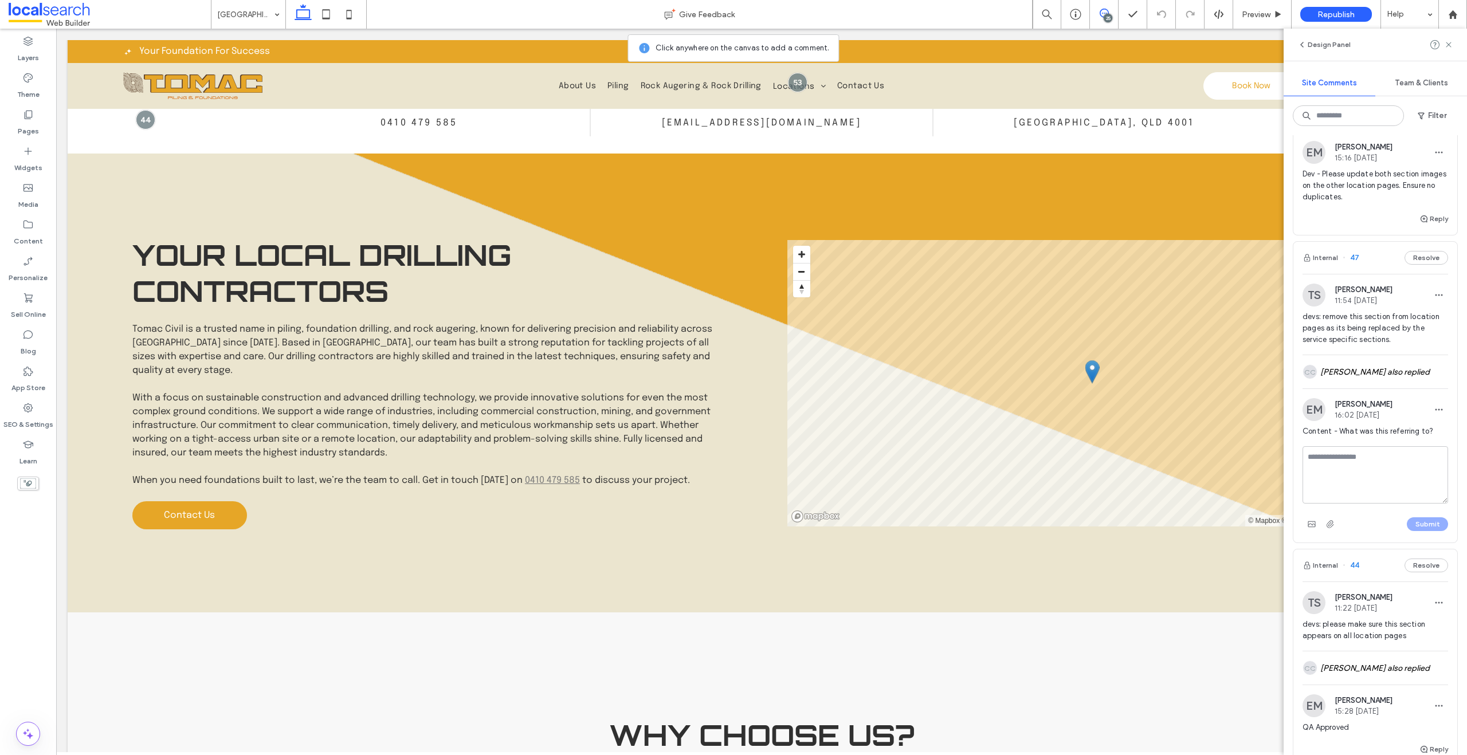
click at [1364, 497] on textarea at bounding box center [1375, 474] width 146 height 57
type textarea "**********"
click at [1408, 531] on button "Submit" at bounding box center [1427, 524] width 41 height 14
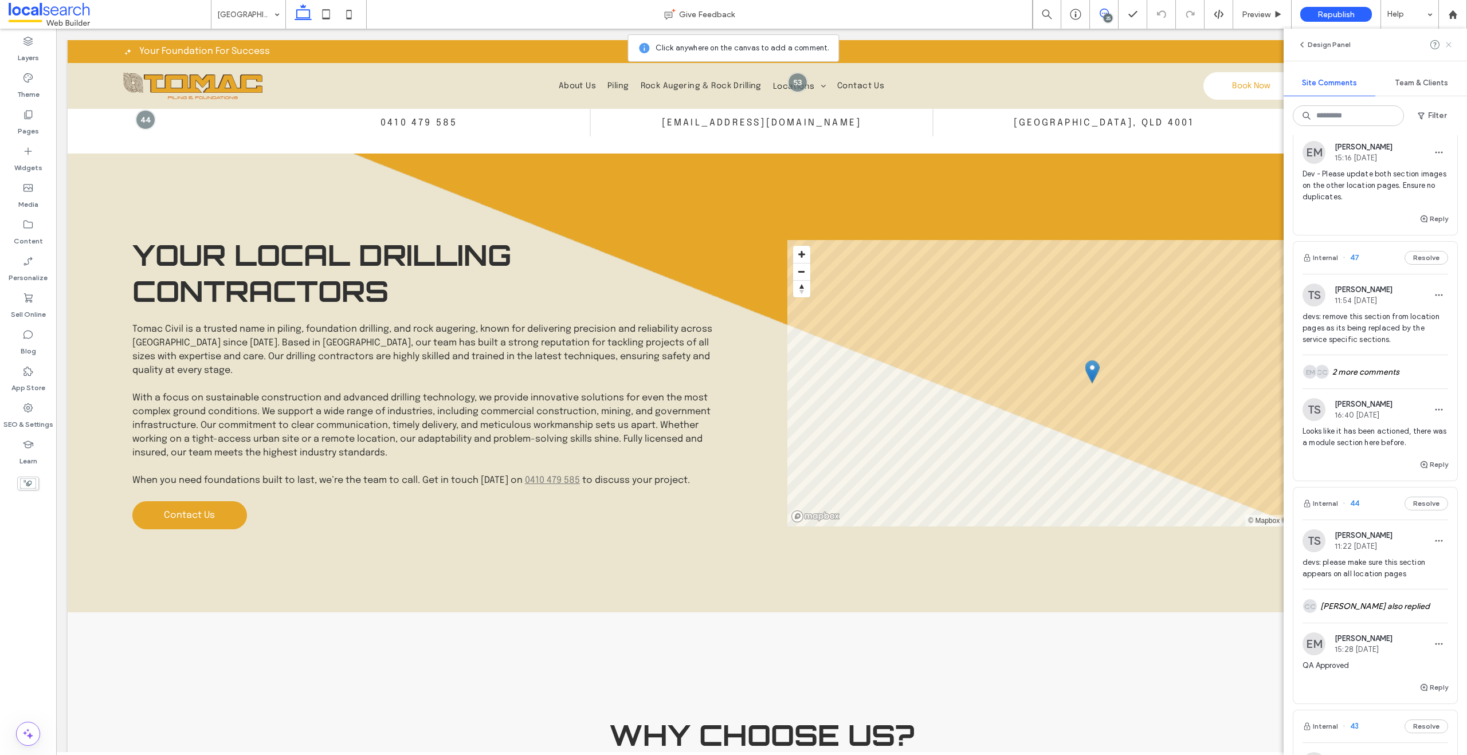
click at [1444, 44] on icon at bounding box center [1448, 44] width 9 height 9
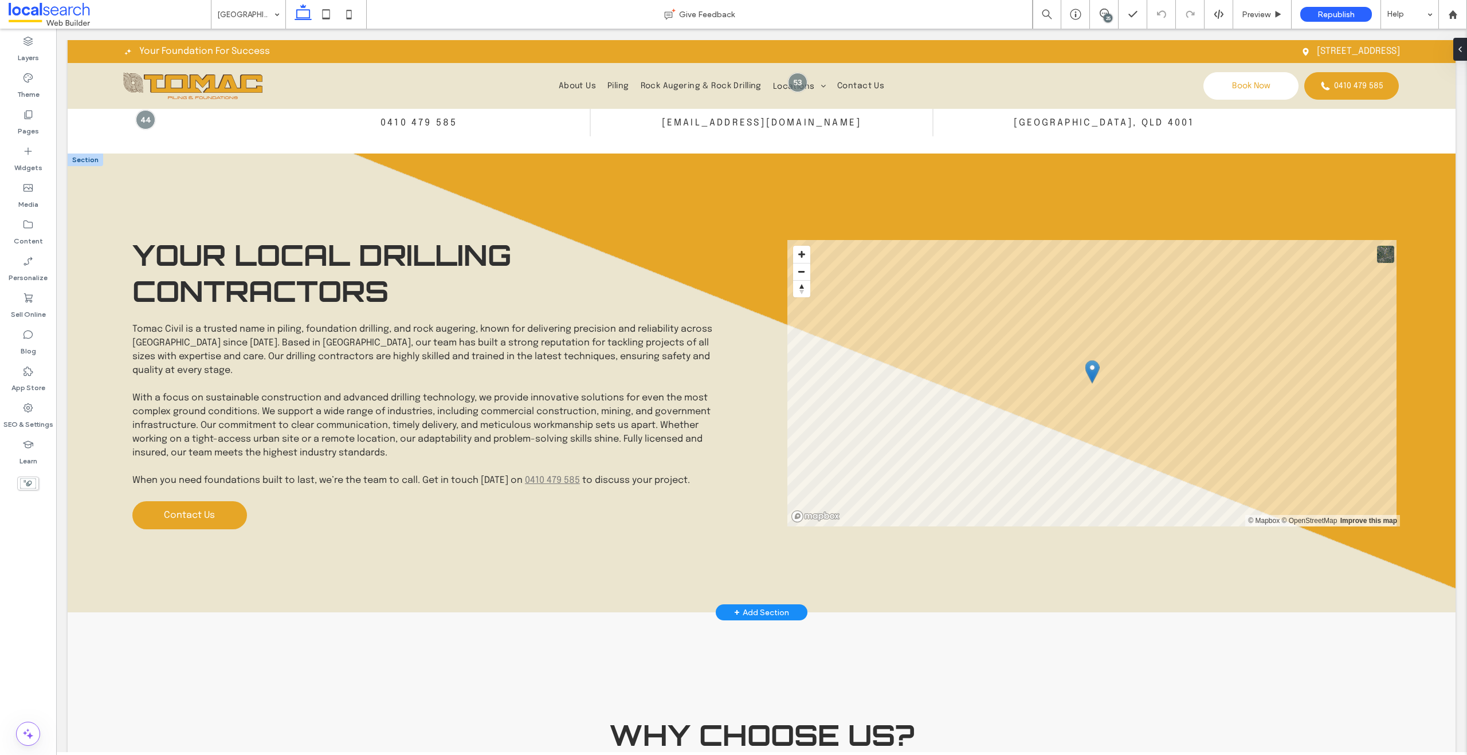
scroll to position [0, 0]
